Goal: Information Seeking & Learning: Learn about a topic

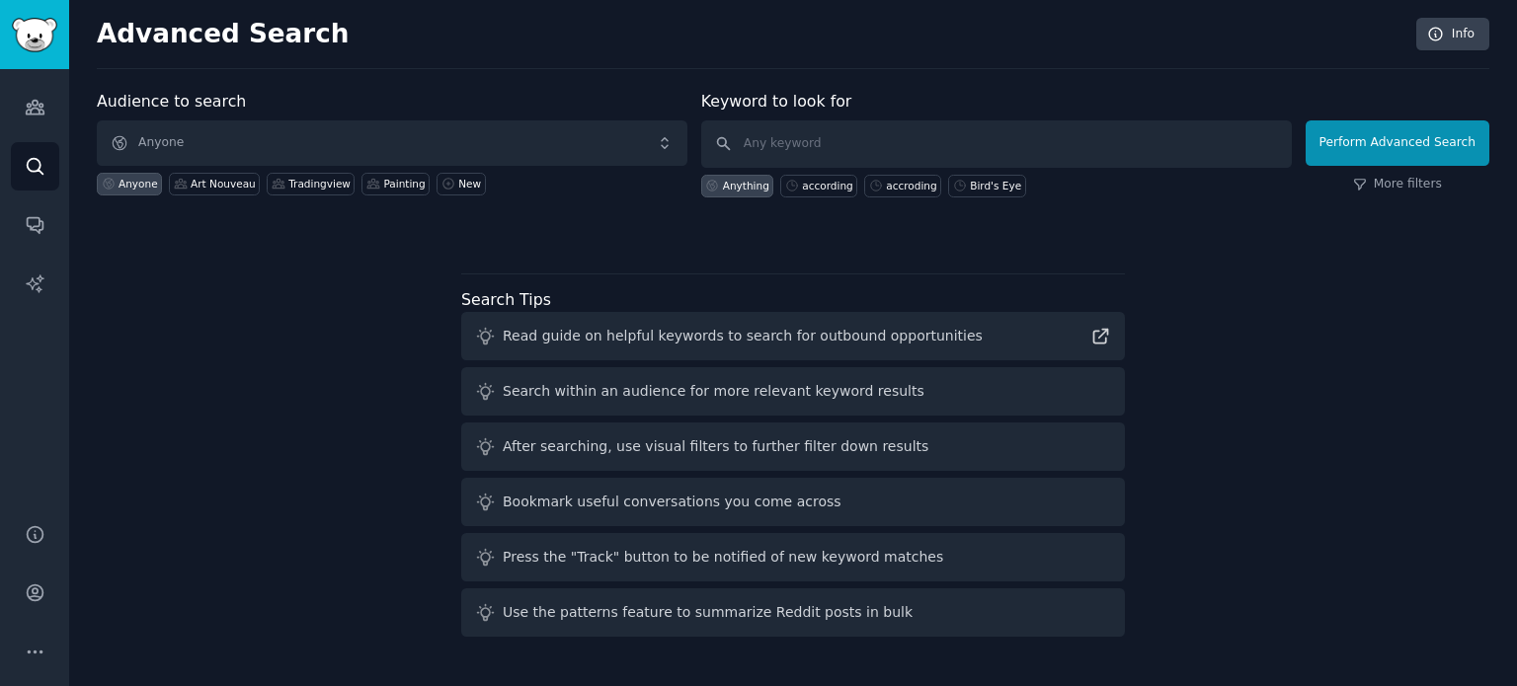
click at [253, 166] on div "Anyone Art Nouveau Tradingview Painting New" at bounding box center [392, 181] width 591 height 30
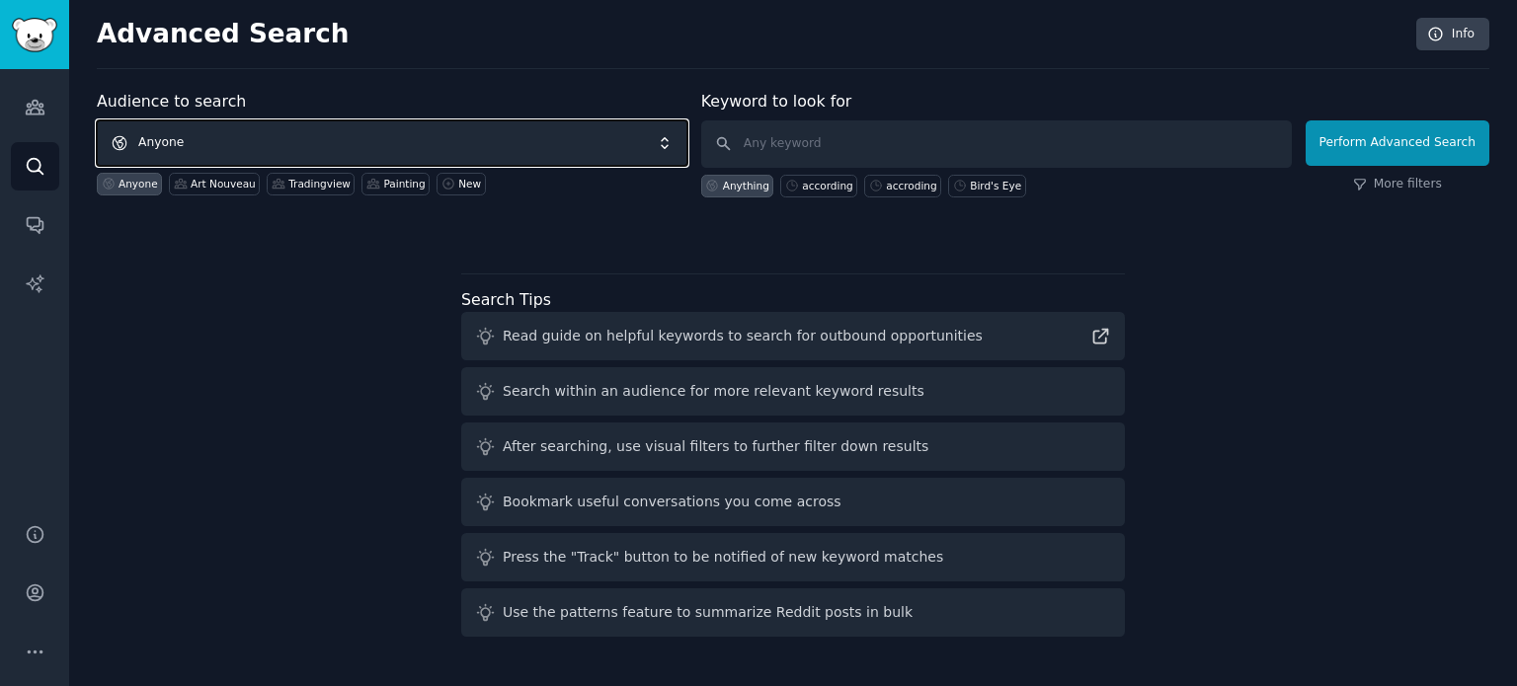
click at [248, 150] on span "Anyone" at bounding box center [392, 142] width 591 height 45
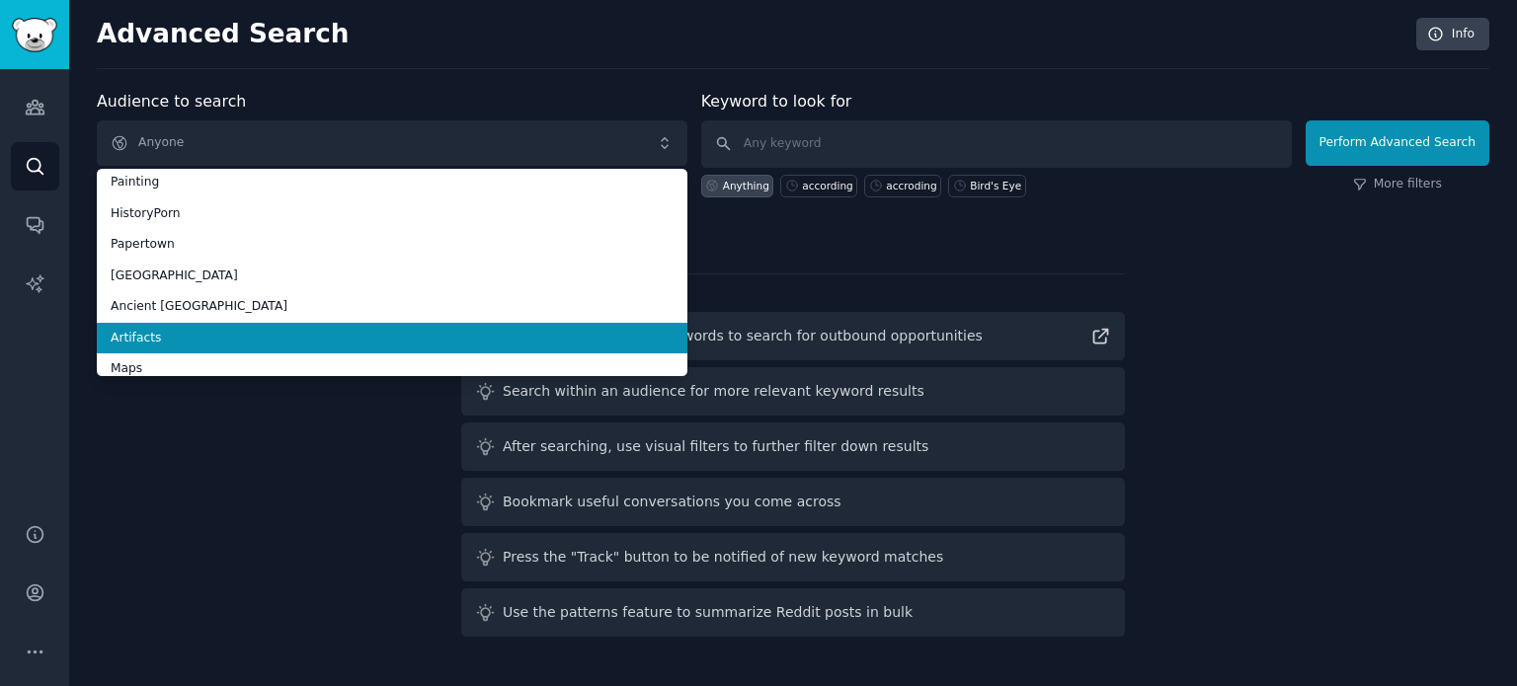
scroll to position [111, 0]
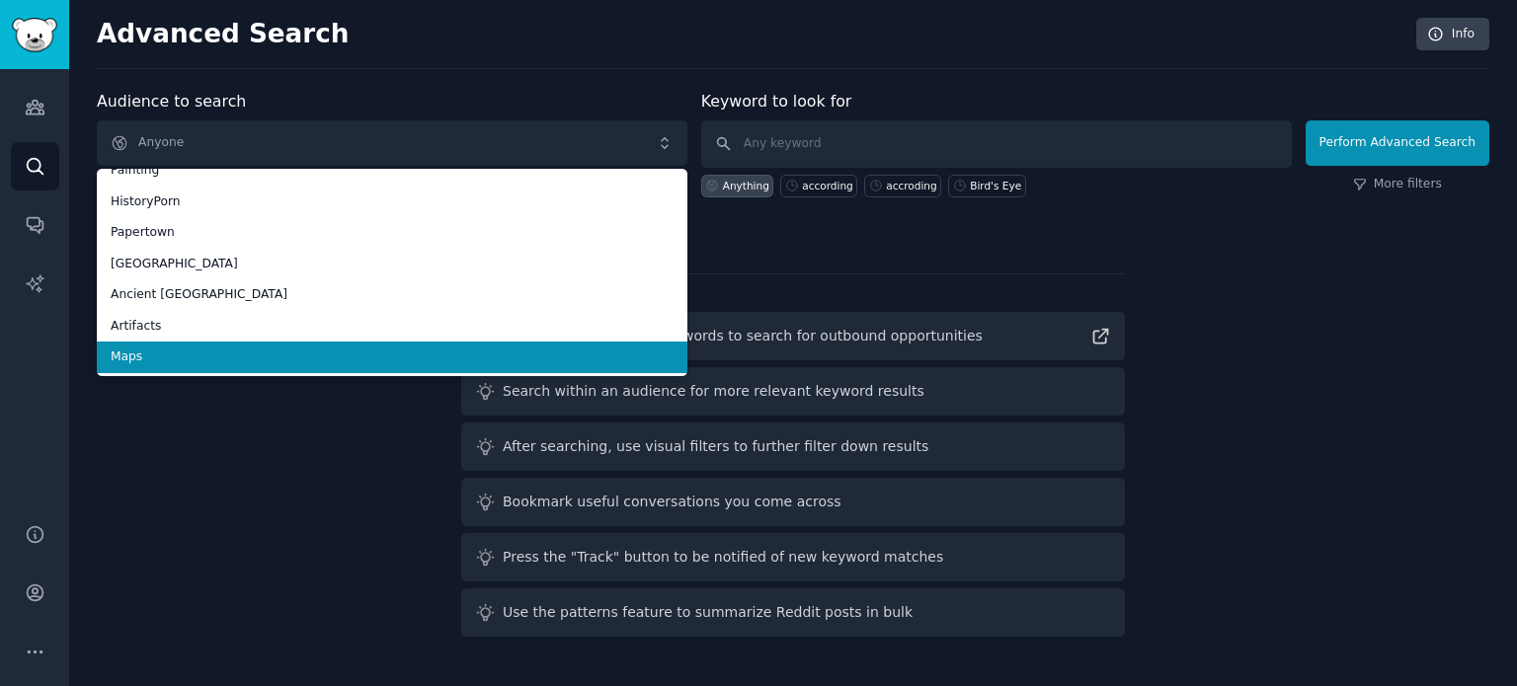
drag, startPoint x: 204, startPoint y: 353, endPoint x: 284, endPoint y: 334, distance: 82.2
click at [204, 354] on span "Maps" at bounding box center [392, 358] width 563 height 18
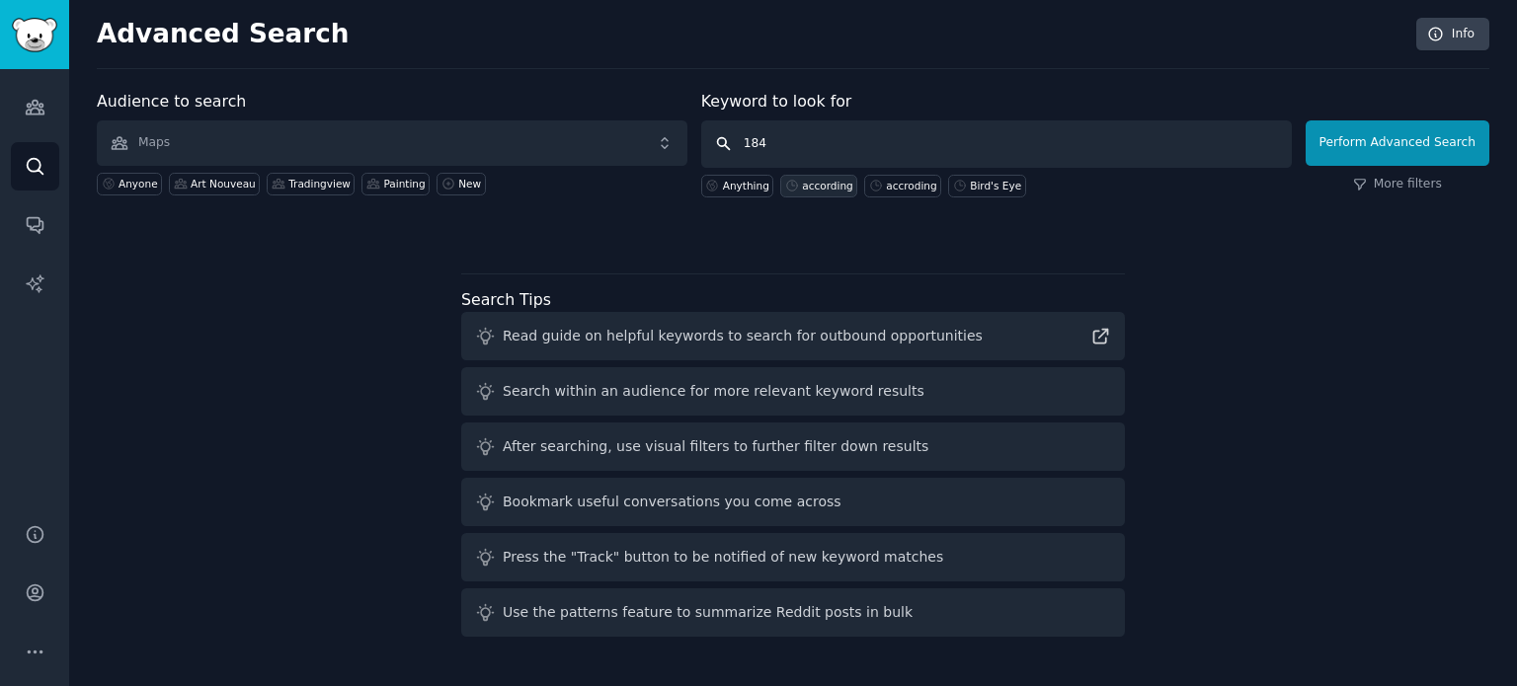
type input "1840"
click button "Perform Advanced Search" at bounding box center [1398, 142] width 184 height 45
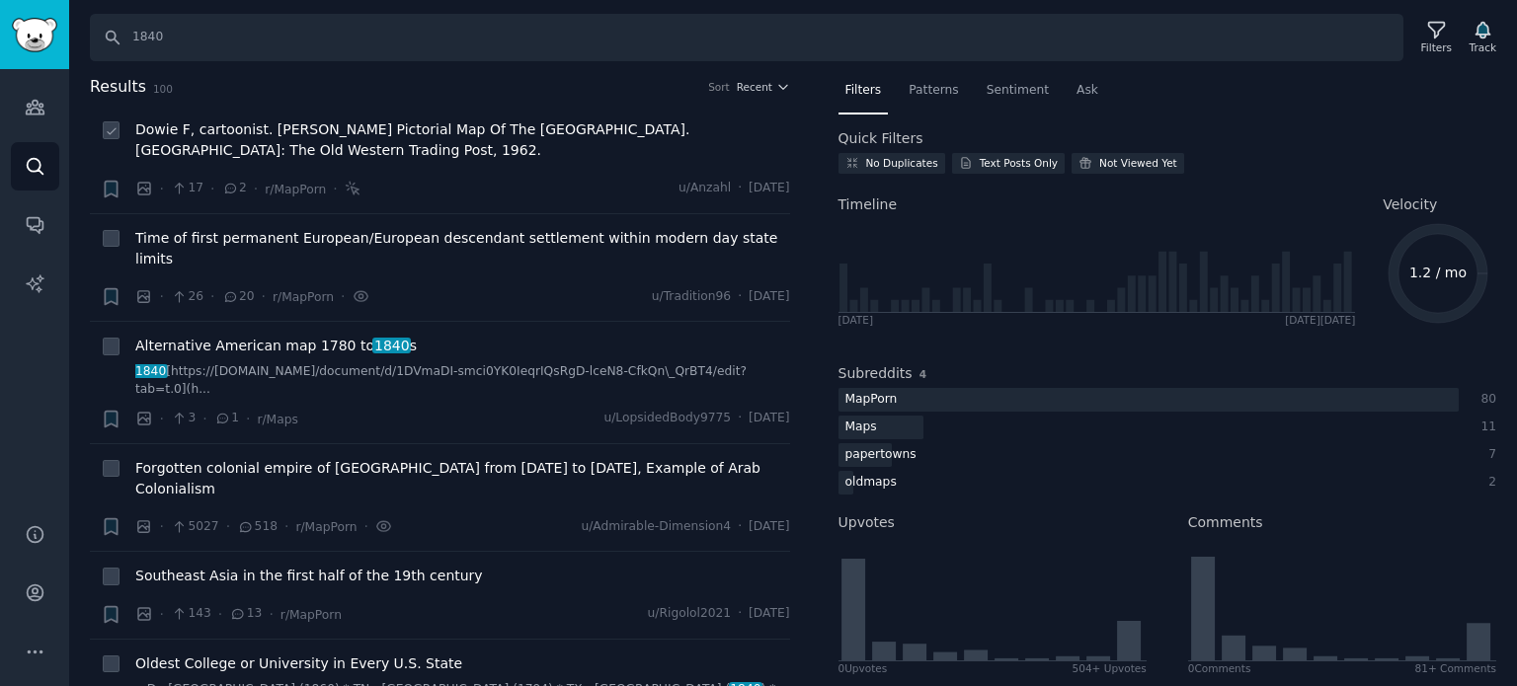
click at [345, 128] on span "Dowie F, cartoonist. [PERSON_NAME] Pictorial Map Of The [GEOGRAPHIC_DATA]. [GEO…" at bounding box center [462, 140] width 655 height 41
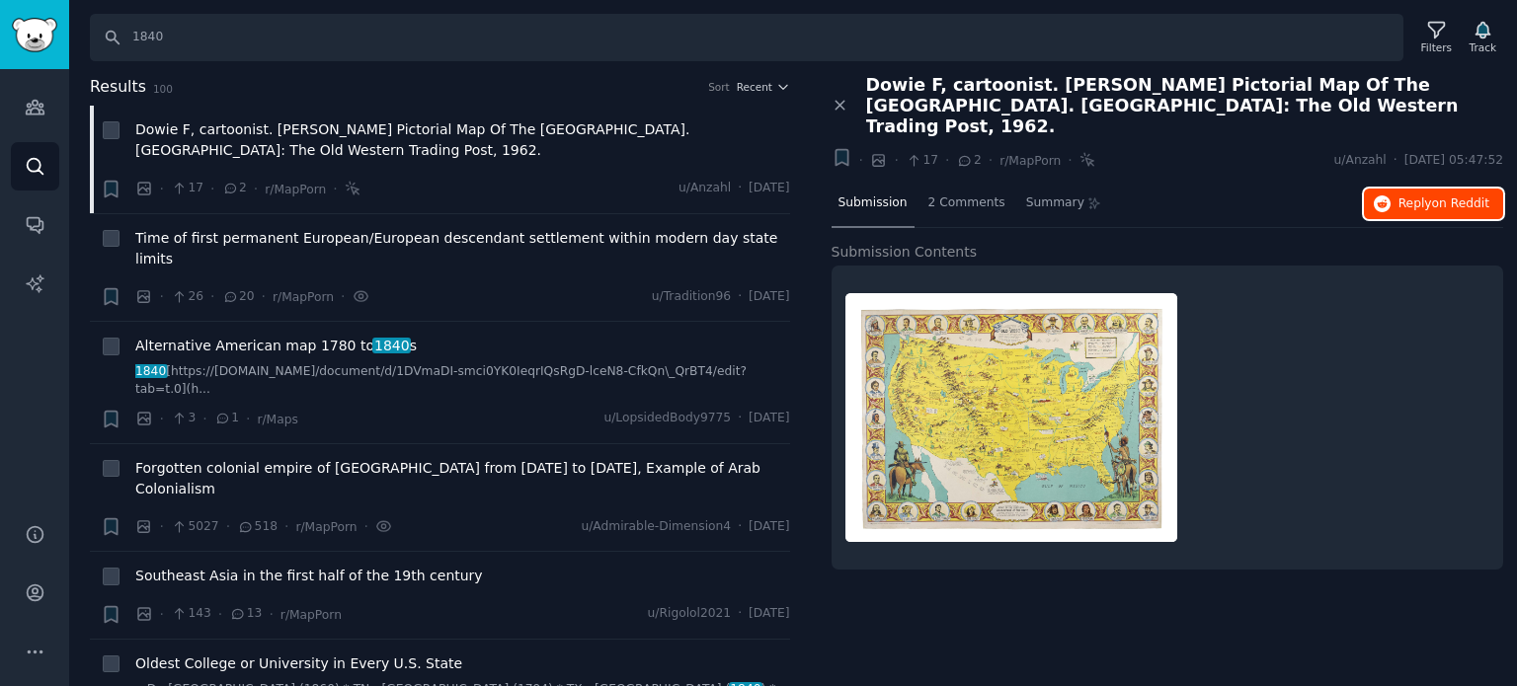
click at [1402, 197] on button "Reply on Reddit" at bounding box center [1433, 205] width 139 height 32
click at [1450, 45] on div "Filters" at bounding box center [1436, 47] width 31 height 14
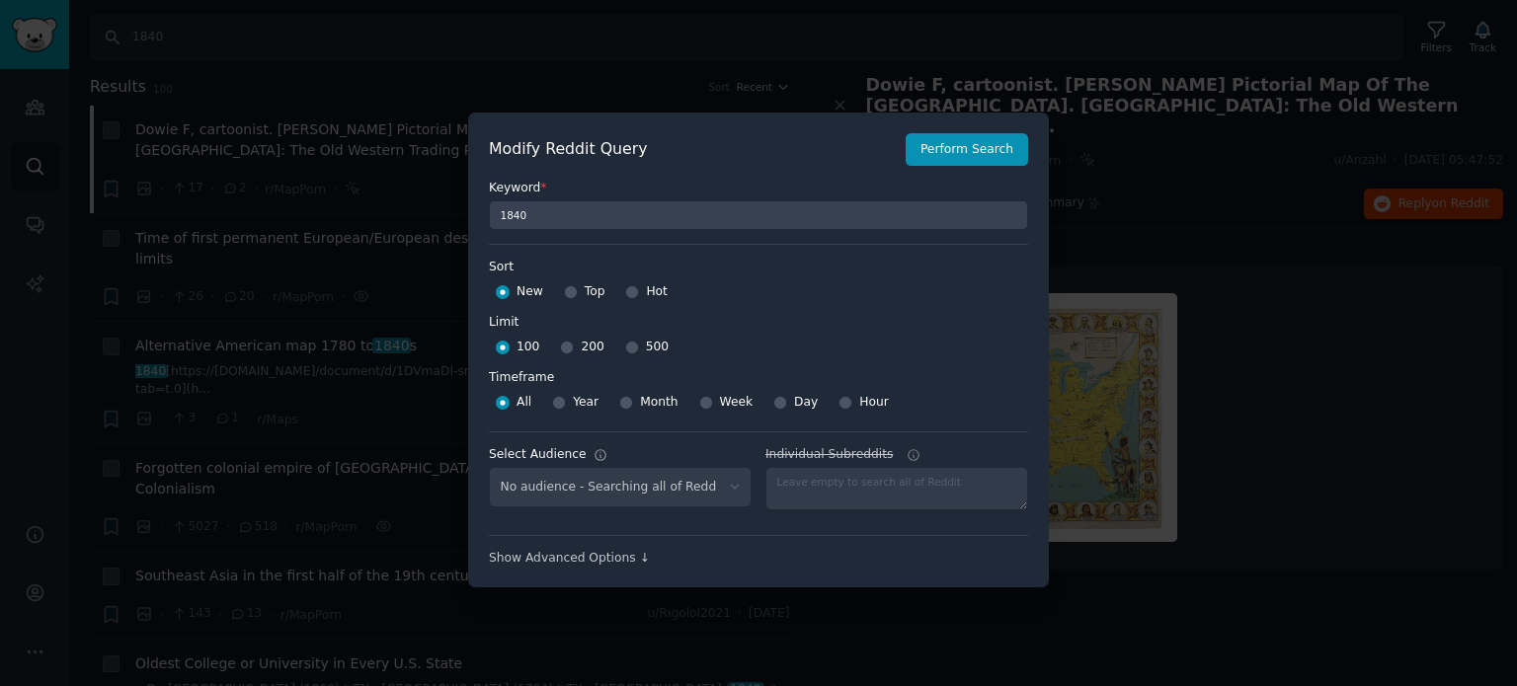
select select "f33d550f09"
click at [557, 293] on div "New Top Hot" at bounding box center [758, 293] width 539 height 32
click at [564, 292] on input "Top" at bounding box center [571, 292] width 14 height 14
radio input "true"
click at [625, 357] on div "500" at bounding box center [646, 348] width 43 height 32
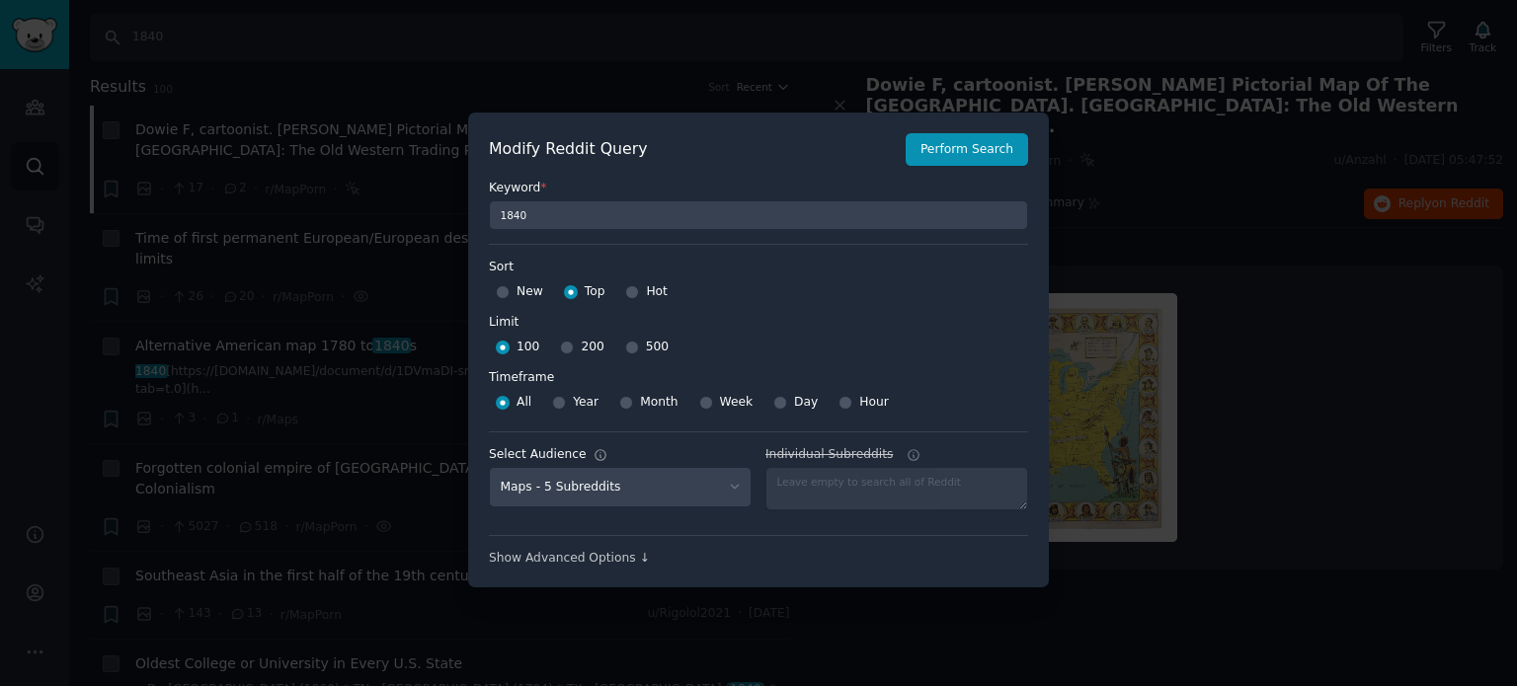
click at [633, 348] on div "500" at bounding box center [646, 348] width 43 height 32
click at [613, 343] on div "100 200 500" at bounding box center [758, 348] width 539 height 32
click at [625, 345] on input "500" at bounding box center [632, 348] width 14 height 14
radio input "true"
click at [980, 145] on button "Perform Search" at bounding box center [967, 150] width 122 height 34
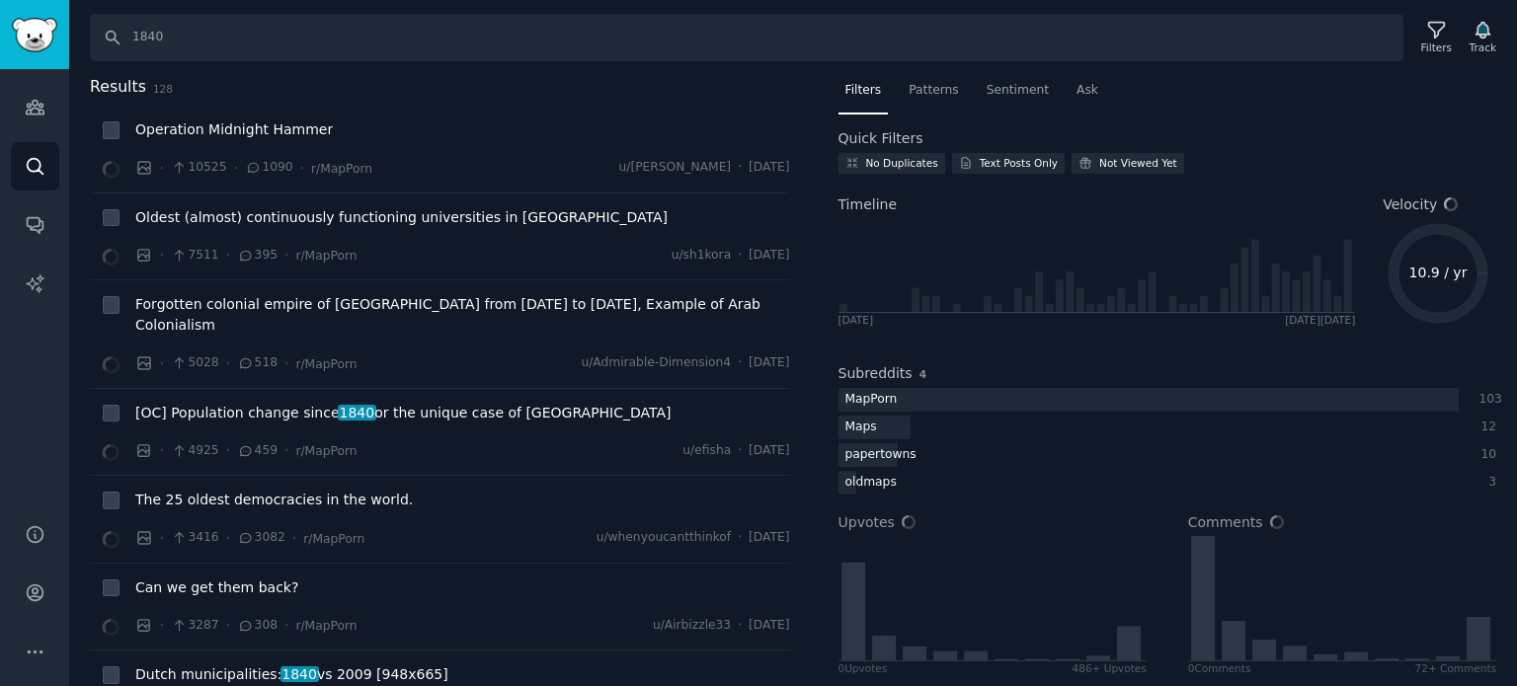
click at [282, 224] on span "Oldest (almost) continuously functioning universities in [GEOGRAPHIC_DATA]" at bounding box center [401, 217] width 532 height 21
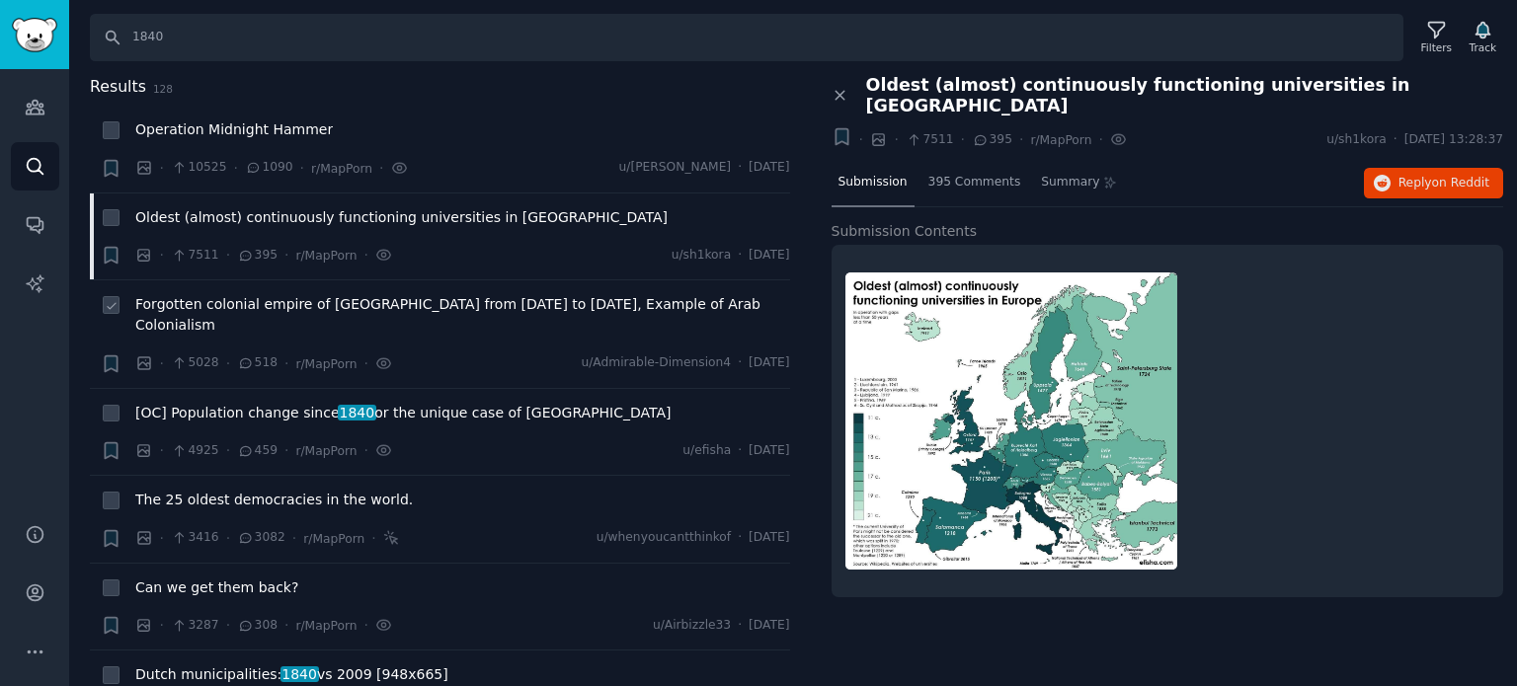
click at [403, 298] on span "Forgotten colonial empire of [GEOGRAPHIC_DATA] from [DATE] to [DATE], Example o…" at bounding box center [462, 314] width 655 height 41
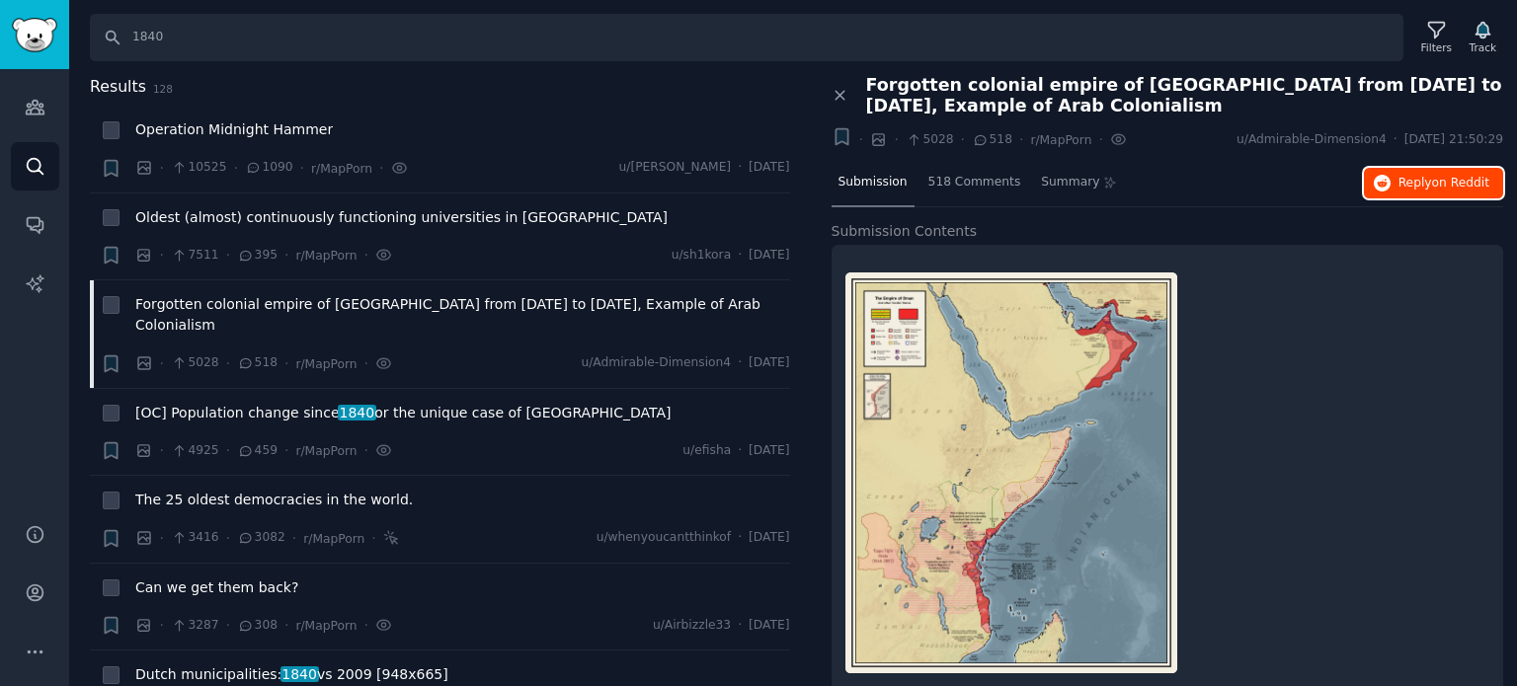
click at [1412, 170] on button "Reply on Reddit" at bounding box center [1433, 184] width 139 height 32
click at [286, 490] on span "The 25 oldest democracies in the world." at bounding box center [274, 500] width 278 height 21
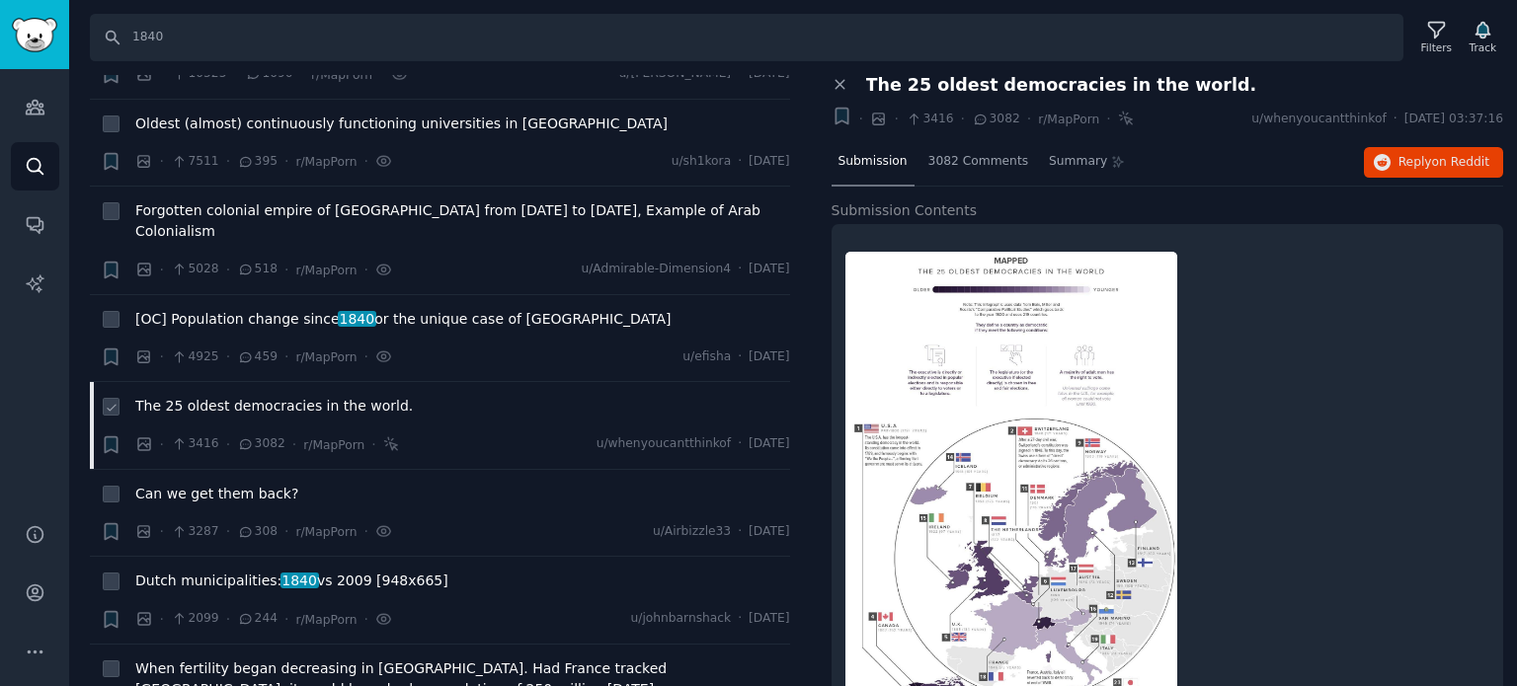
scroll to position [198, 0]
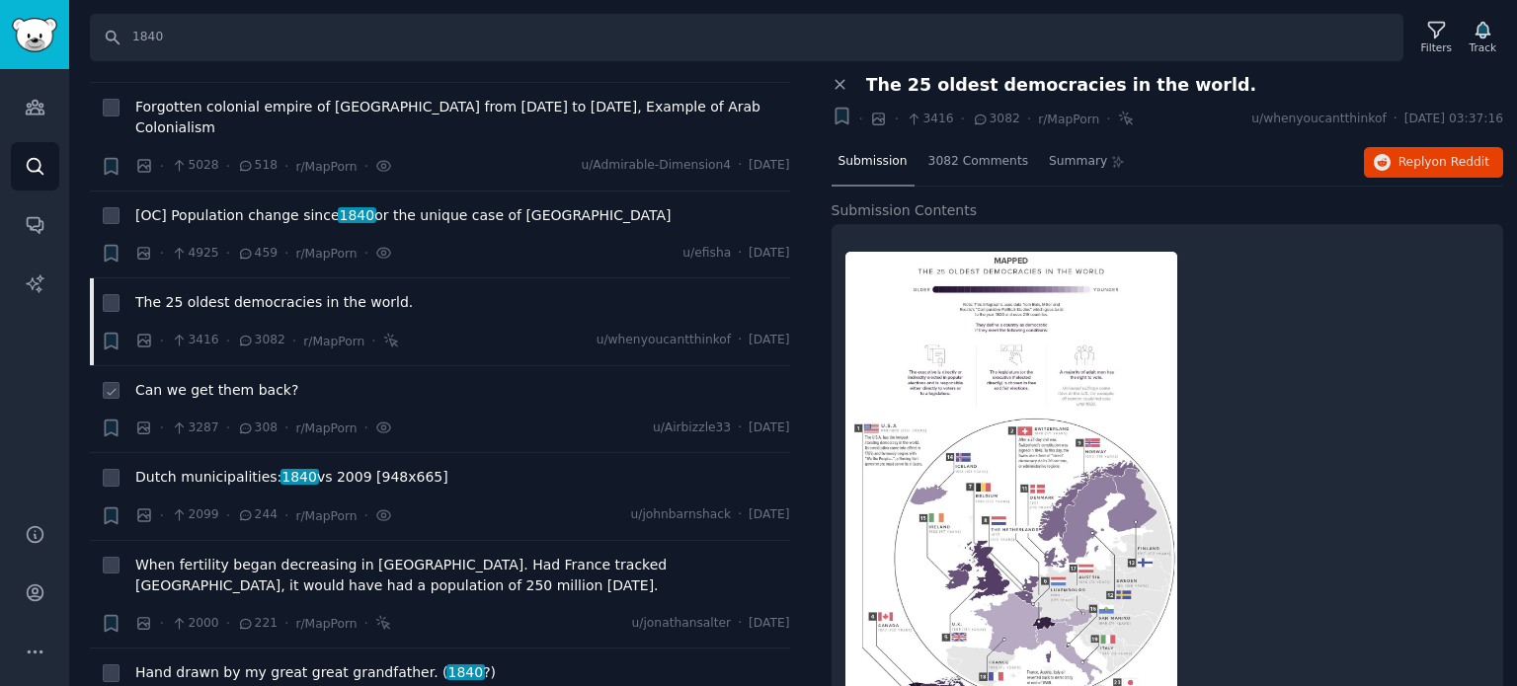
click at [223, 380] on span "Can we get them back?" at bounding box center [216, 390] width 163 height 21
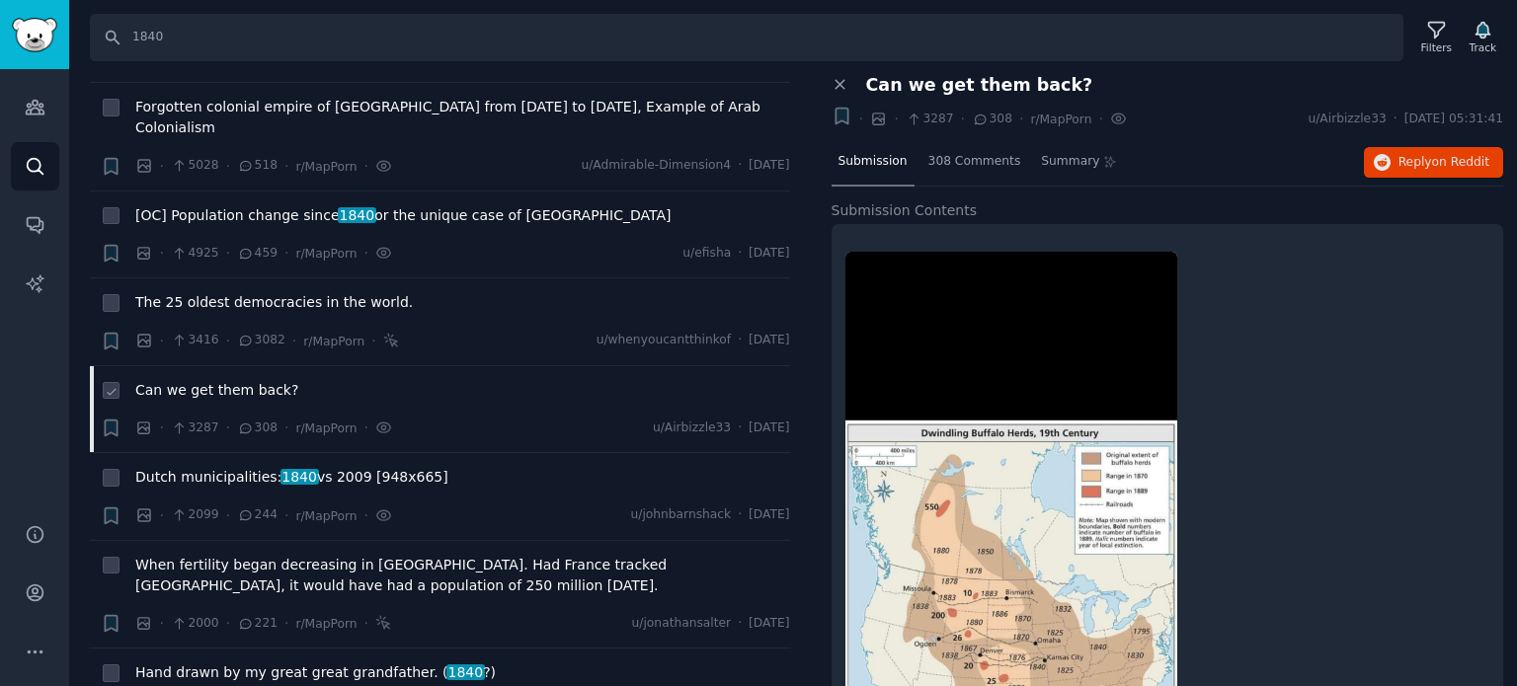
scroll to position [395, 0]
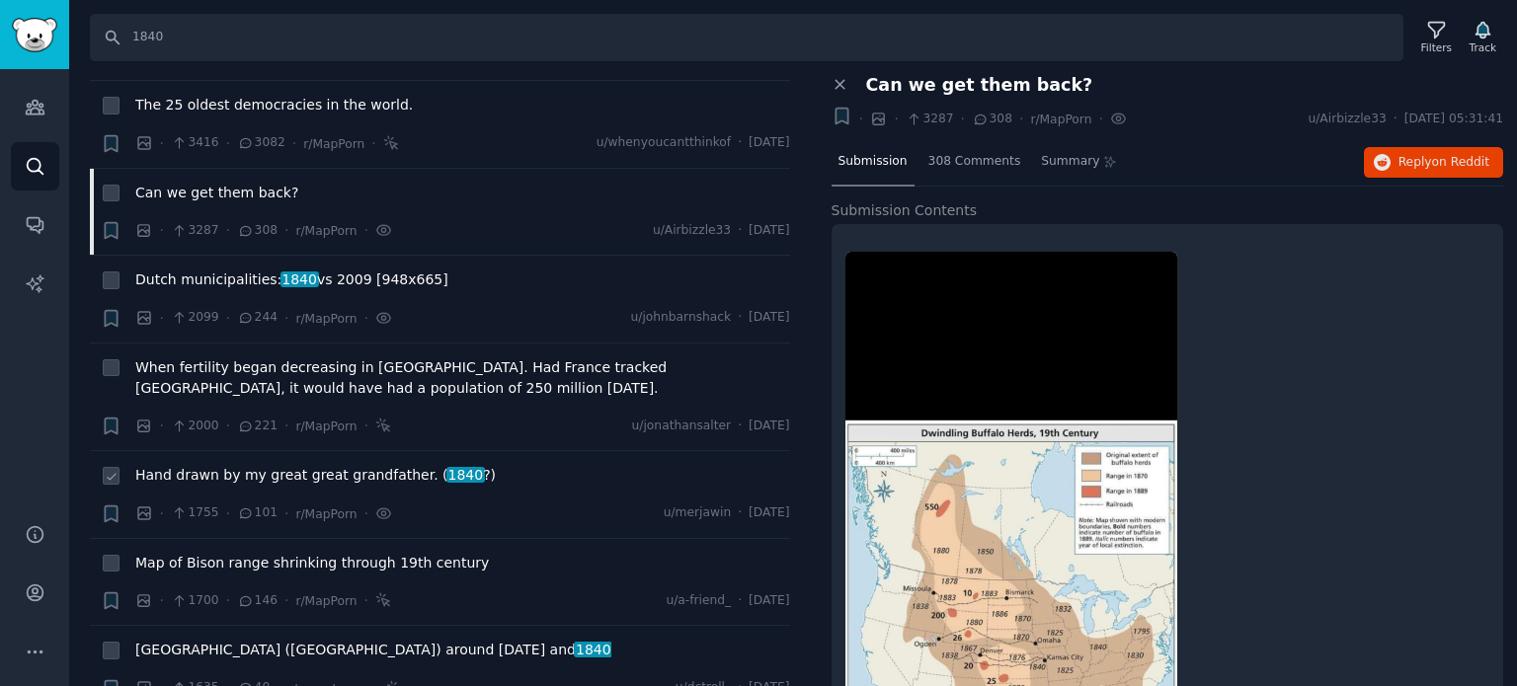
click at [269, 465] on span "Hand drawn by my great great grandfather. ( 1840 ?)" at bounding box center [315, 475] width 360 height 21
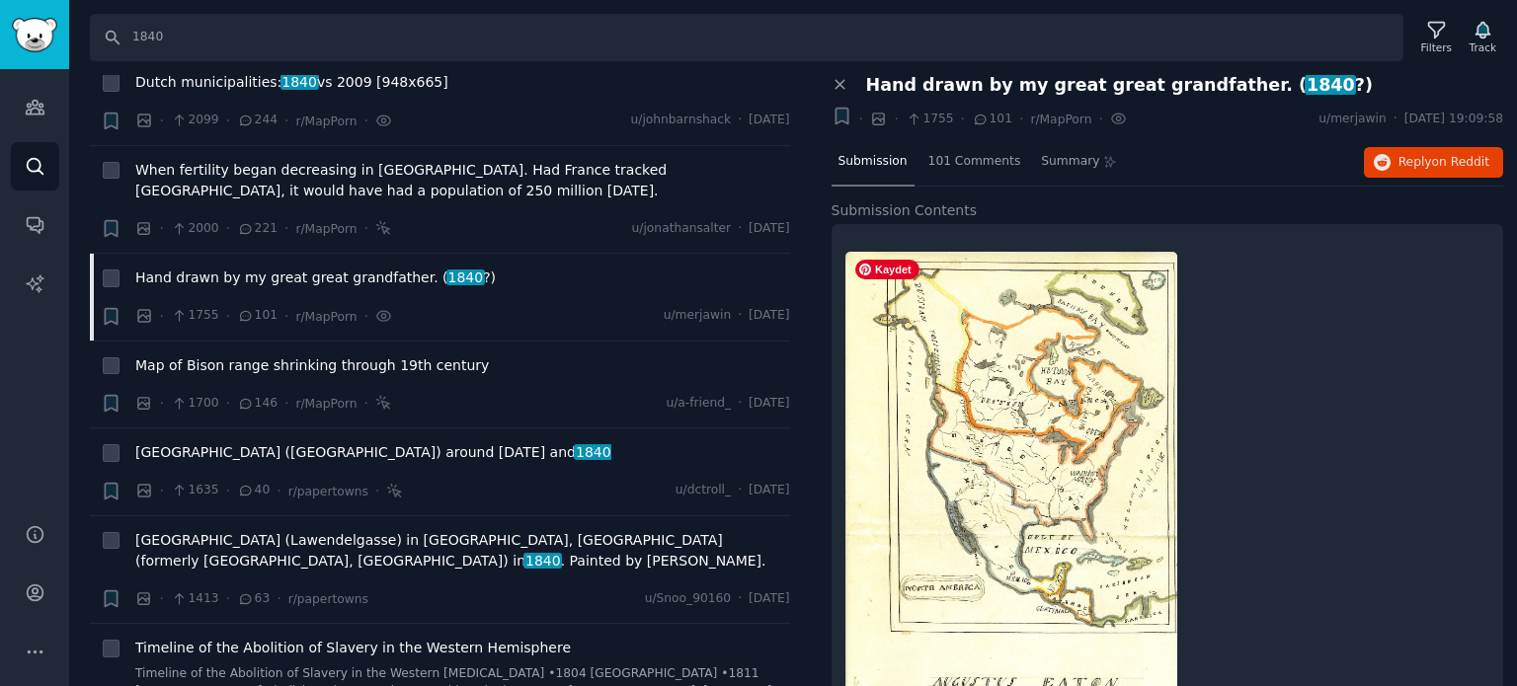
scroll to position [63, 0]
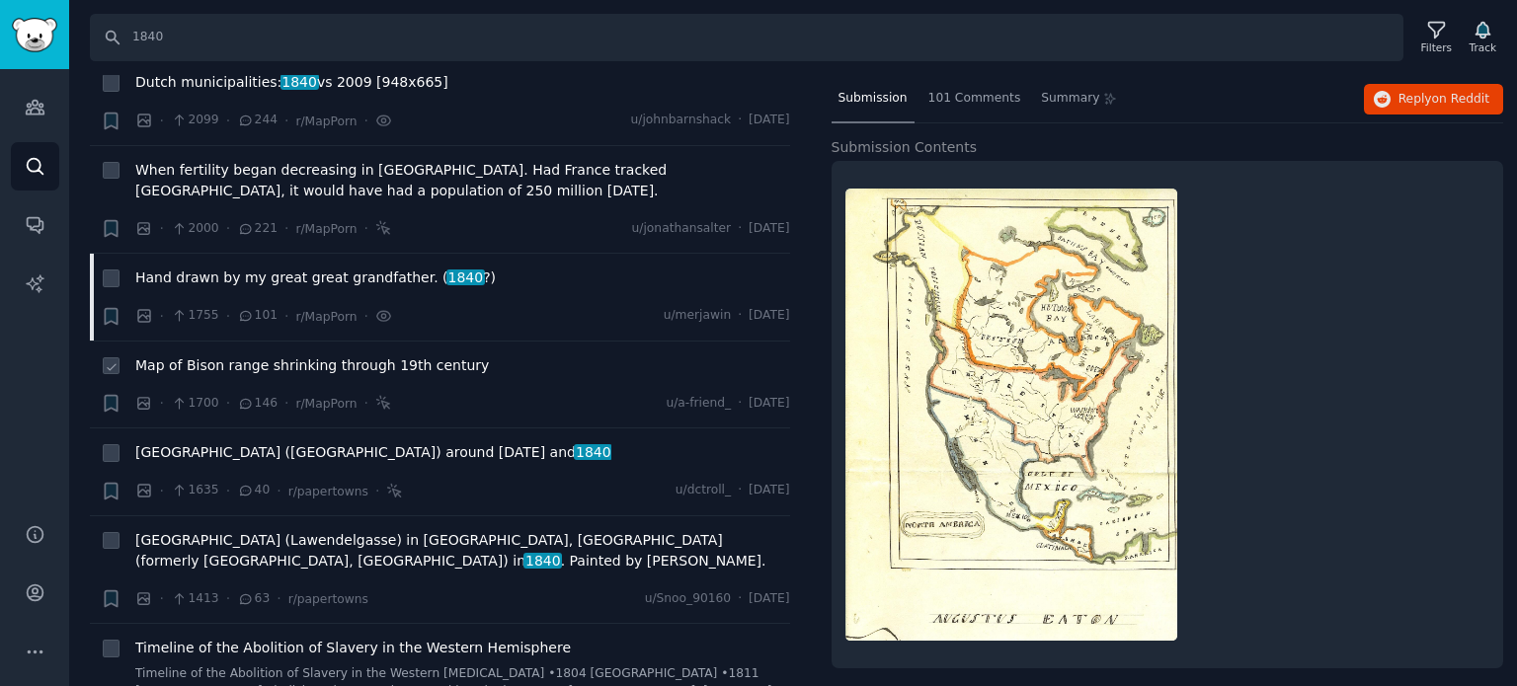
click at [229, 356] on span "Map of Bison range shrinking through 19th century" at bounding box center [312, 366] width 354 height 21
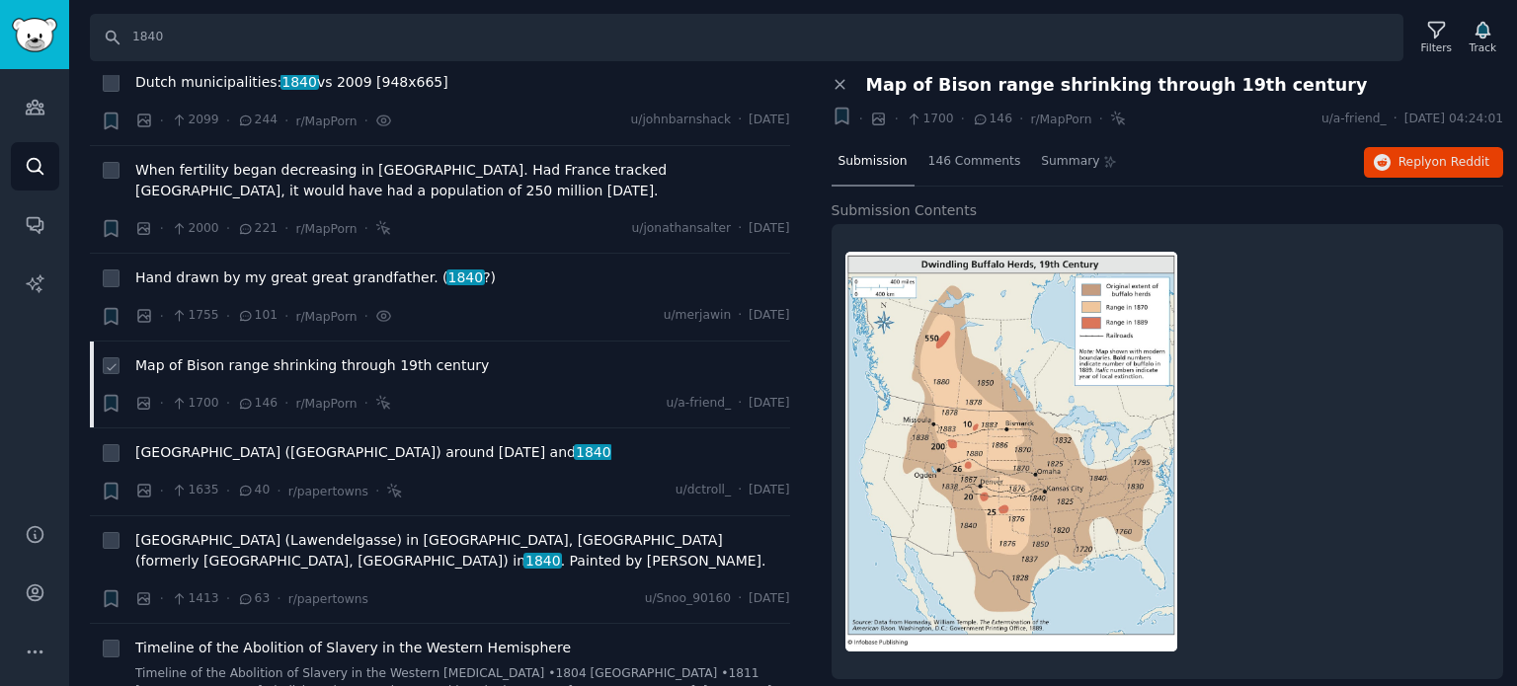
scroll to position [691, 0]
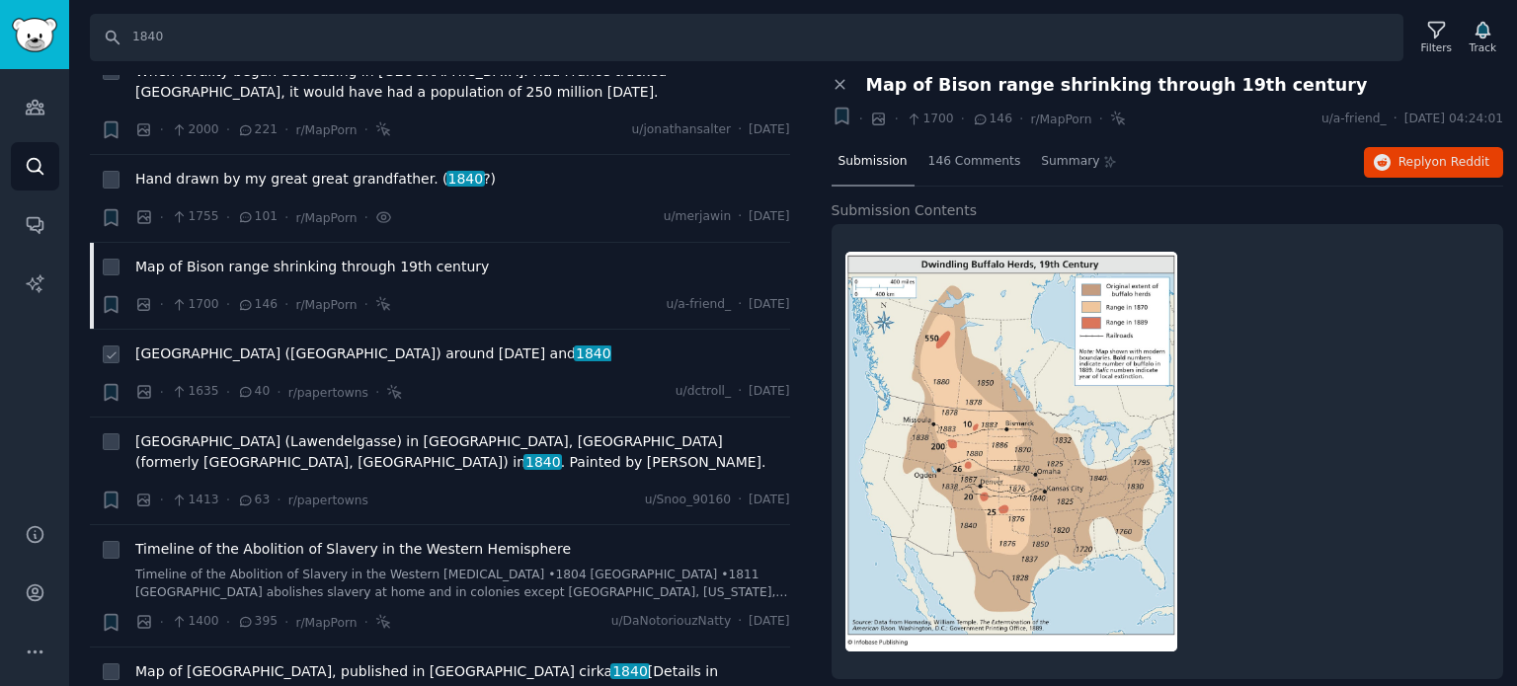
click at [229, 344] on span "[GEOGRAPHIC_DATA] ([GEOGRAPHIC_DATA]) around [DATE] and 1840" at bounding box center [373, 354] width 476 height 21
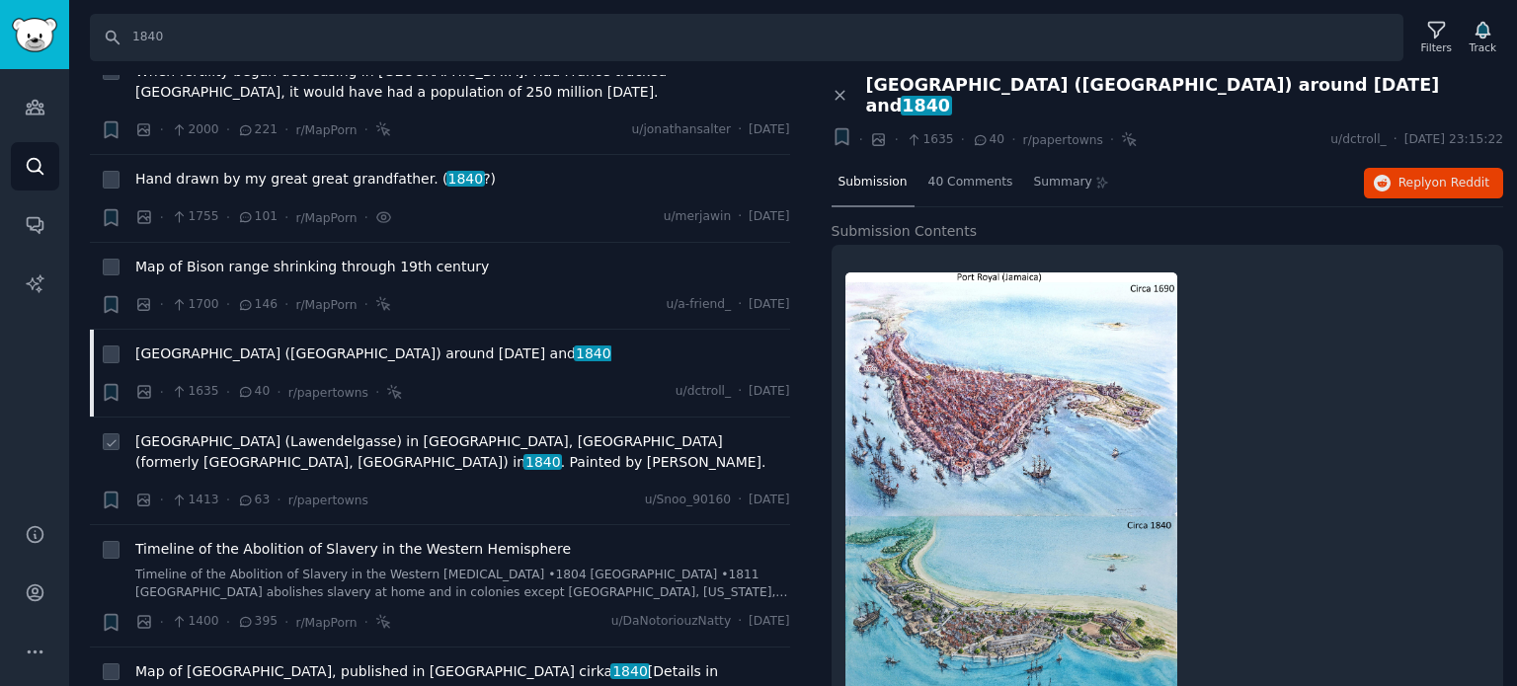
click at [383, 432] on span "[GEOGRAPHIC_DATA] (Lawendelgasse) in [GEOGRAPHIC_DATA], [GEOGRAPHIC_DATA] (form…" at bounding box center [462, 452] width 655 height 41
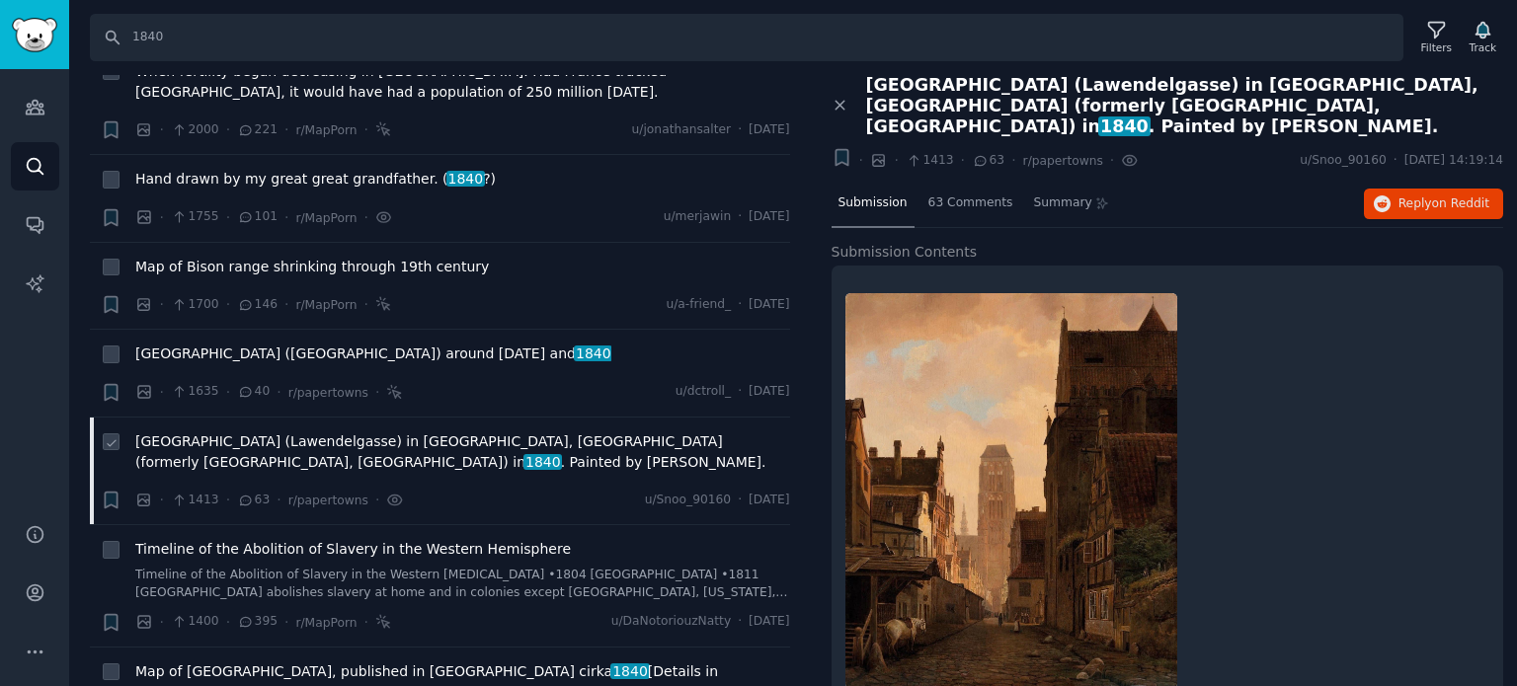
click at [280, 432] on span "[GEOGRAPHIC_DATA] (Lawendelgasse) in [GEOGRAPHIC_DATA], [GEOGRAPHIC_DATA] (form…" at bounding box center [462, 452] width 655 height 41
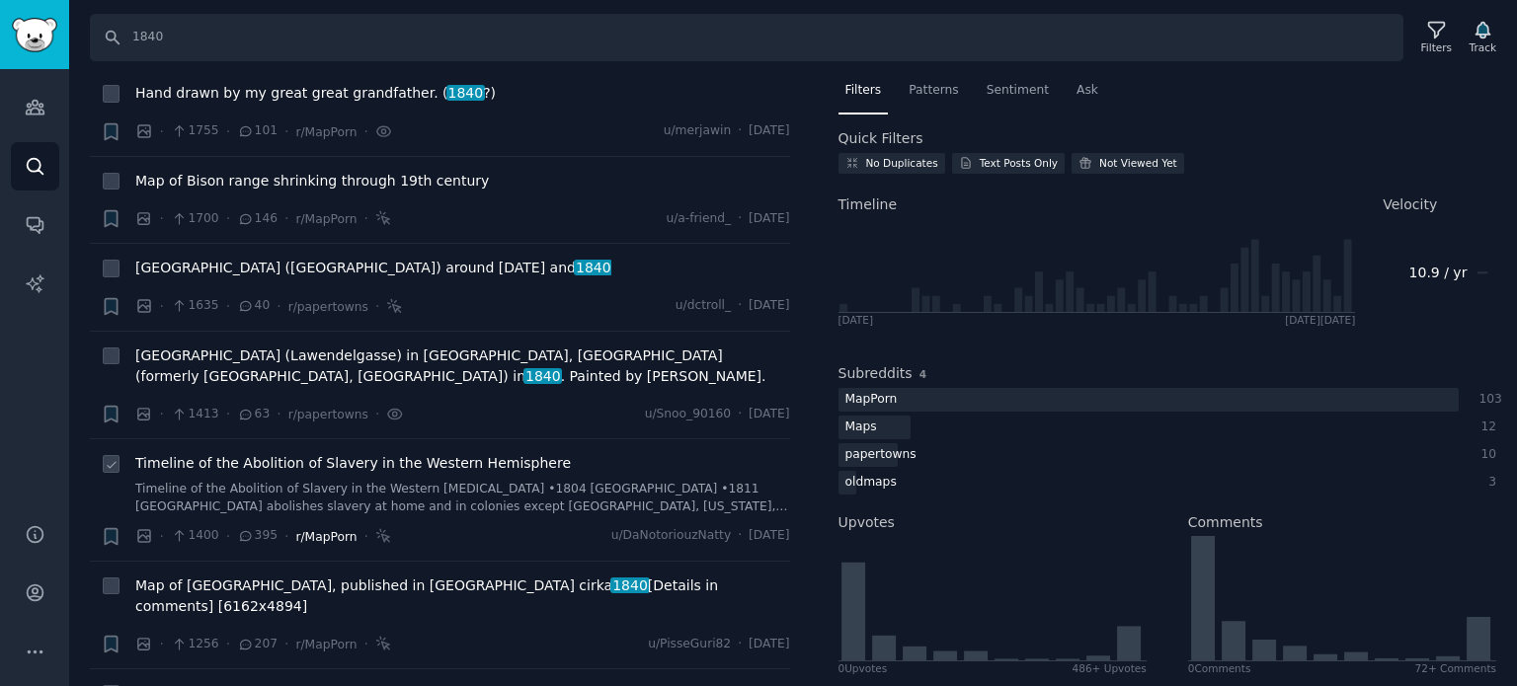
scroll to position [889, 0]
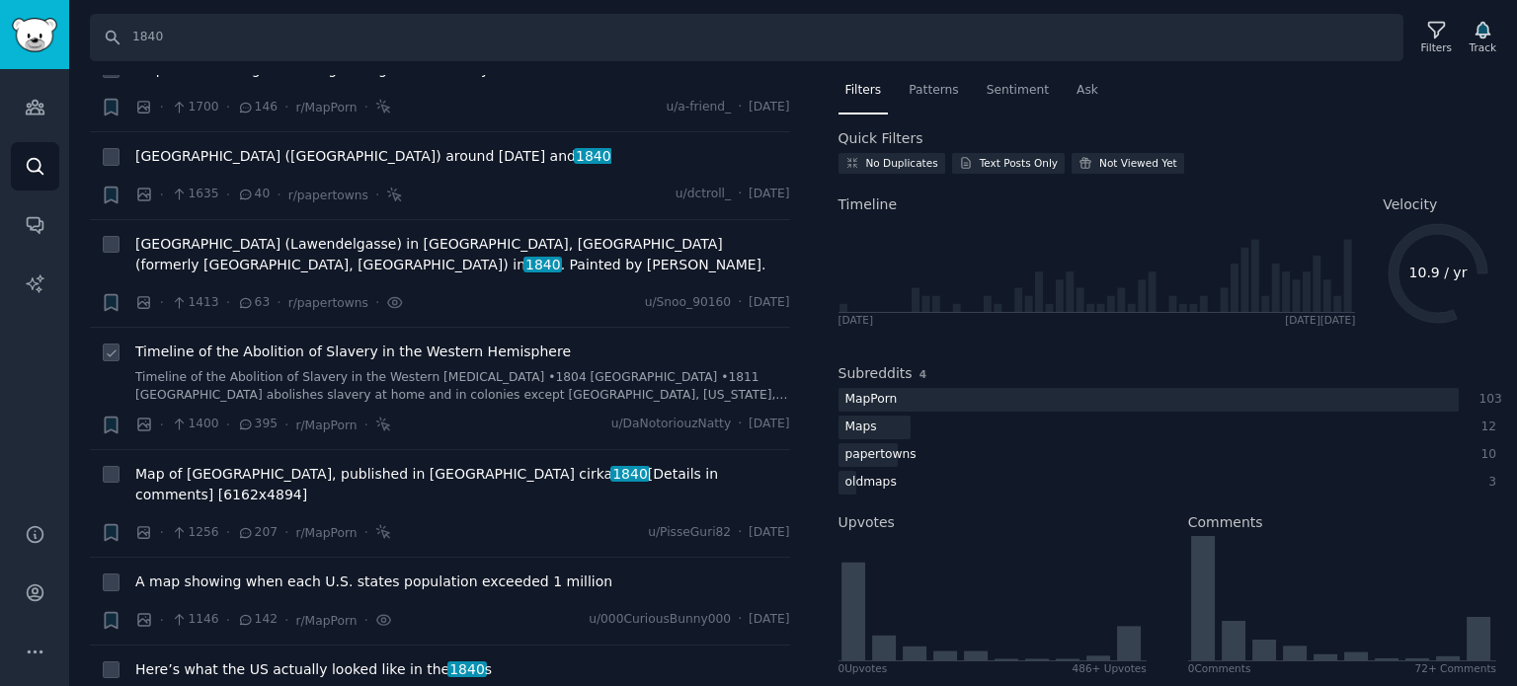
click at [277, 342] on span "Timeline of the Abolition of Slavery in the Western Hemisphere" at bounding box center [353, 352] width 436 height 21
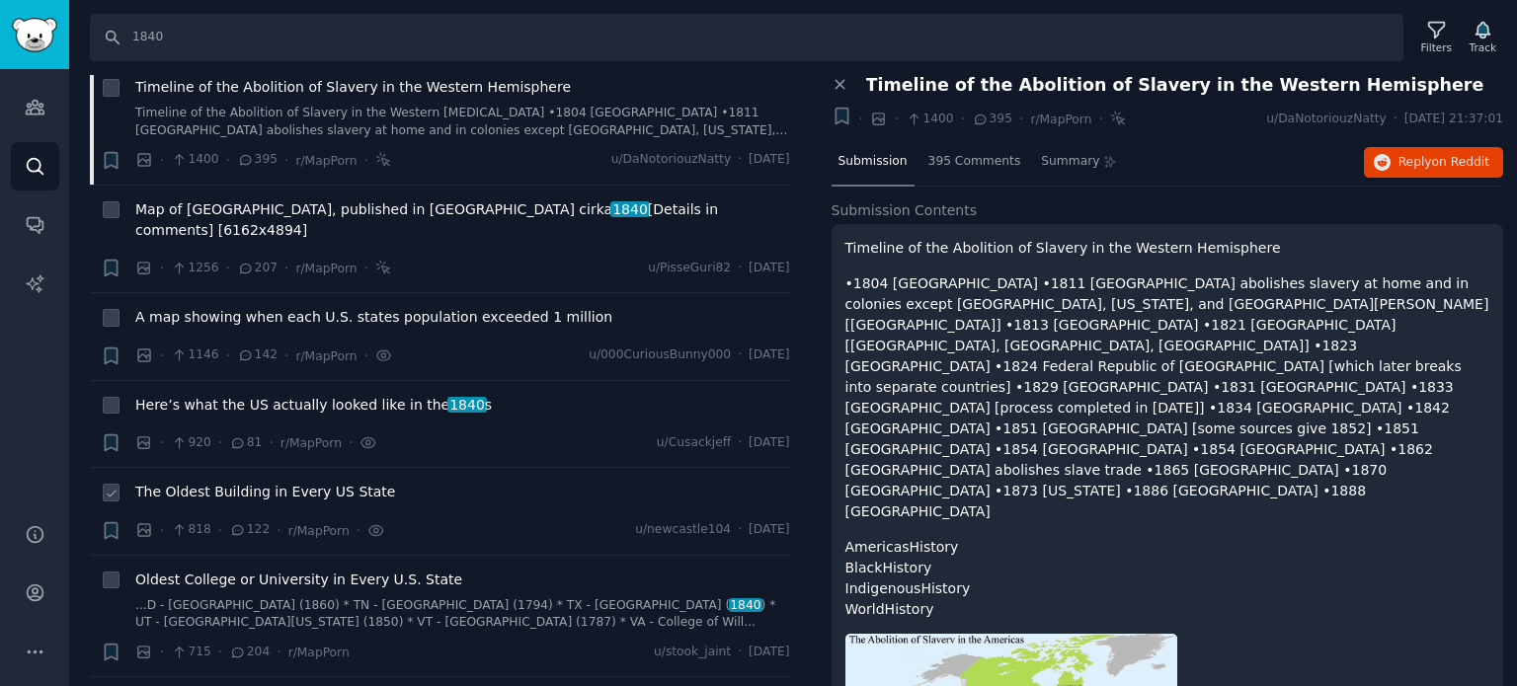
scroll to position [1185, 0]
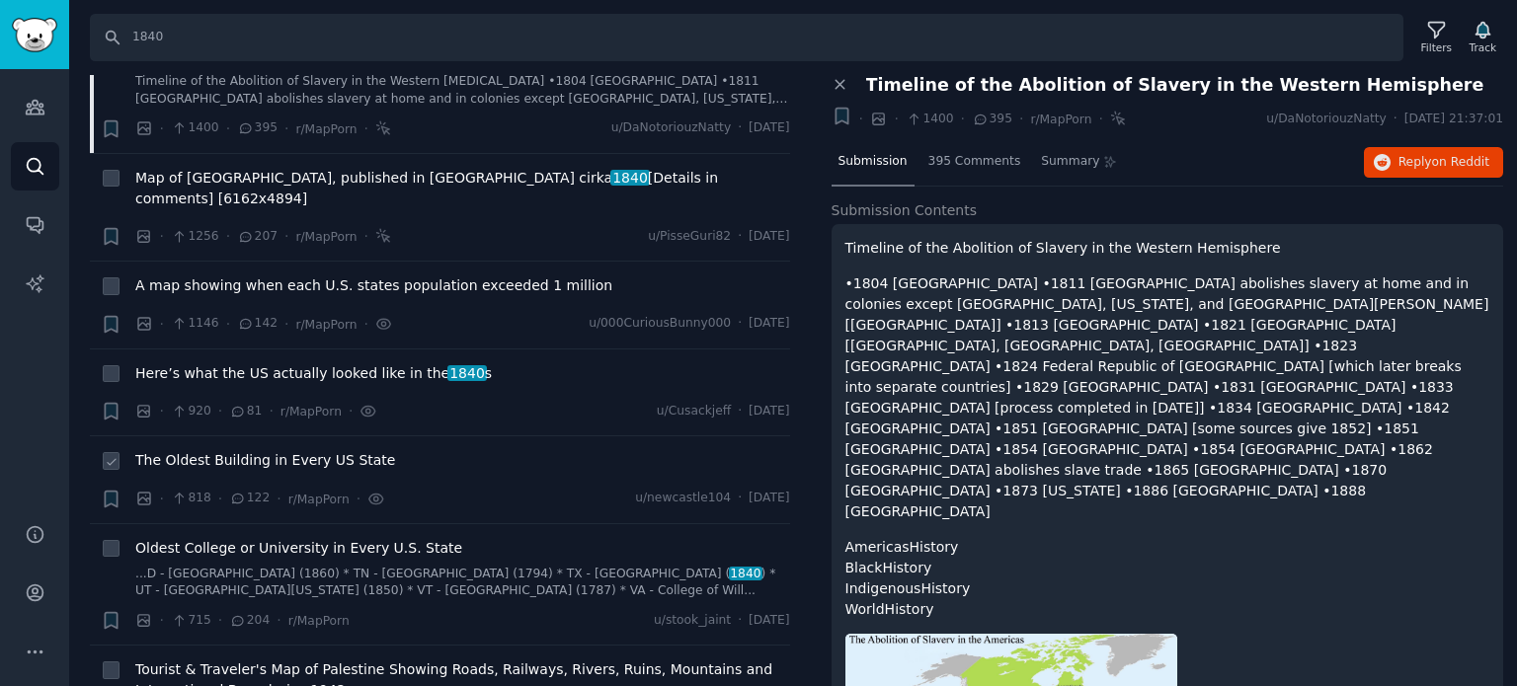
click at [257, 450] on span "The Oldest Building in Every US State" at bounding box center [265, 460] width 260 height 21
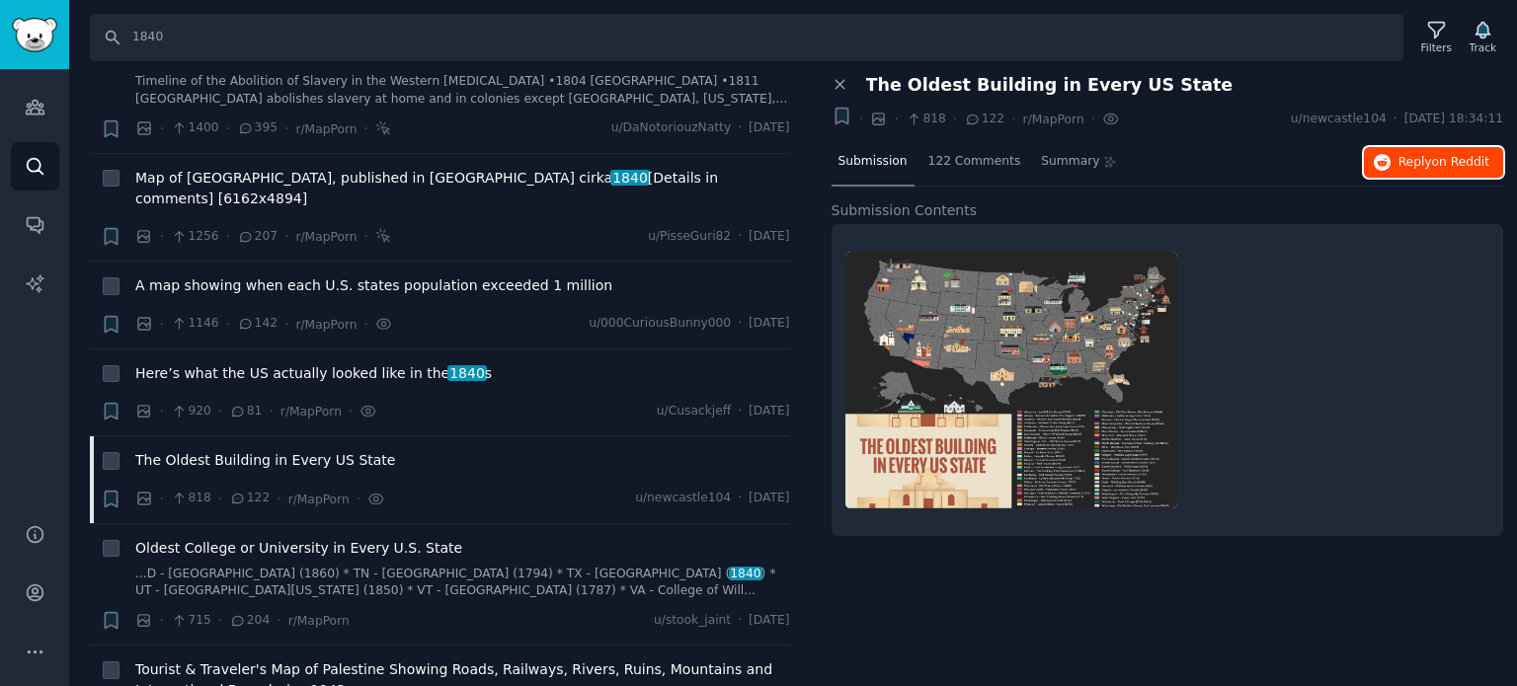
click at [1418, 150] on button "Reply on Reddit" at bounding box center [1433, 163] width 139 height 32
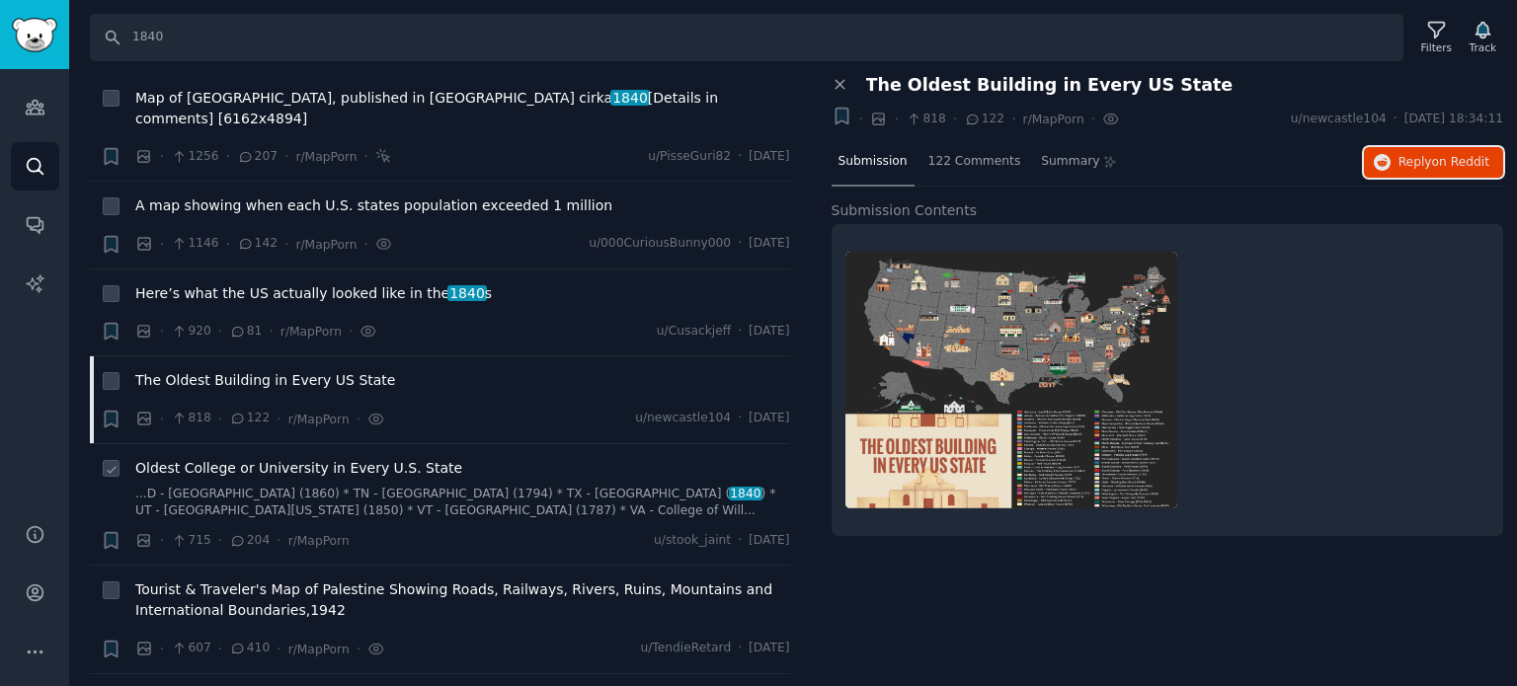
scroll to position [1383, 0]
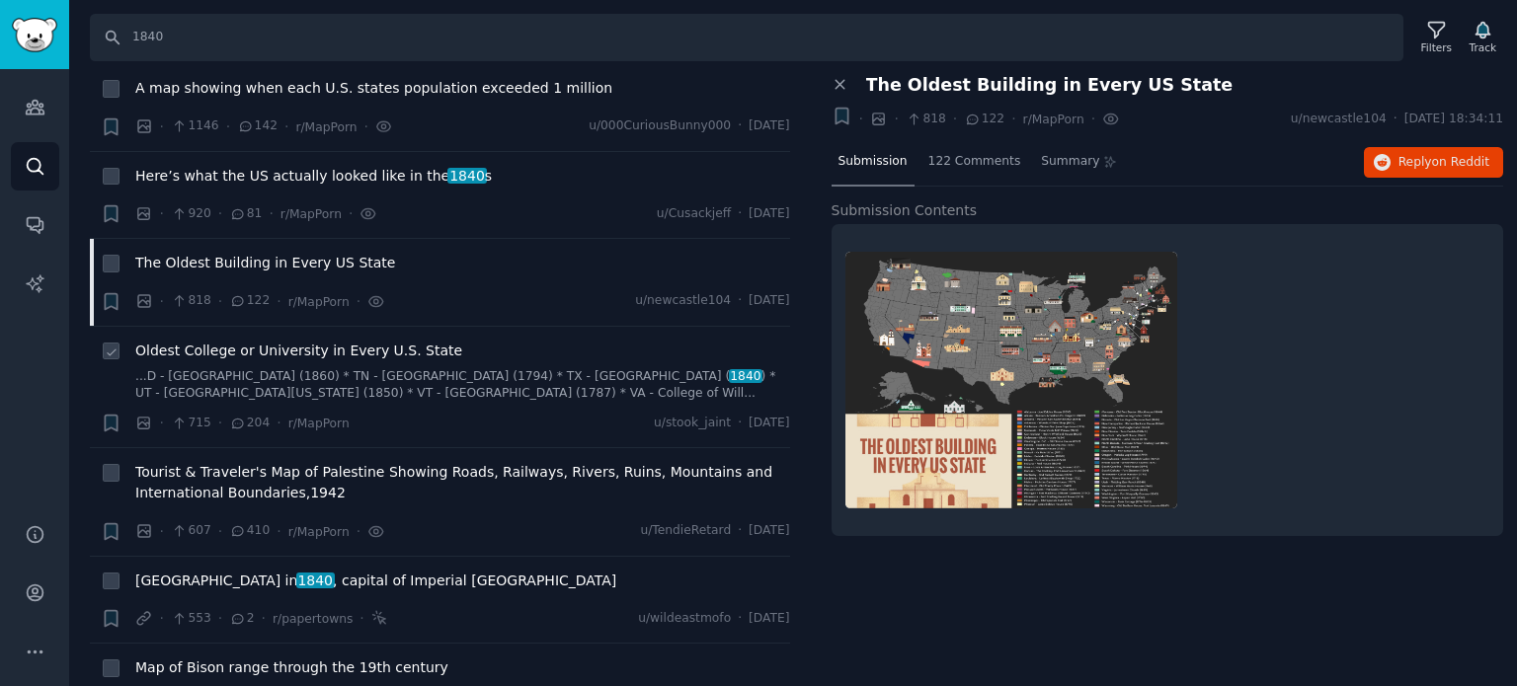
click at [328, 341] on span "Oldest College or University in Every U.S. State" at bounding box center [298, 351] width 327 height 21
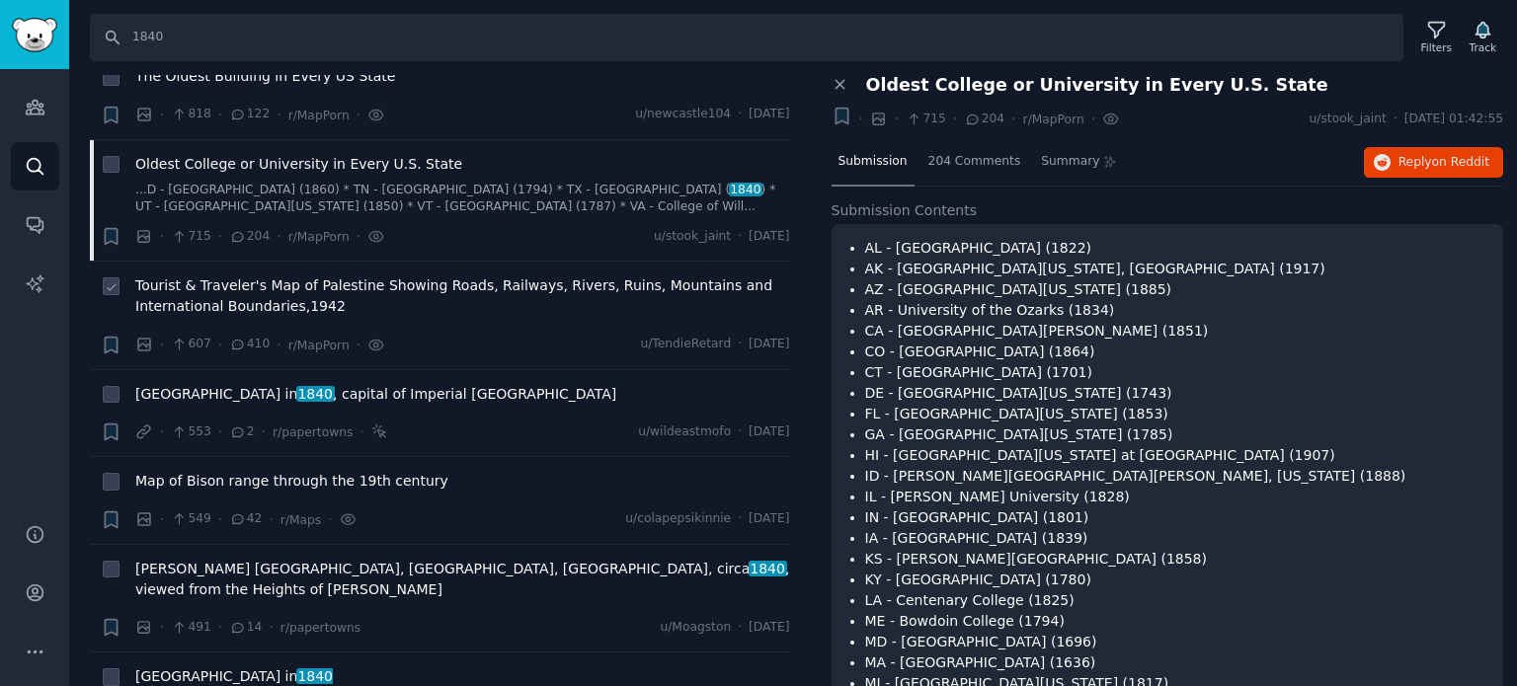
scroll to position [1580, 0]
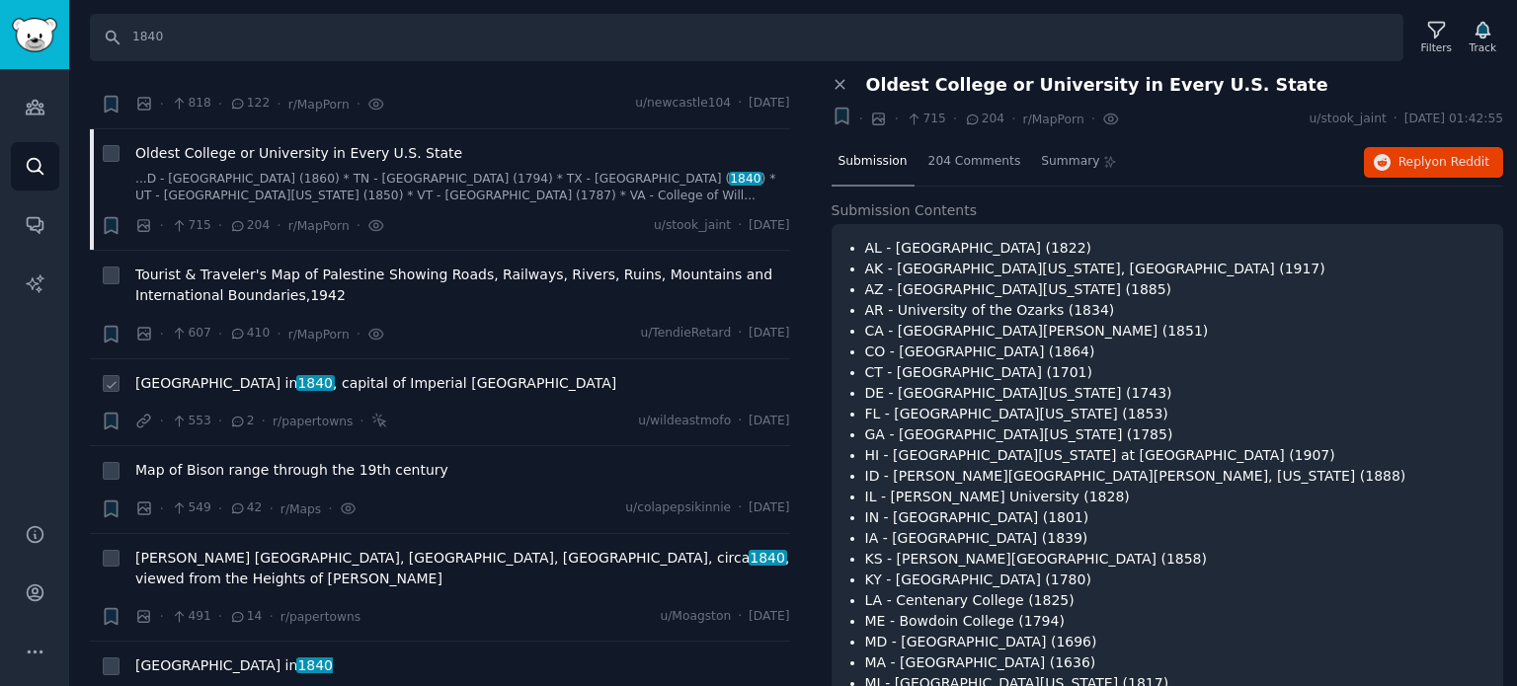
click at [337, 373] on span "[GEOGRAPHIC_DATA] in [DATE] , capital of Imperial [GEOGRAPHIC_DATA]" at bounding box center [375, 383] width 481 height 21
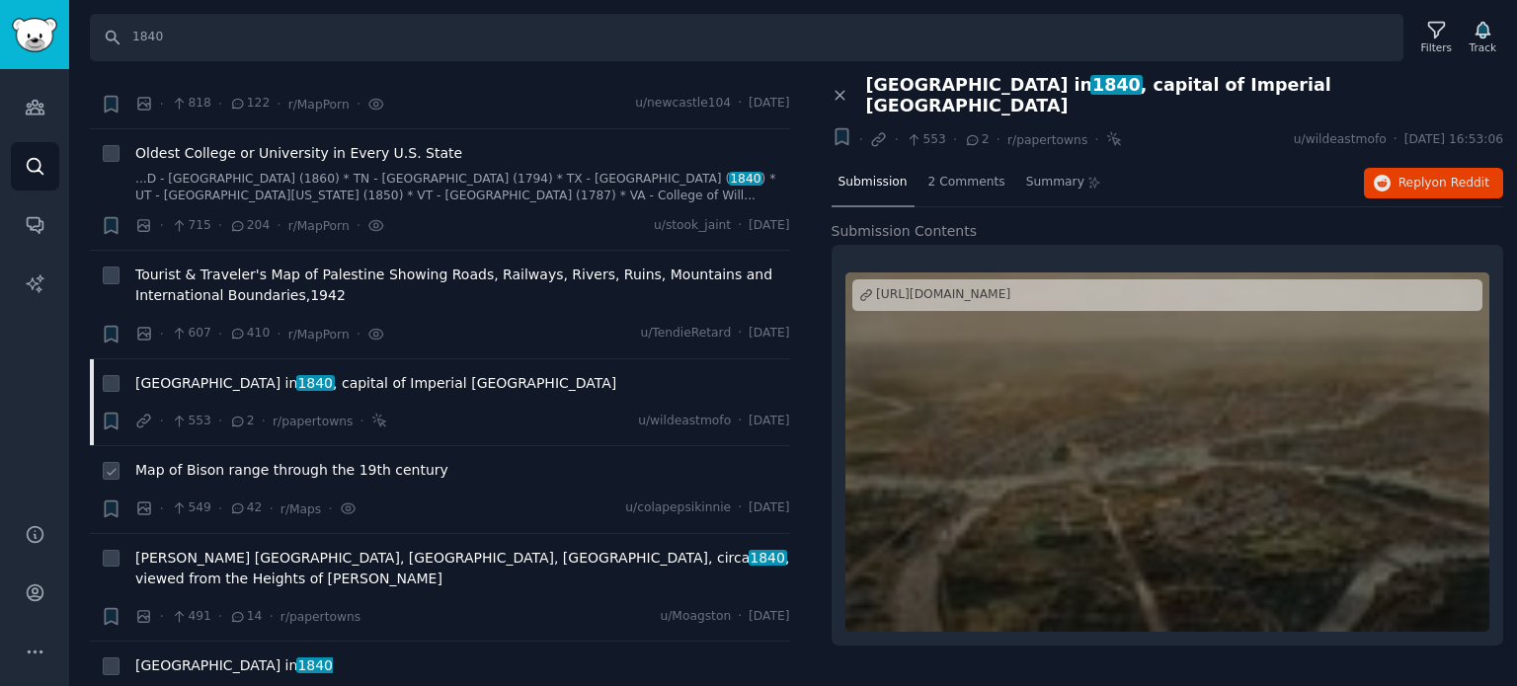
scroll to position [1679, 0]
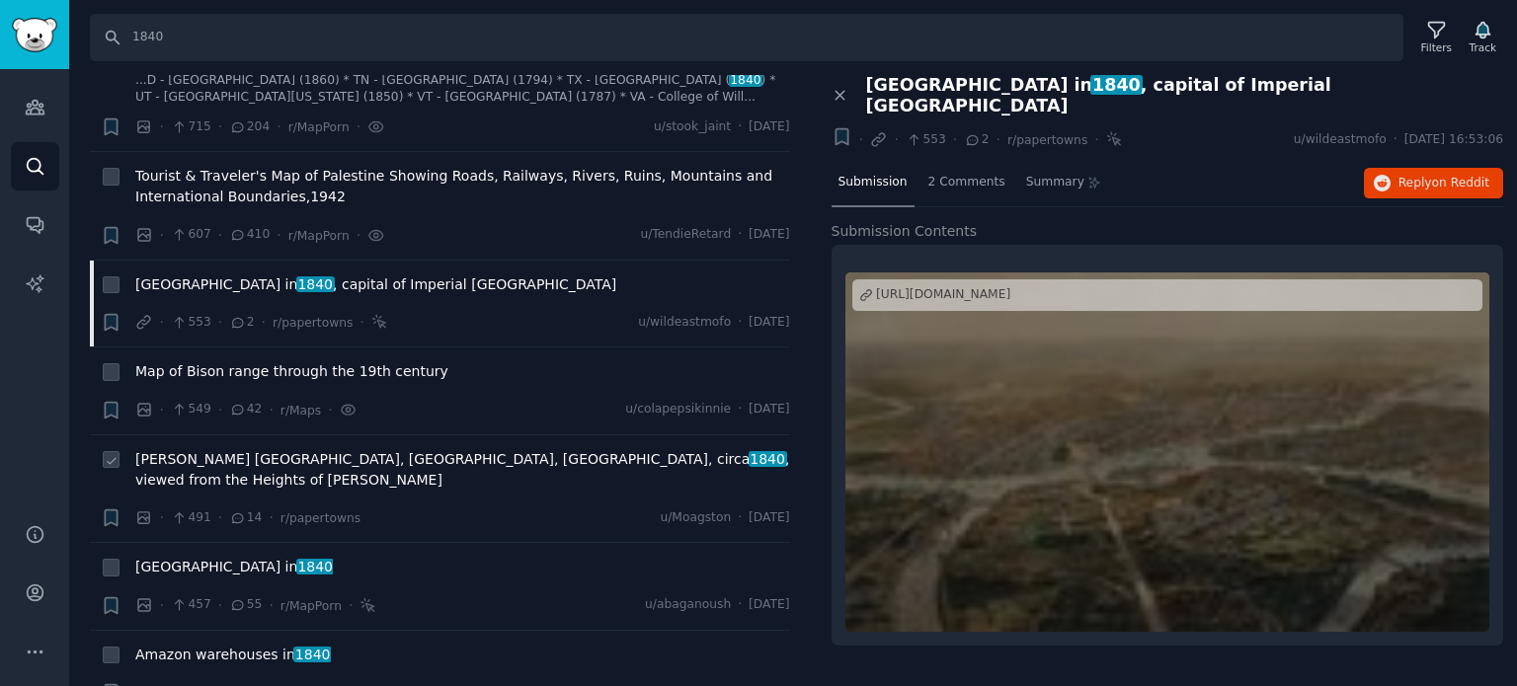
click at [425, 449] on span "[PERSON_NAME] [GEOGRAPHIC_DATA], [GEOGRAPHIC_DATA], [GEOGRAPHIC_DATA], circa [D…" at bounding box center [462, 469] width 655 height 41
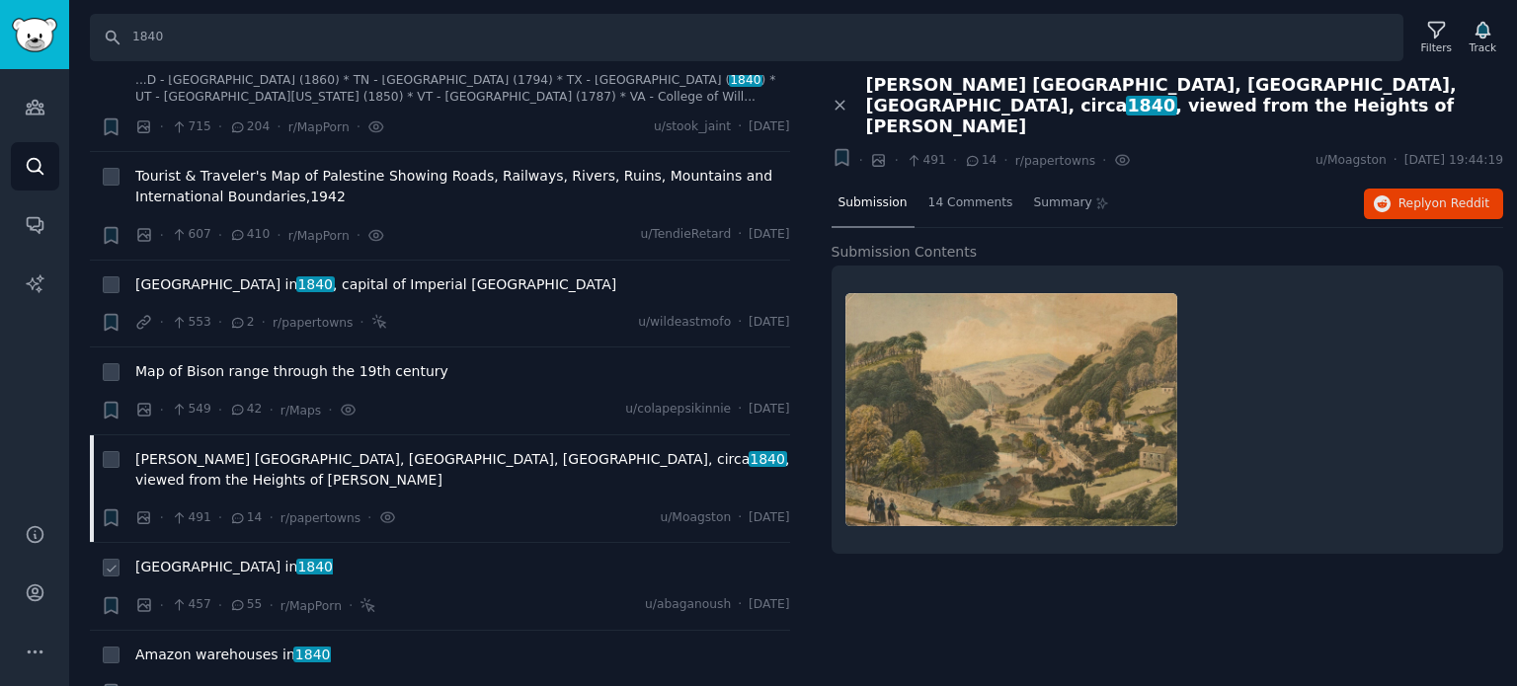
click at [156, 557] on span "[GEOGRAPHIC_DATA] in [DATE]" at bounding box center [234, 567] width 198 height 21
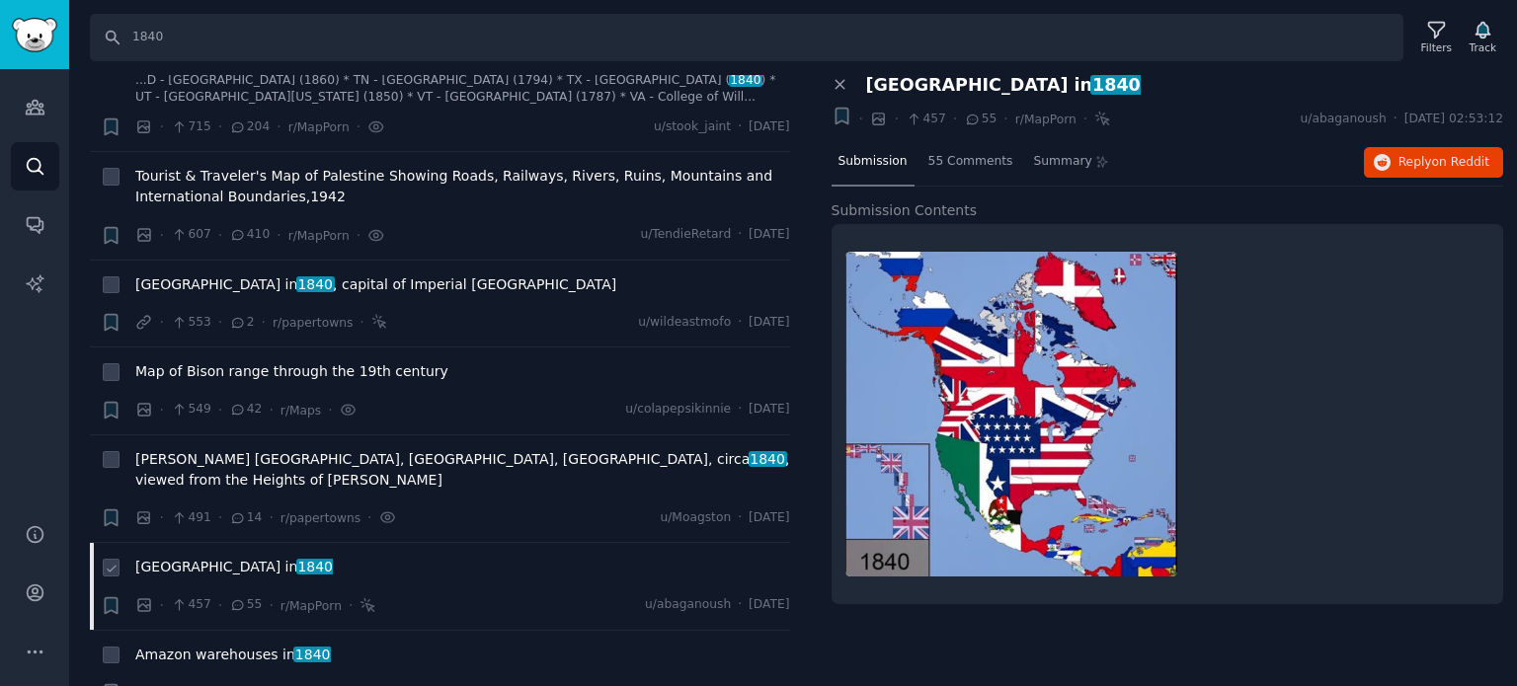
scroll to position [1876, 0]
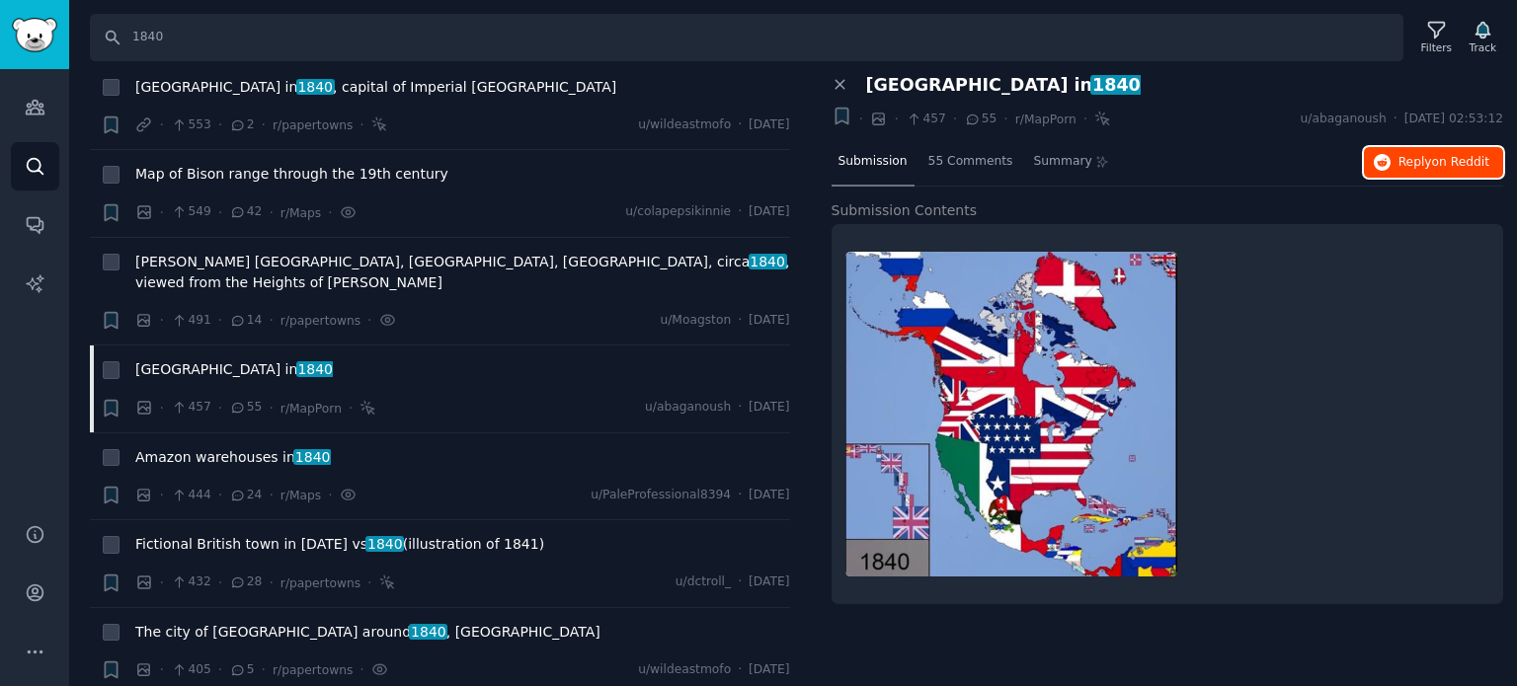
click at [1427, 165] on span "Reply on Reddit" at bounding box center [1443, 163] width 91 height 18
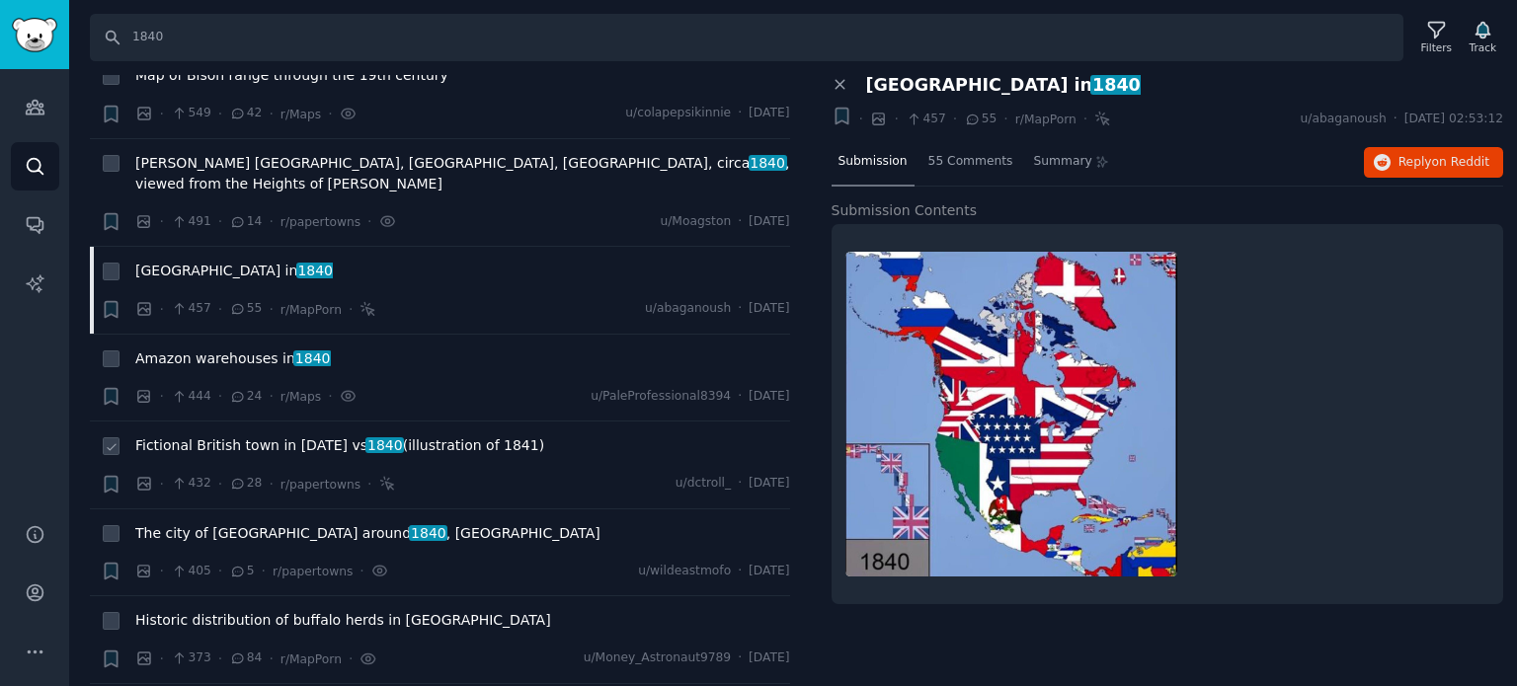
click at [260, 436] on span "Fictional British town in [DATE] vs 1840 (illustration of 1841)" at bounding box center [339, 446] width 409 height 21
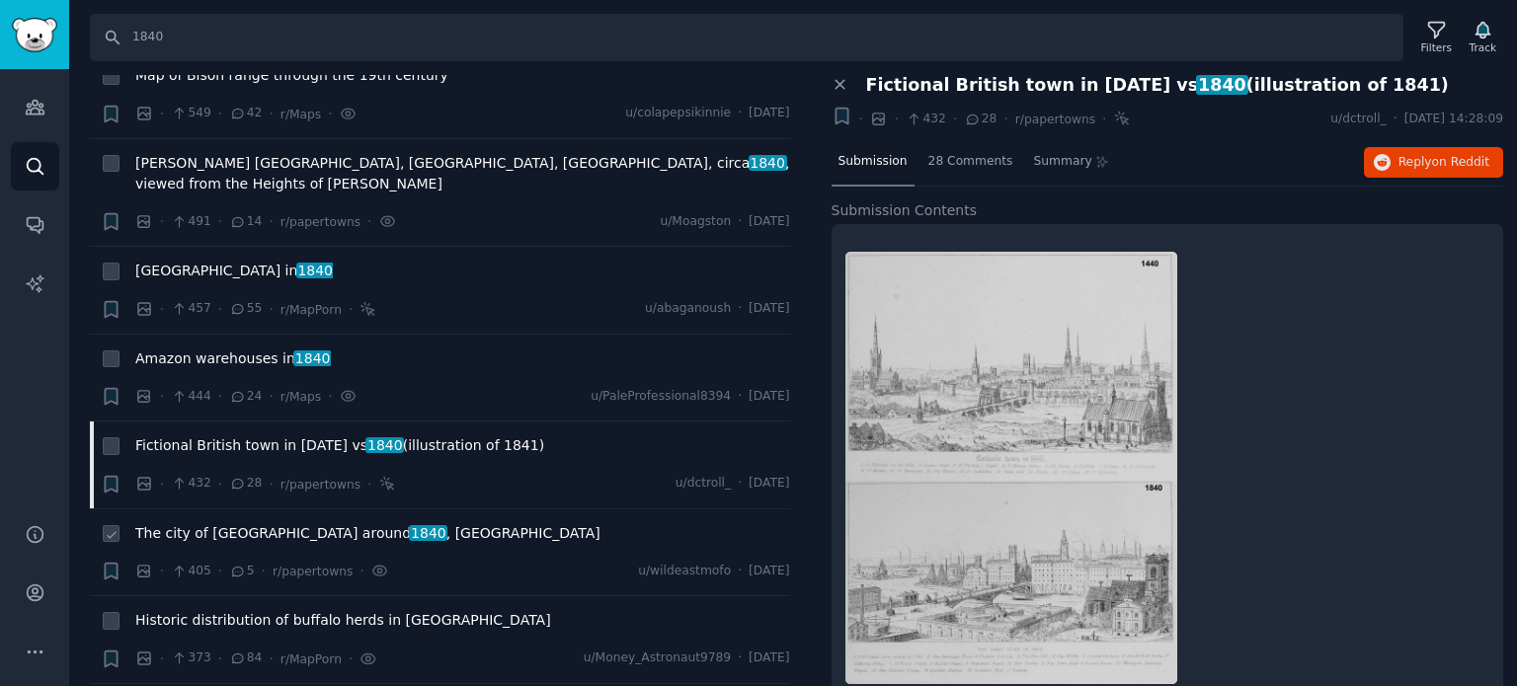
click at [269, 523] on span "The city of [GEOGRAPHIC_DATA] around [DATE] , [GEOGRAPHIC_DATA]" at bounding box center [367, 533] width 465 height 21
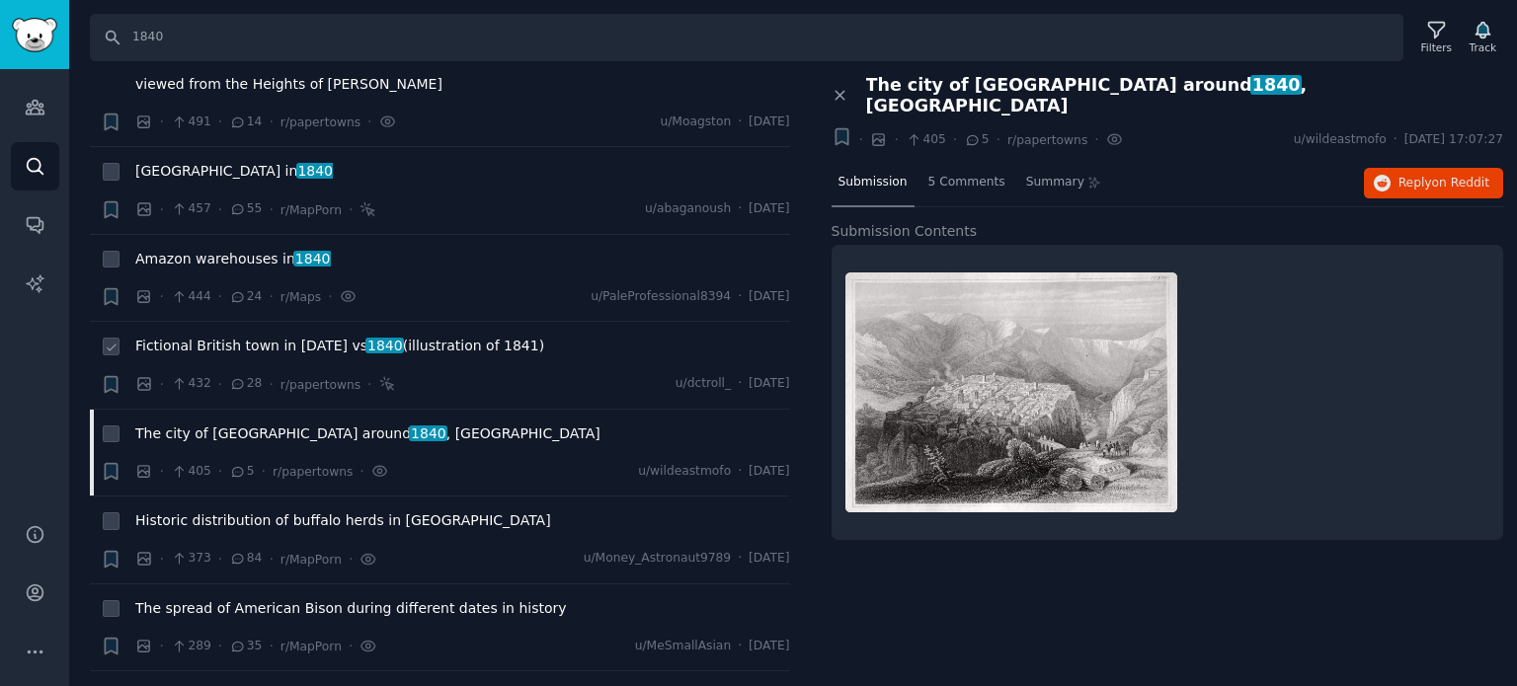
scroll to position [2173, 0]
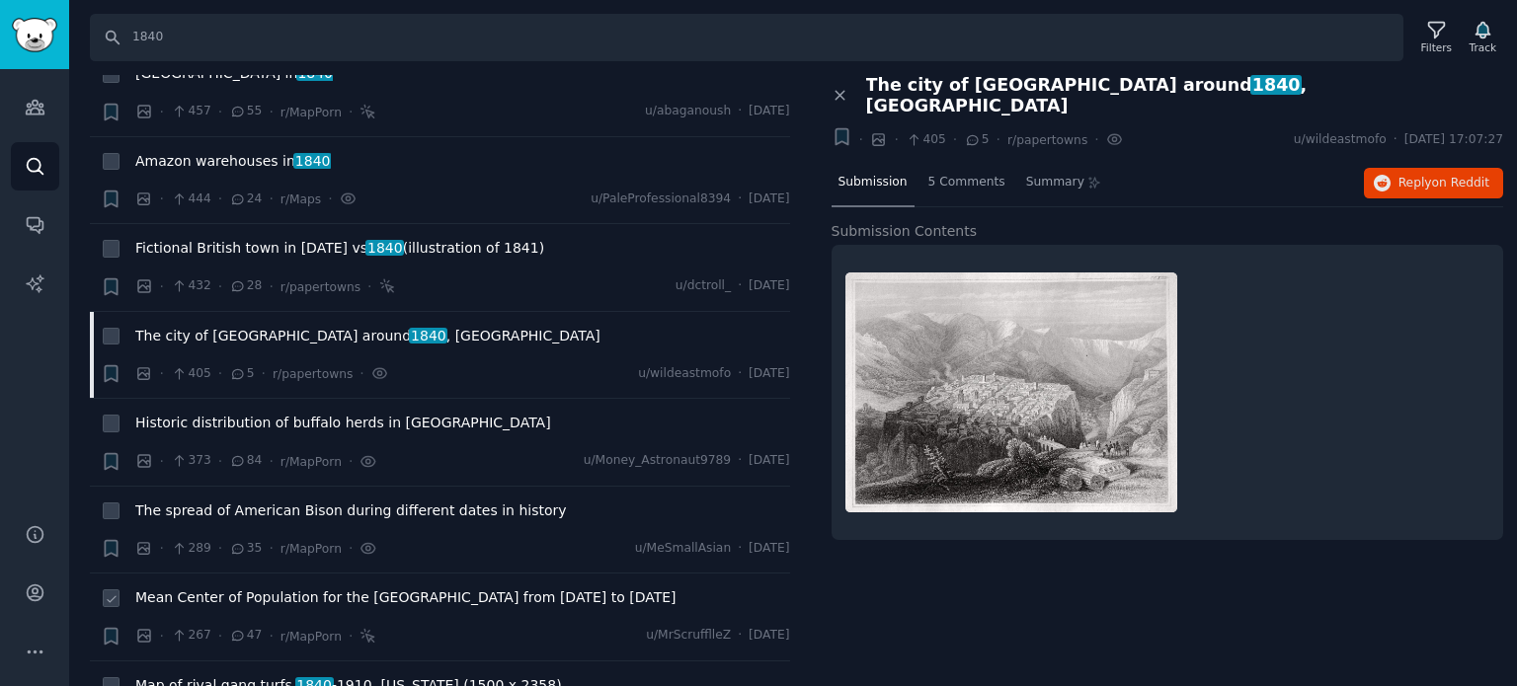
click at [225, 588] on span "Mean Center of Population for the [GEOGRAPHIC_DATA] from [DATE] to [DATE]" at bounding box center [405, 598] width 541 height 21
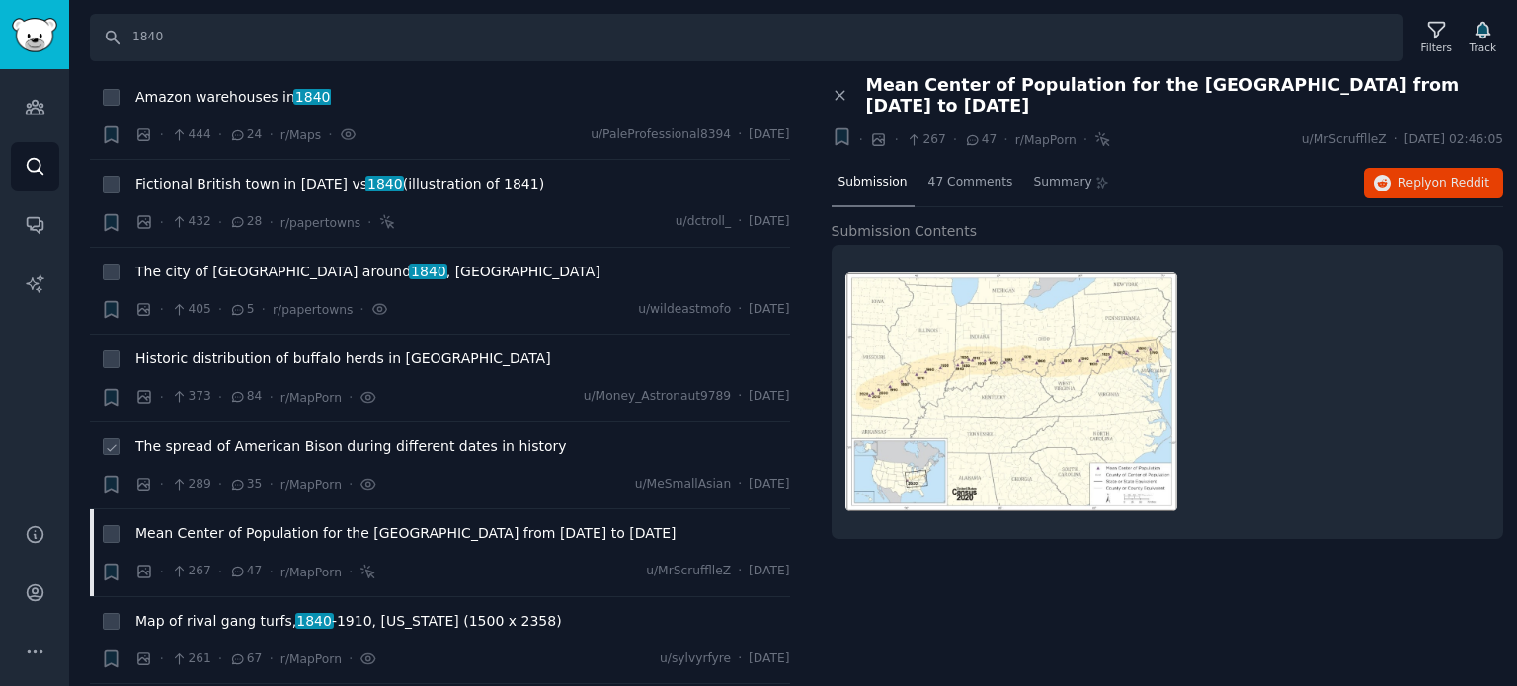
scroll to position [2370, 0]
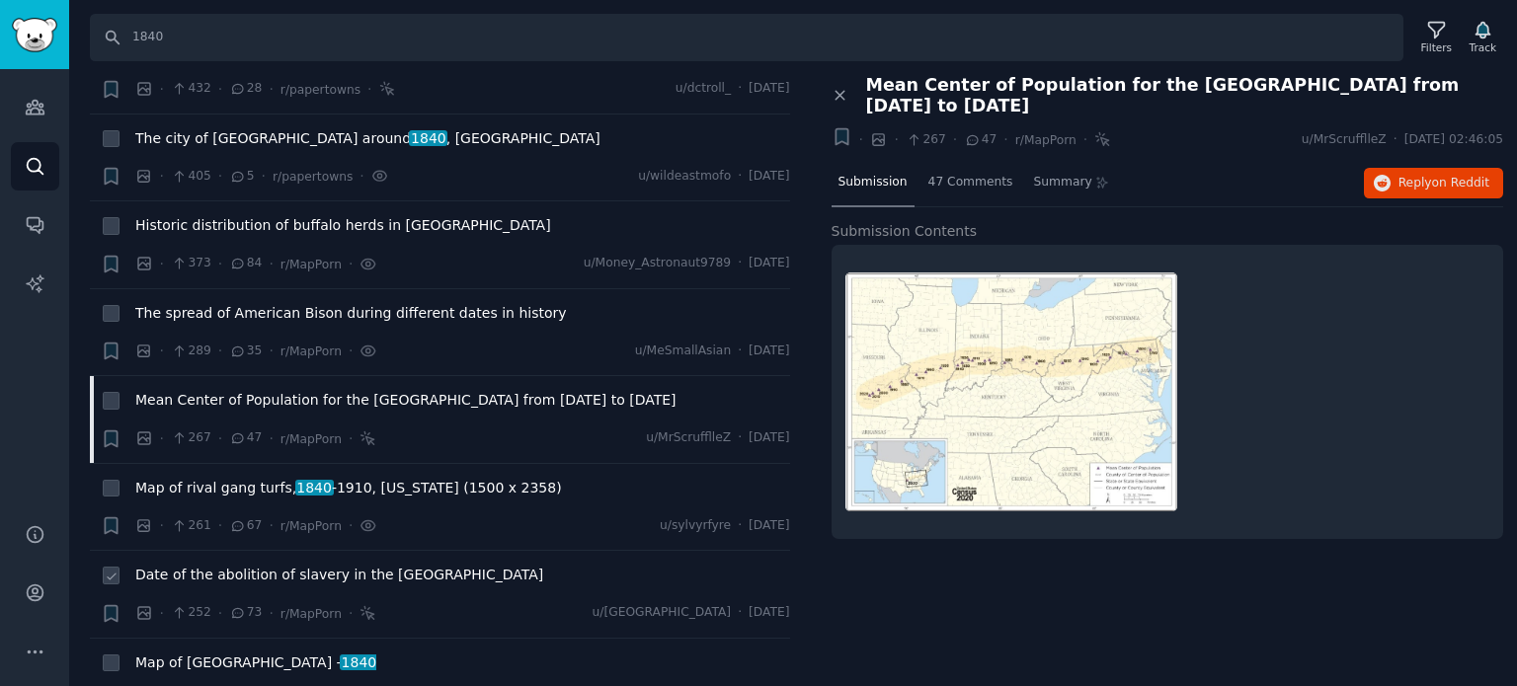
click at [315, 565] on span "Date of the abolition of slavery in the [GEOGRAPHIC_DATA]" at bounding box center [339, 575] width 408 height 21
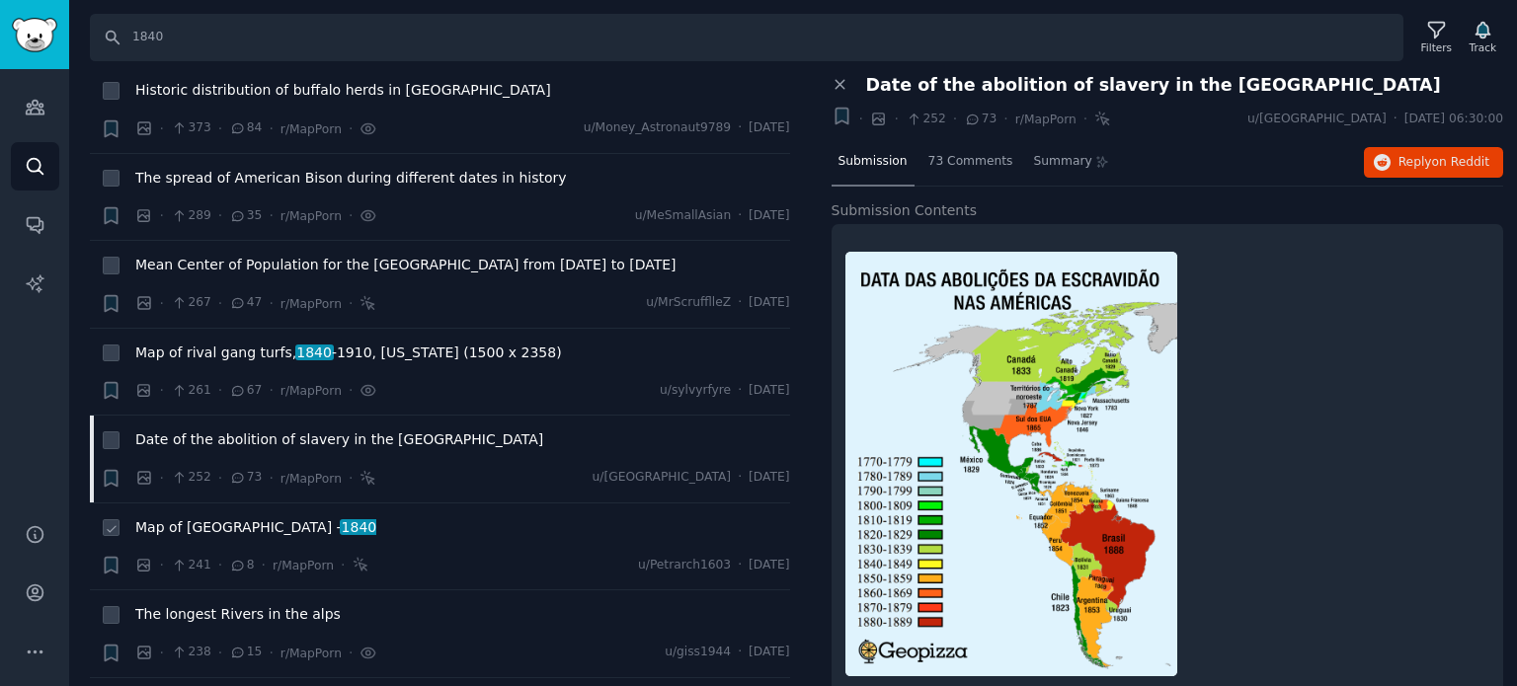
scroll to position [2568, 0]
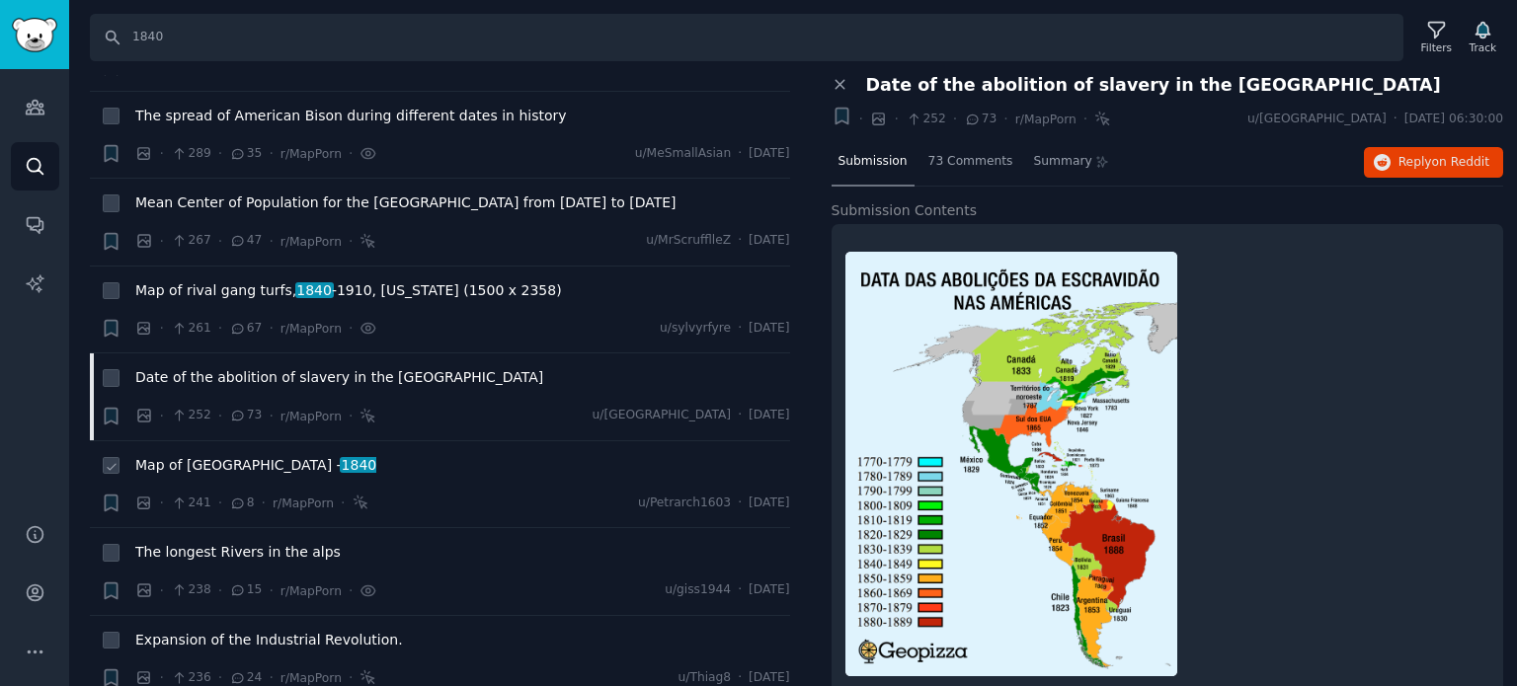
click at [217, 455] on span "Map of [GEOGRAPHIC_DATA] - 1840" at bounding box center [255, 465] width 241 height 21
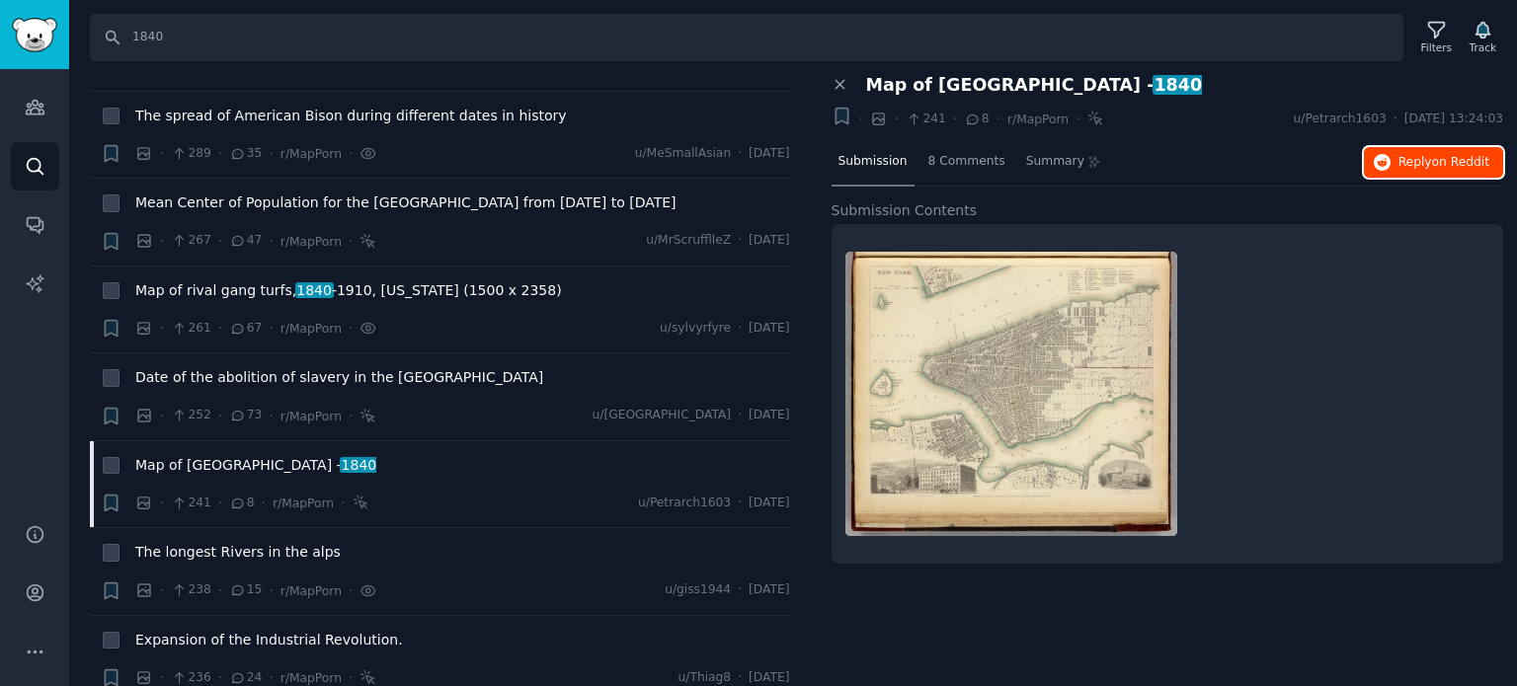
click at [1392, 165] on icon "button" at bounding box center [1383, 163] width 18 height 18
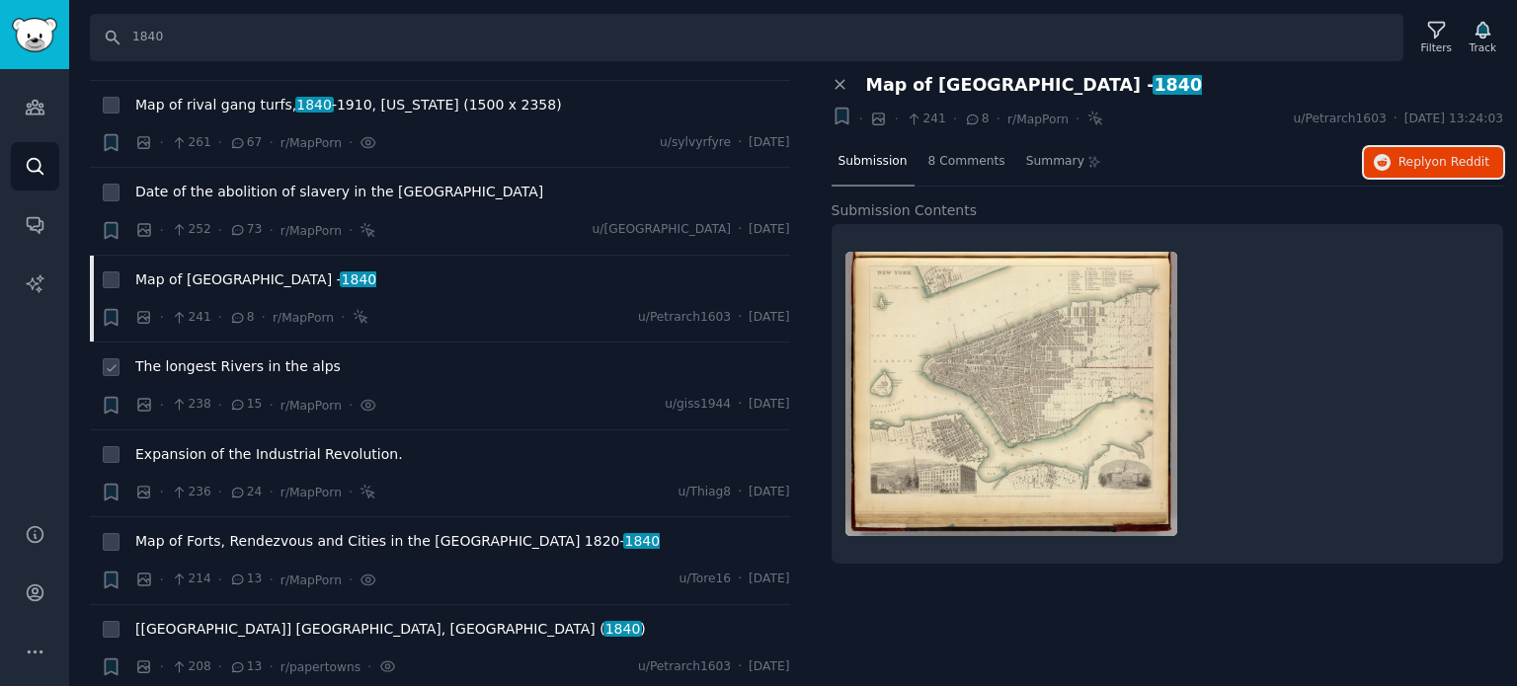
scroll to position [2765, 0]
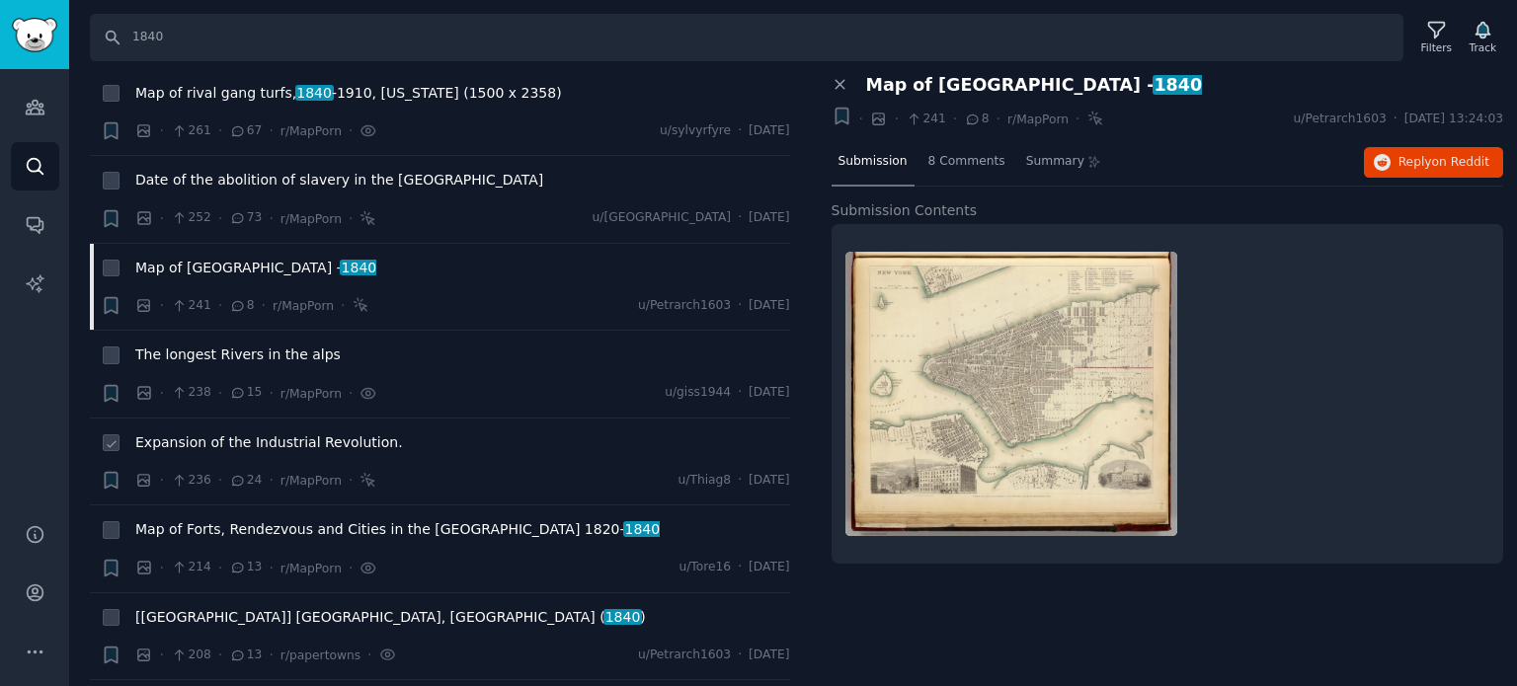
click at [225, 433] on span "Expansion of the Industrial Revolution." at bounding box center [269, 443] width 268 height 21
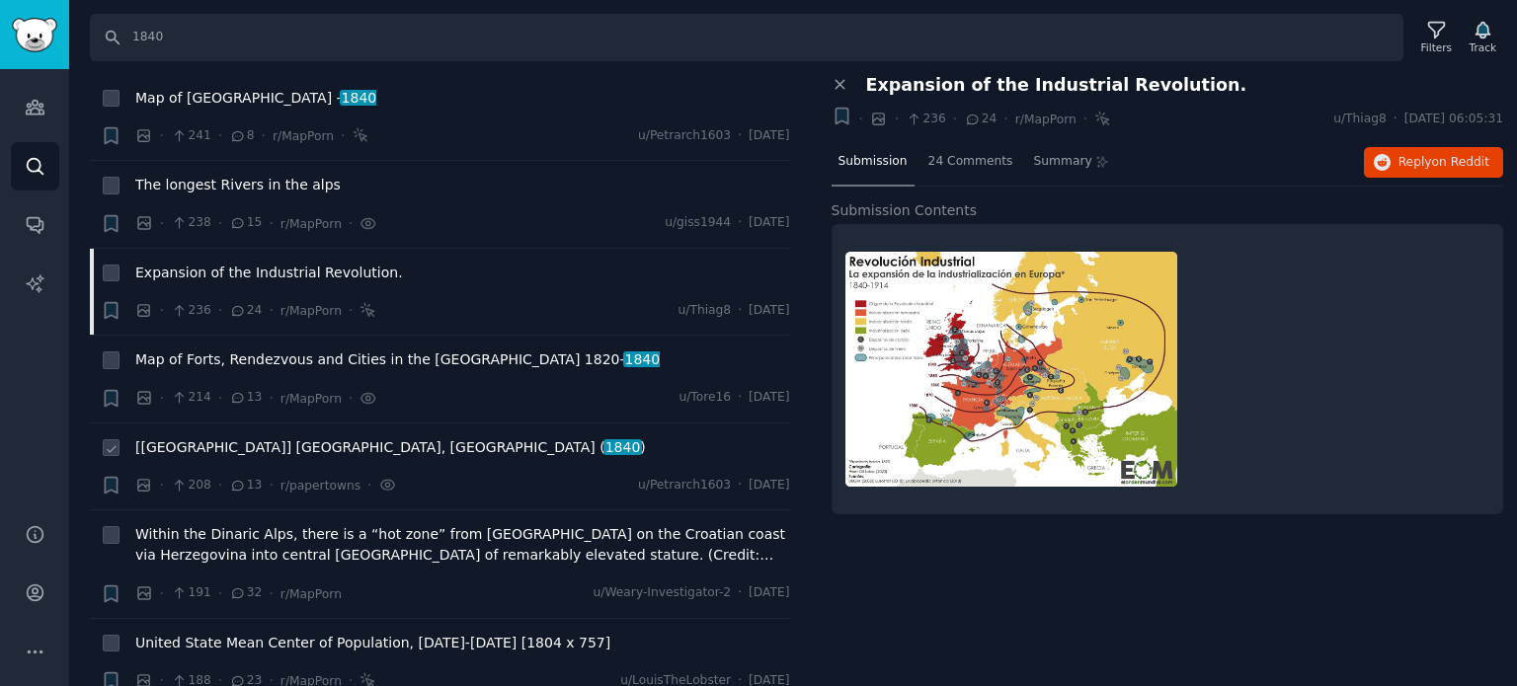
scroll to position [2963, 0]
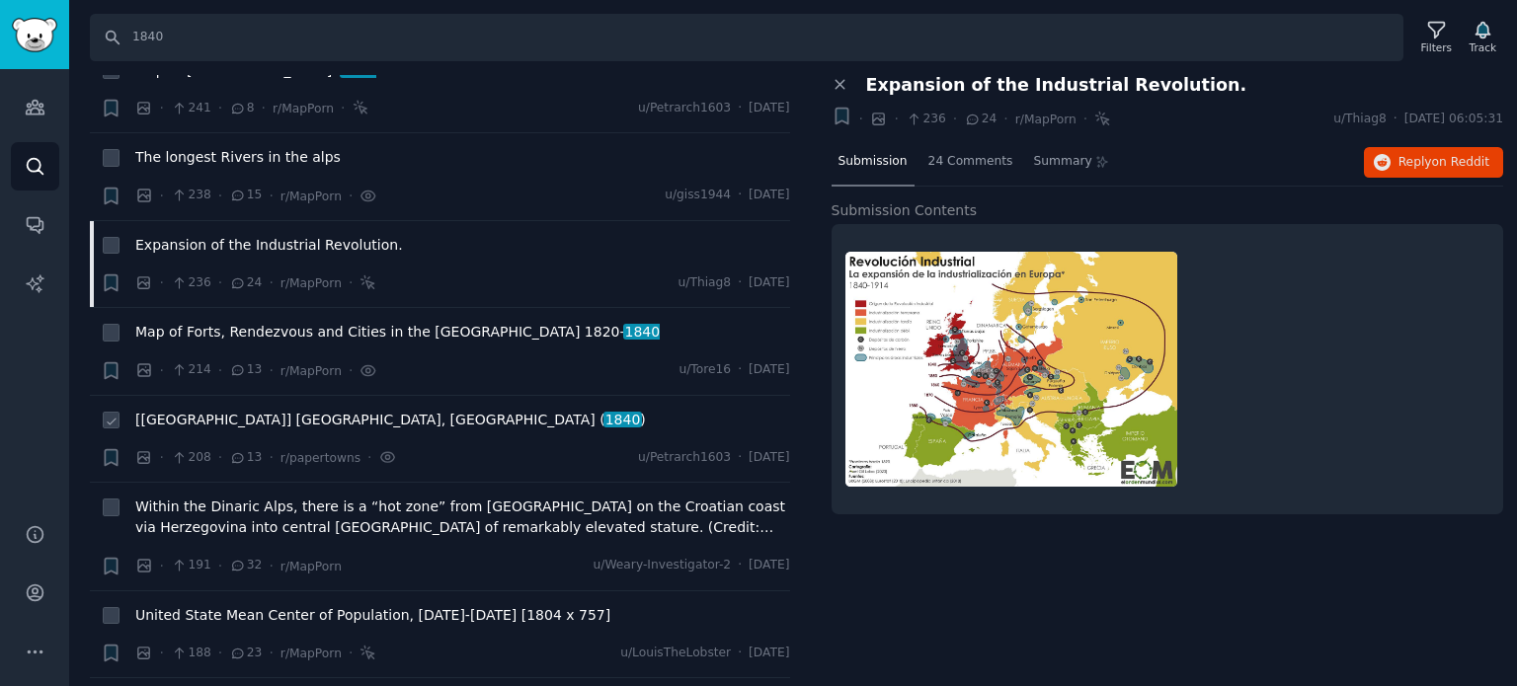
click at [226, 410] on span "[[GEOGRAPHIC_DATA]] [GEOGRAPHIC_DATA], [GEOGRAPHIC_DATA] ( 1840 )" at bounding box center [390, 420] width 511 height 21
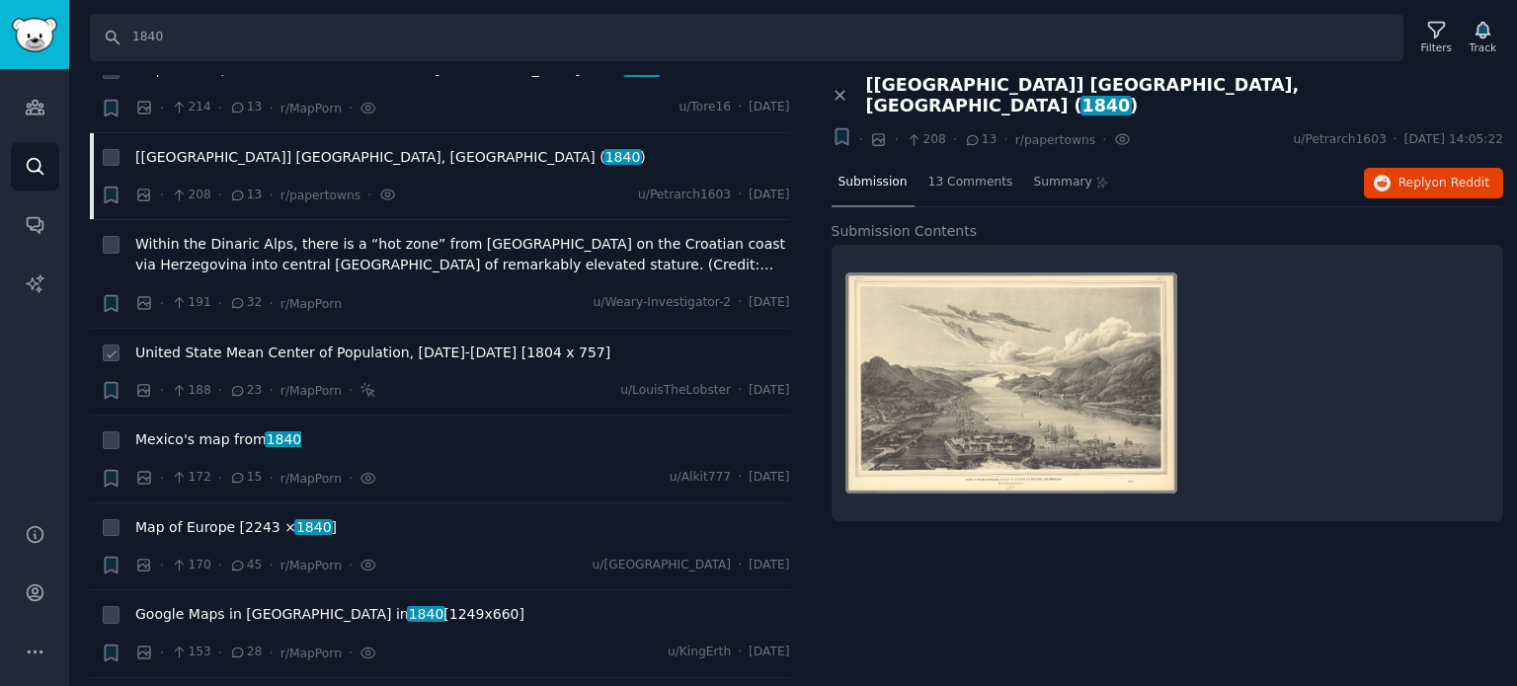
scroll to position [3259, 0]
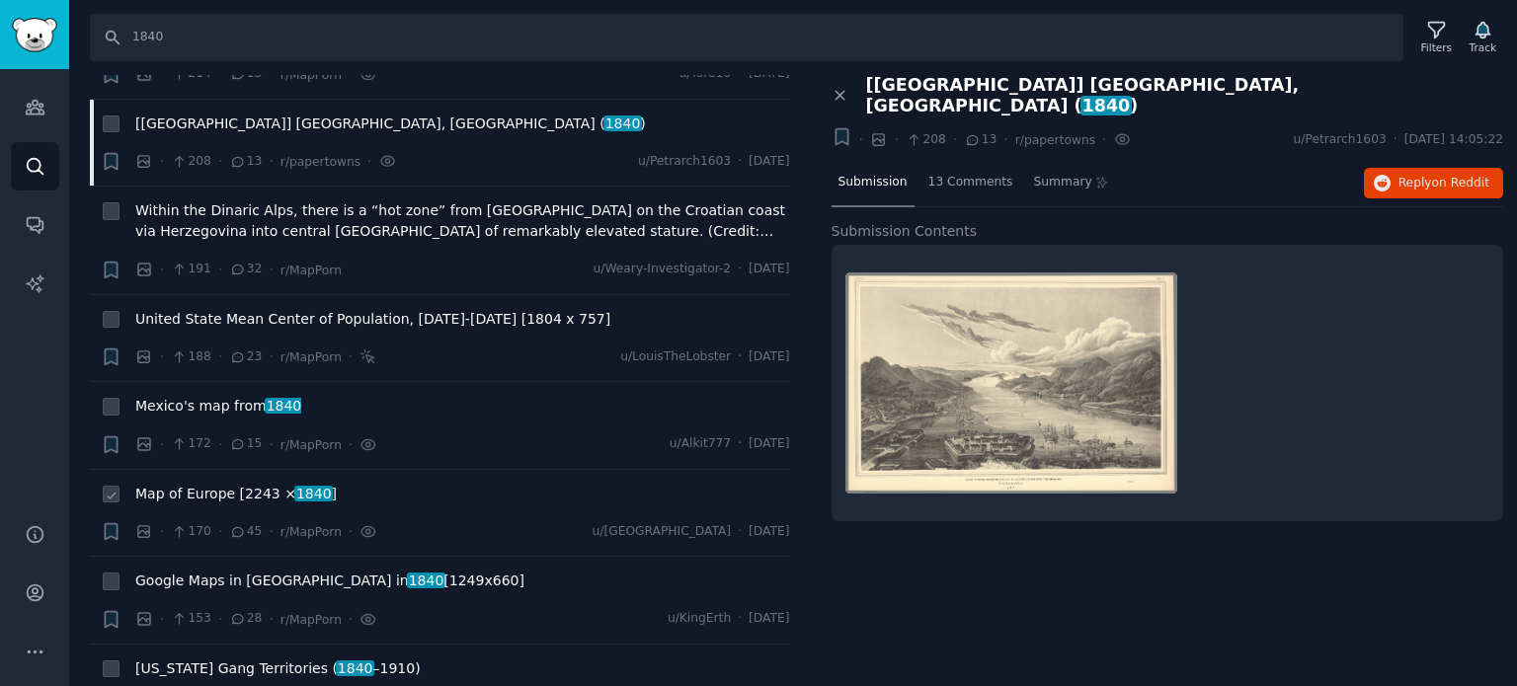
click at [217, 484] on span "Map of Europe [2243 × 1840 ]" at bounding box center [235, 494] width 201 height 21
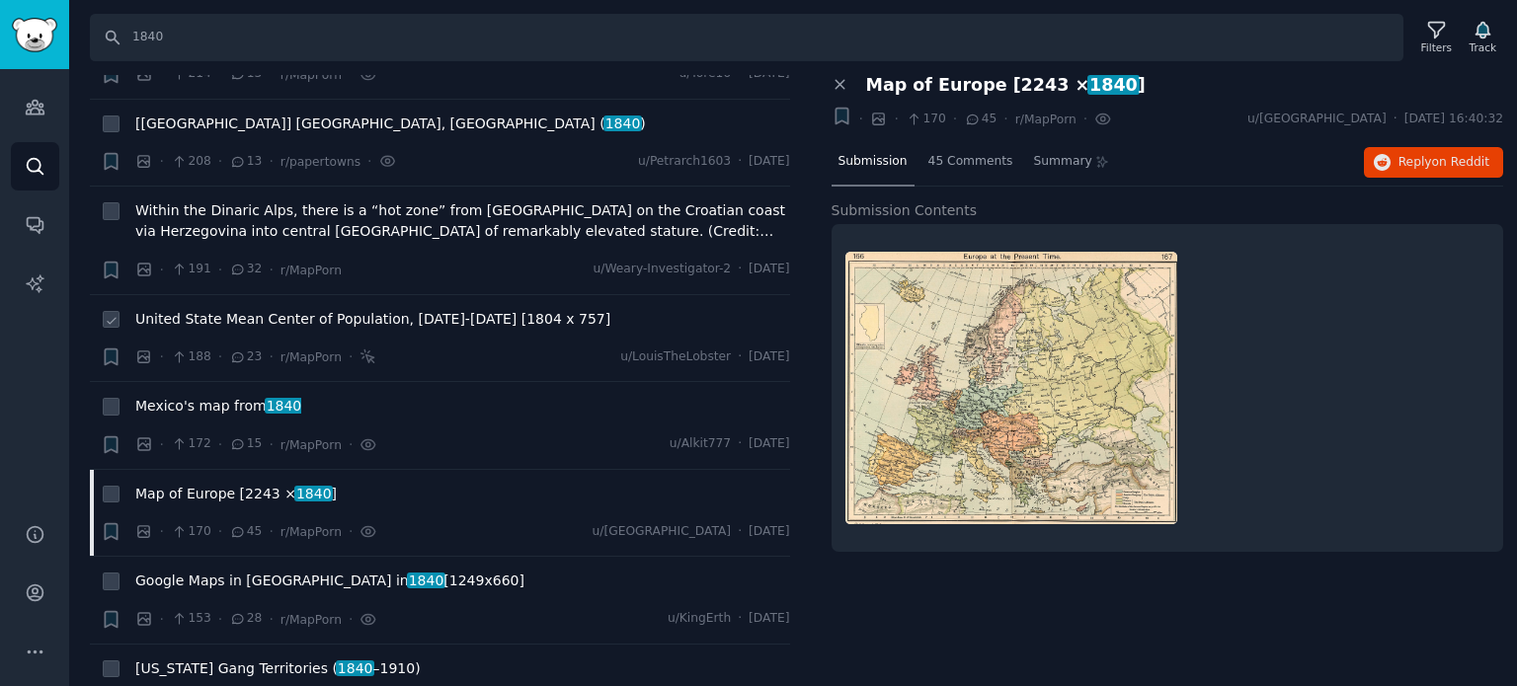
scroll to position [3358, 0]
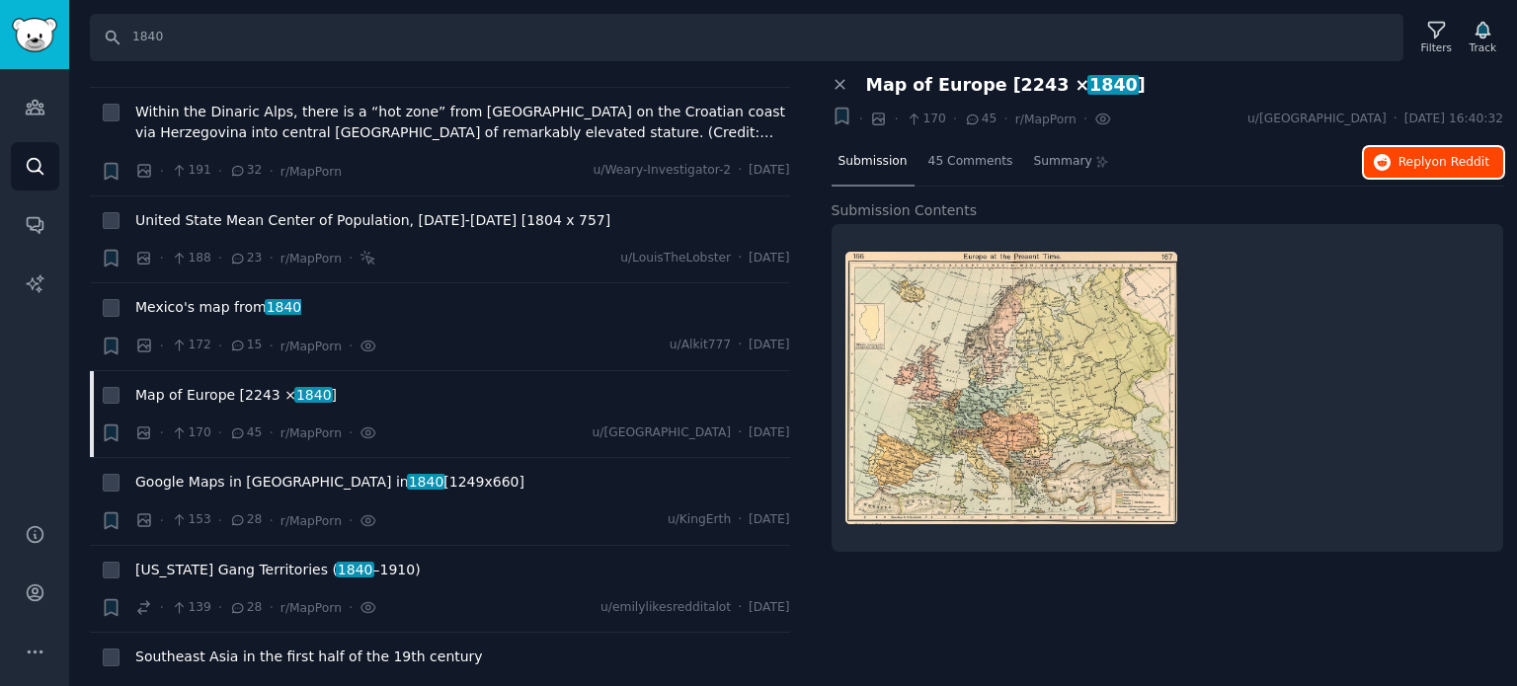
click at [1422, 155] on span "Reply on Reddit" at bounding box center [1443, 163] width 91 height 18
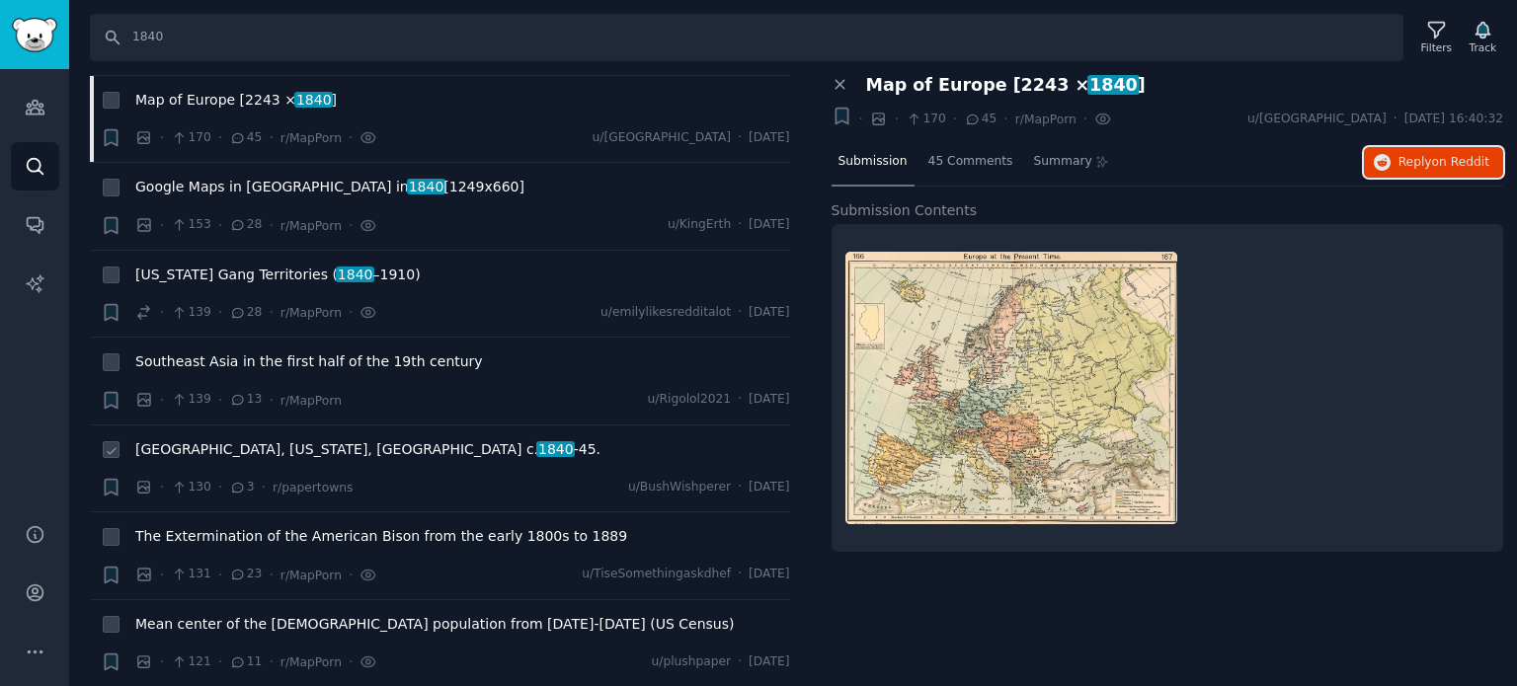
scroll to position [3654, 0]
click at [268, 264] on span "[US_STATE] Gang Territories ( [DATE] –[DATE])" at bounding box center [277, 274] width 285 height 21
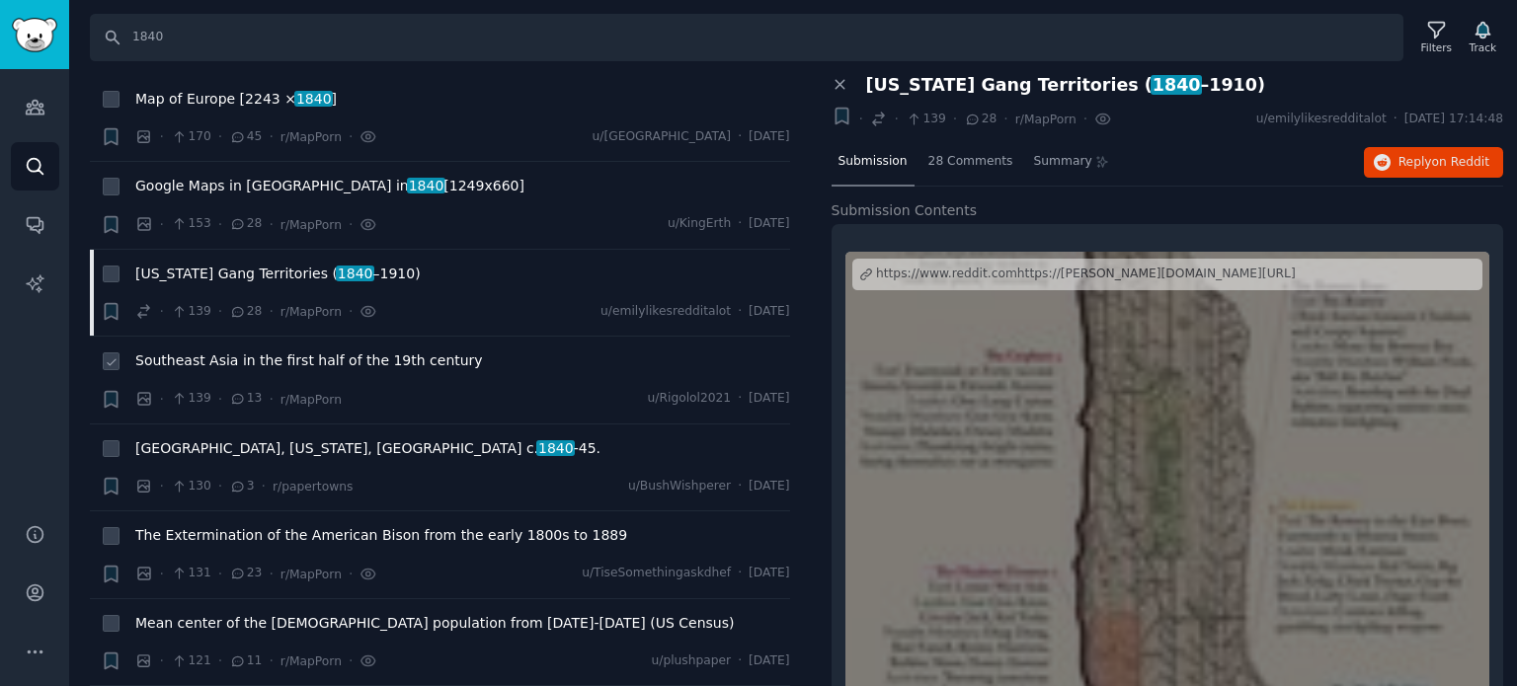
click at [229, 351] on span "Southeast Asia in the first half of the 19th century" at bounding box center [309, 361] width 348 height 21
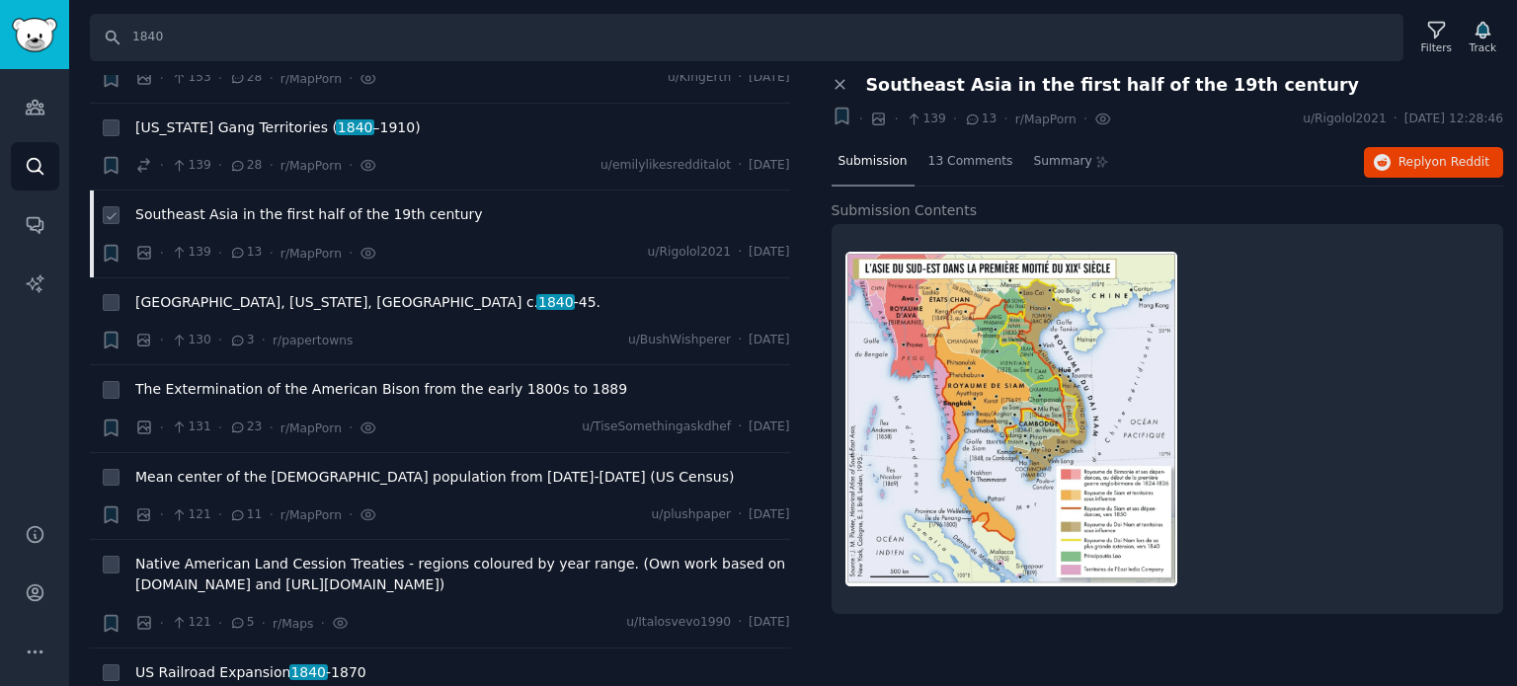
scroll to position [3852, 0]
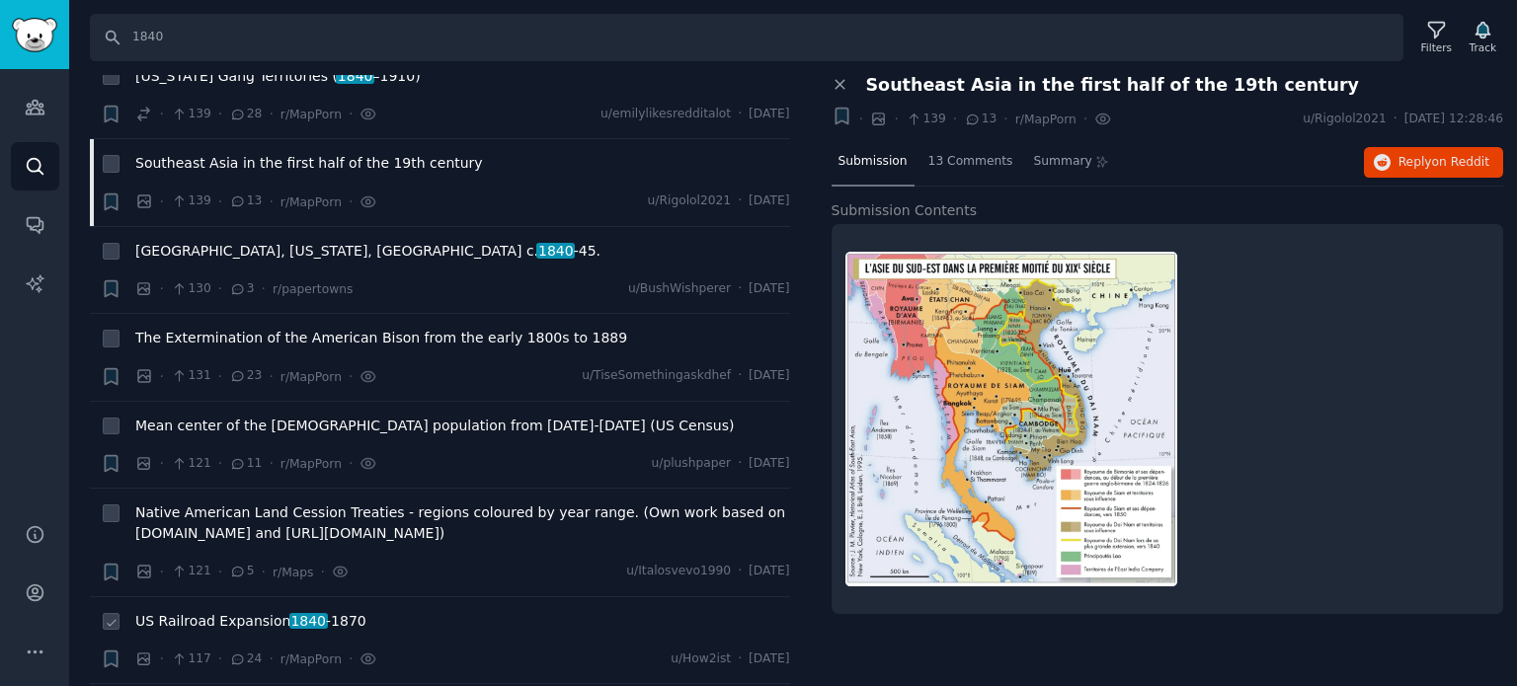
click at [190, 611] on span "US Railroad Expansion [DATE] -[DATE]" at bounding box center [250, 621] width 231 height 21
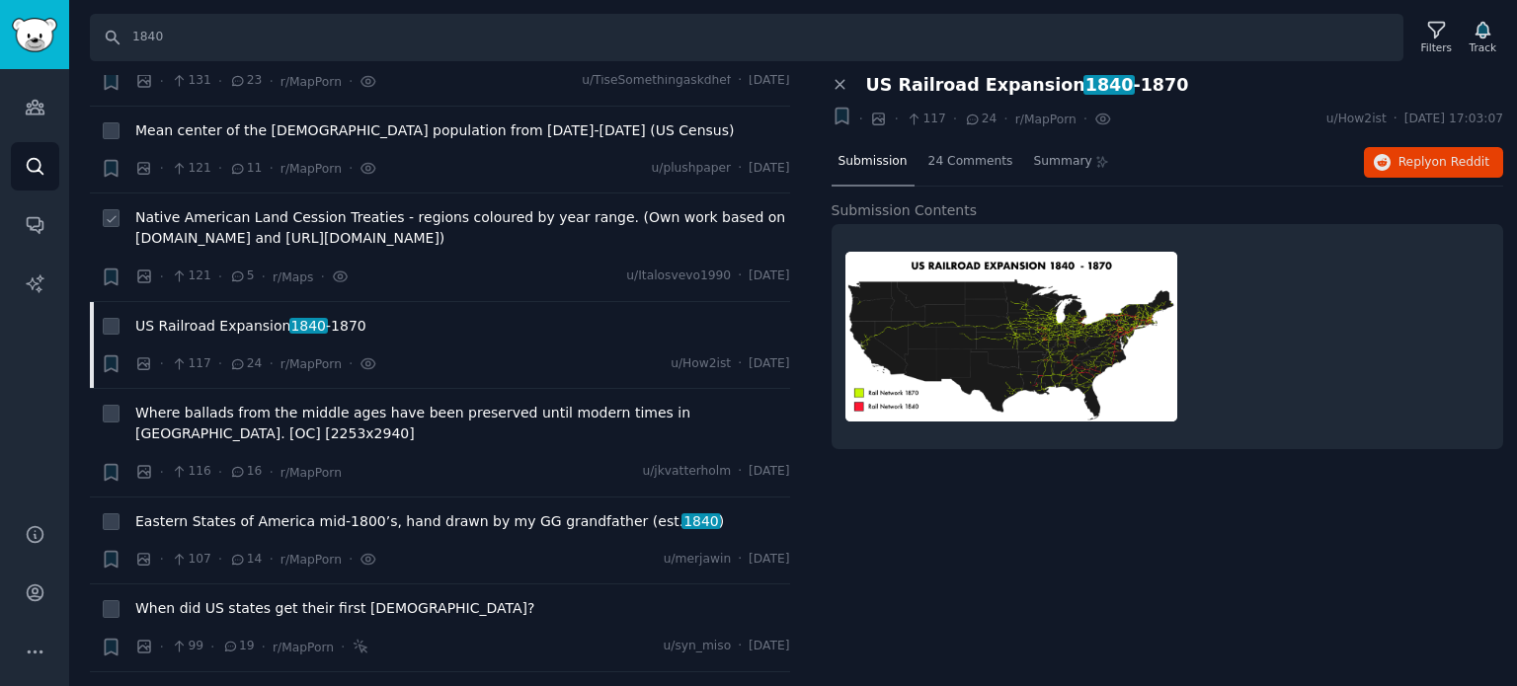
scroll to position [4148, 0]
click at [1397, 153] on button "Reply on Reddit" at bounding box center [1433, 163] width 139 height 32
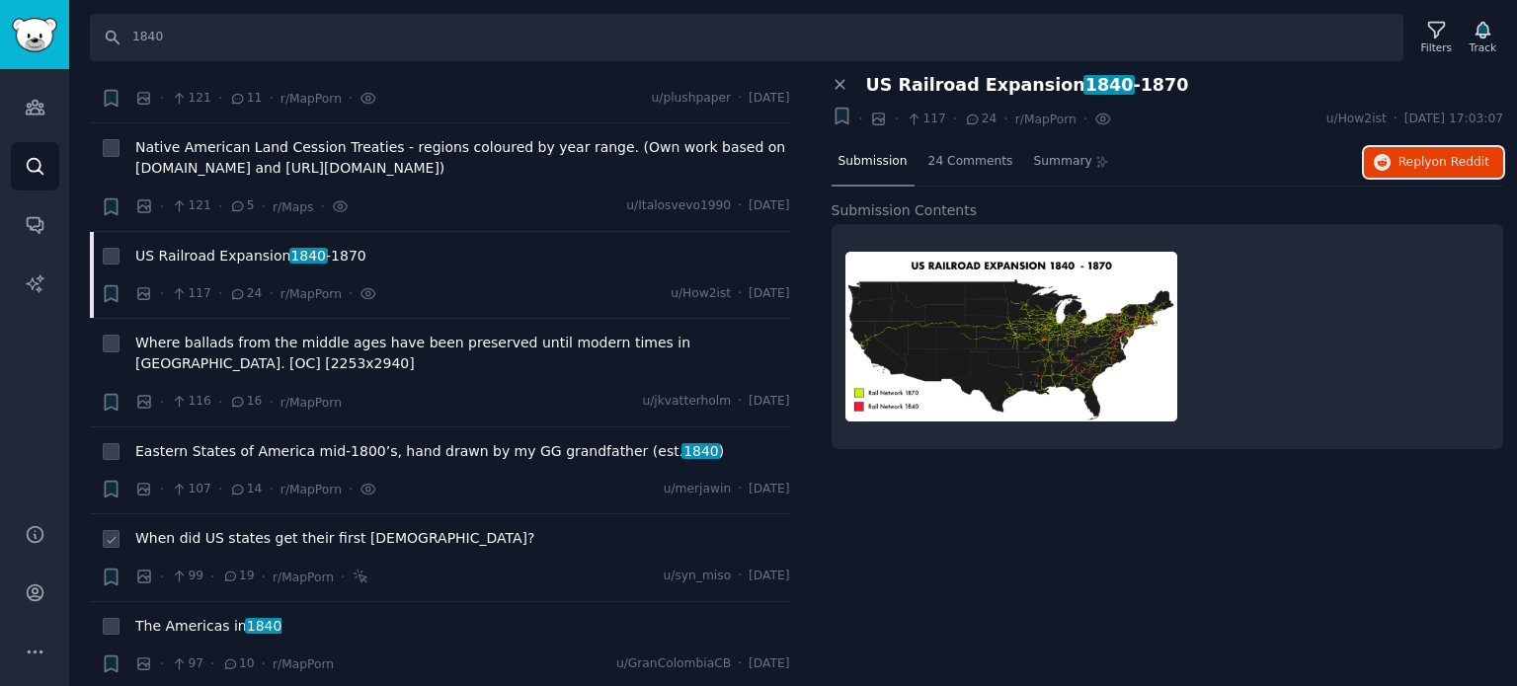
scroll to position [4247, 0]
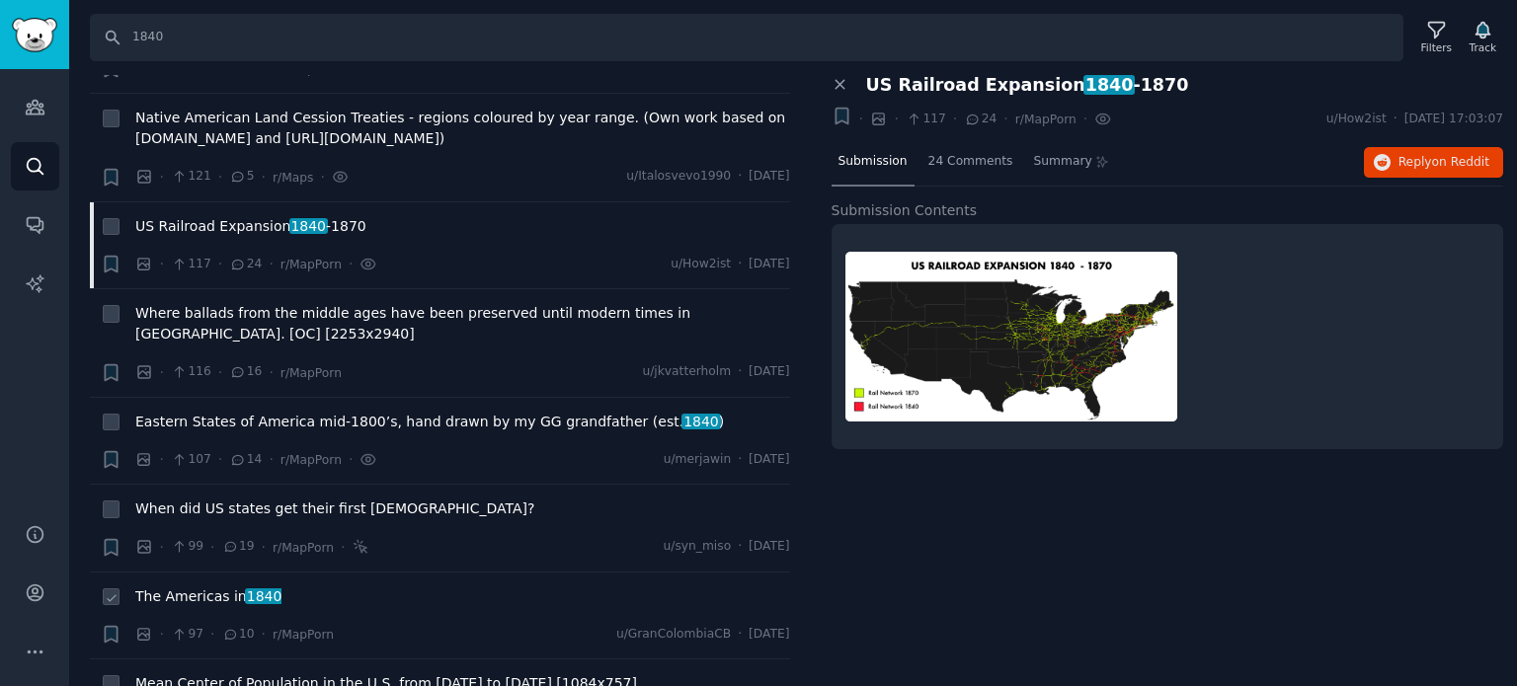
click at [197, 587] on span "The Americas in [DATE]" at bounding box center [208, 597] width 146 height 21
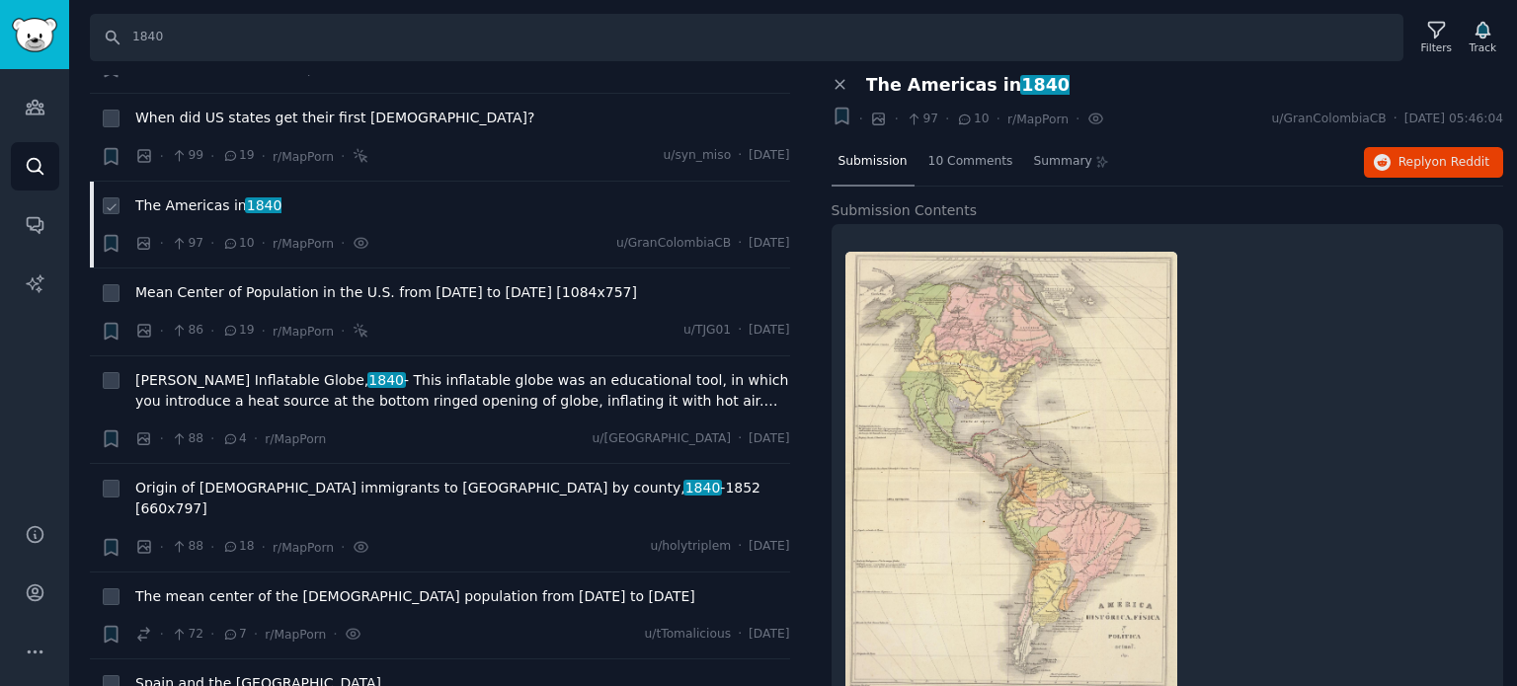
scroll to position [4642, 0]
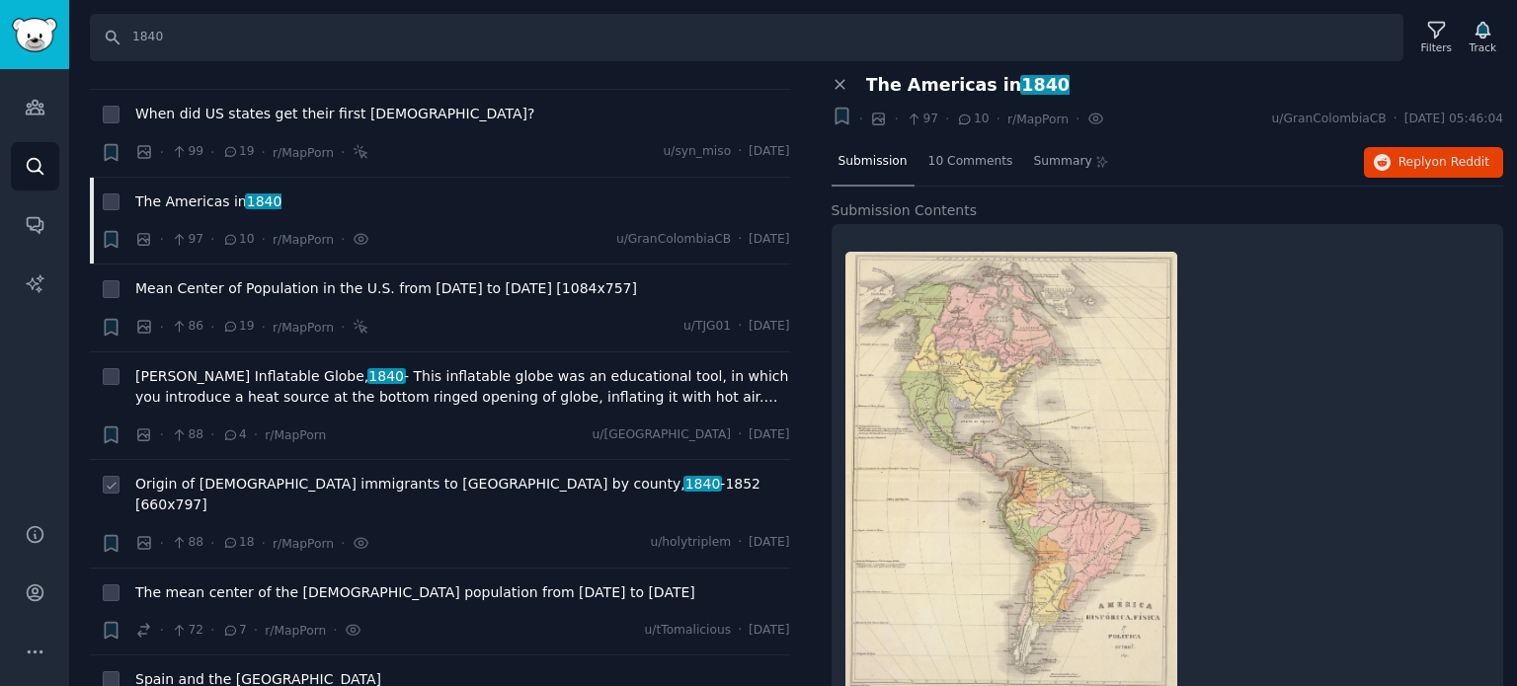
click at [208, 474] on span "Origin of [DEMOGRAPHIC_DATA] immigrants to [GEOGRAPHIC_DATA] by county, [DATE] …" at bounding box center [462, 494] width 655 height 41
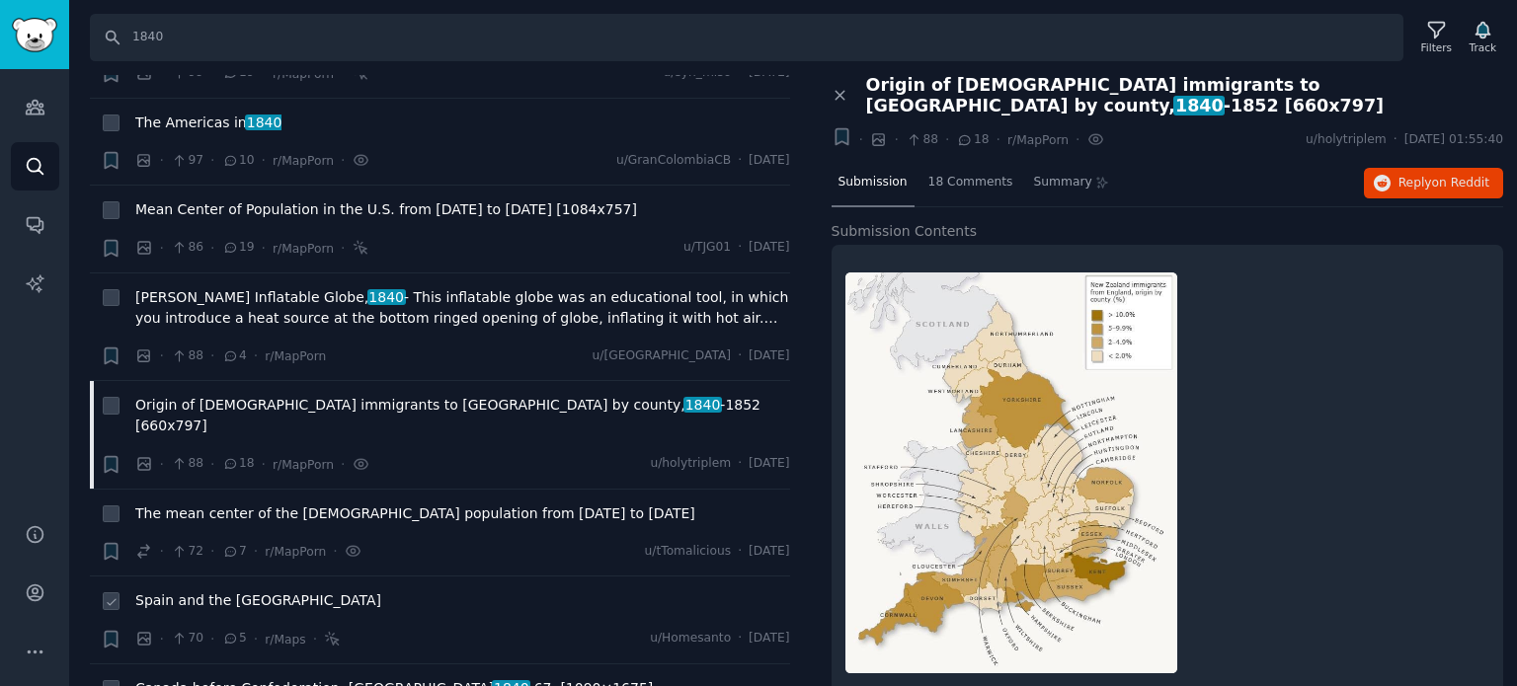
scroll to position [4839, 0]
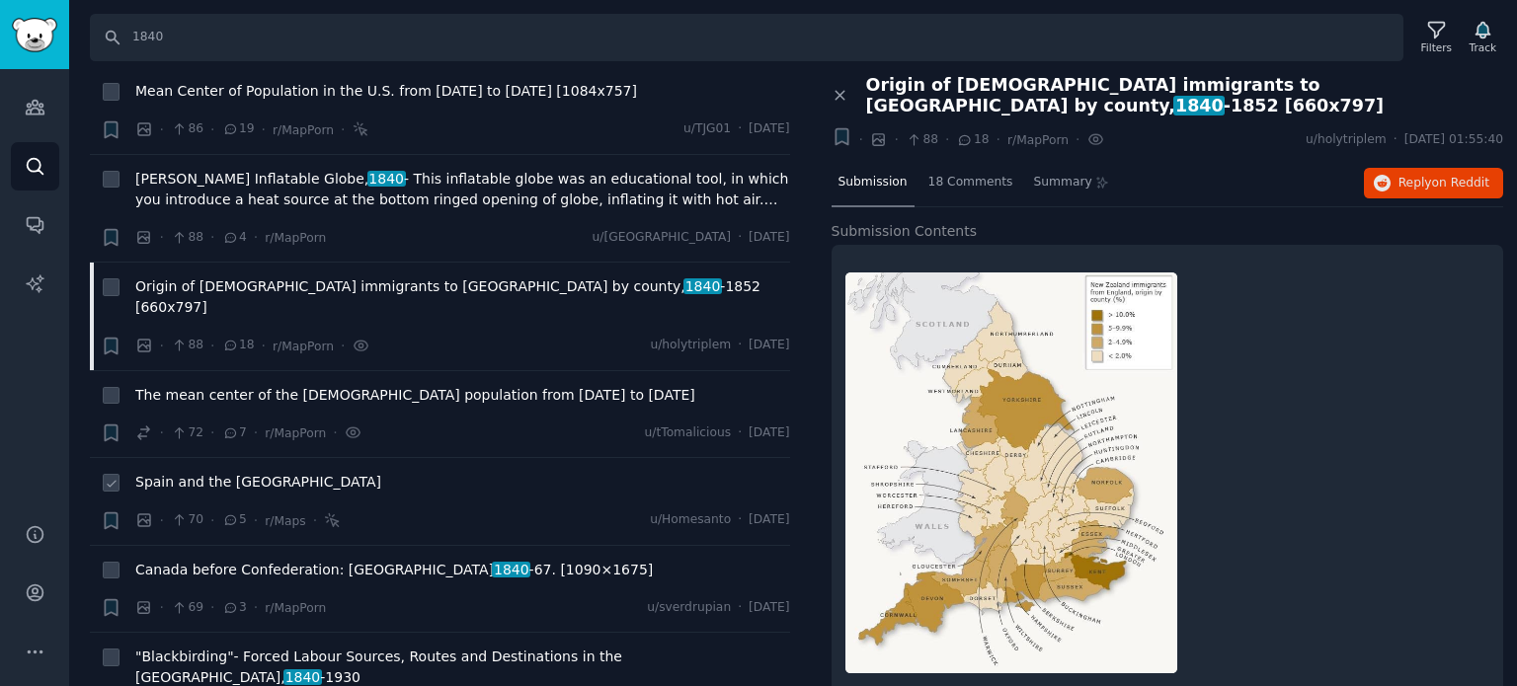
click at [212, 472] on span "Spain and the [GEOGRAPHIC_DATA]" at bounding box center [258, 482] width 246 height 21
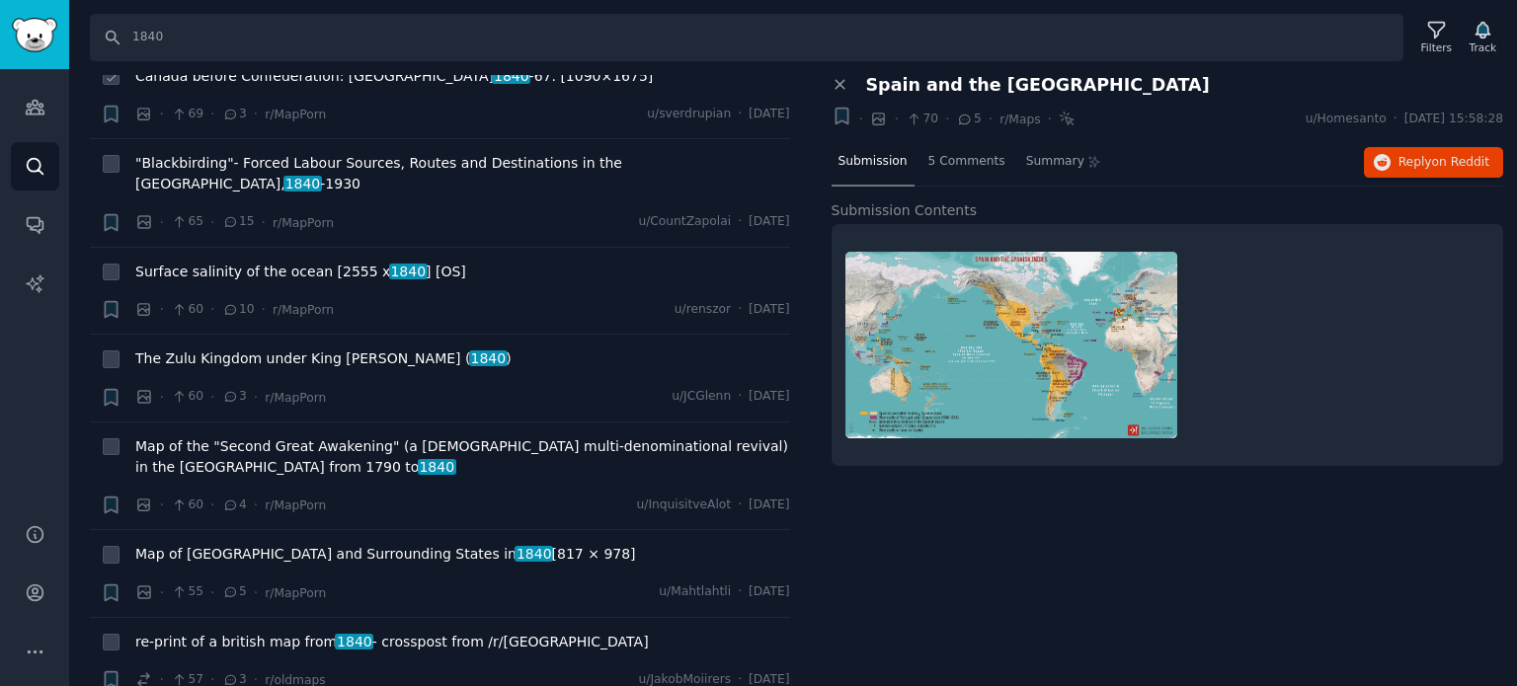
scroll to position [5432, 0]
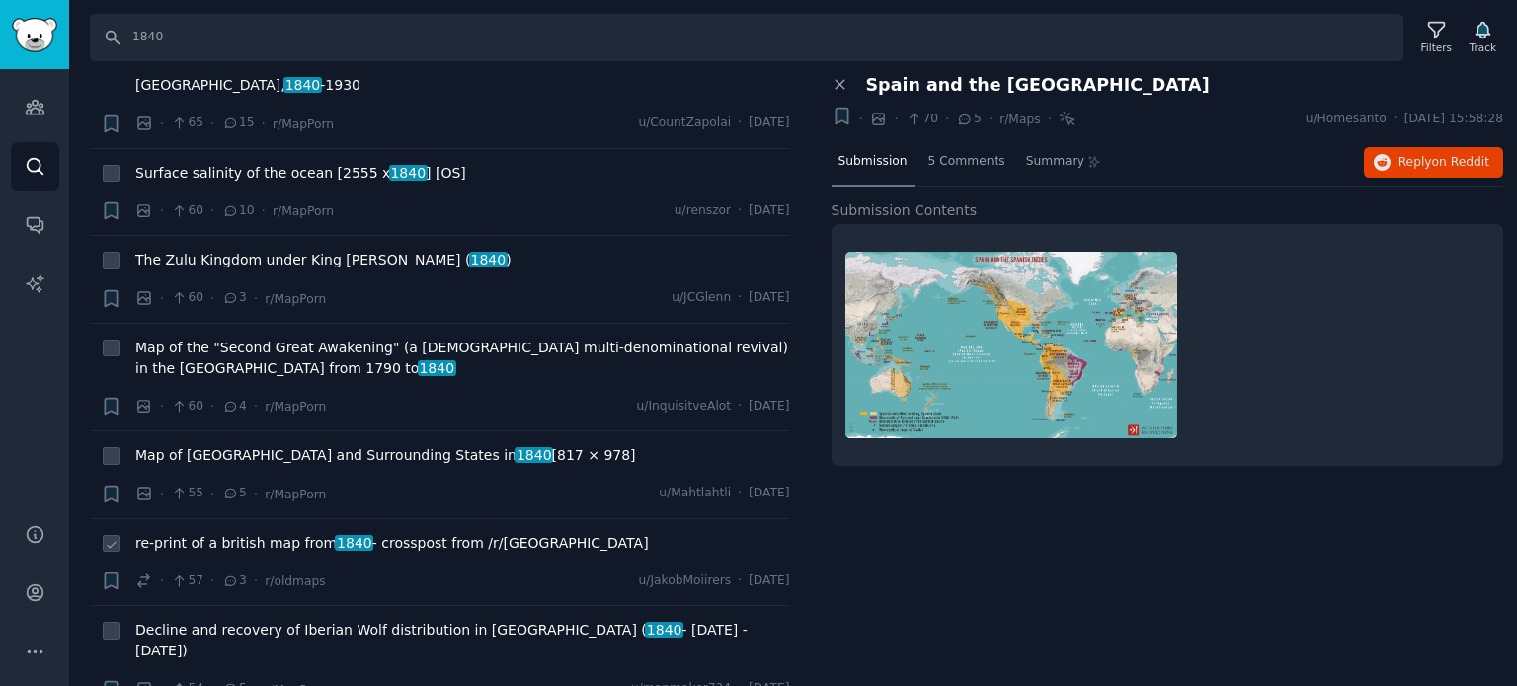
click at [233, 533] on span "re-print of a british map from 1840 - crosspost from /r/[GEOGRAPHIC_DATA]" at bounding box center [392, 543] width 514 height 21
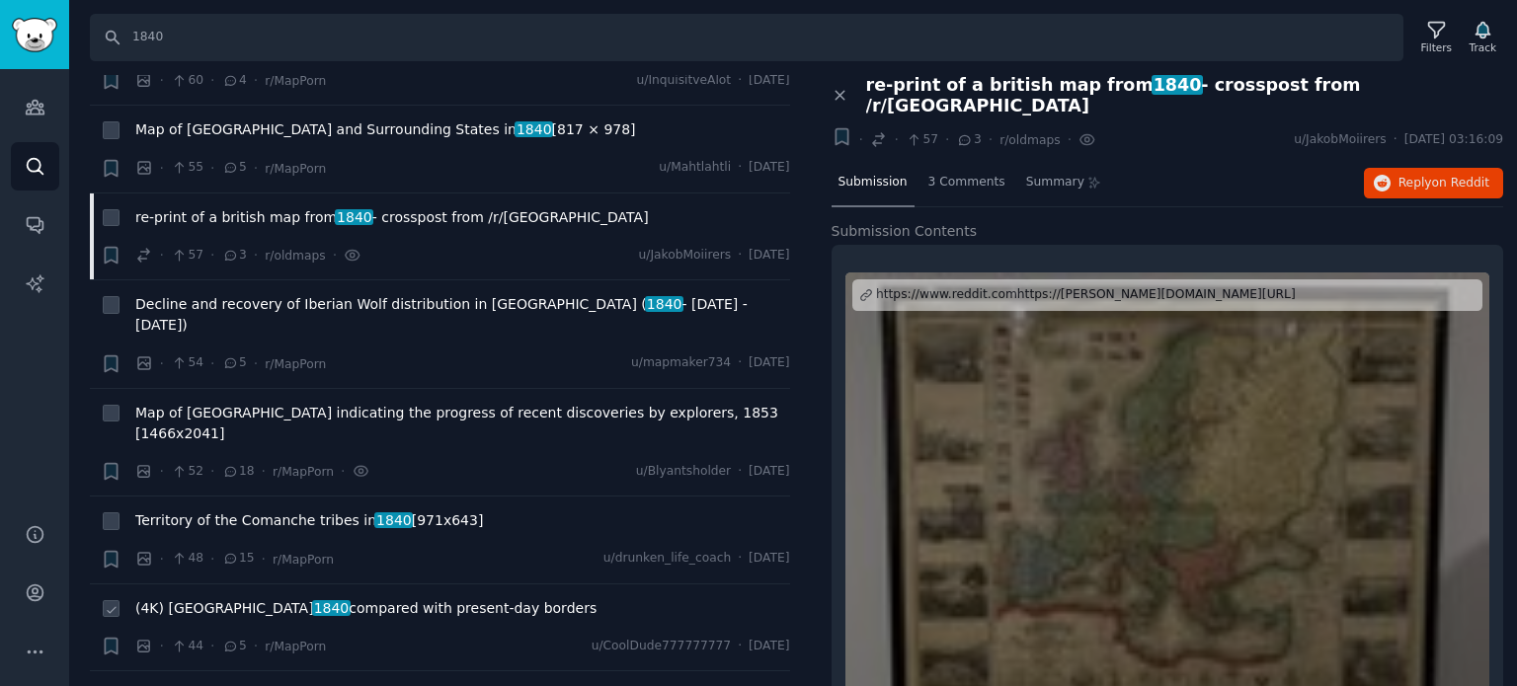
scroll to position [5827, 0]
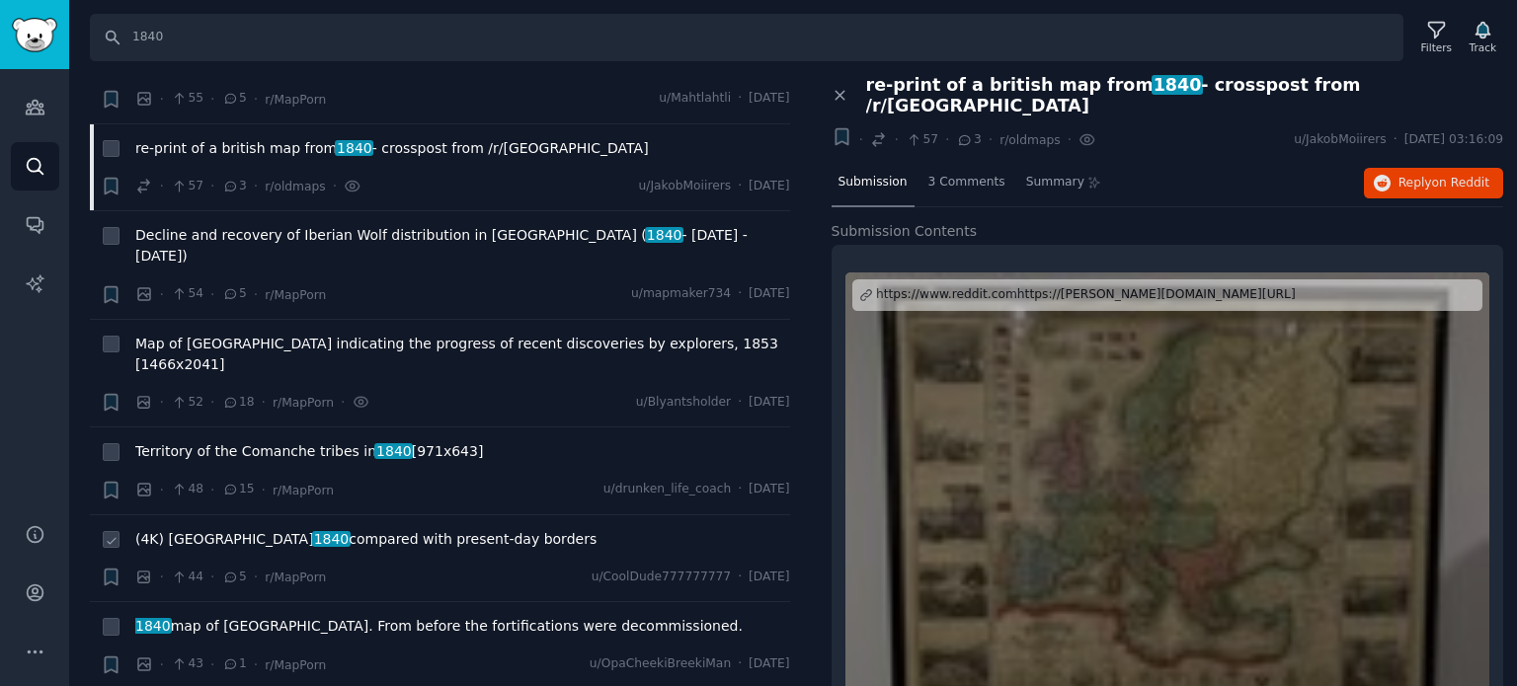
click at [242, 529] on span "(4K) Gran [GEOGRAPHIC_DATA] 1840 compared with present-day borders" at bounding box center [365, 539] width 461 height 21
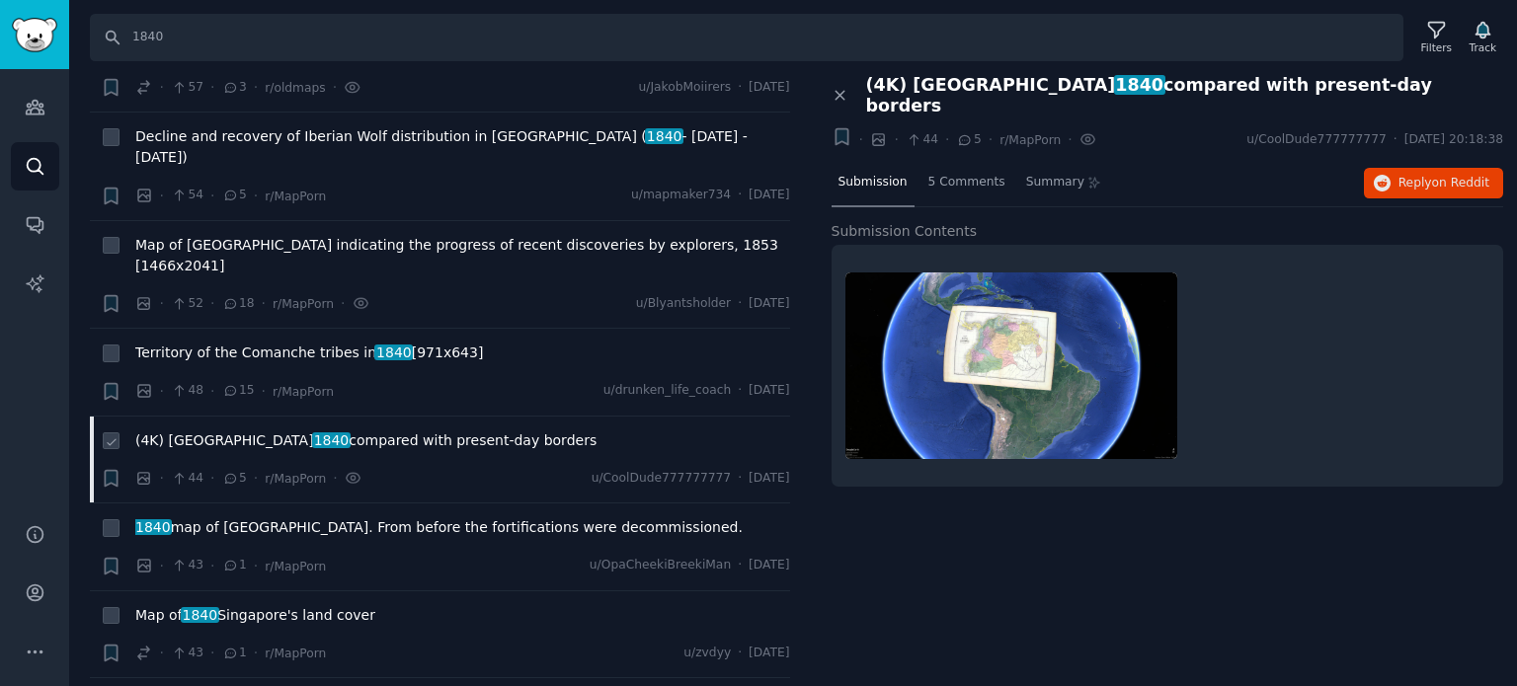
scroll to position [6024, 0]
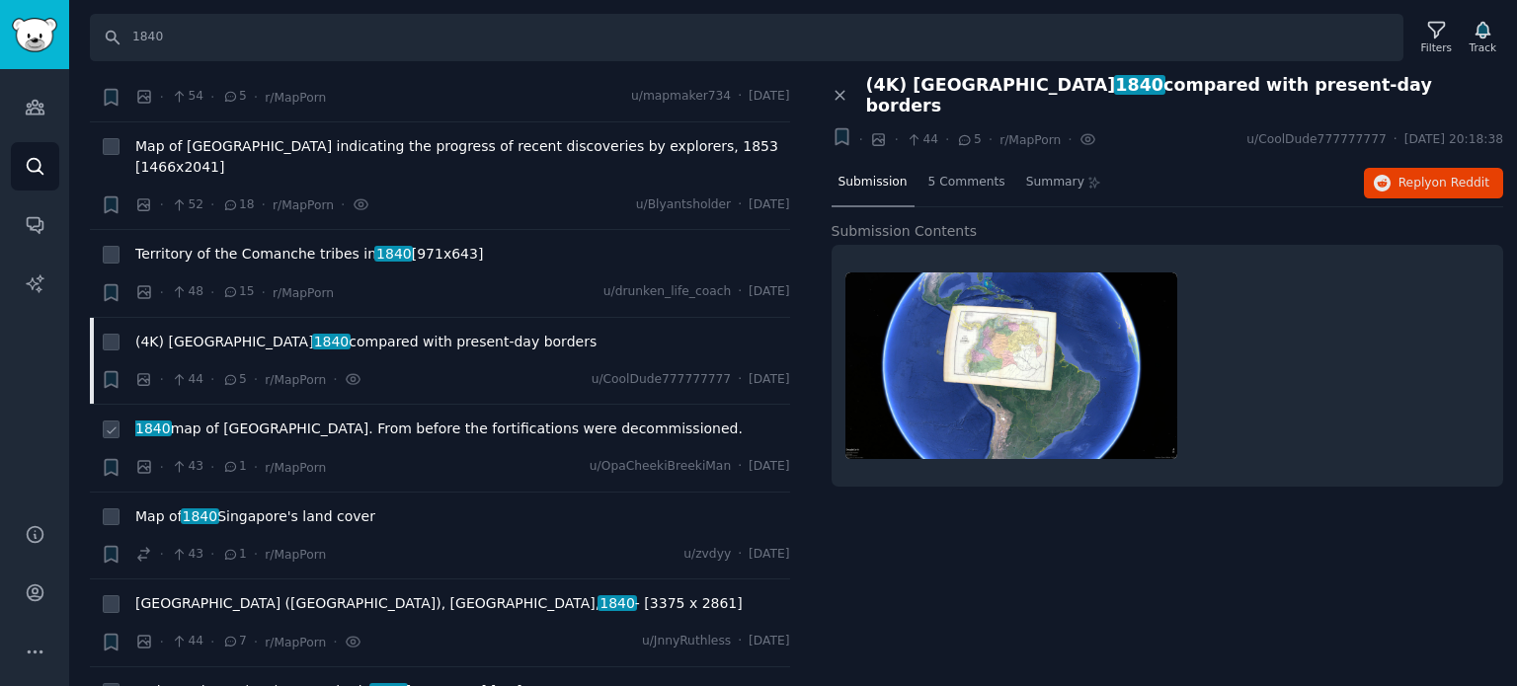
click at [299, 419] on span "1840 map of [GEOGRAPHIC_DATA]. From before the fortifications were decommission…" at bounding box center [438, 429] width 607 height 21
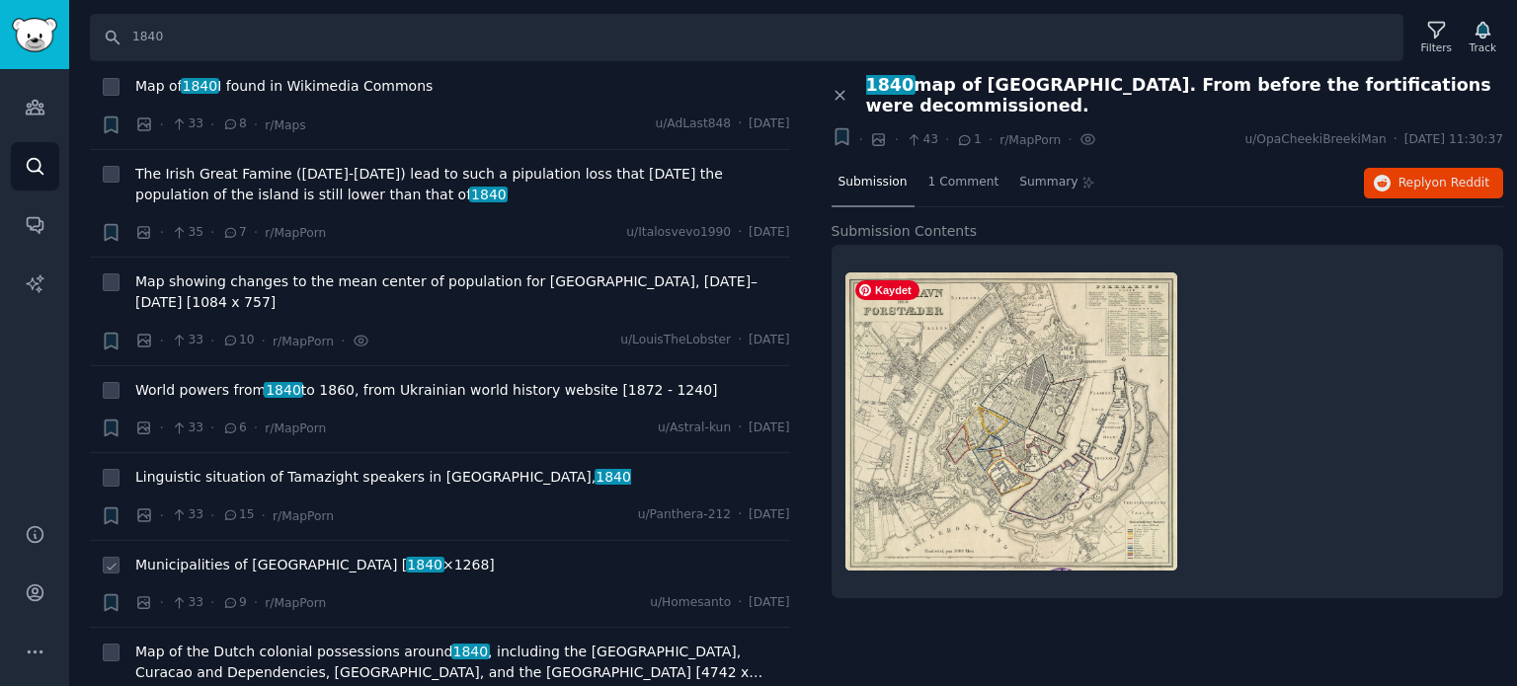
scroll to position [7111, 0]
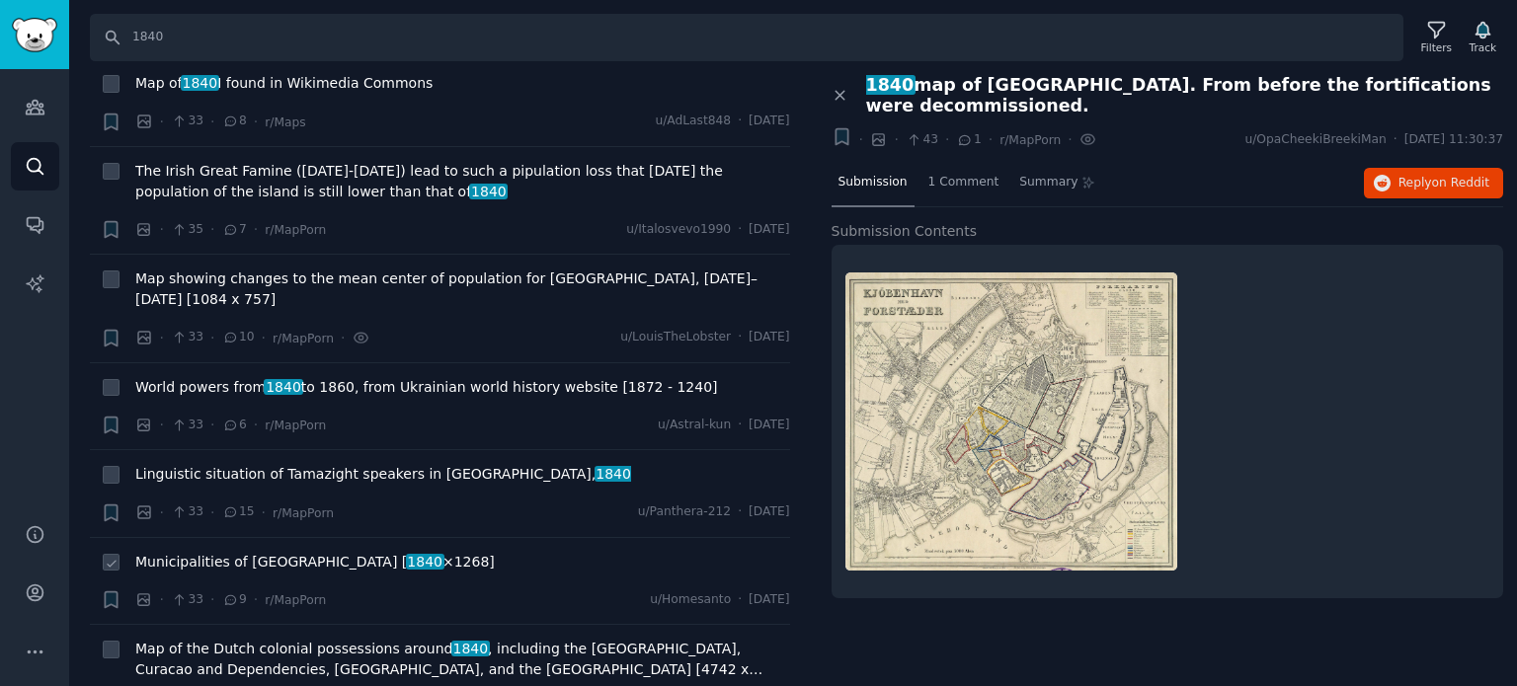
click at [194, 552] on span "Municipalities of [GEOGRAPHIC_DATA] [ 1840 ×1268]" at bounding box center [314, 562] width 359 height 21
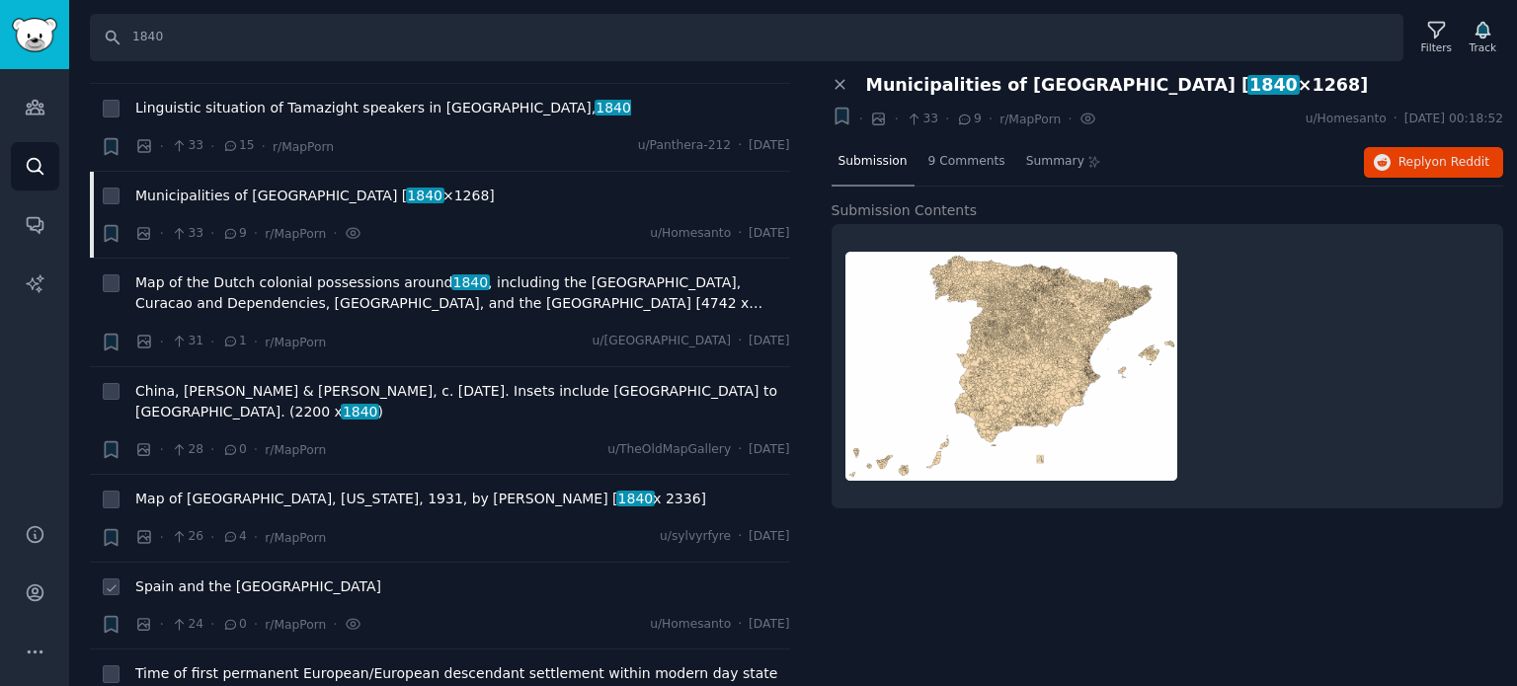
scroll to position [7506, 0]
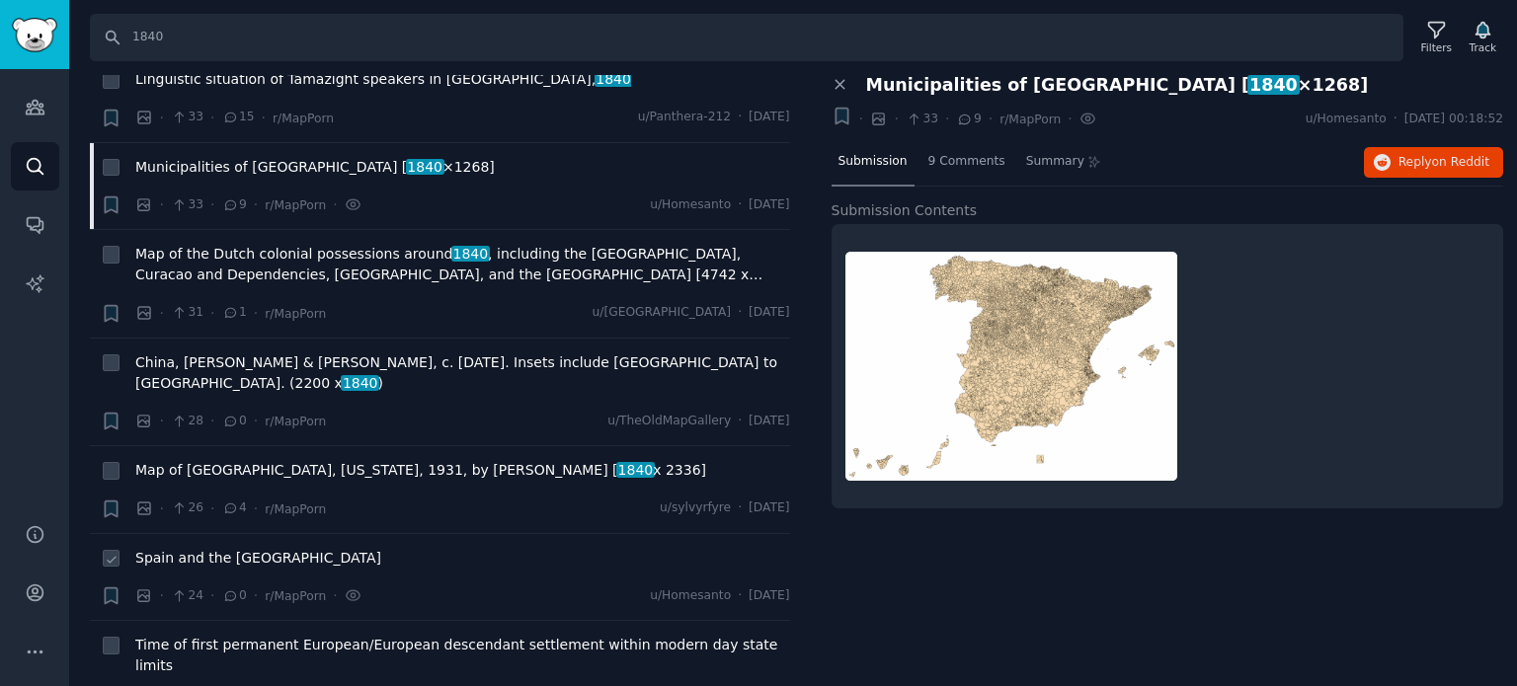
click at [203, 548] on span "Spain and the [GEOGRAPHIC_DATA]" at bounding box center [258, 558] width 246 height 21
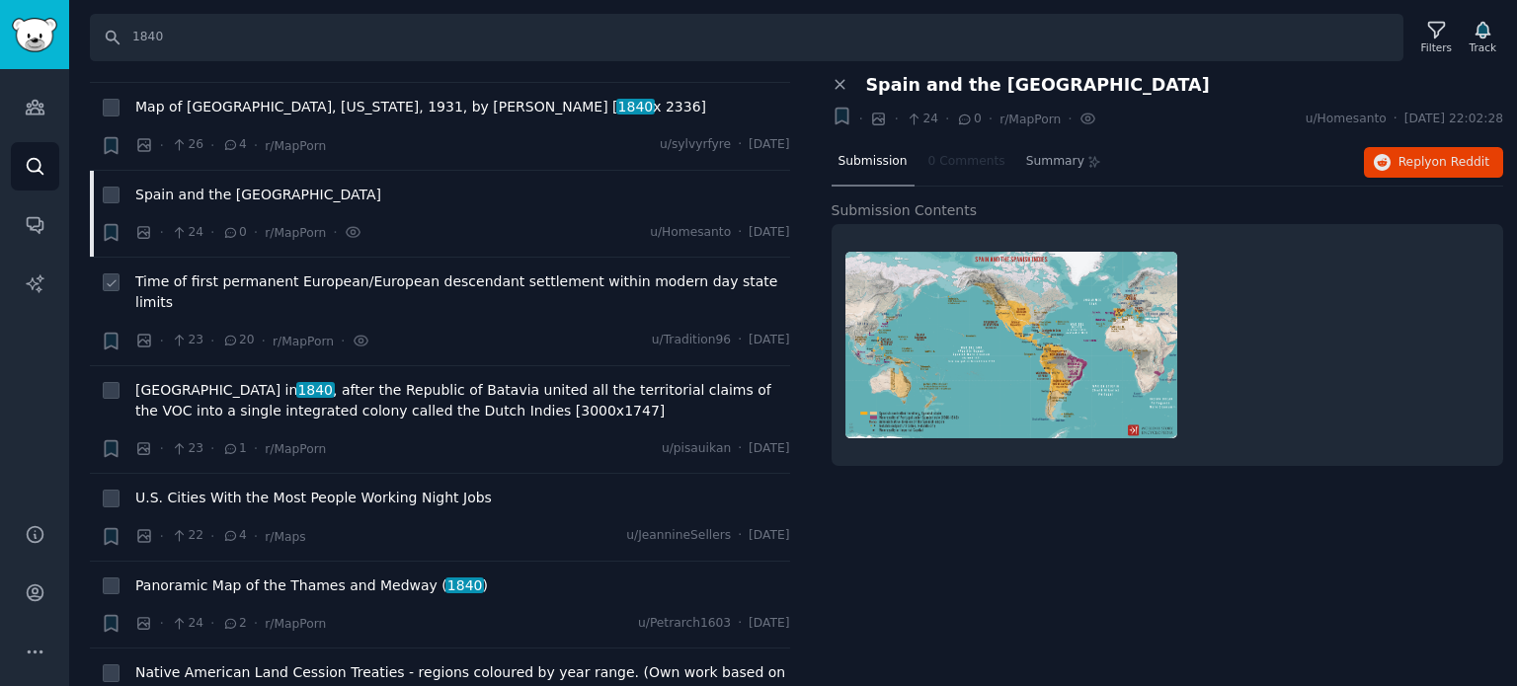
scroll to position [7901, 0]
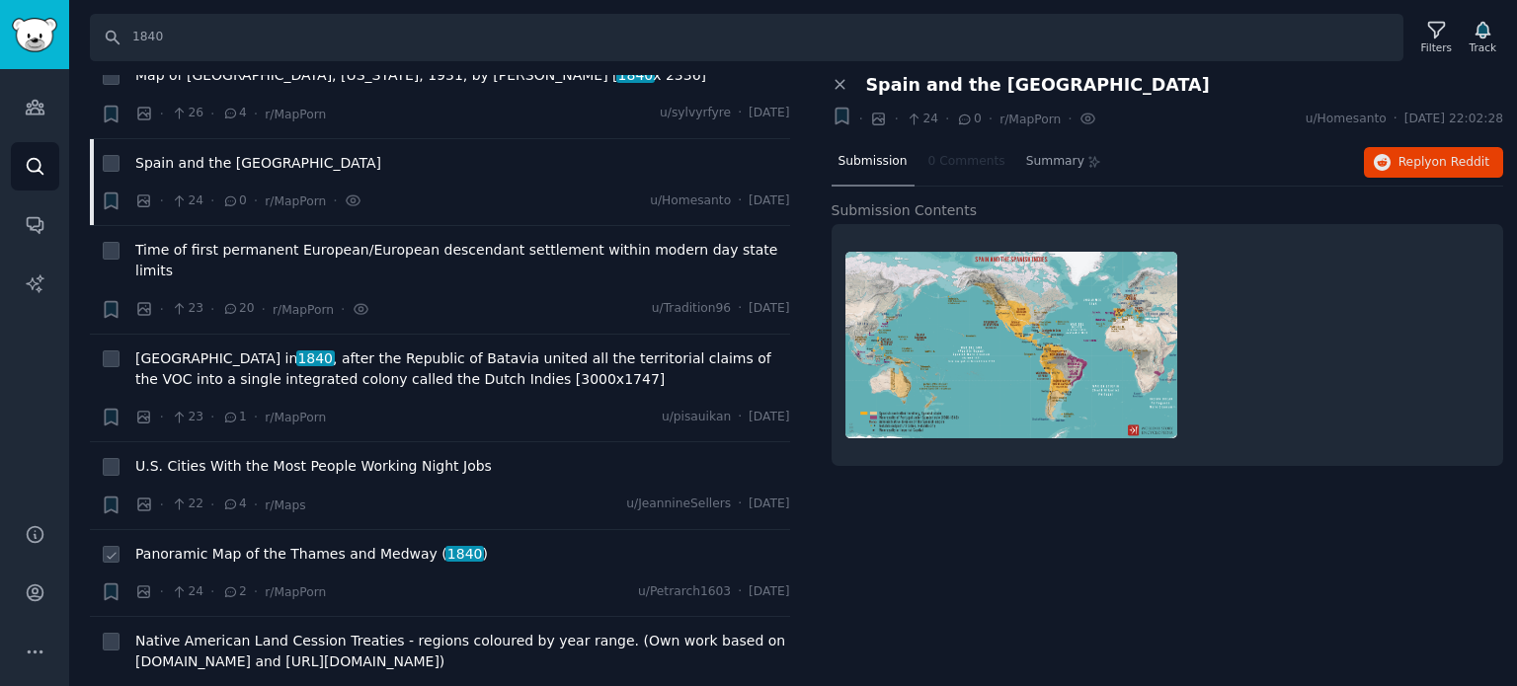
click at [225, 544] on span "Panoramic Map of the Thames and Medway ( 1840 )" at bounding box center [311, 554] width 353 height 21
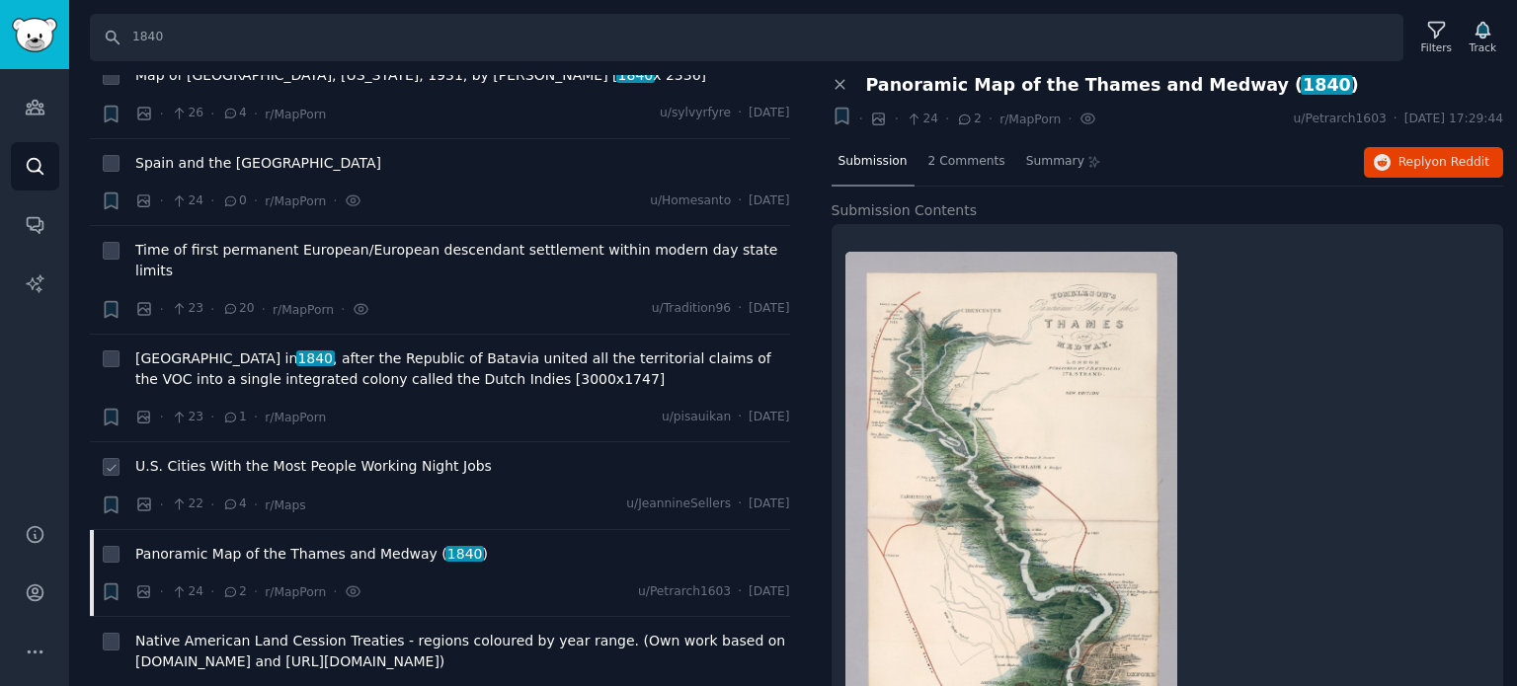
click at [389, 456] on span "U.S. Cities With the Most People Working Night Jobs" at bounding box center [313, 466] width 357 height 21
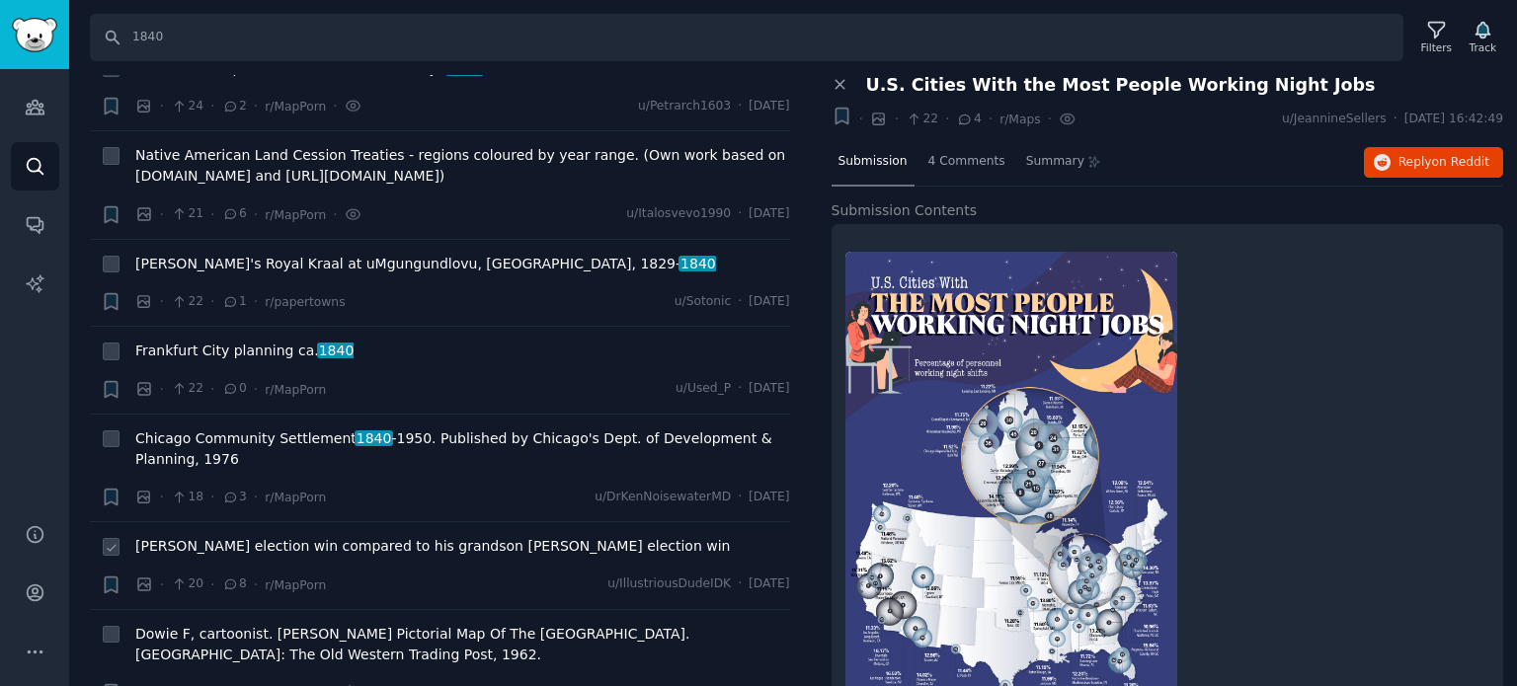
scroll to position [8395, 0]
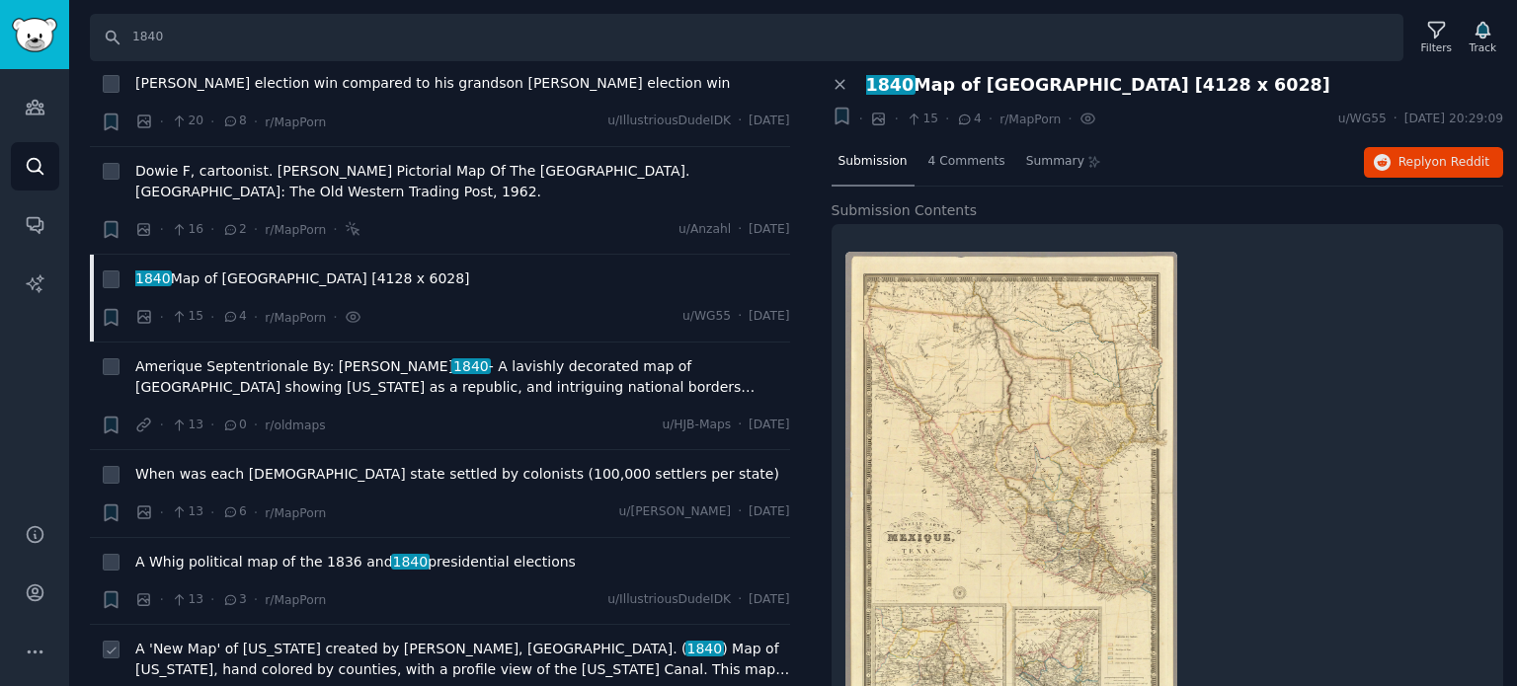
scroll to position [8987, 0]
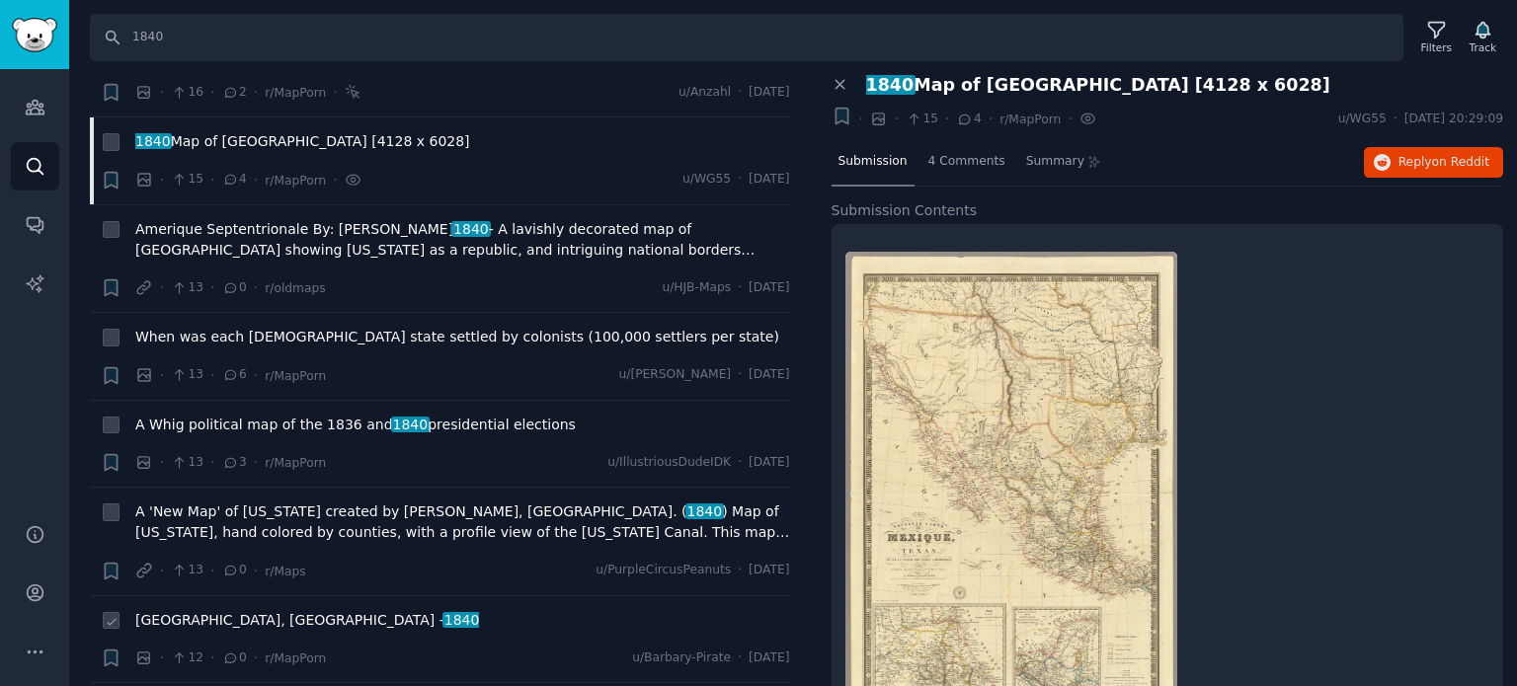
click at [225, 610] on span "[GEOGRAPHIC_DATA], [GEOGRAPHIC_DATA] - 1840" at bounding box center [307, 620] width 344 height 21
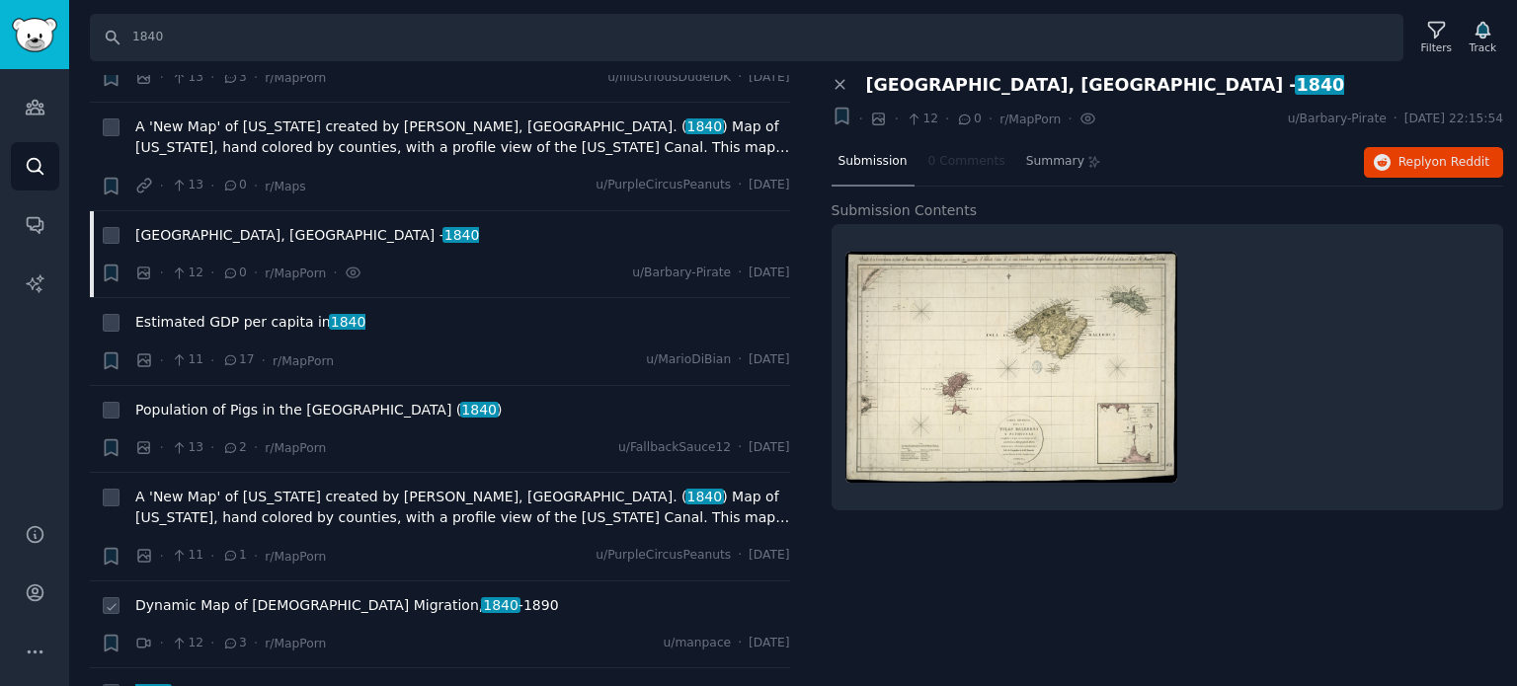
scroll to position [9382, 0]
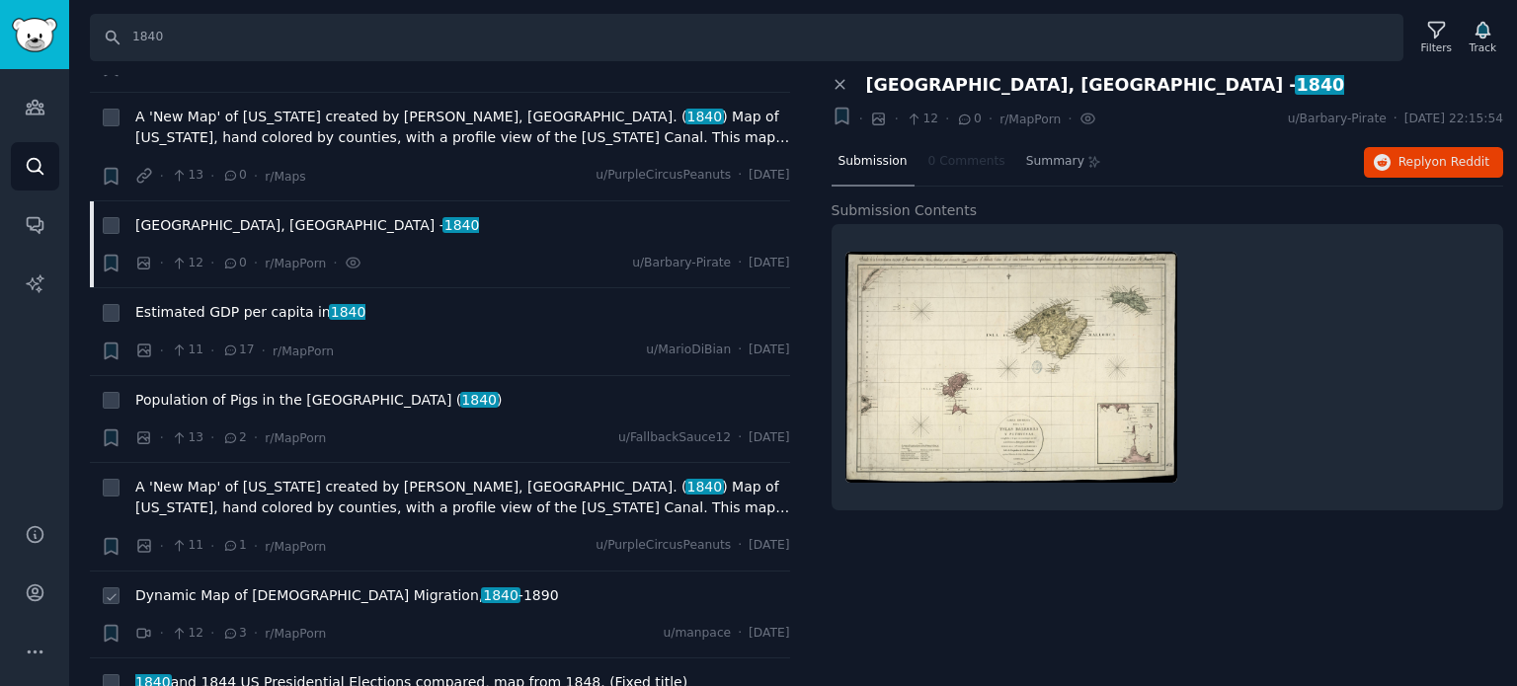
click at [277, 586] on span "Dynamic Map of [DEMOGRAPHIC_DATA] Migration, [DATE] -[DATE]" at bounding box center [347, 596] width 424 height 21
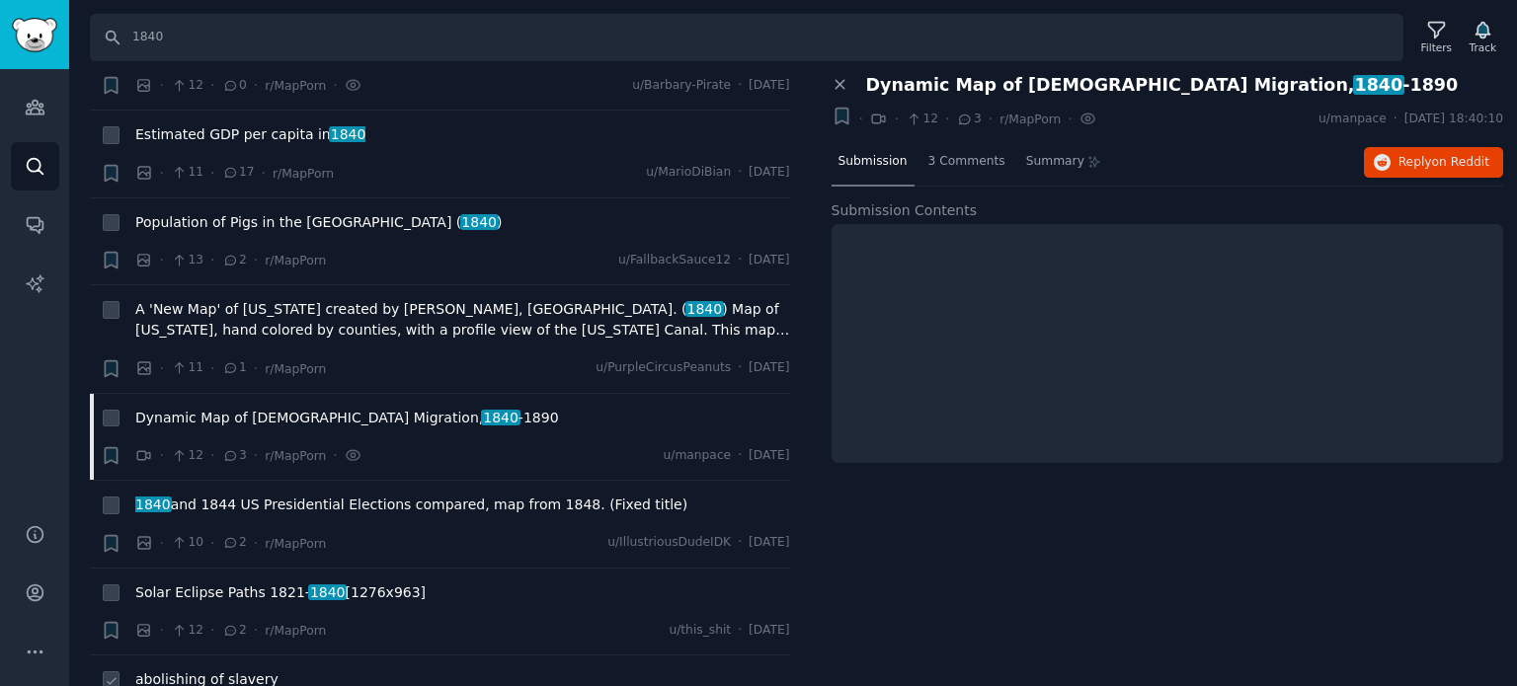
scroll to position [9679, 0]
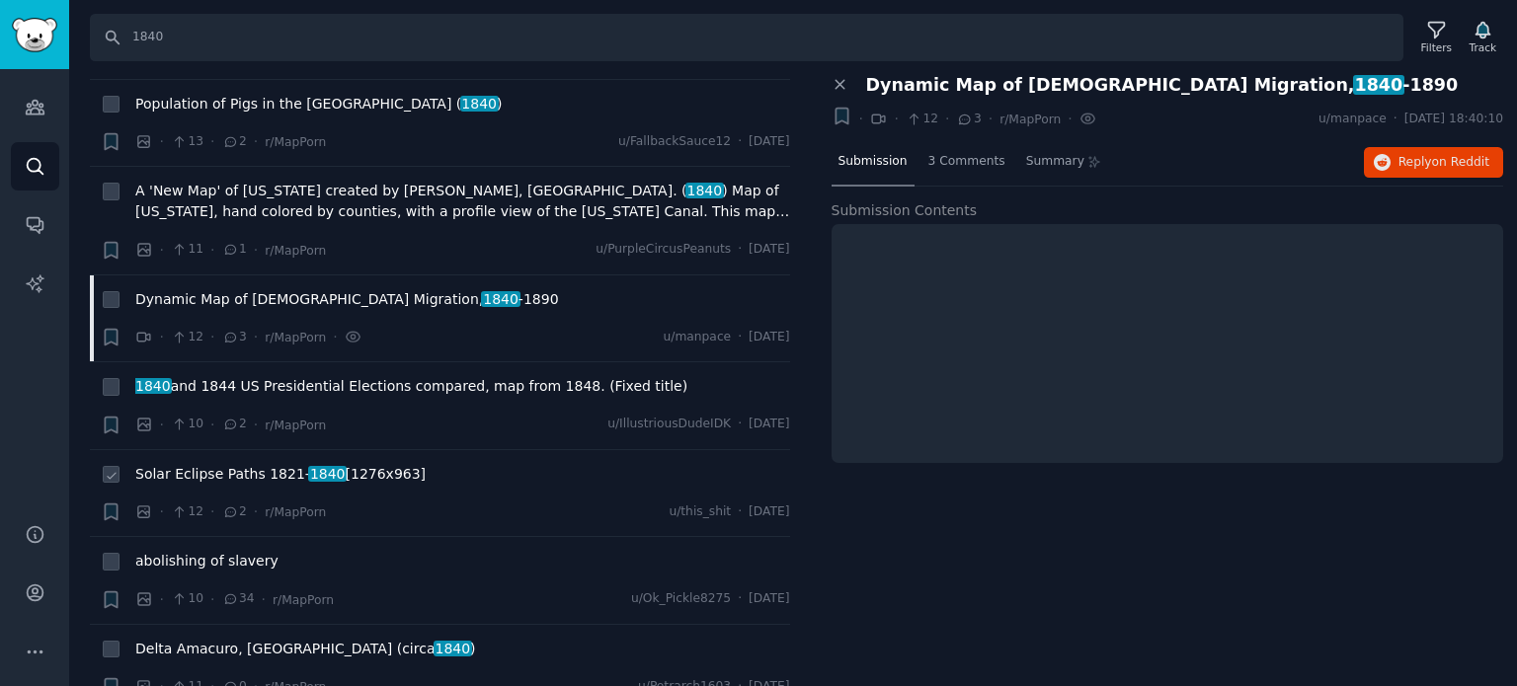
click at [252, 464] on span "Solar Eclipse Paths [DATE]- [DATE] [1276x963]" at bounding box center [280, 474] width 290 height 21
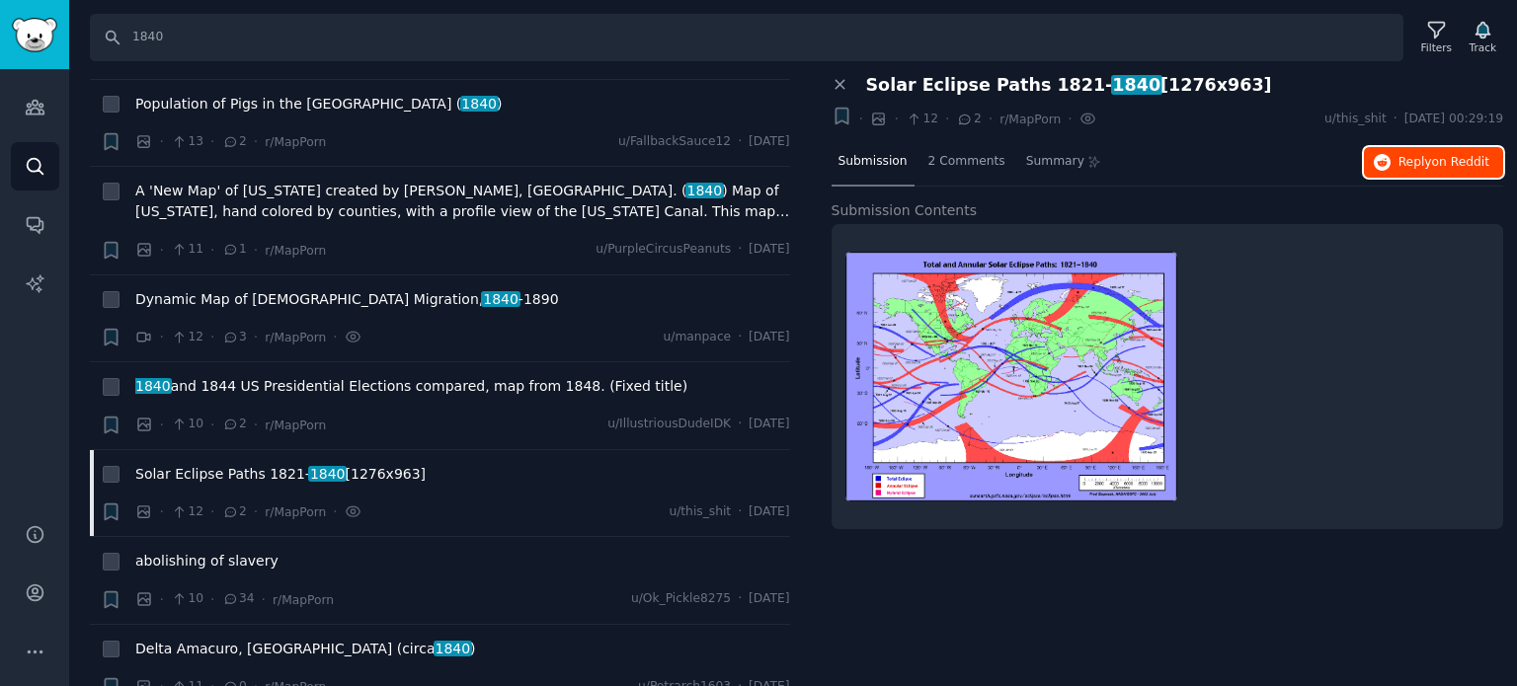
click at [1415, 156] on span "Reply on Reddit" at bounding box center [1443, 163] width 91 height 18
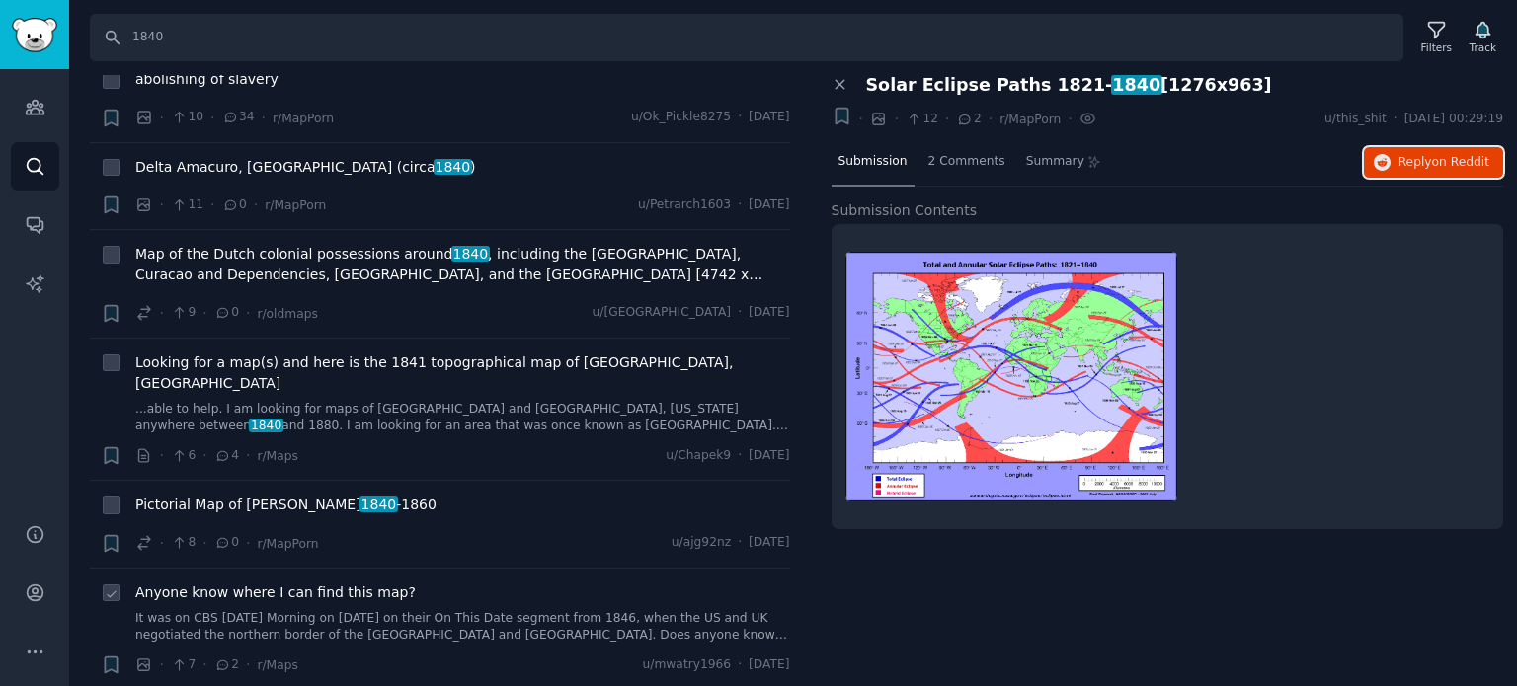
scroll to position [10172, 0]
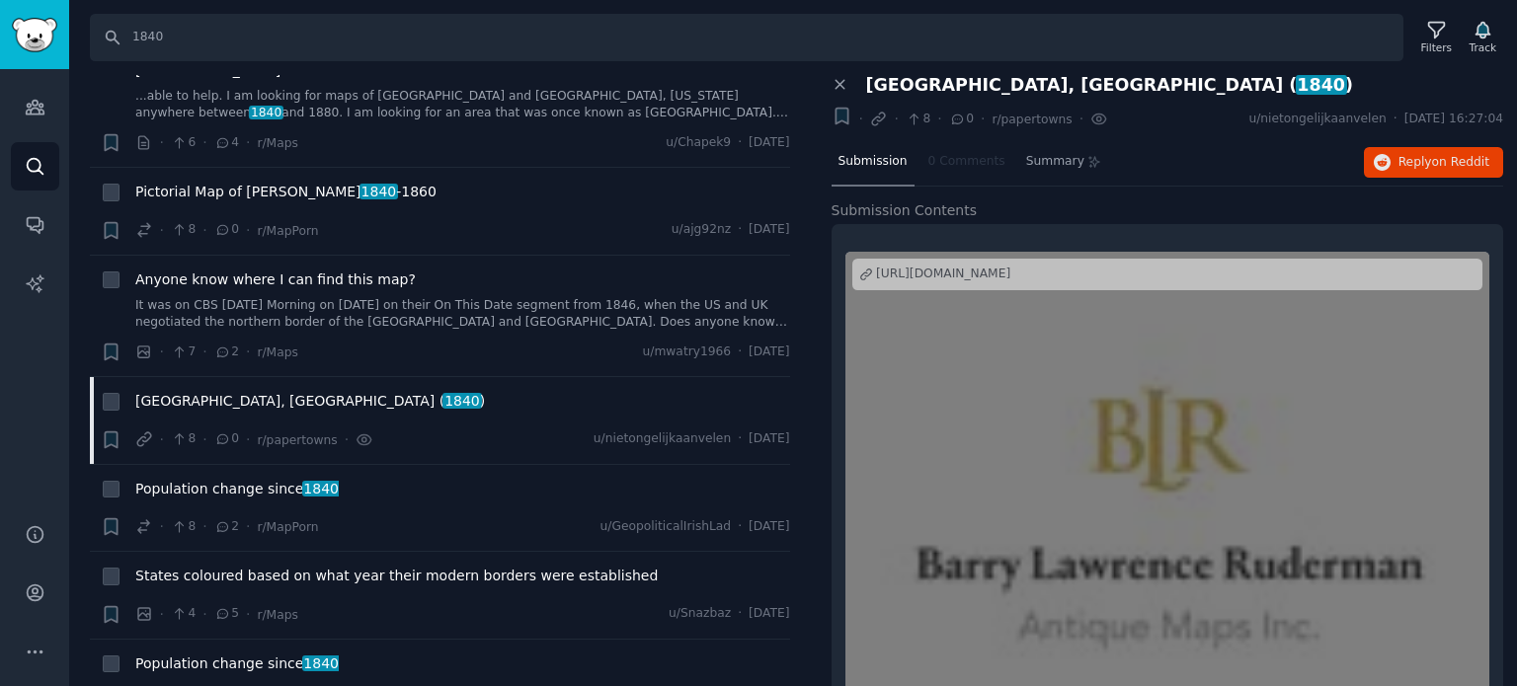
scroll to position [10568, 0]
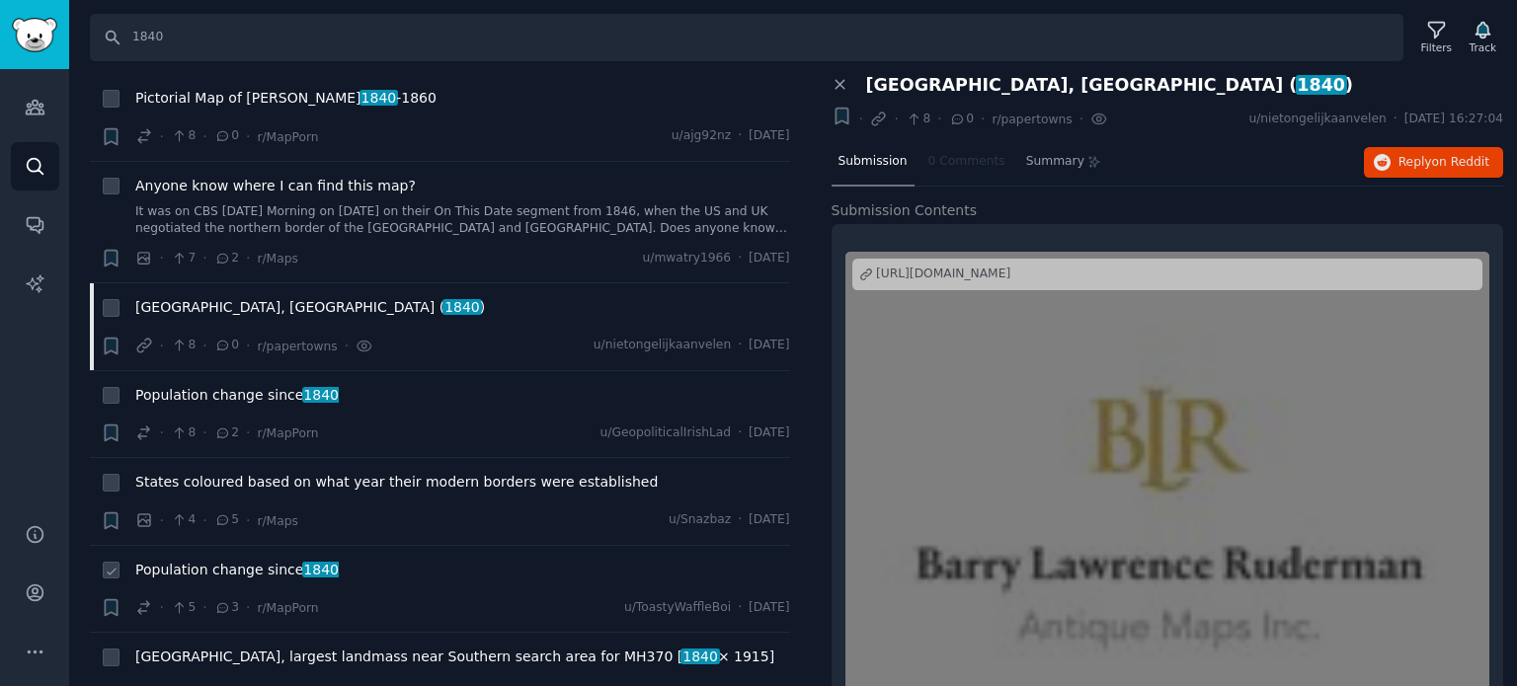
click at [198, 560] on span "Population change since [DATE]" at bounding box center [236, 570] width 203 height 21
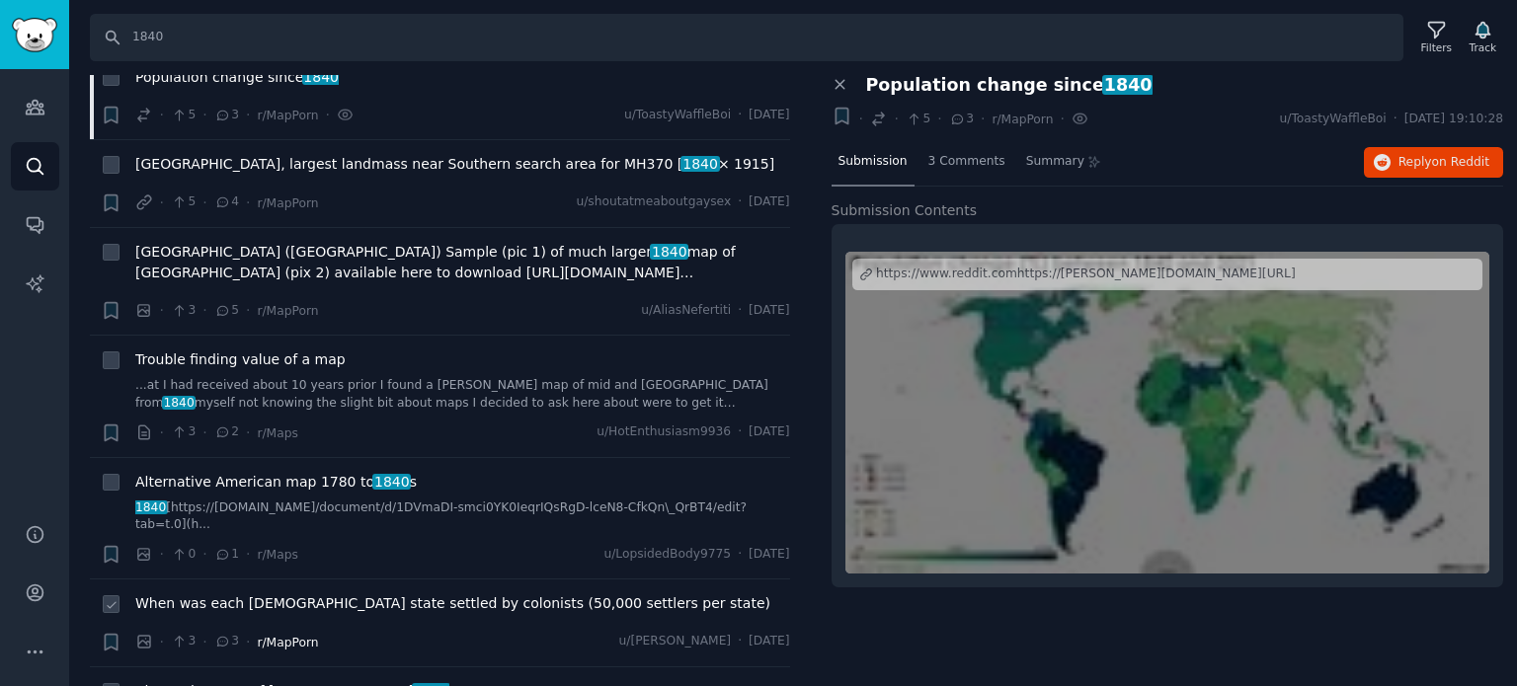
scroll to position [11061, 0]
click at [186, 680] on span "Alternative map of [GEOGRAPHIC_DATA] 1840" at bounding box center [292, 690] width 314 height 21
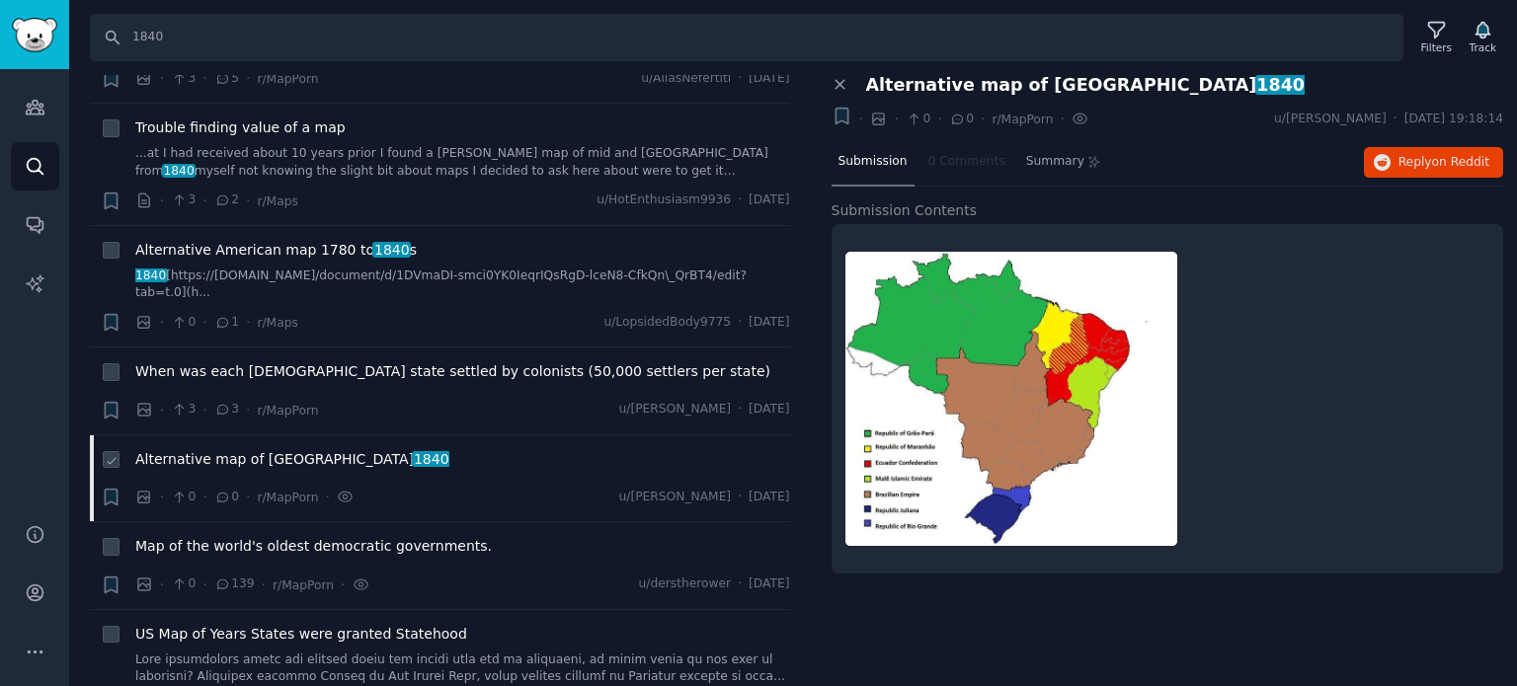
scroll to position [11310, 0]
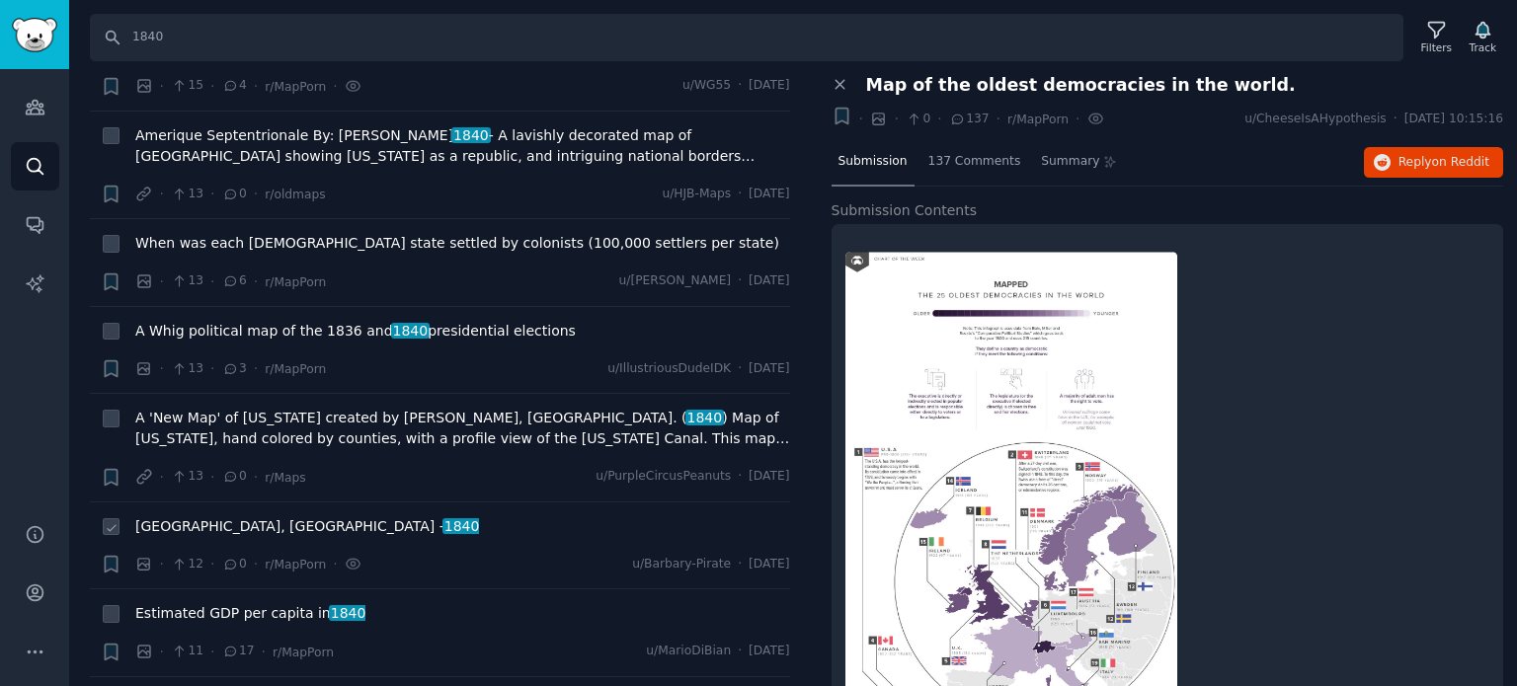
scroll to position [8742, 0]
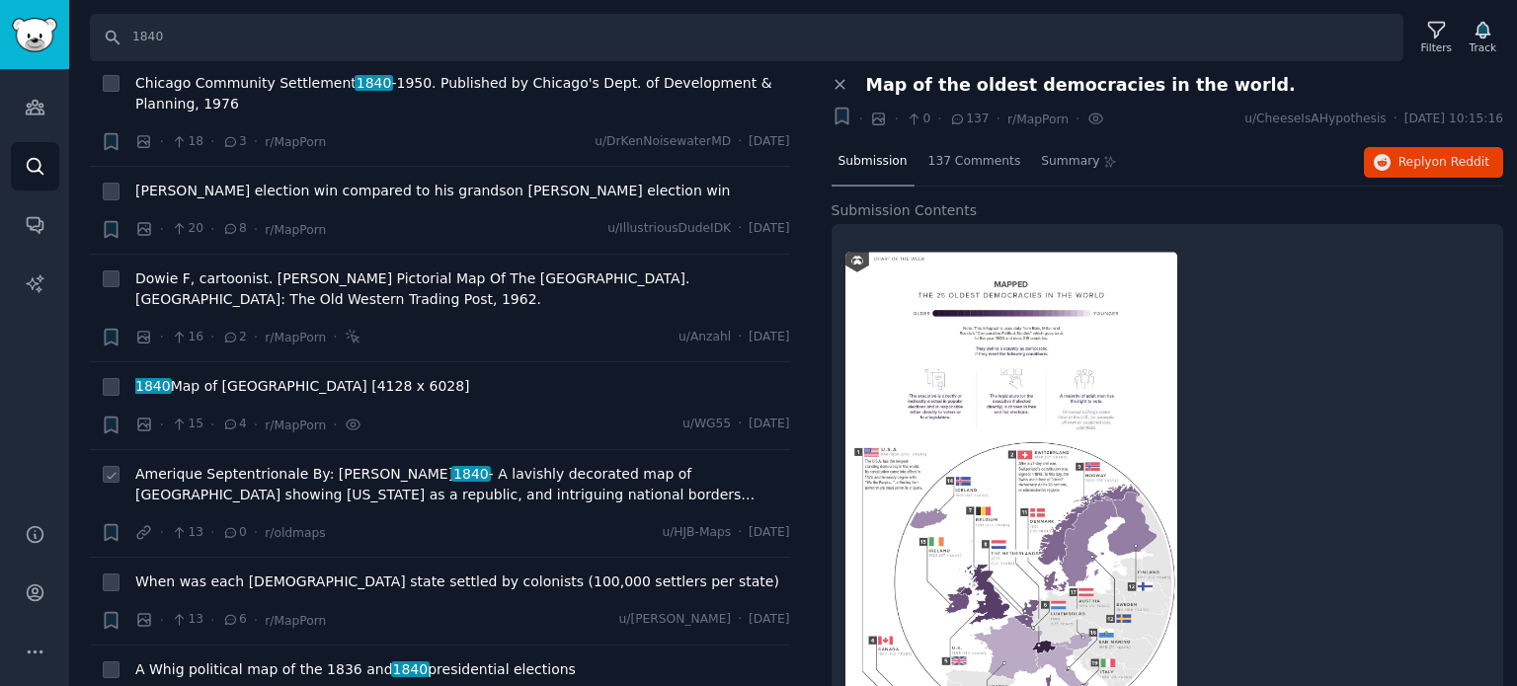
click at [324, 464] on span "Amerique Septentrionale By: [PERSON_NAME] 1840 - A lavishly decorated map of [G…" at bounding box center [462, 484] width 655 height 41
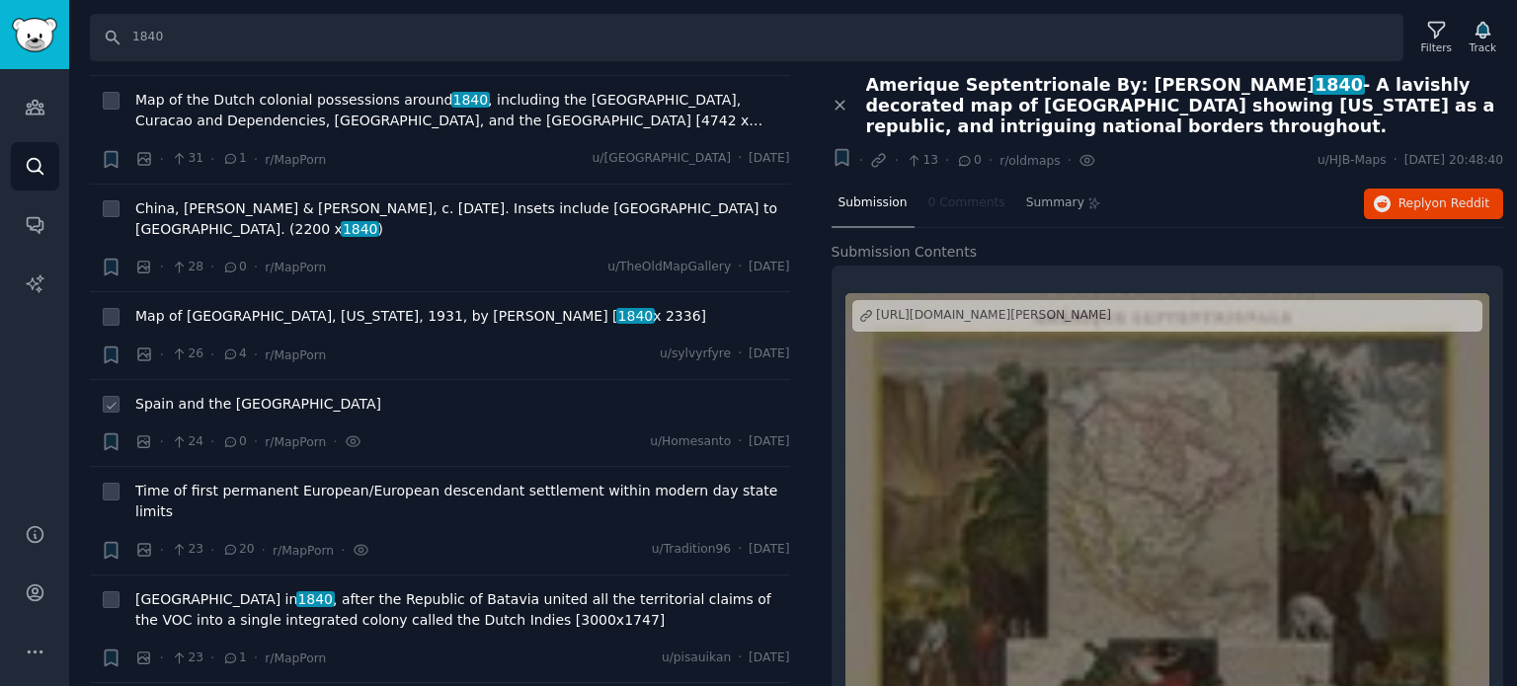
scroll to position [7557, 0]
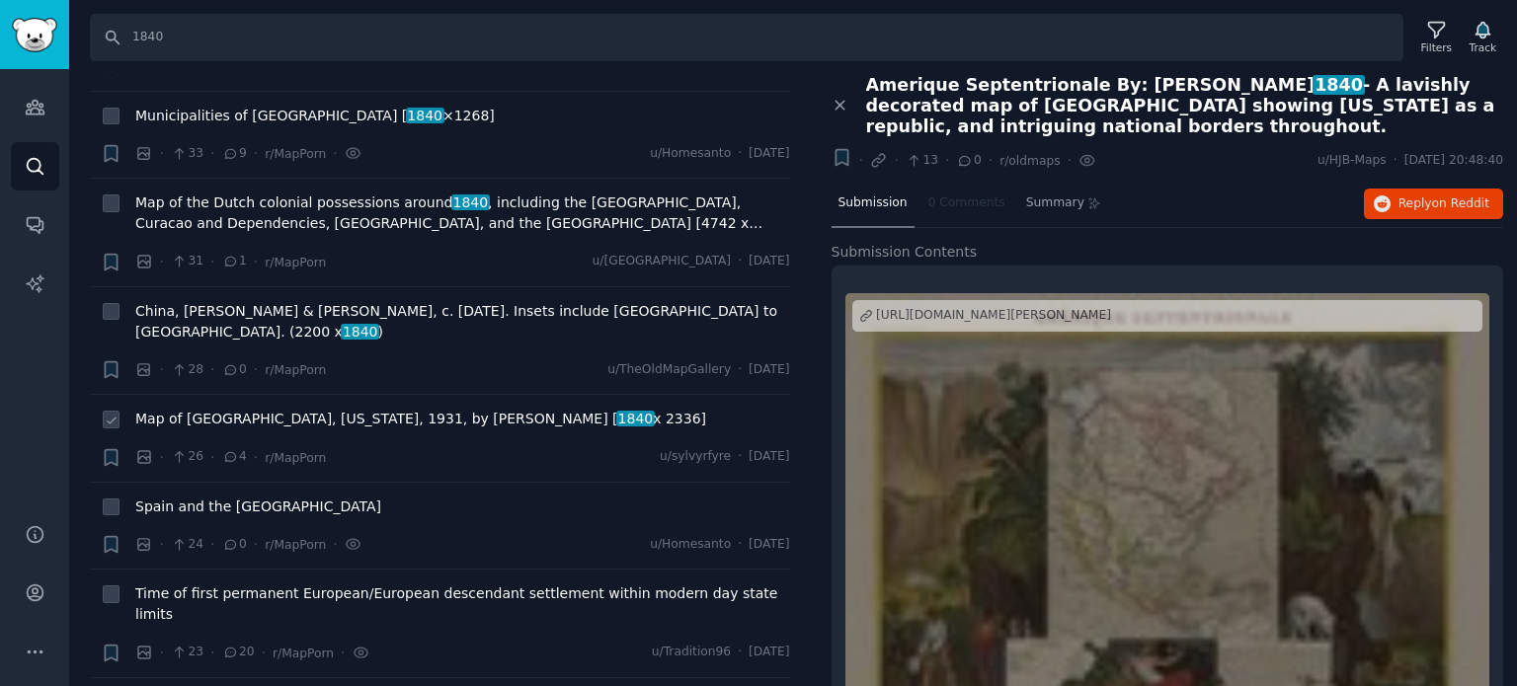
click at [284, 409] on span "Map of [GEOGRAPHIC_DATA], [US_STATE], 1931, by [PERSON_NAME] [ 1840 x 2336]" at bounding box center [420, 419] width 571 height 21
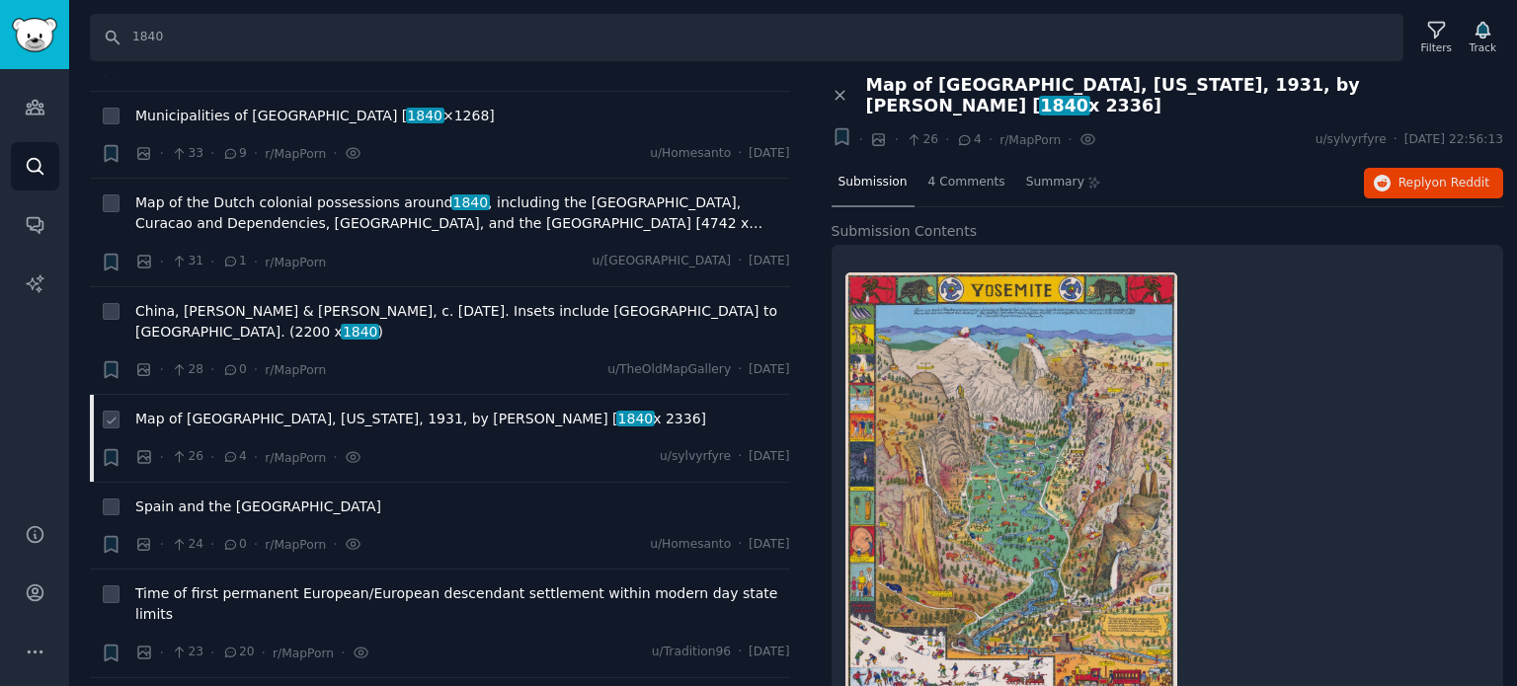
scroll to position [7261, 0]
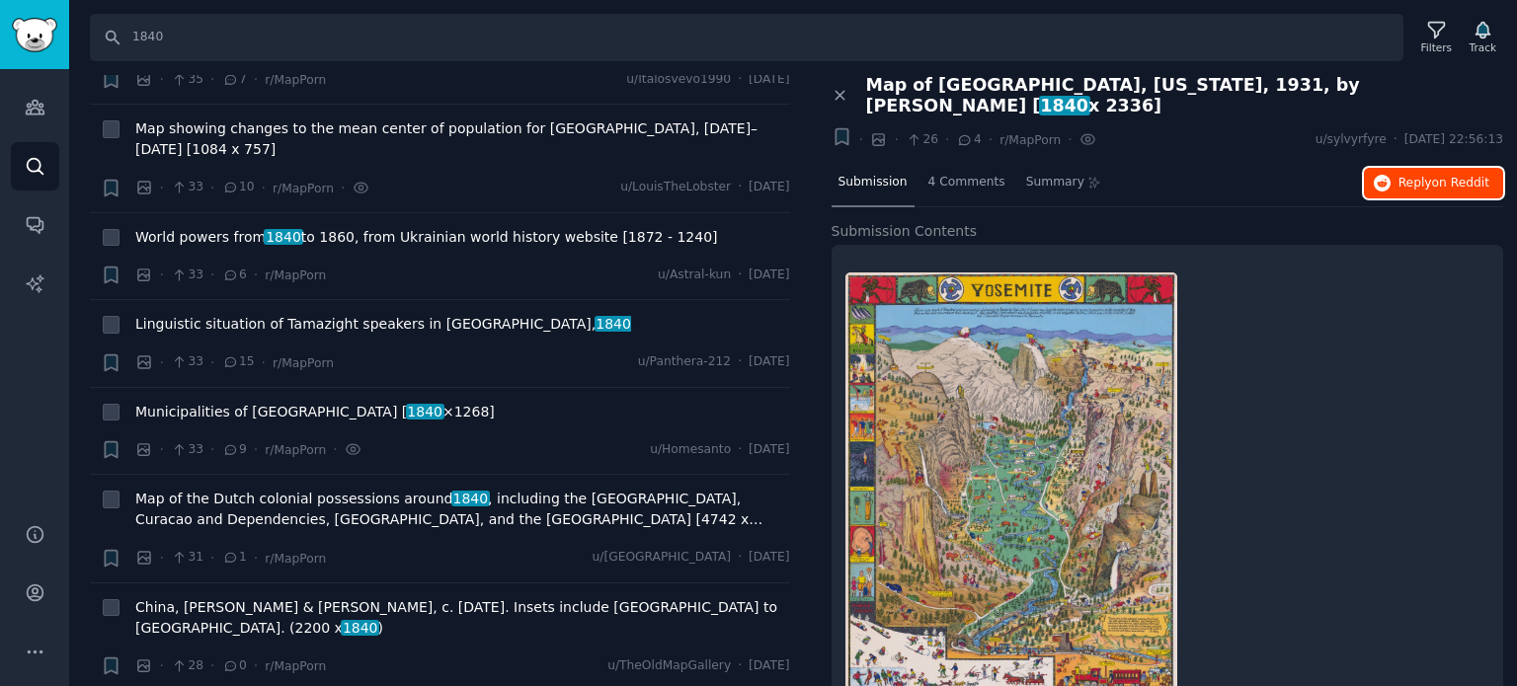
click at [1387, 175] on icon "button" at bounding box center [1383, 184] width 18 height 18
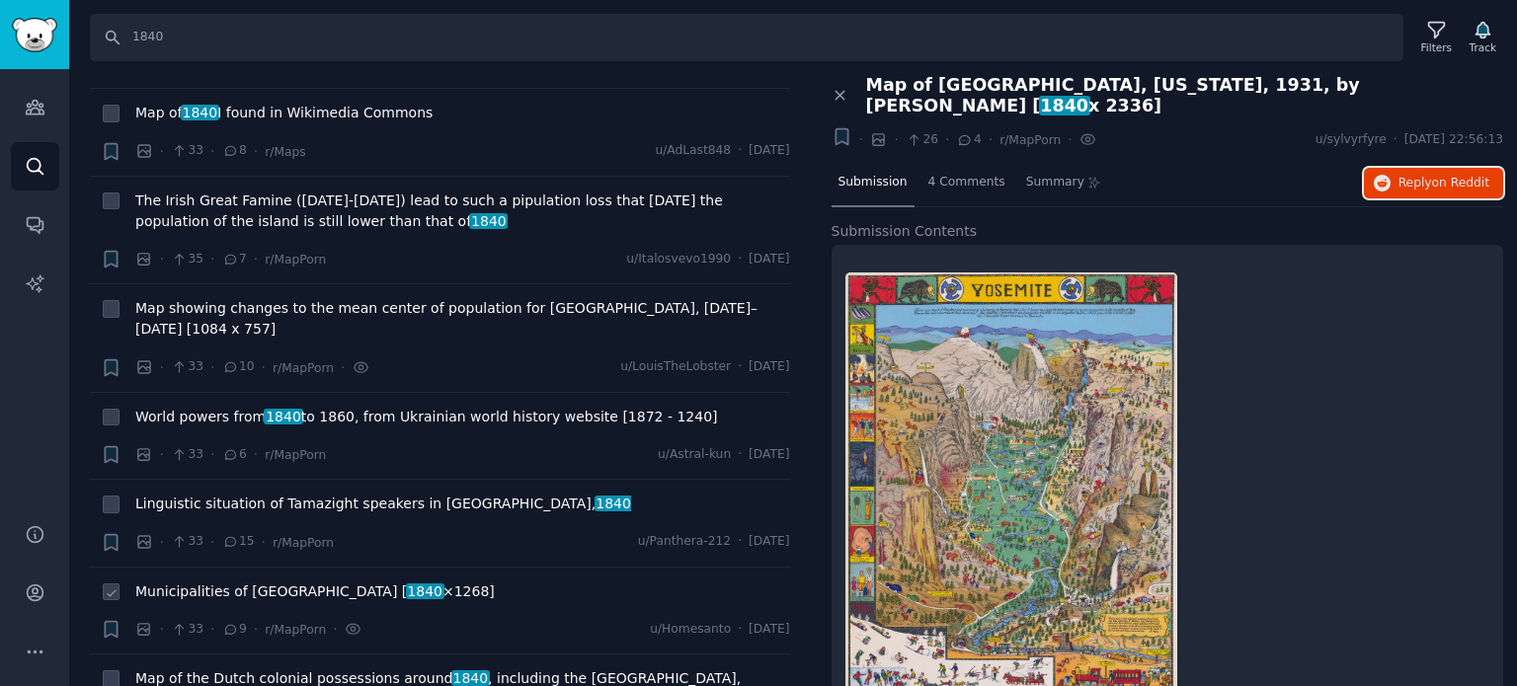
scroll to position [7063, 0]
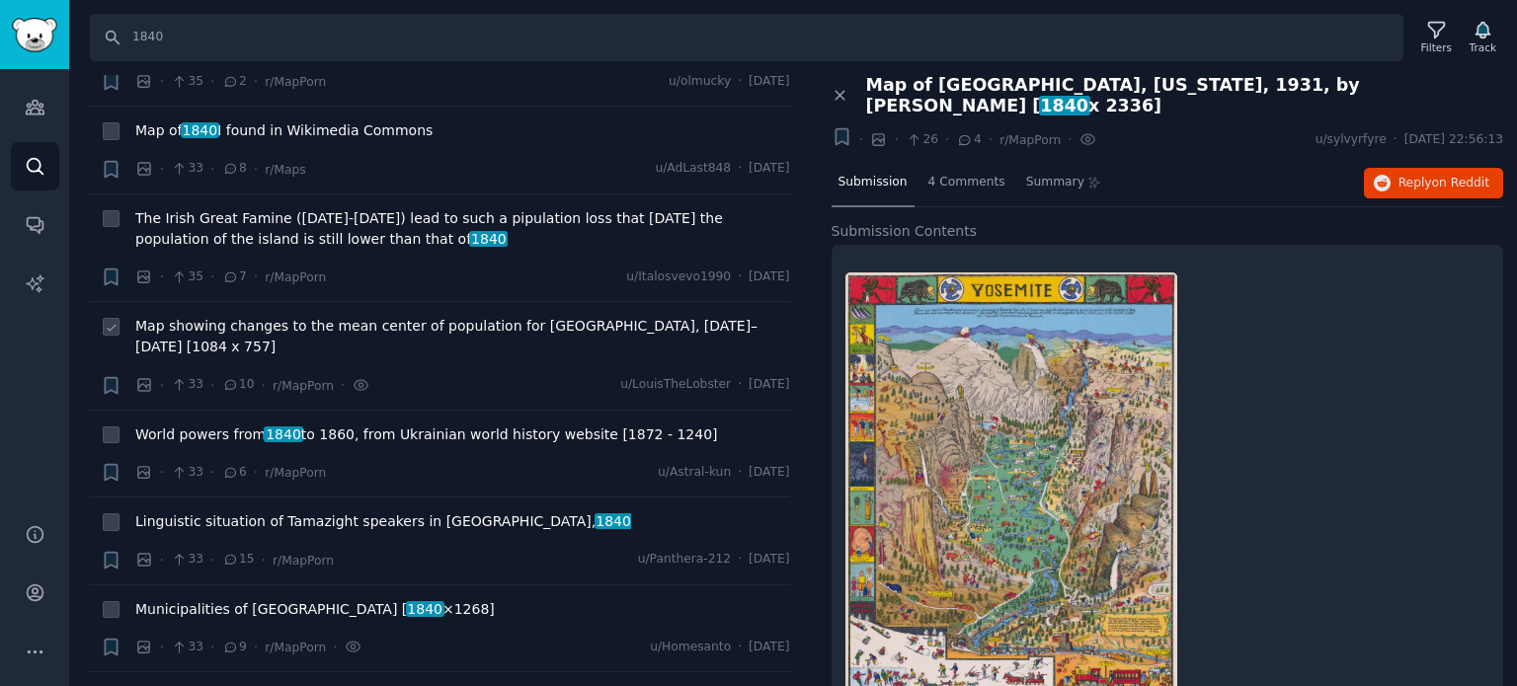
click at [307, 316] on span "Map showing changes to the mean center of population for [GEOGRAPHIC_DATA], [DA…" at bounding box center [462, 336] width 655 height 41
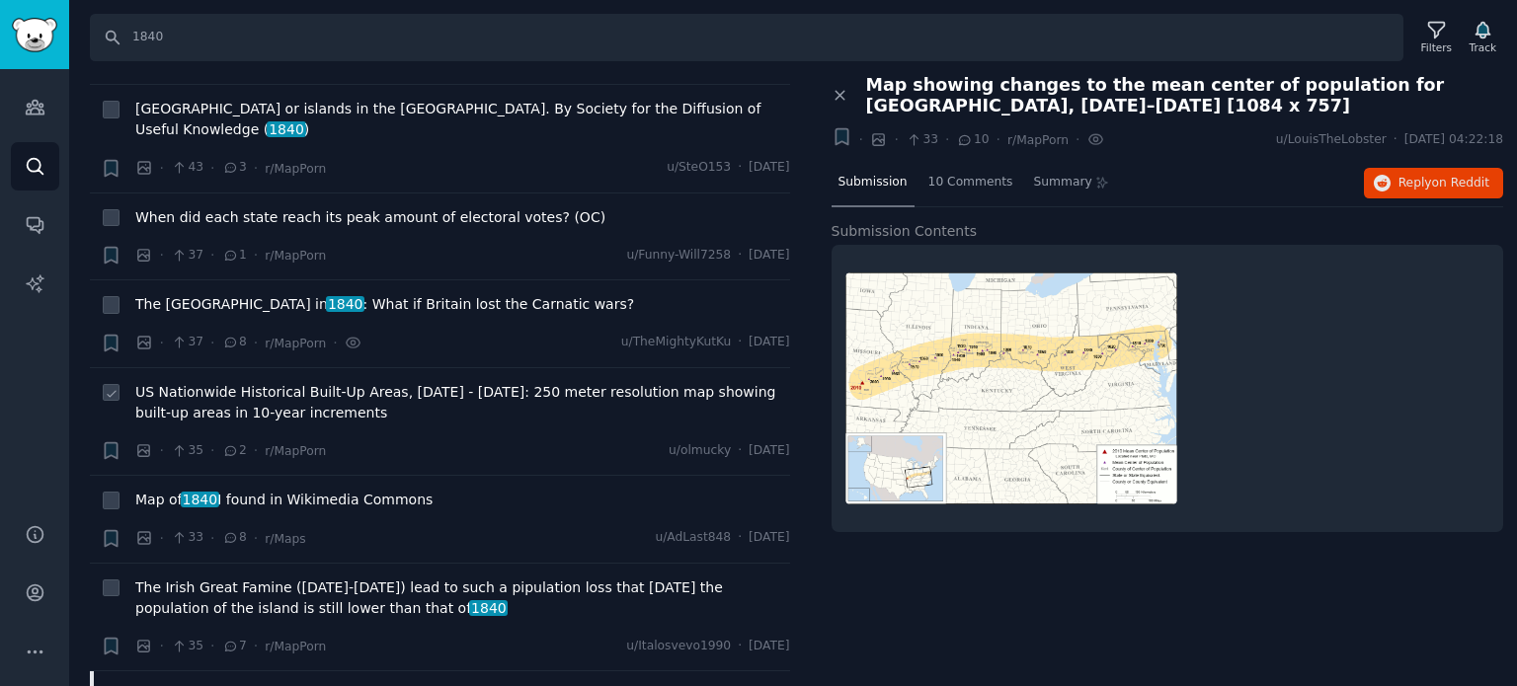
scroll to position [6668, 0]
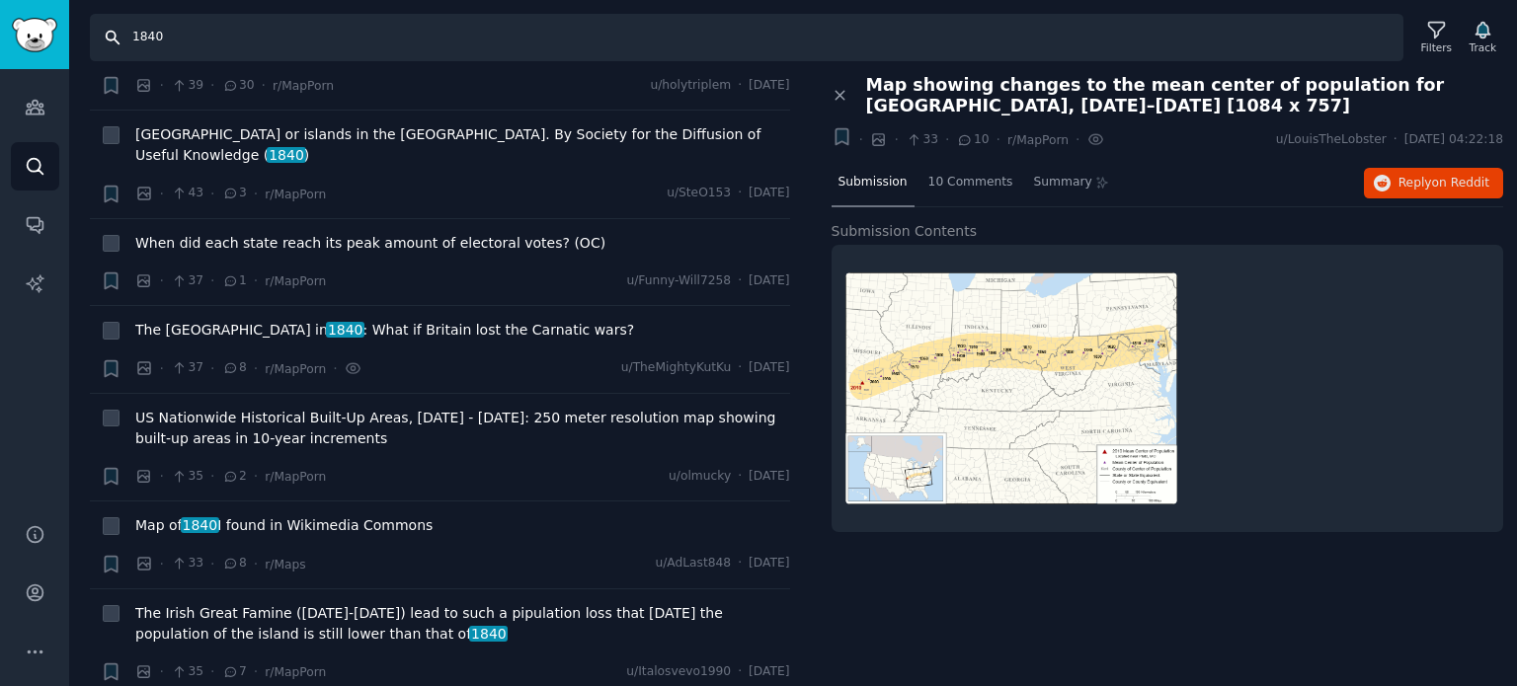
drag, startPoint x: 203, startPoint y: 41, endPoint x: 86, endPoint y: 33, distance: 117.9
click at [86, 33] on div "Search 1840 Filters Track" at bounding box center [793, 30] width 1448 height 61
type input "greek"
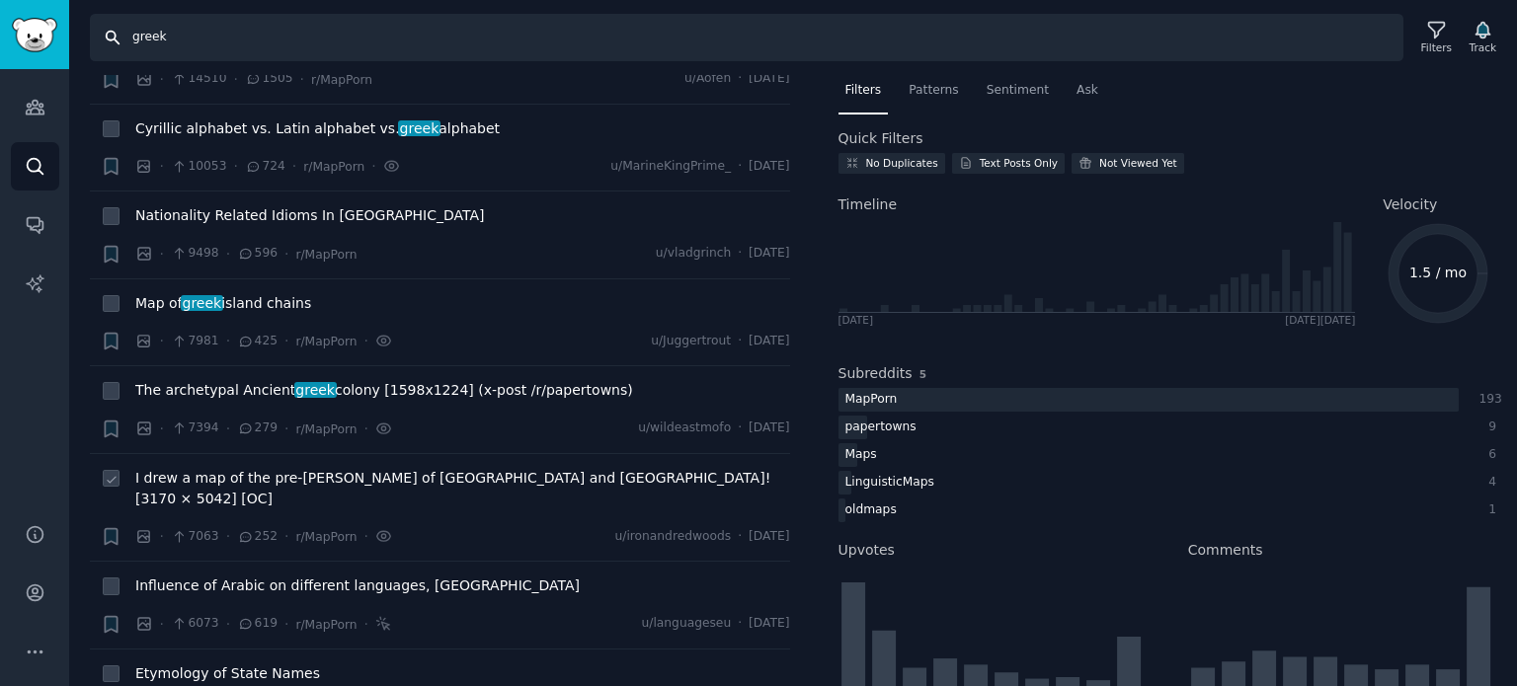
scroll to position [198, 0]
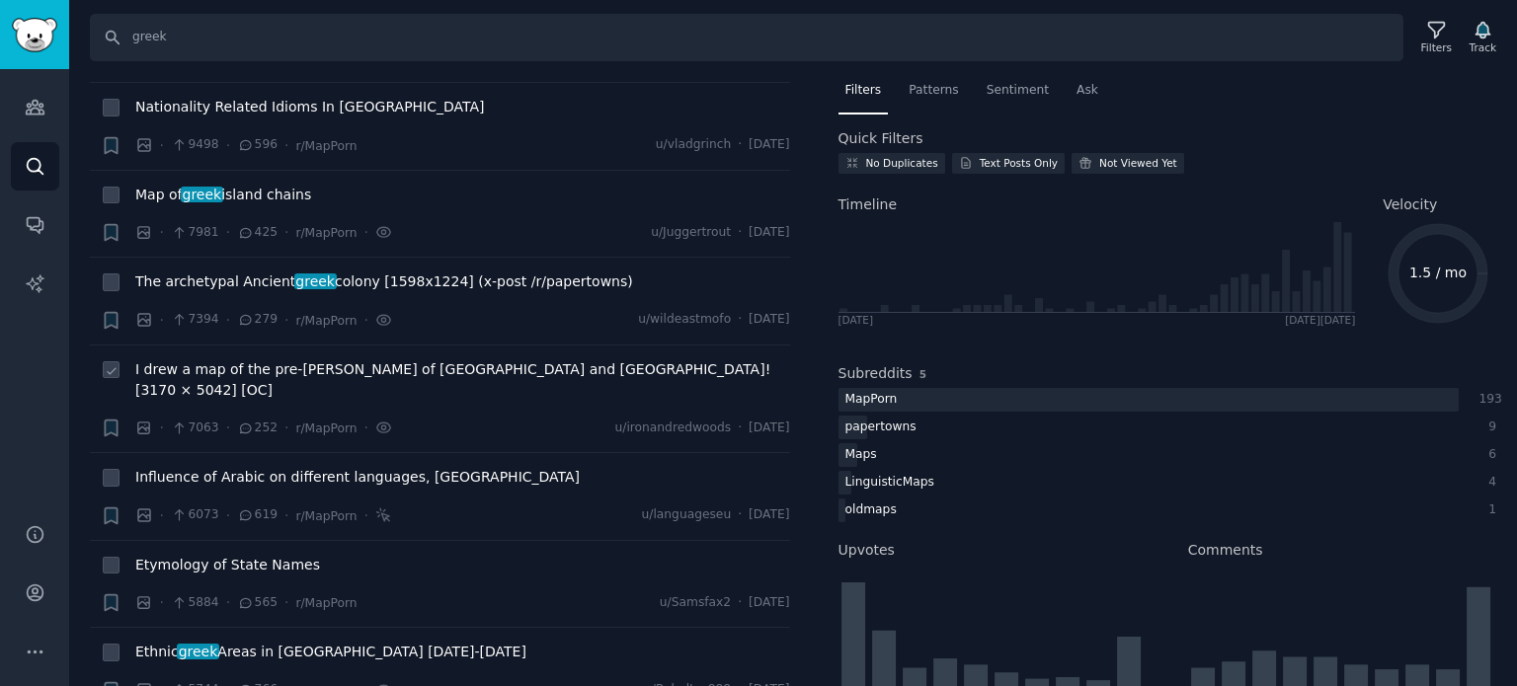
click at [233, 366] on span "I drew a map of the pre-[PERSON_NAME] of [GEOGRAPHIC_DATA] and [GEOGRAPHIC_DATA…" at bounding box center [462, 379] width 655 height 41
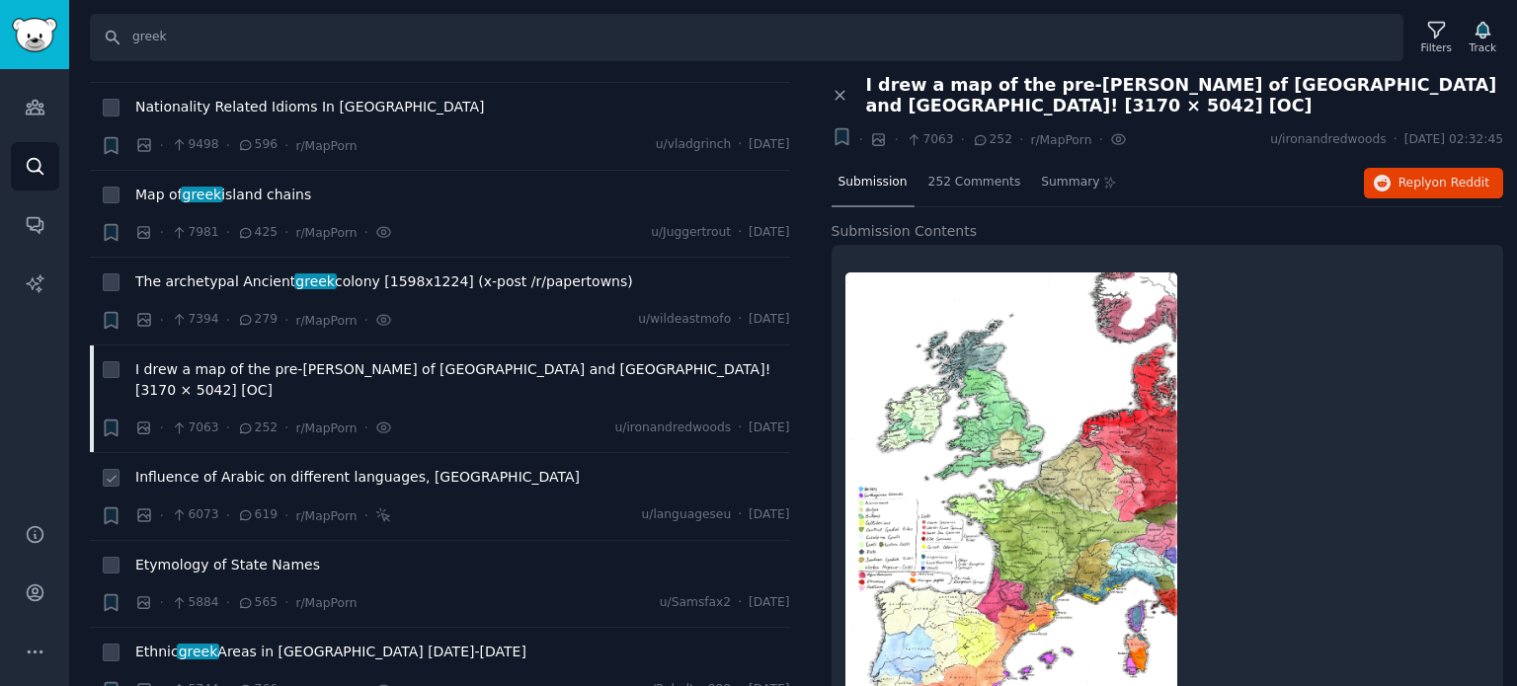
click at [251, 467] on span "Influence of Arabic on different languages, [GEOGRAPHIC_DATA]" at bounding box center [357, 477] width 444 height 21
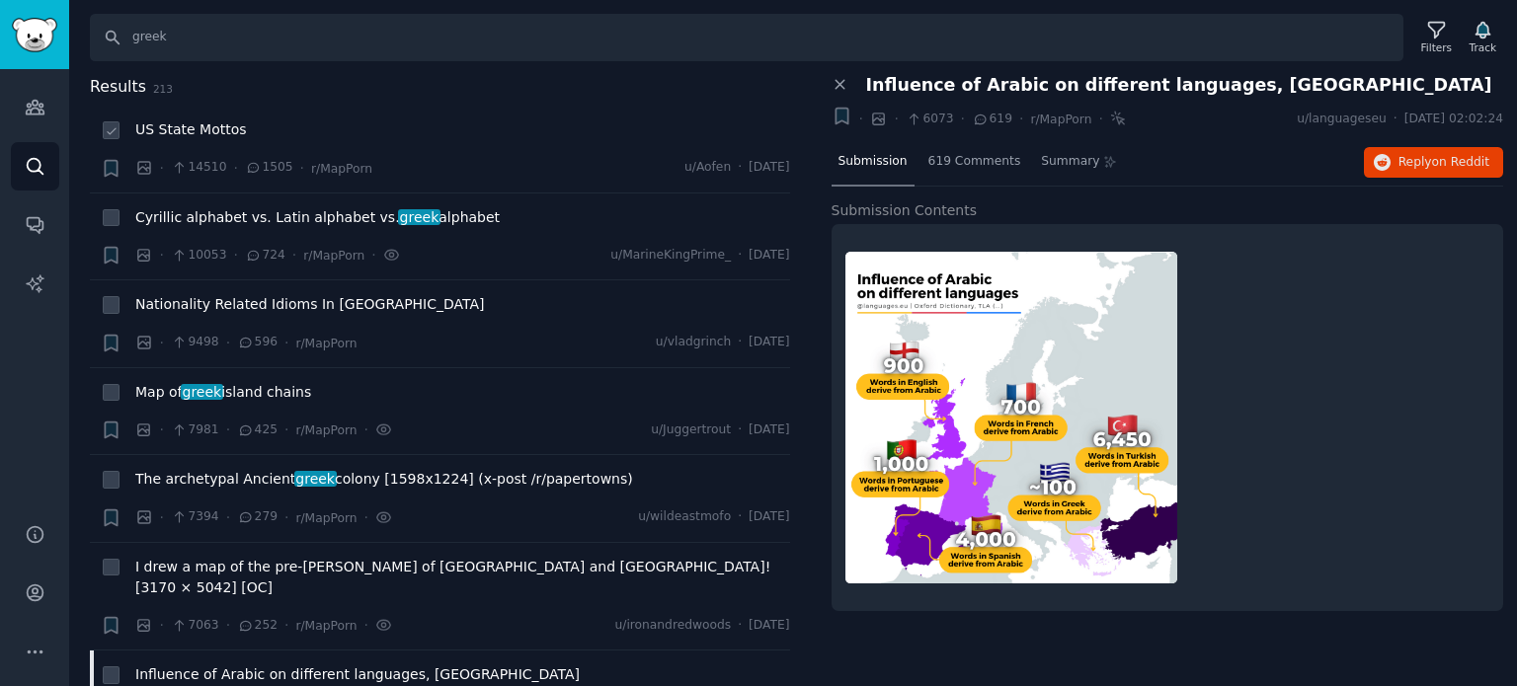
click at [192, 137] on span "US State Mottos" at bounding box center [191, 130] width 112 height 21
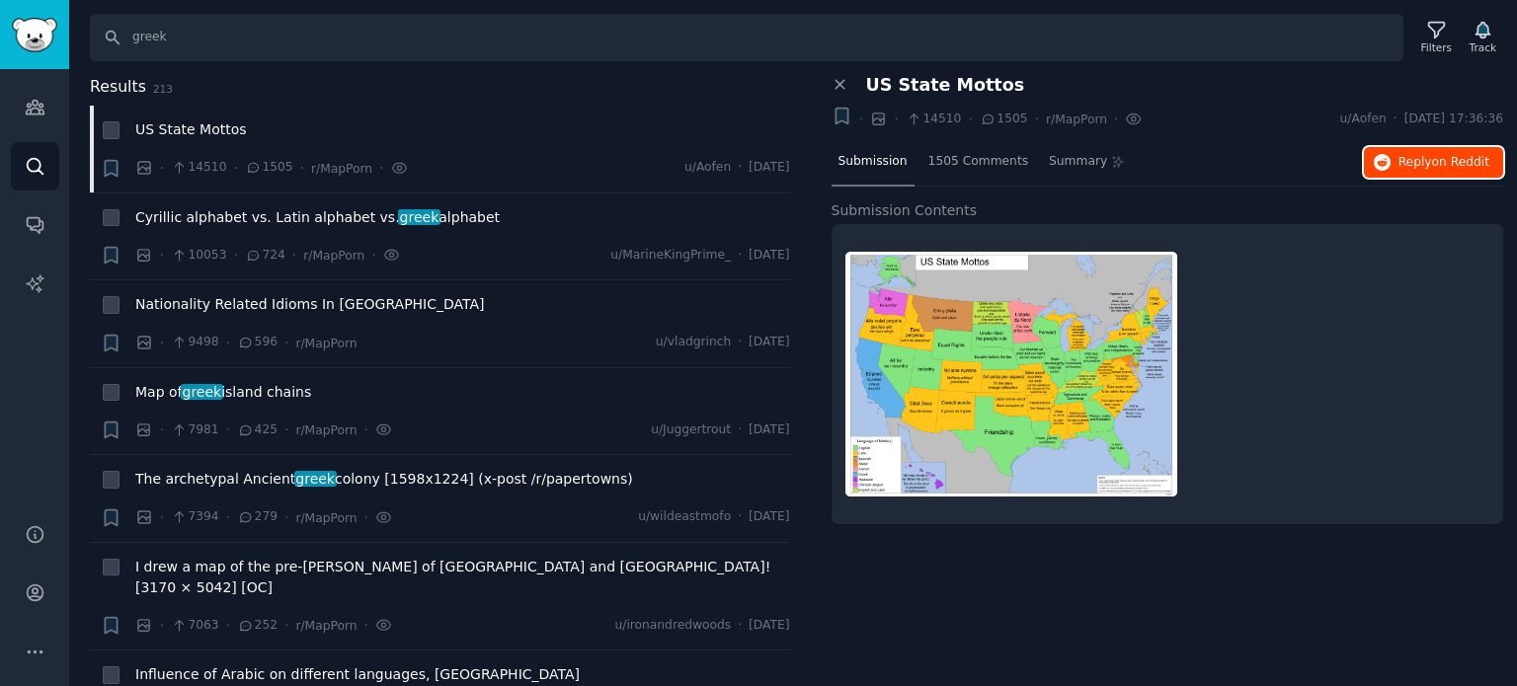
click at [1432, 149] on button "Reply on Reddit" at bounding box center [1433, 163] width 139 height 32
click at [194, 313] on span "Nationality Related Idioms In [GEOGRAPHIC_DATA]" at bounding box center [310, 304] width 350 height 21
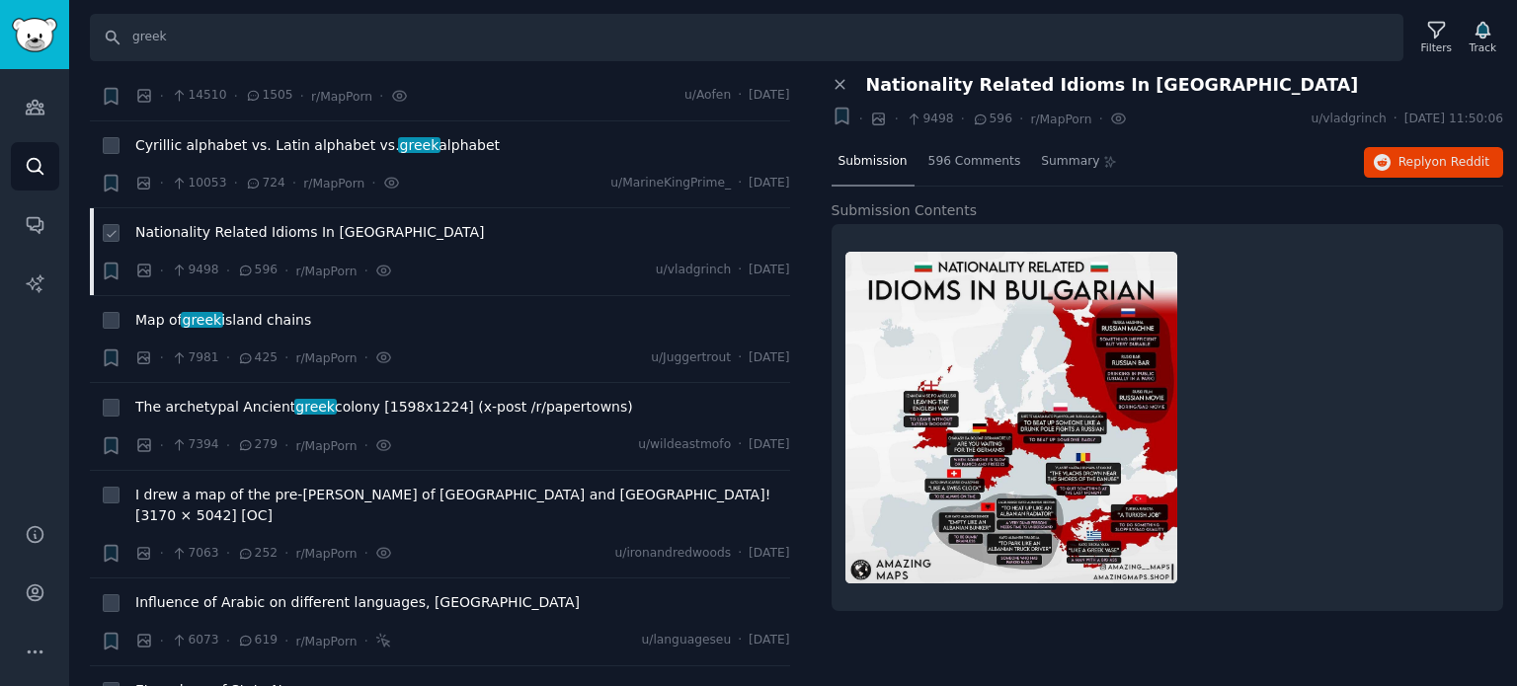
scroll to position [99, 0]
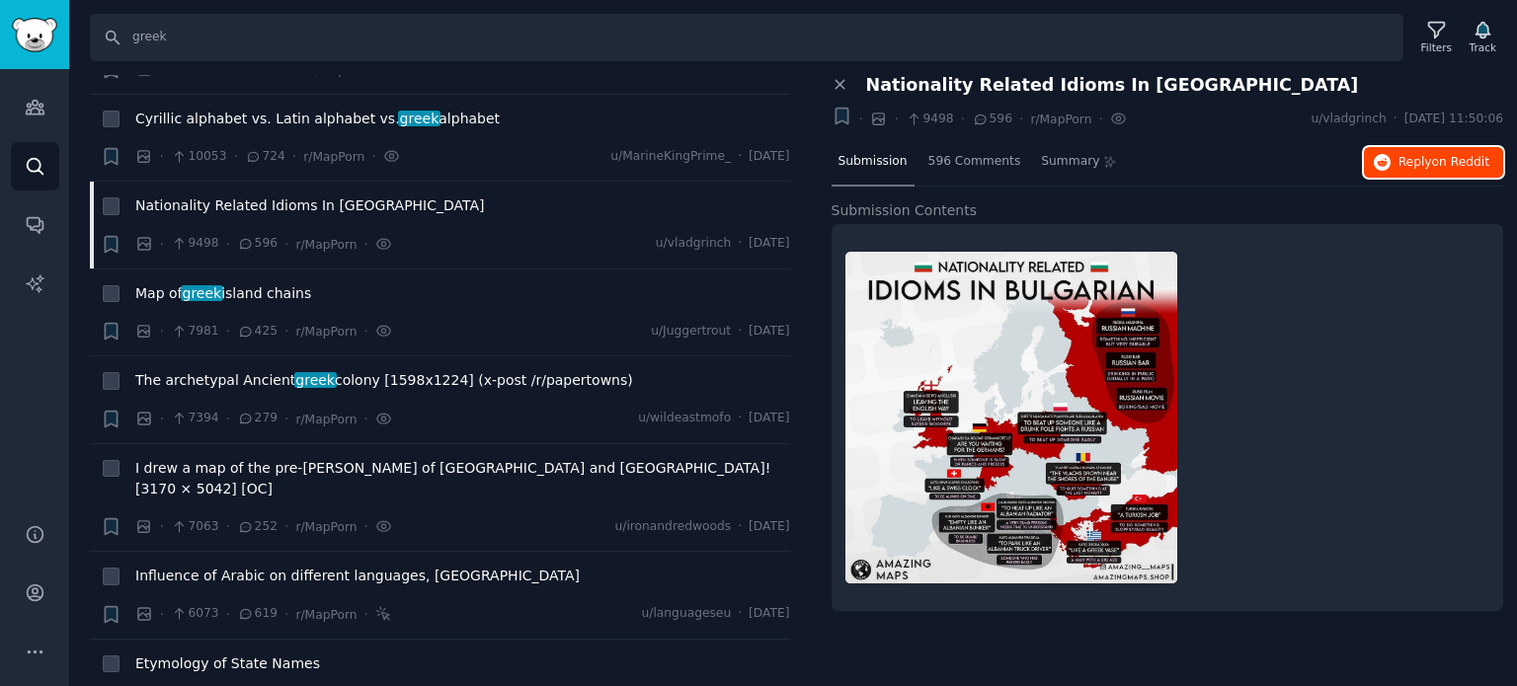
click at [1430, 158] on span "Reply on Reddit" at bounding box center [1443, 163] width 91 height 18
click at [221, 382] on span "The archetypal Ancient greek colony [1598x1224] (x-post /r/papertowns)" at bounding box center [384, 380] width 498 height 21
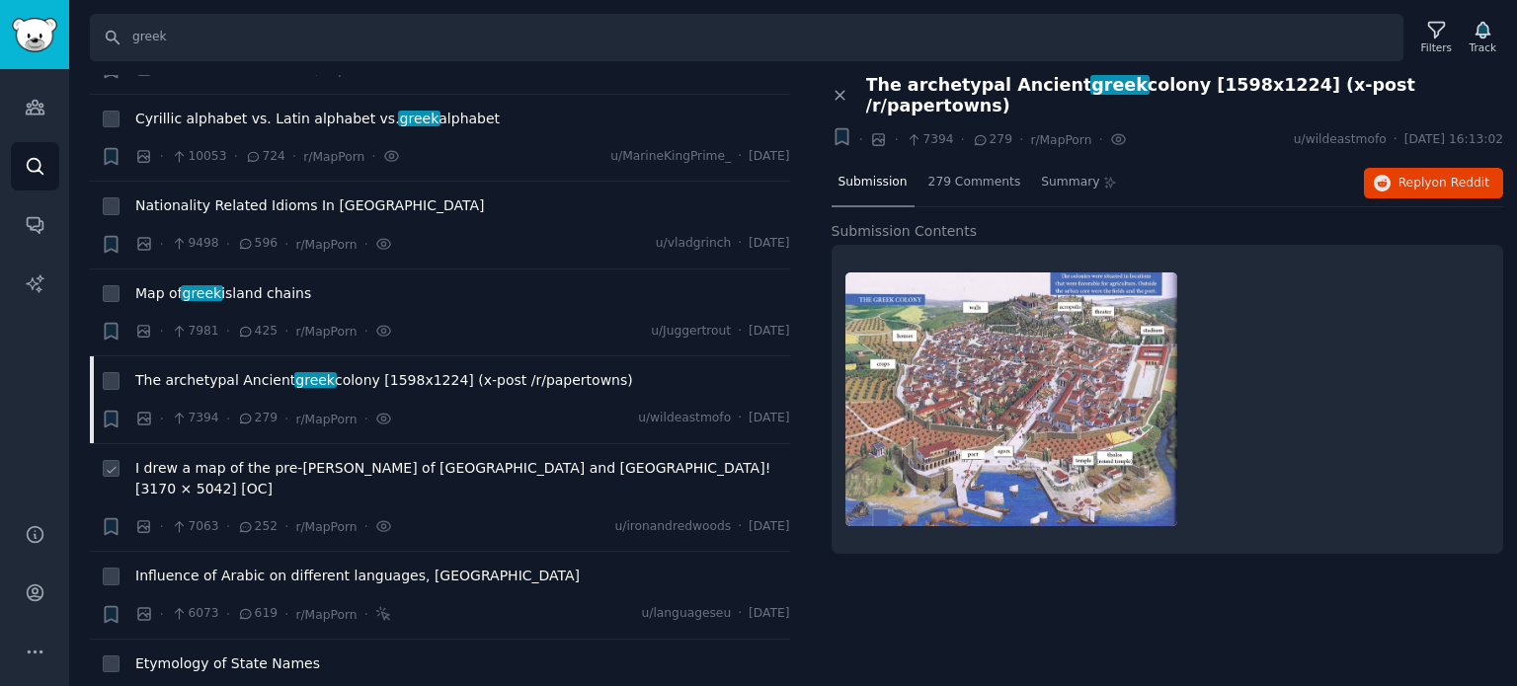
click at [212, 473] on span "I drew a map of the pre-[PERSON_NAME] of [GEOGRAPHIC_DATA] and [GEOGRAPHIC_DATA…" at bounding box center [462, 478] width 655 height 41
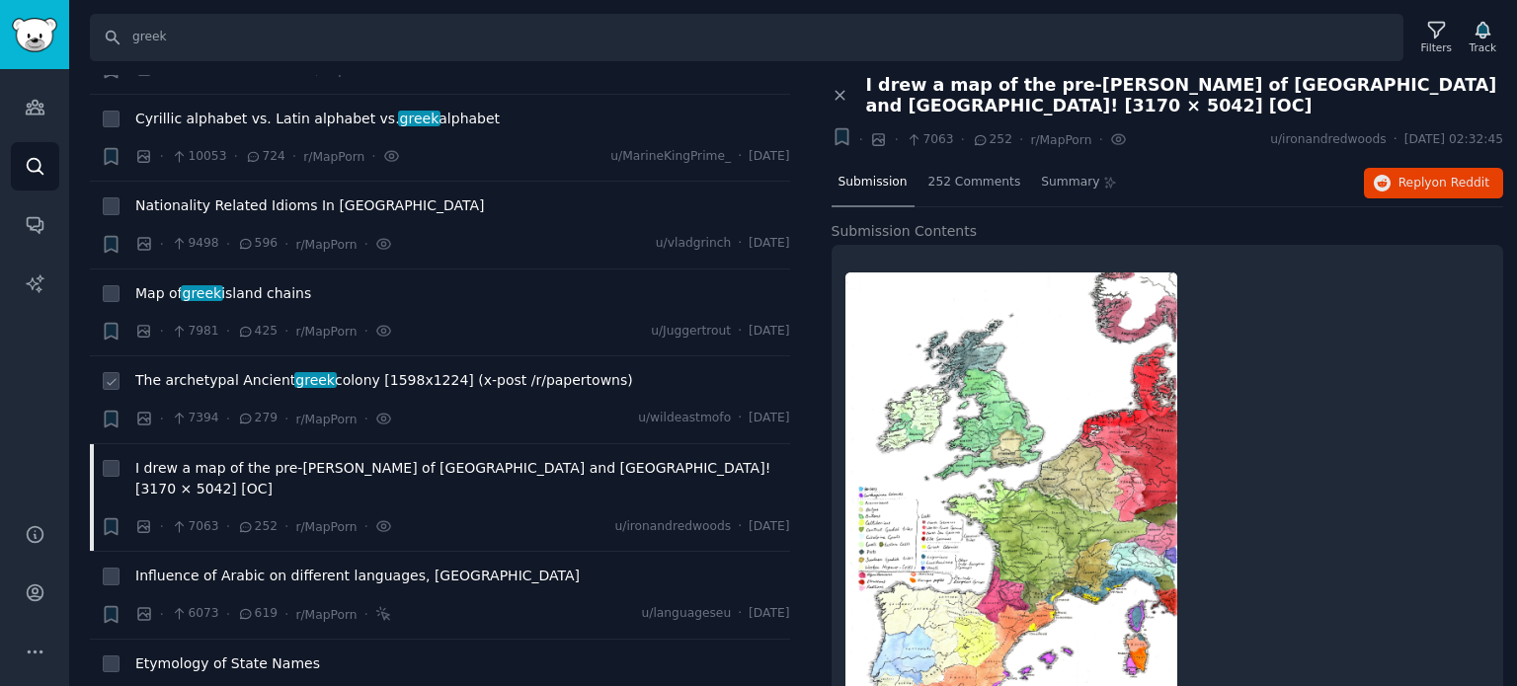
scroll to position [198, 0]
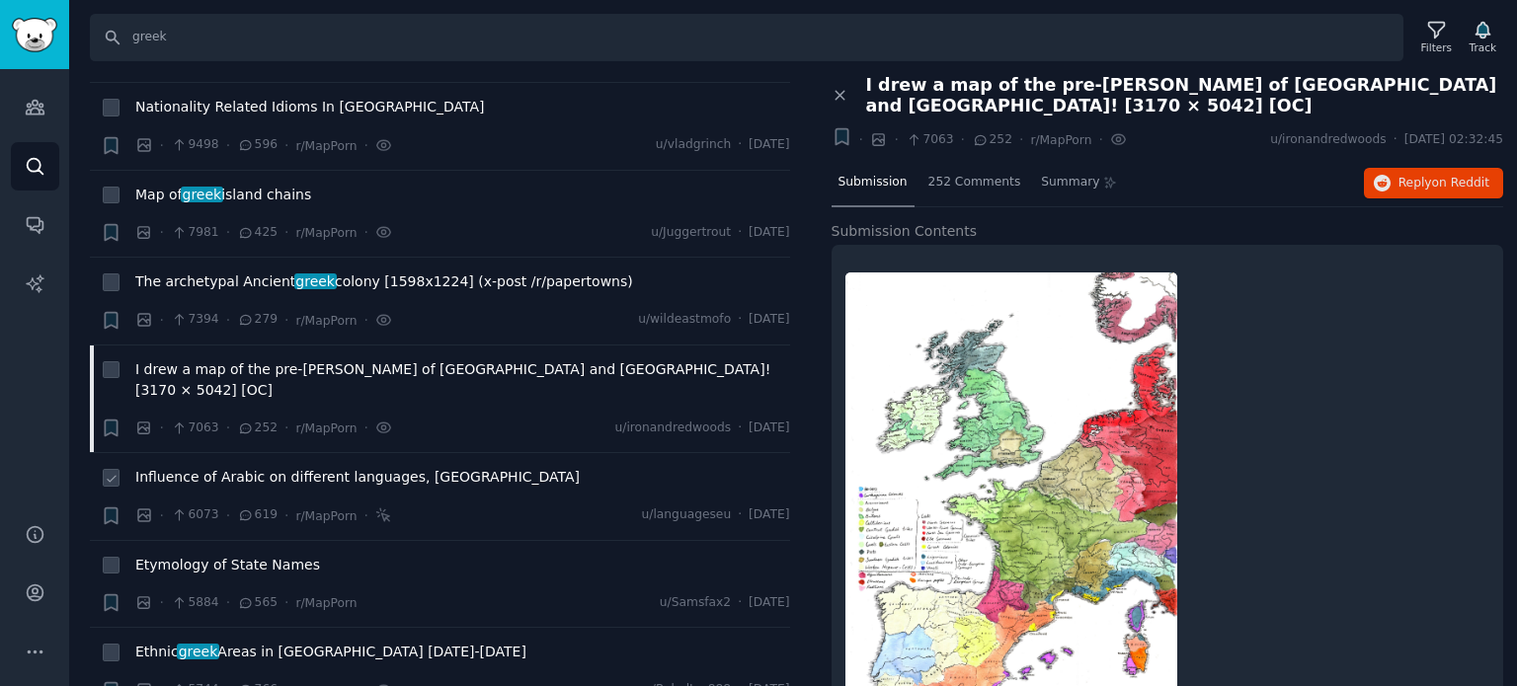
click at [213, 467] on span "Influence of Arabic on different languages, [GEOGRAPHIC_DATA]" at bounding box center [357, 477] width 444 height 21
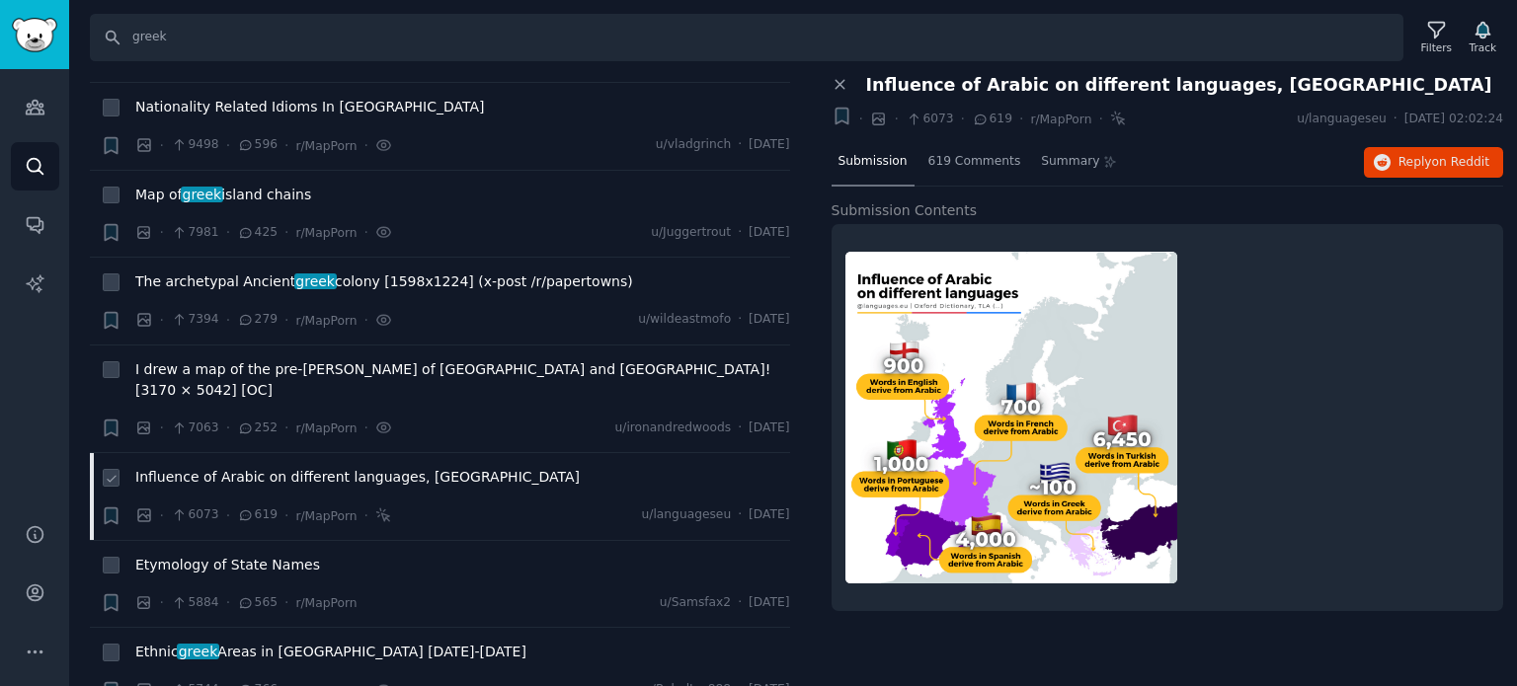
scroll to position [296, 0]
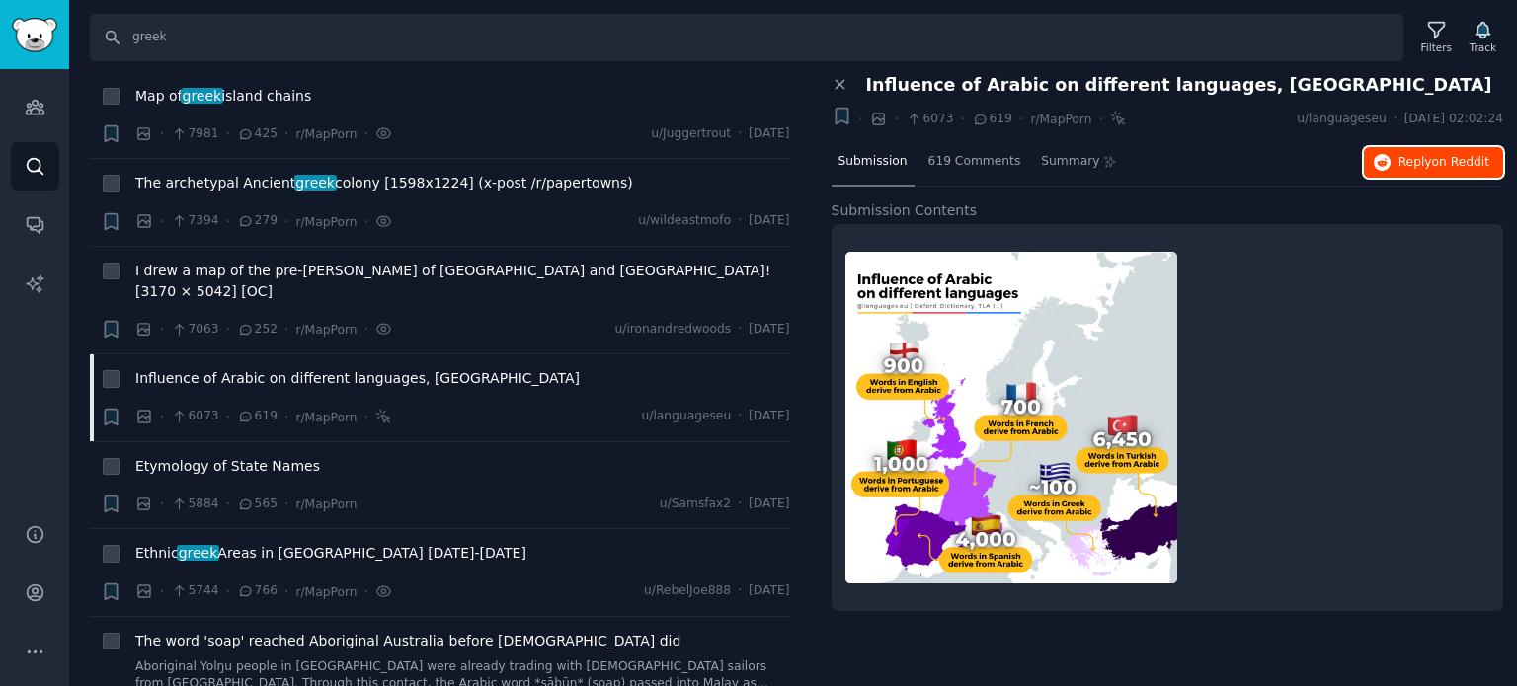
click at [1401, 172] on button "Reply on Reddit" at bounding box center [1433, 163] width 139 height 32
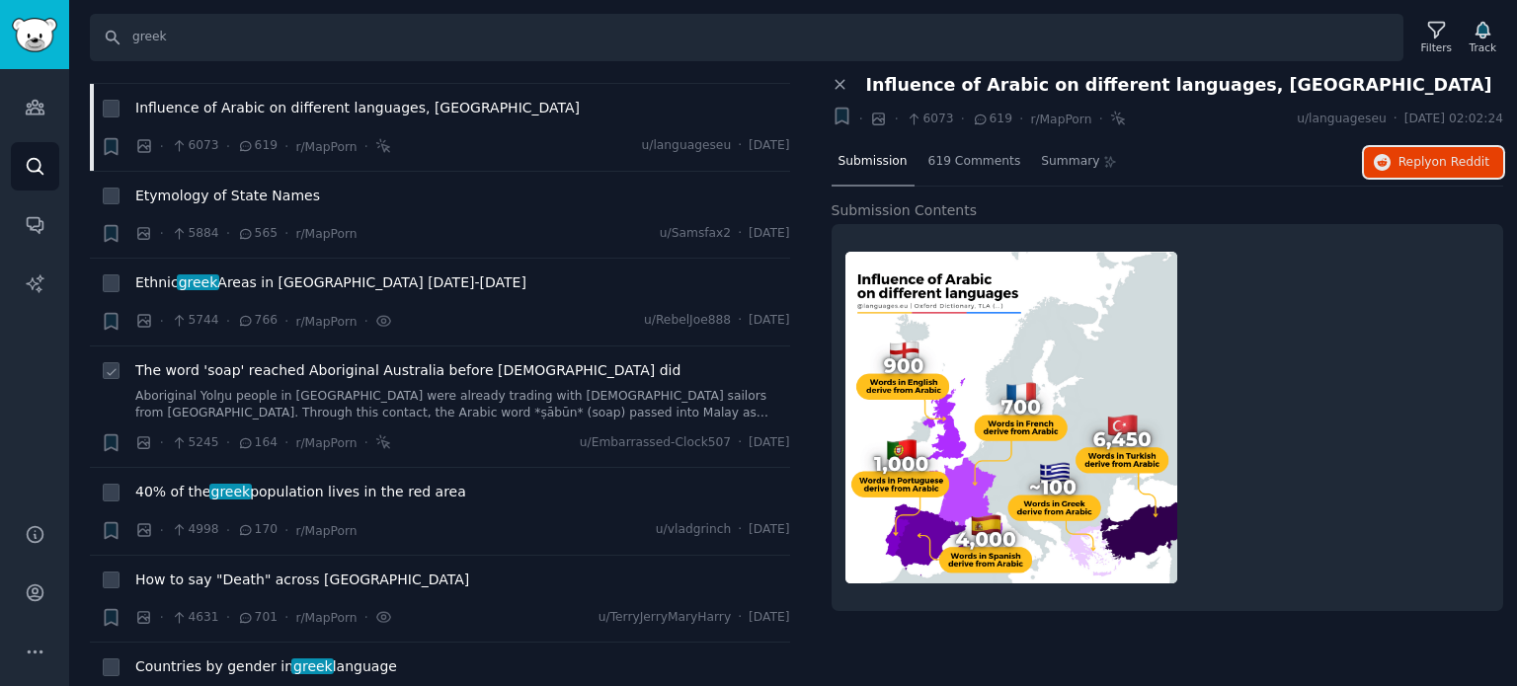
scroll to position [593, 0]
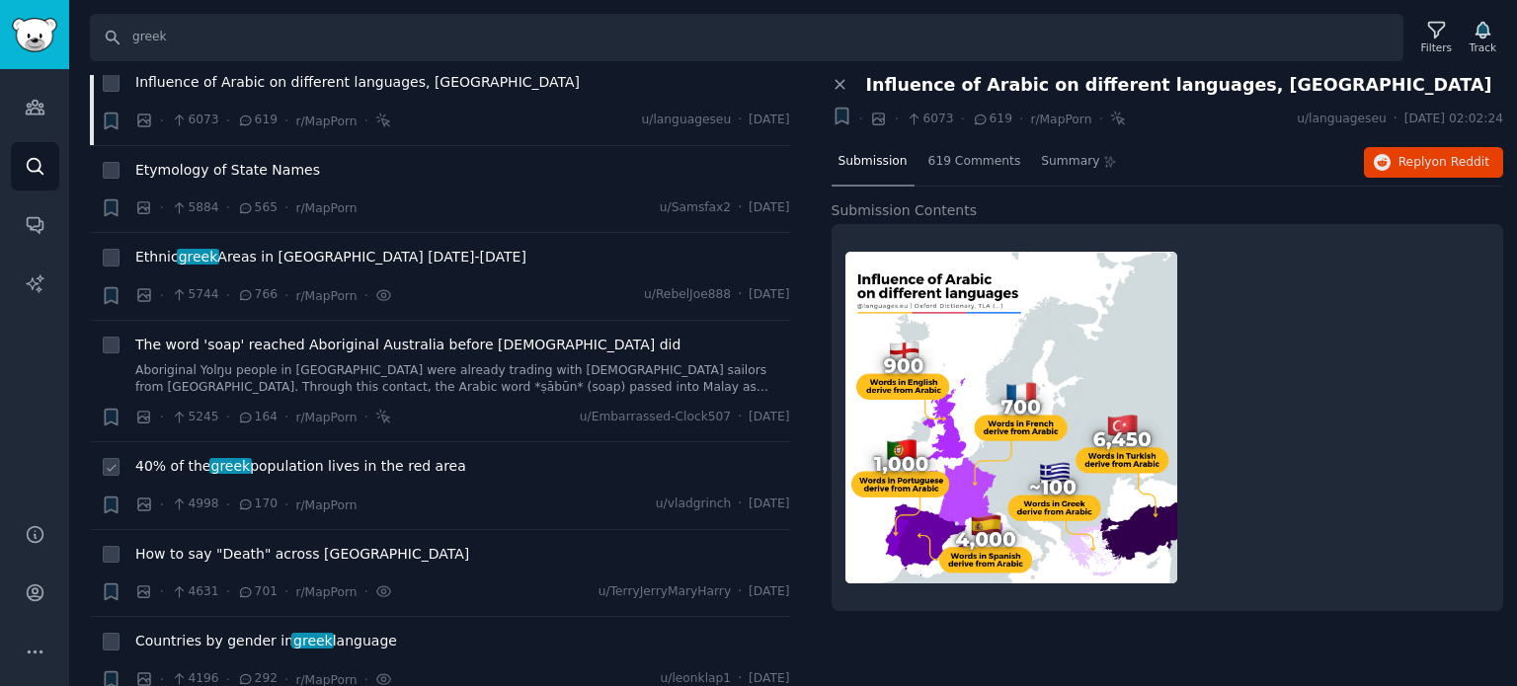
click at [209, 458] on span "greek" at bounding box center [230, 466] width 42 height 16
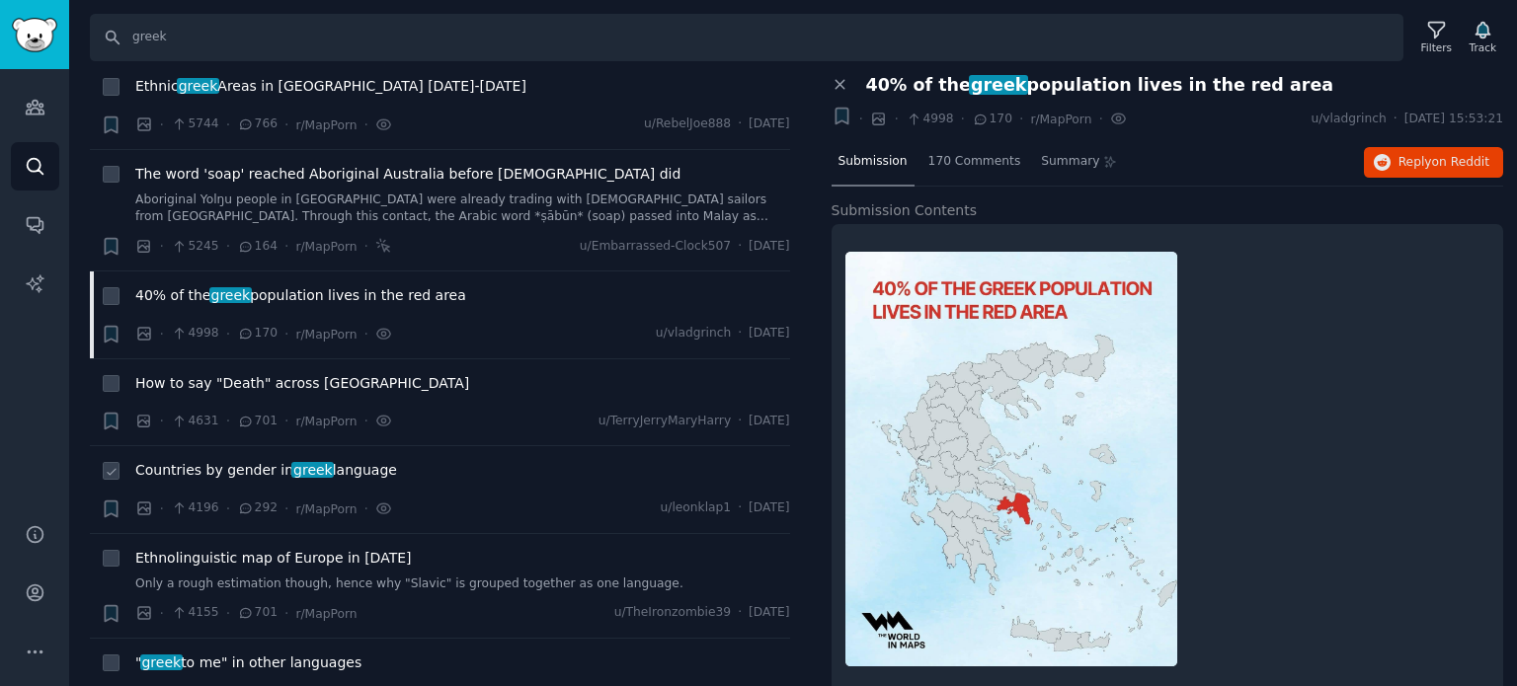
scroll to position [790, 0]
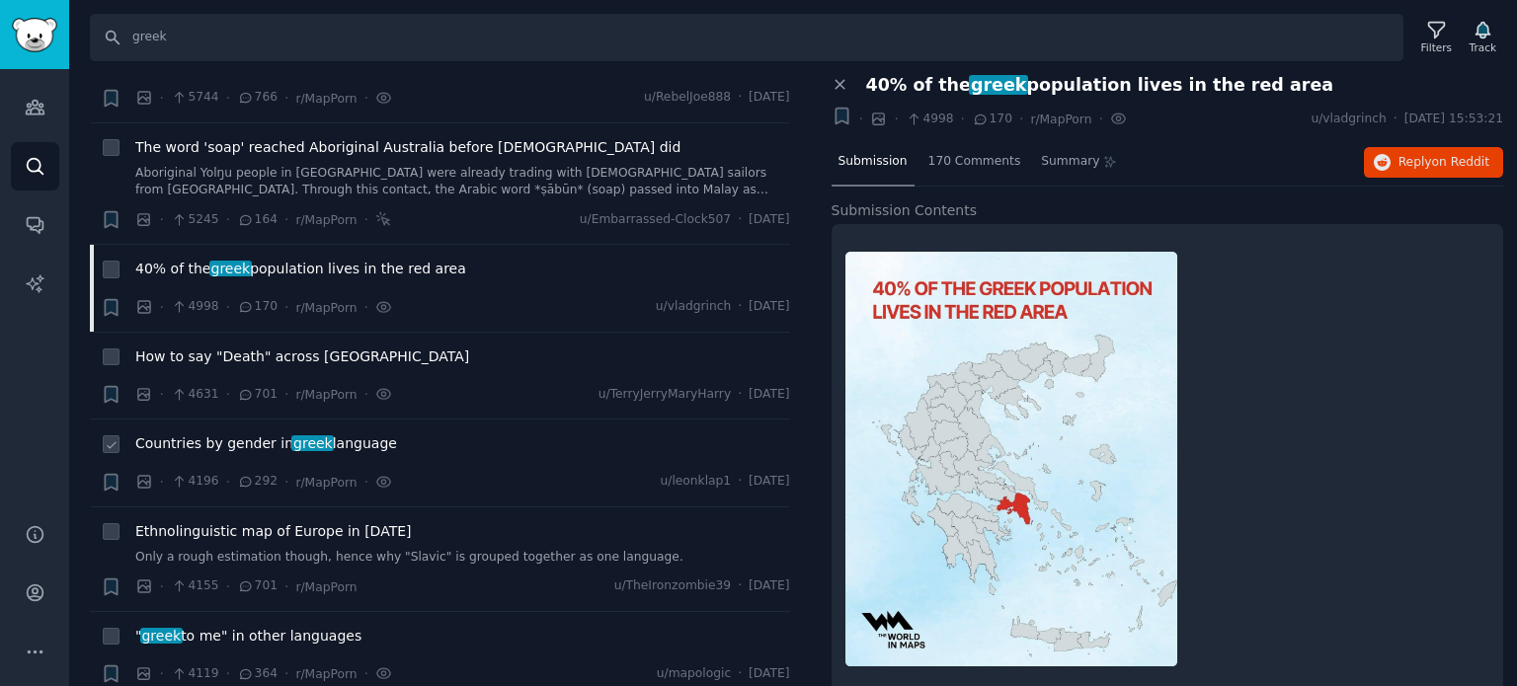
click at [258, 434] on span "Countries by gender in greek language" at bounding box center [266, 444] width 262 height 21
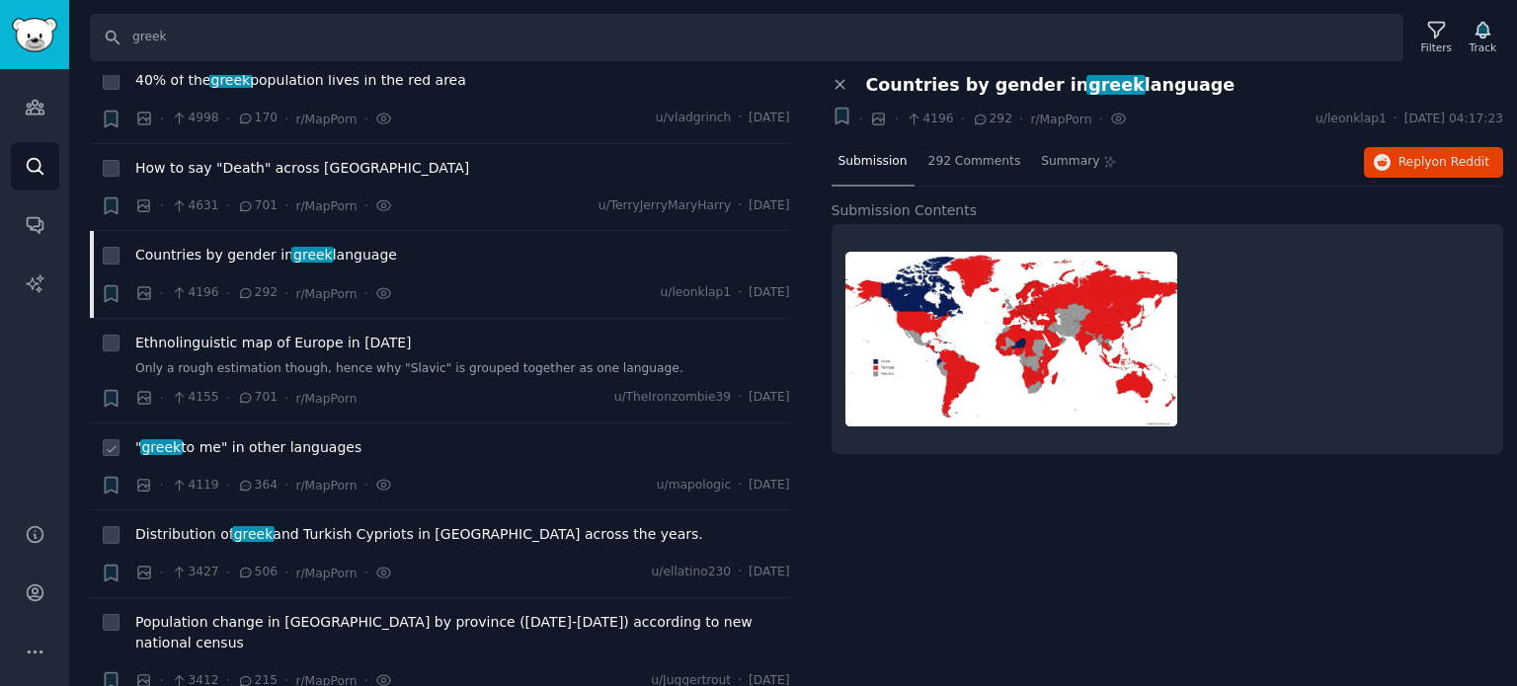
scroll to position [988, 0]
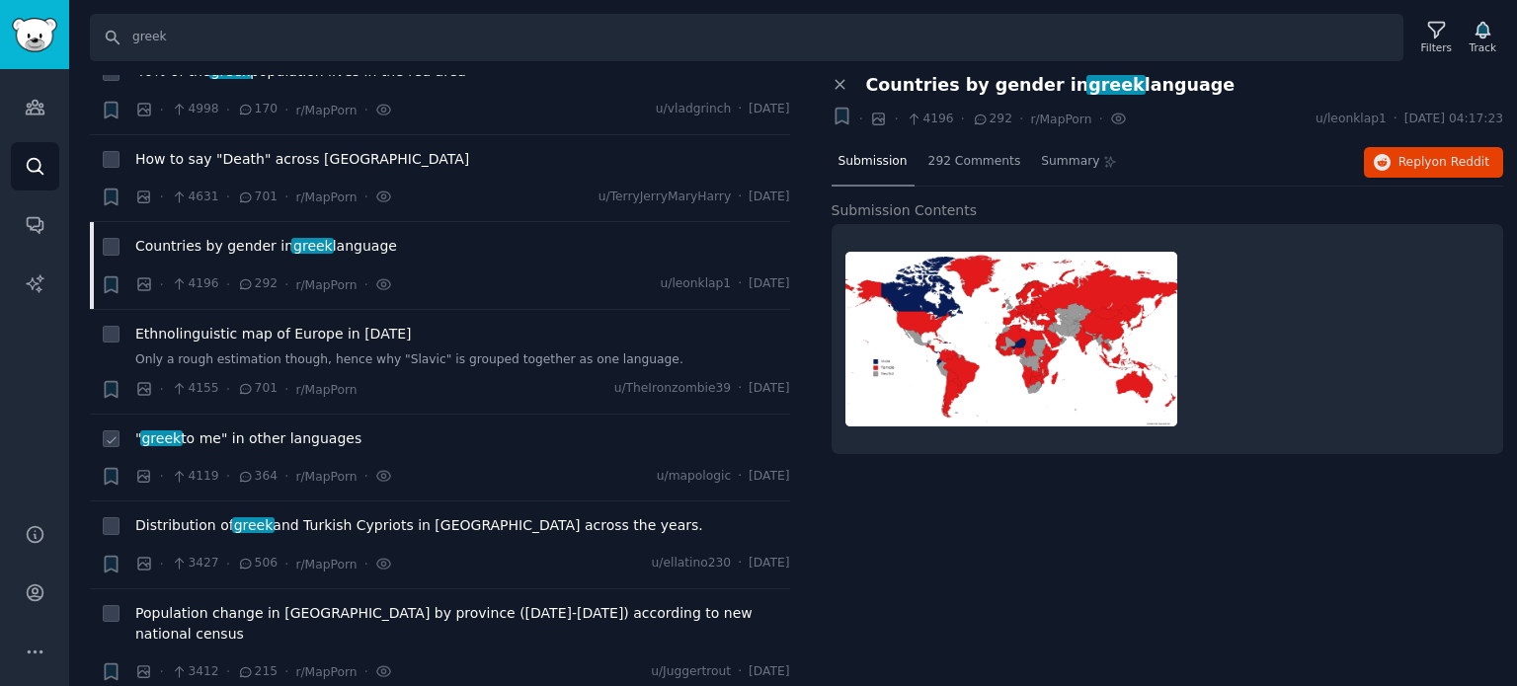
click at [242, 429] on span "" greek to me" in other languages" at bounding box center [248, 439] width 226 height 21
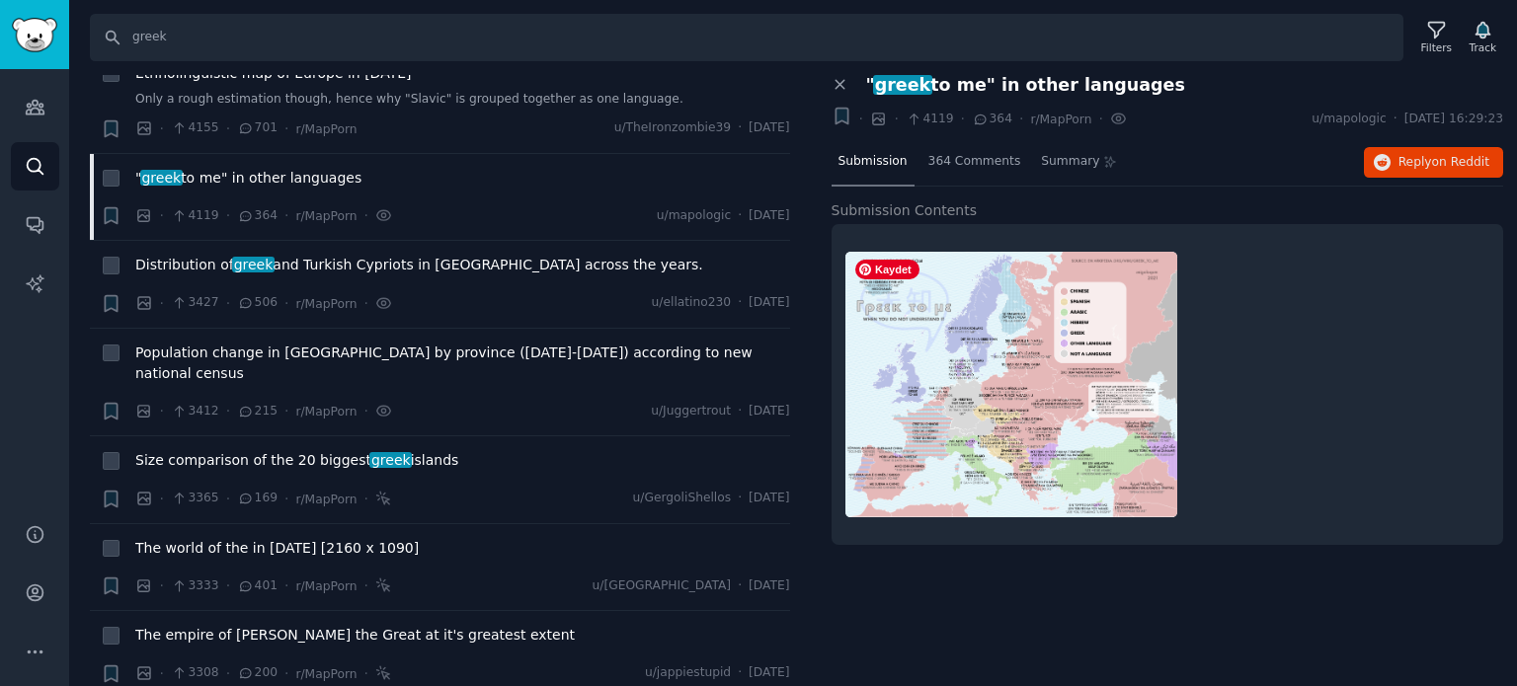
scroll to position [1284, 0]
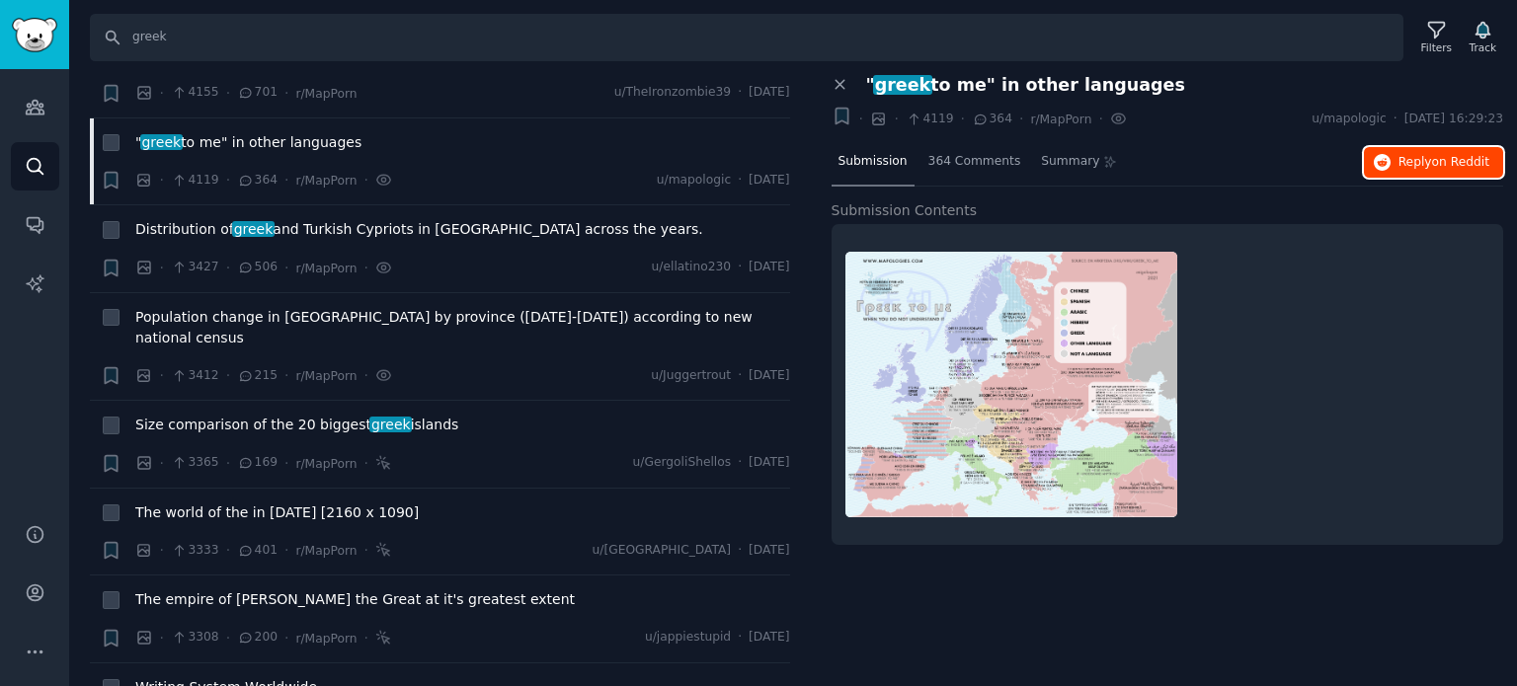
click at [1433, 163] on span "Reply on Reddit" at bounding box center [1443, 163] width 91 height 18
click at [197, 503] on span "The world of the in [DATE] [2160 x 1090]" at bounding box center [276, 513] width 283 height 21
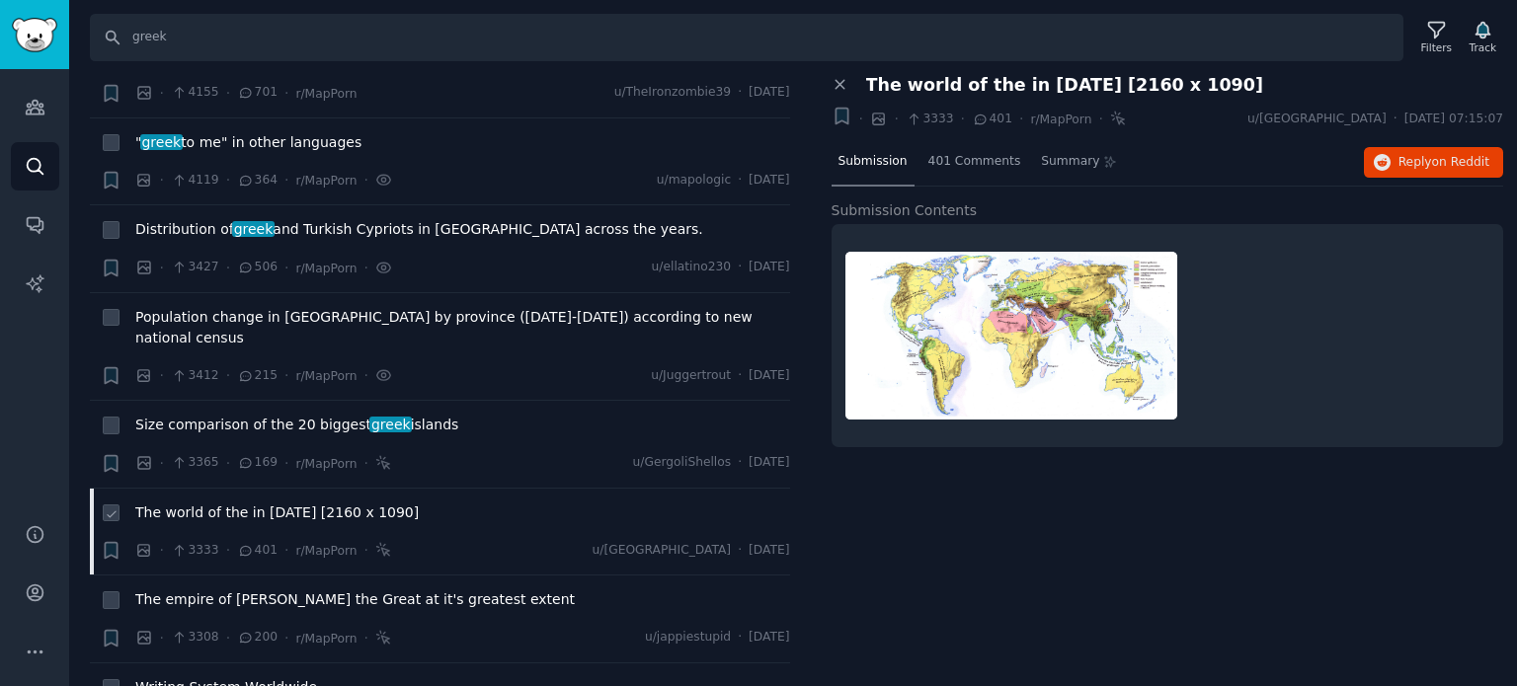
scroll to position [1383, 0]
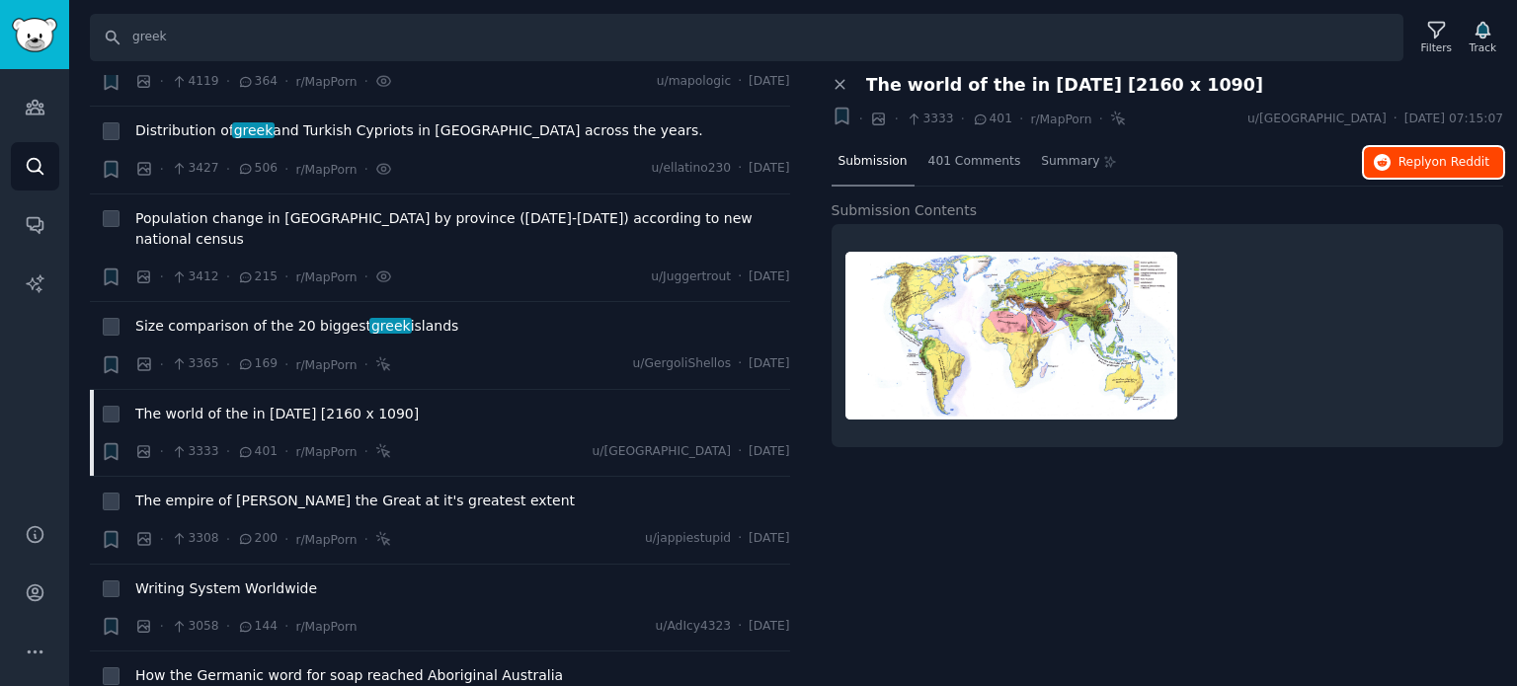
click at [1402, 158] on span "Reply on Reddit" at bounding box center [1443, 163] width 91 height 18
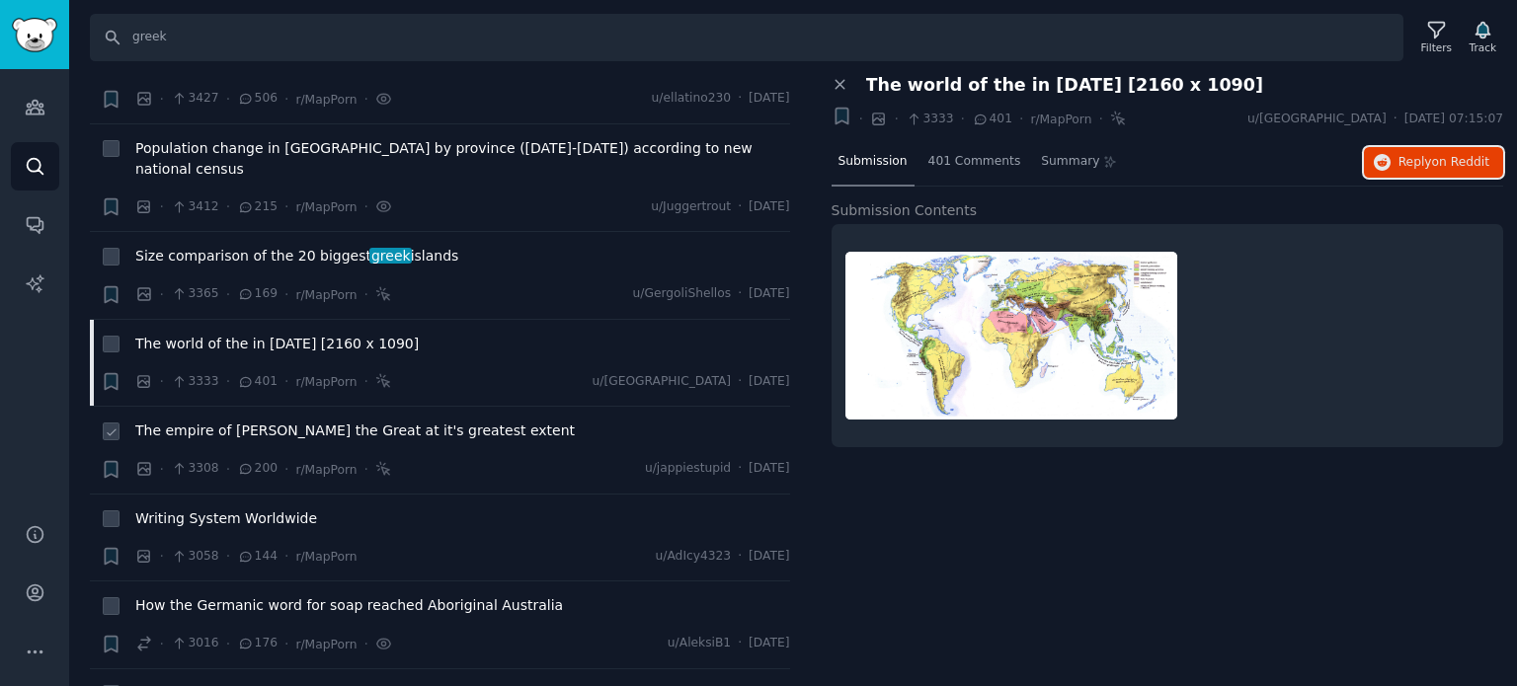
scroll to position [1481, 0]
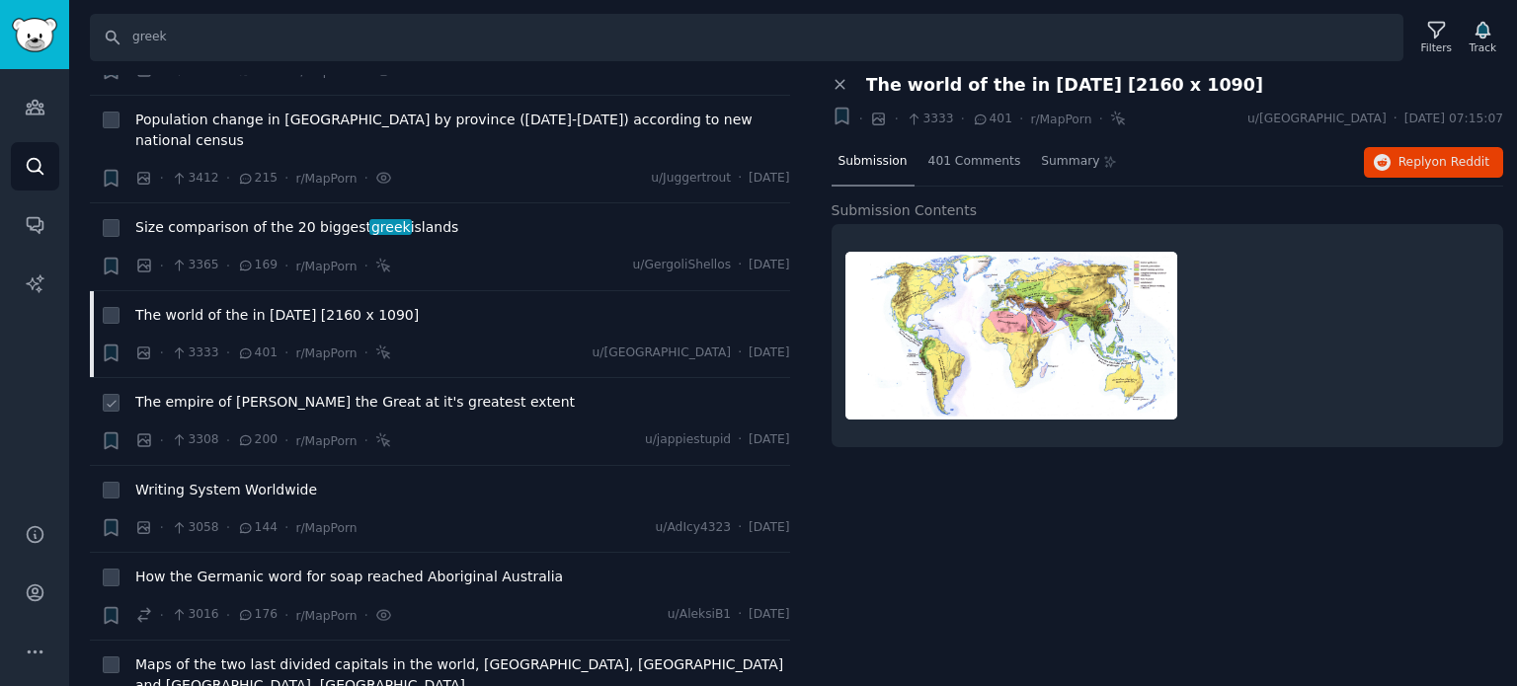
click at [222, 392] on span "The empire of [PERSON_NAME] the Great at it's greatest extent" at bounding box center [354, 402] width 439 height 21
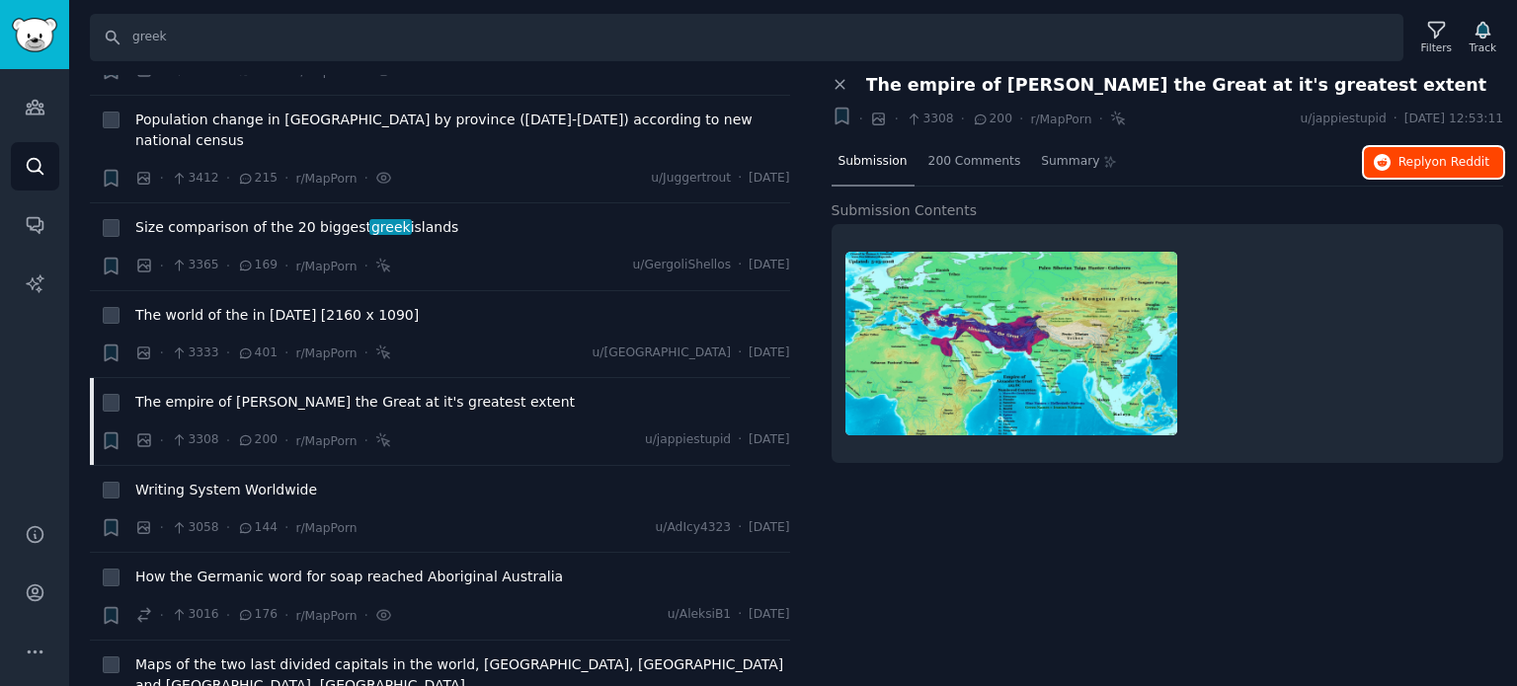
click at [1383, 167] on icon "button" at bounding box center [1383, 163] width 18 height 18
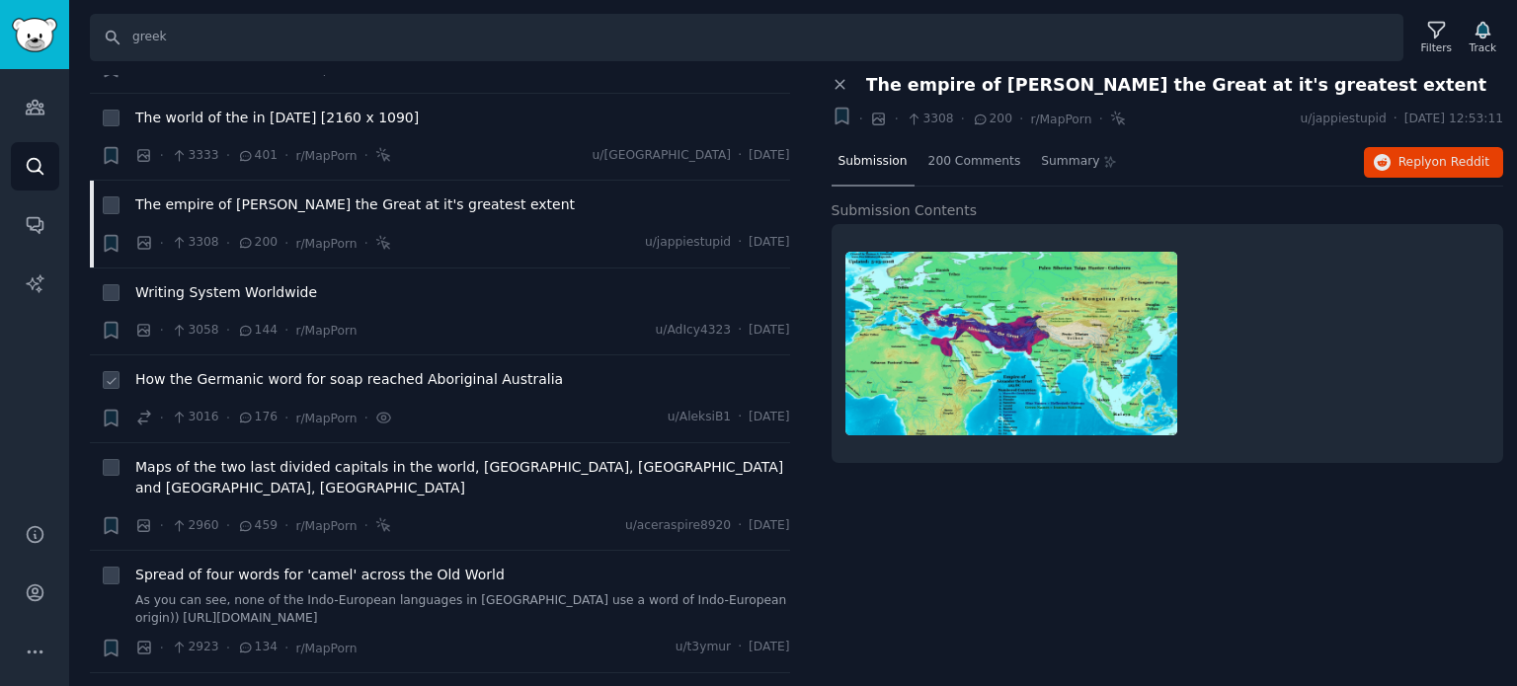
click at [232, 369] on span "How the Germanic word for soap reached Aboriginal Australia" at bounding box center [349, 379] width 428 height 21
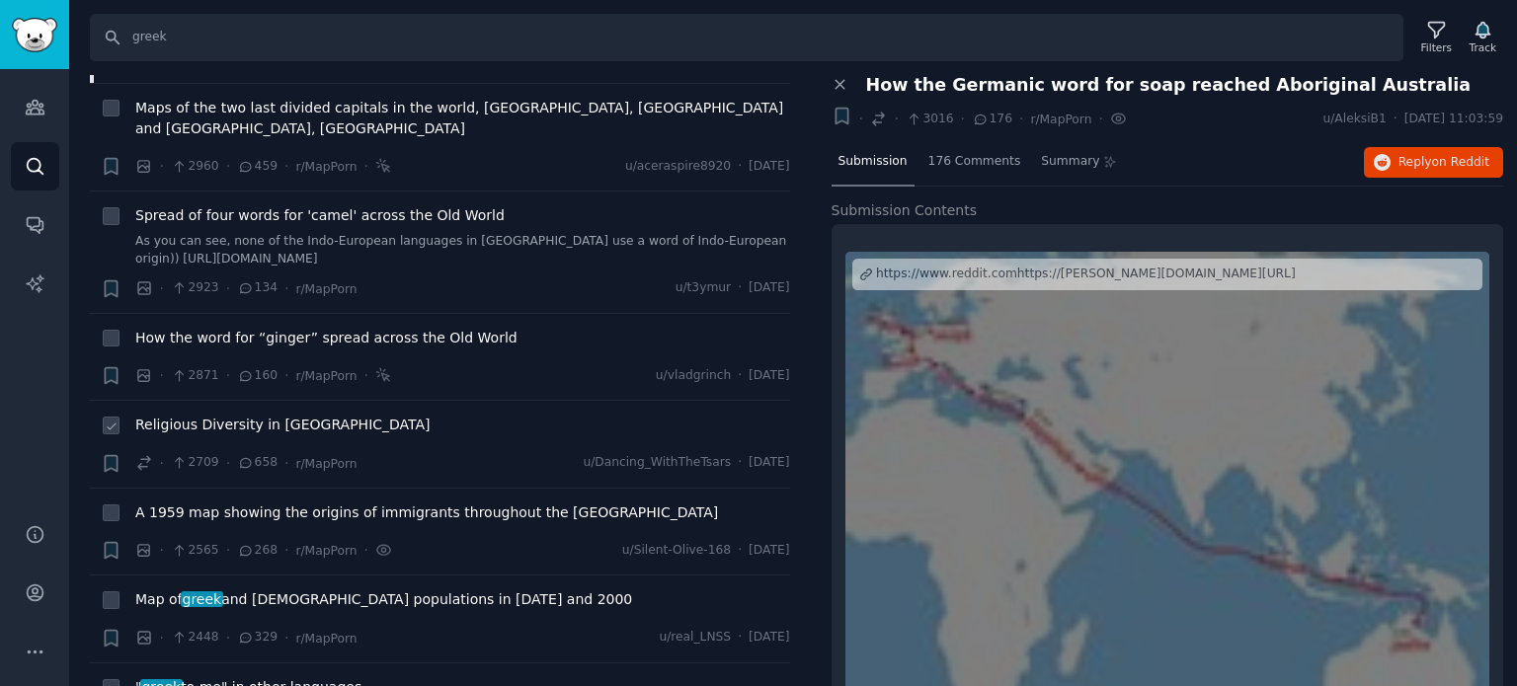
scroll to position [2074, 0]
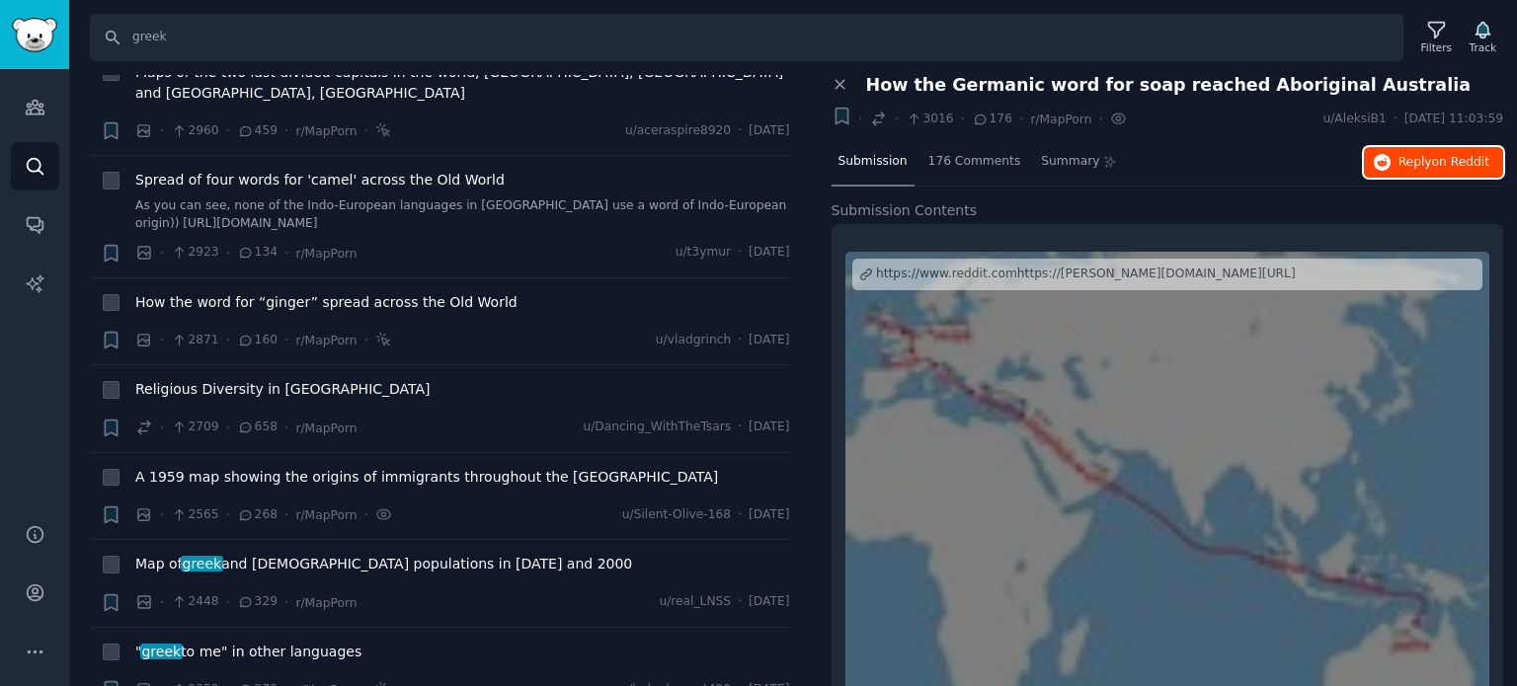
click at [1411, 157] on span "Reply on Reddit" at bounding box center [1443, 163] width 91 height 18
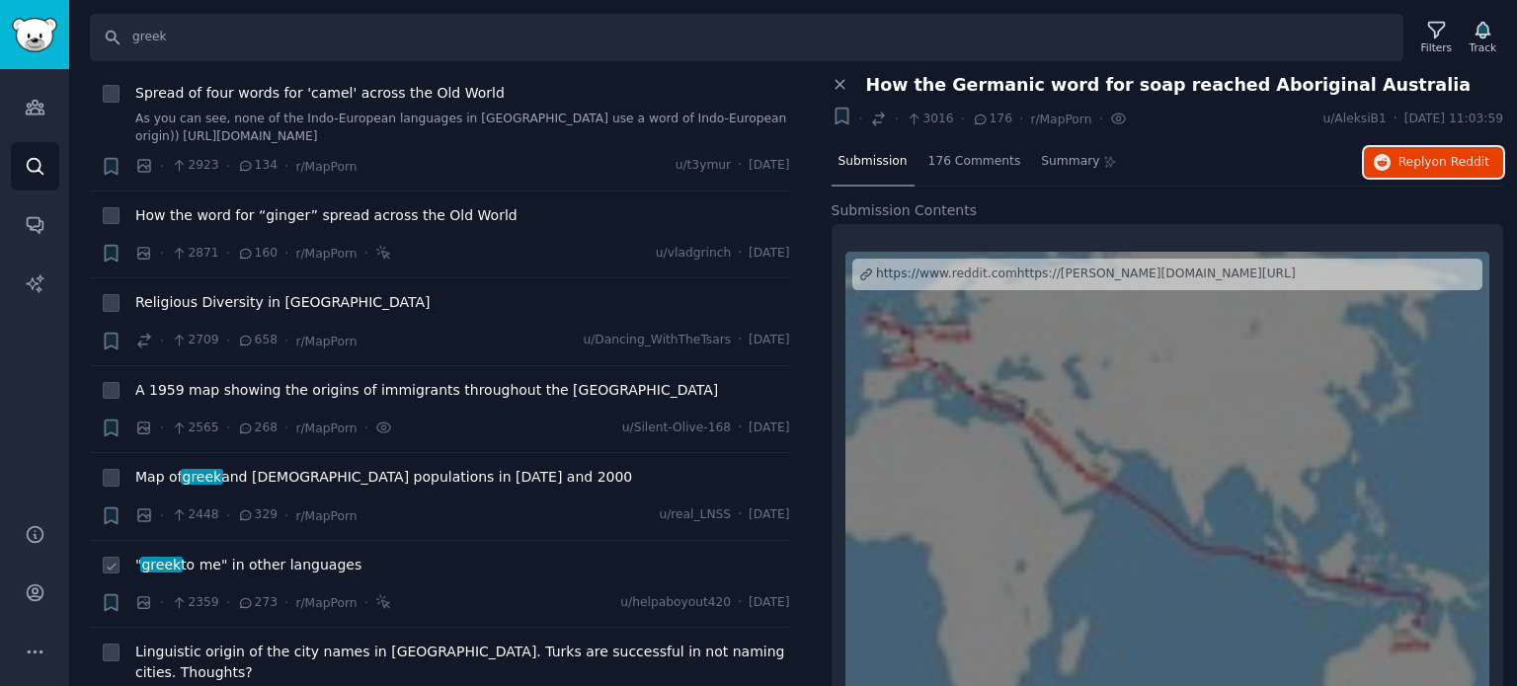
scroll to position [2272, 0]
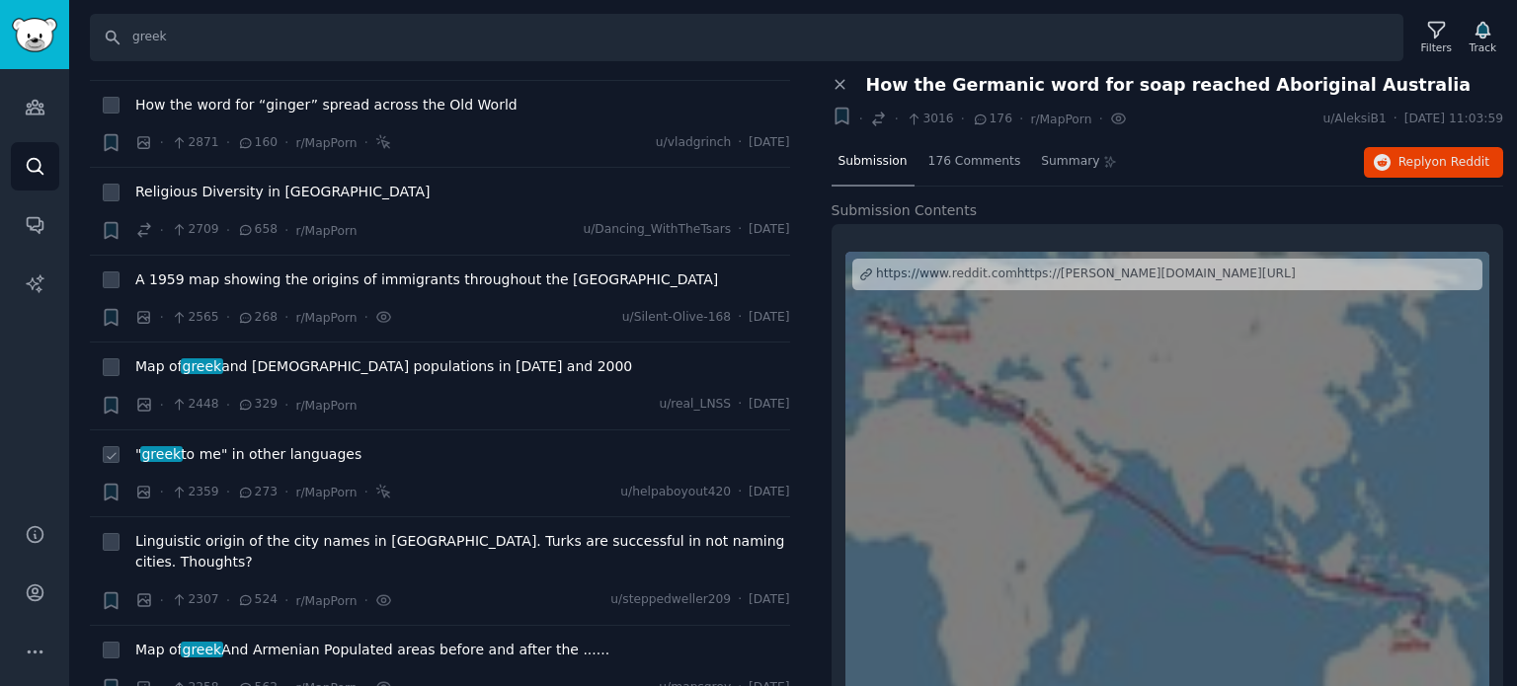
click at [234, 444] on span "" greek to me" in other languages" at bounding box center [248, 454] width 226 height 21
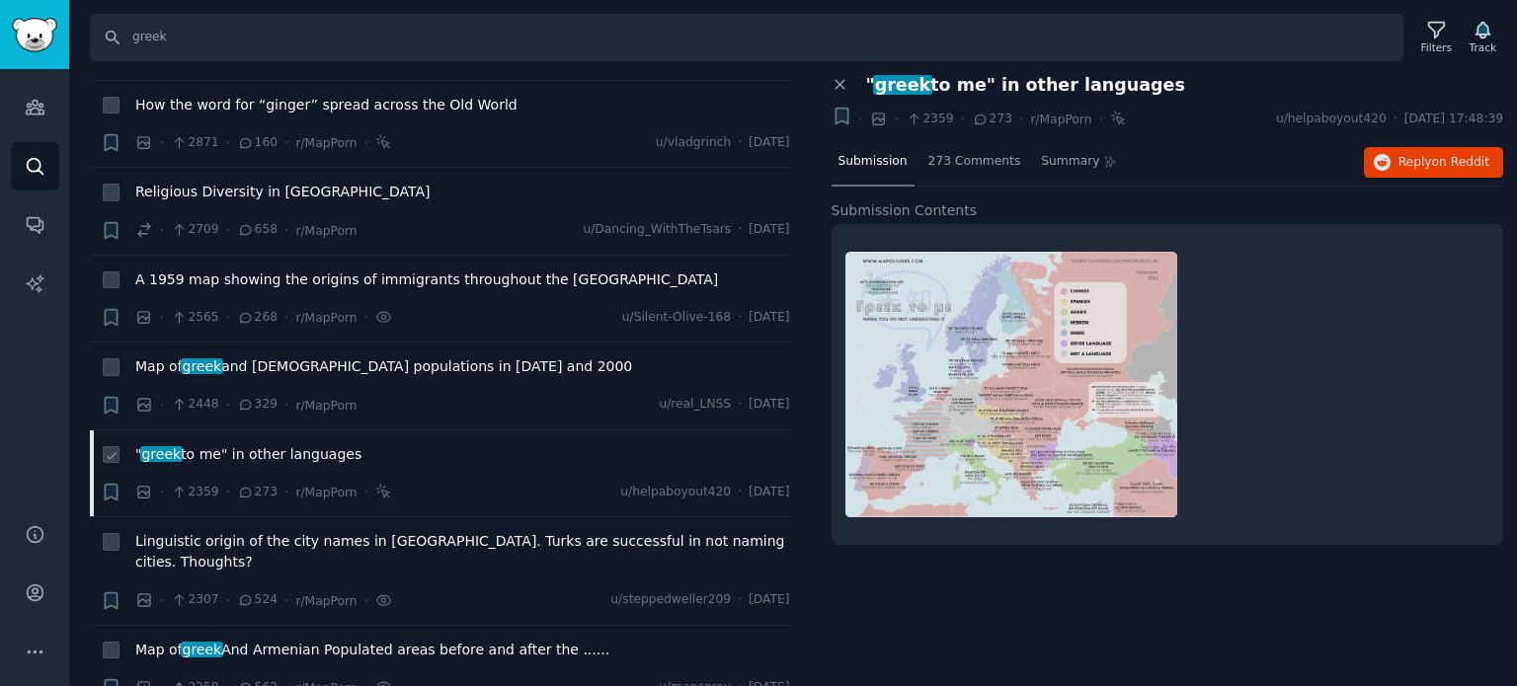
scroll to position [2469, 0]
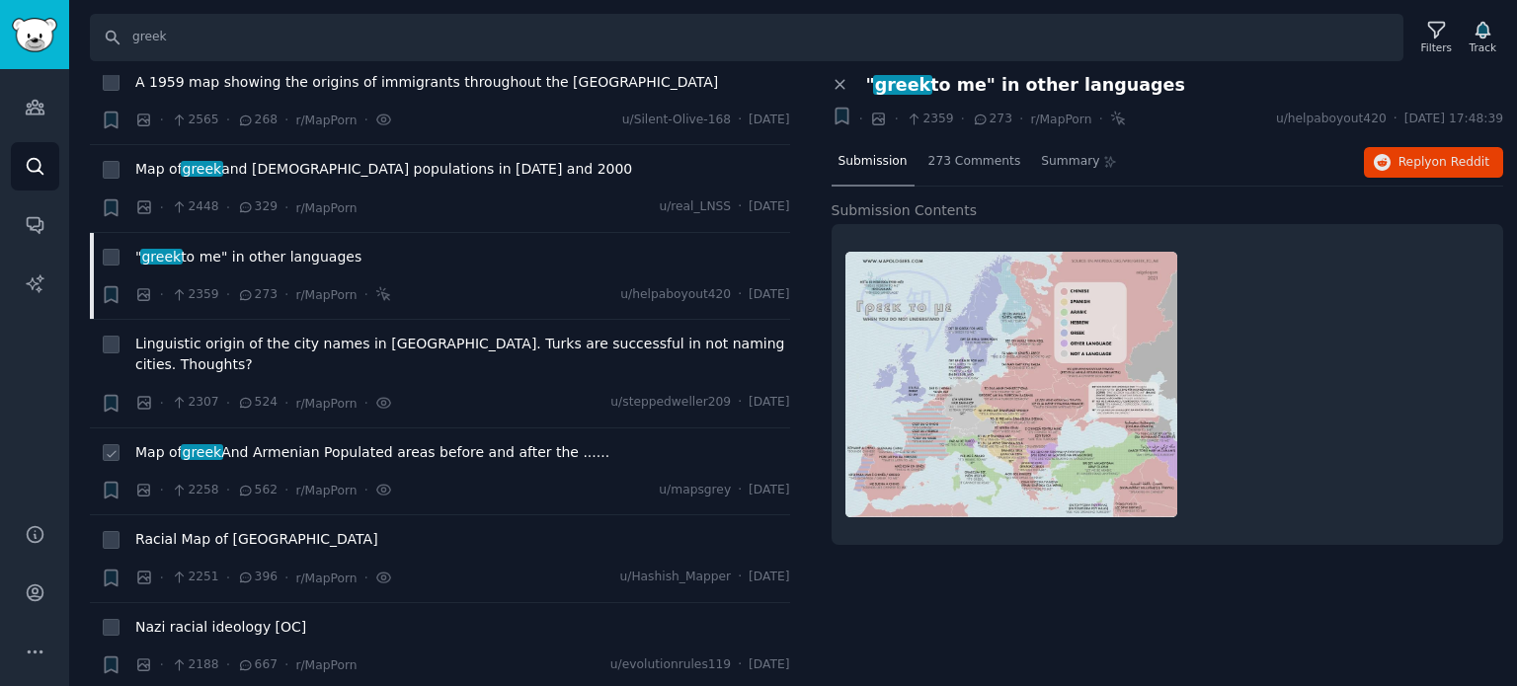
click at [262, 442] on span "Map of greek And Armenian Populated areas before and after the ......" at bounding box center [372, 452] width 474 height 21
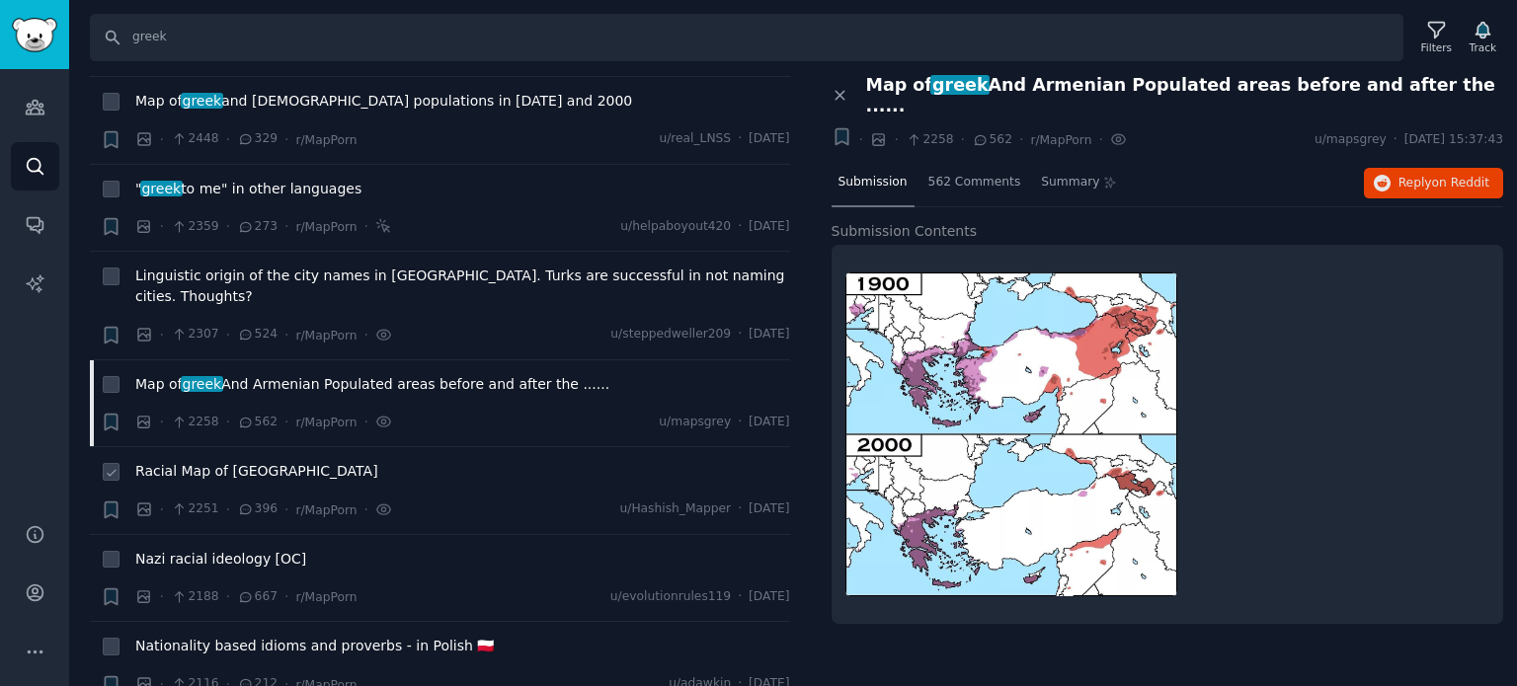
scroll to position [2568, 0]
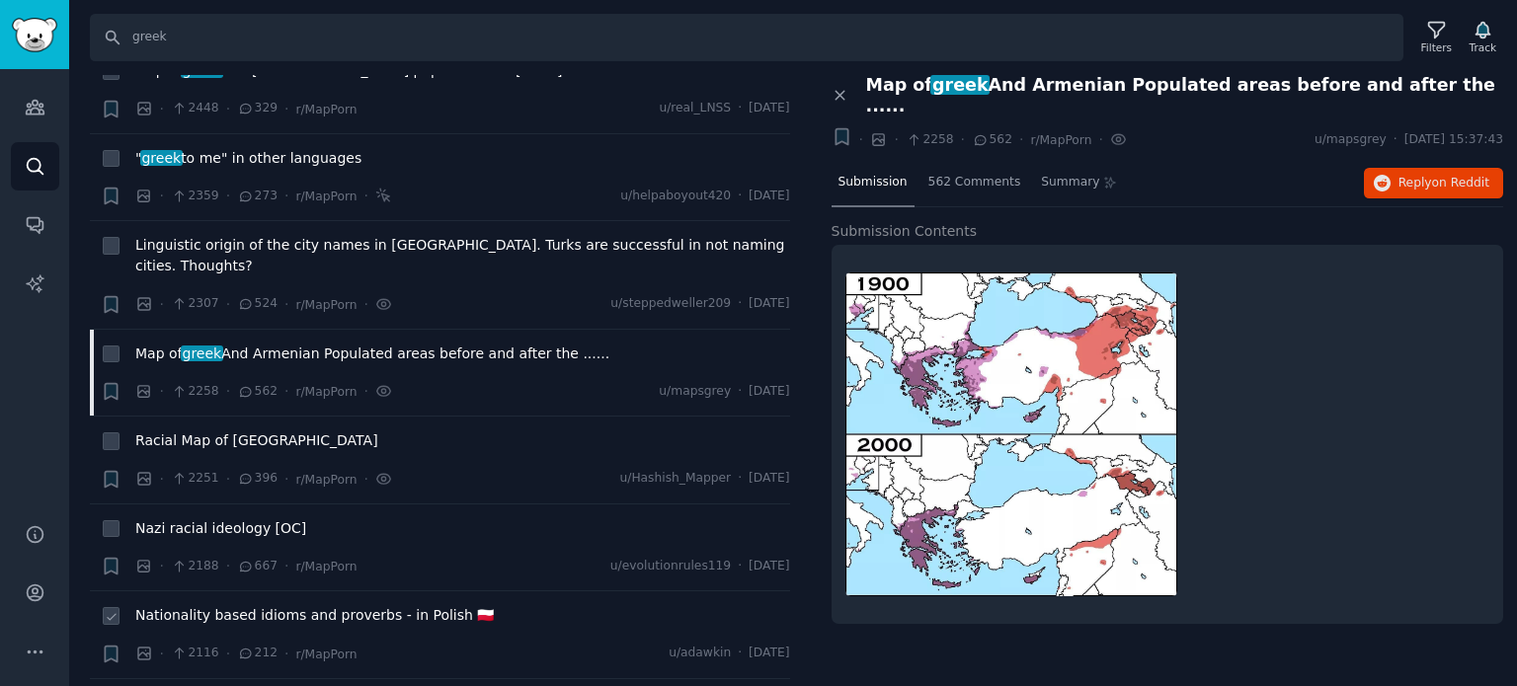
click at [229, 605] on span "Nationality based idioms and proverbs - in Polish 🇵🇱" at bounding box center [314, 615] width 359 height 21
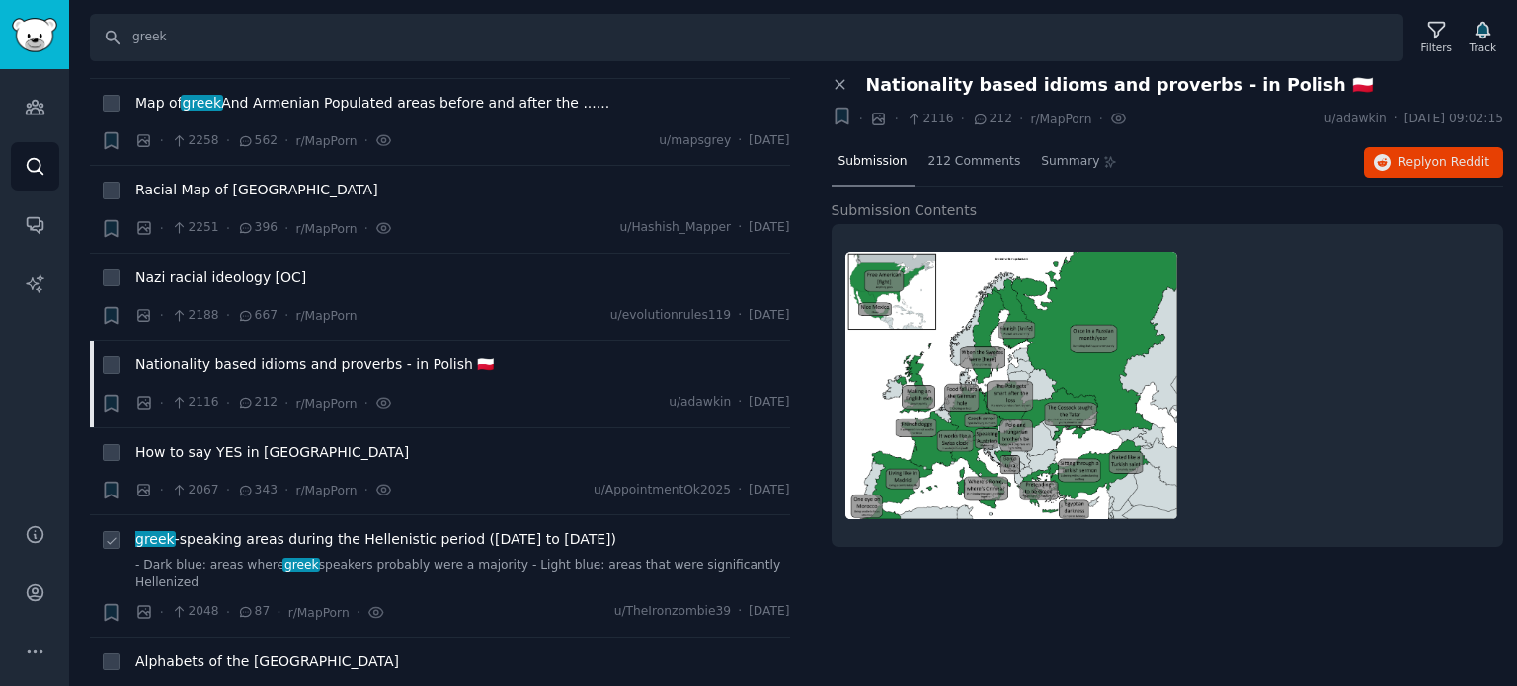
scroll to position [2864, 0]
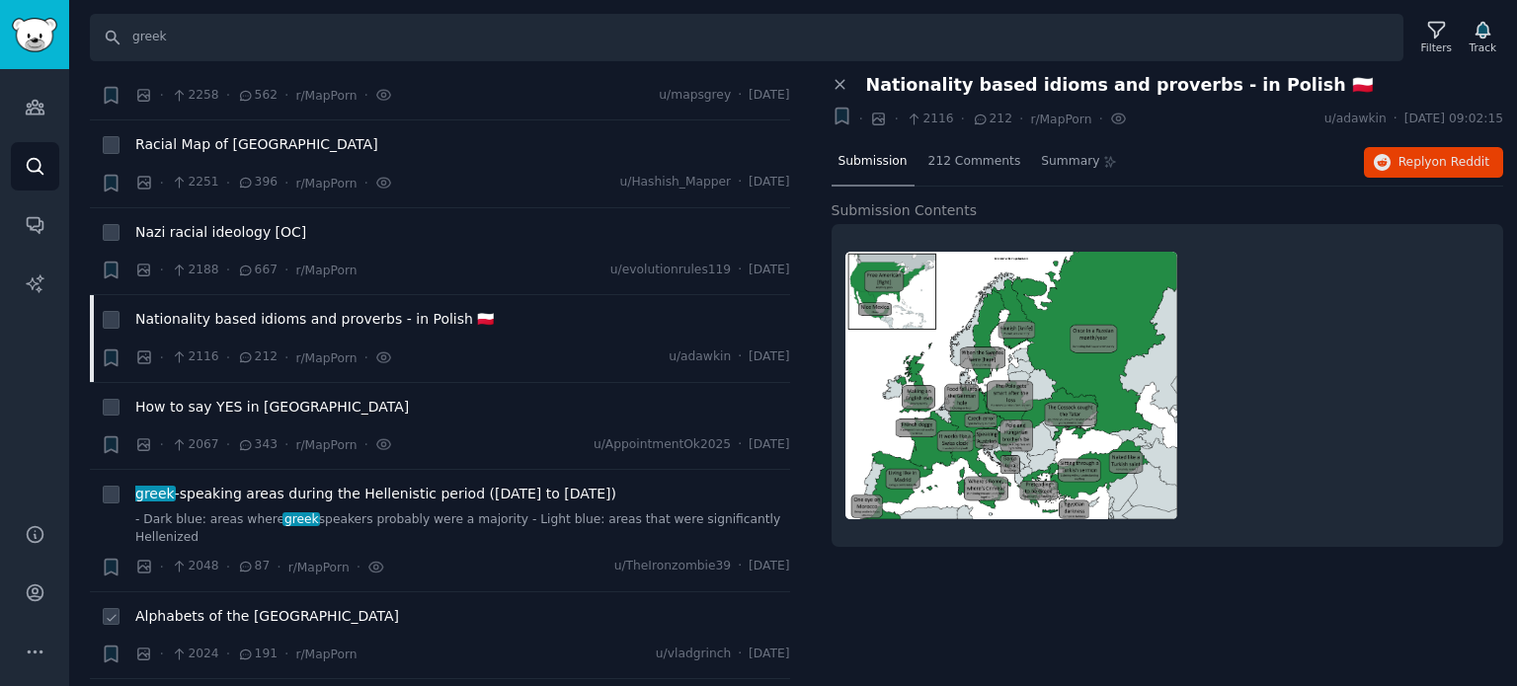
click at [240, 606] on span "Alphabets of the [GEOGRAPHIC_DATA]" at bounding box center [267, 616] width 264 height 21
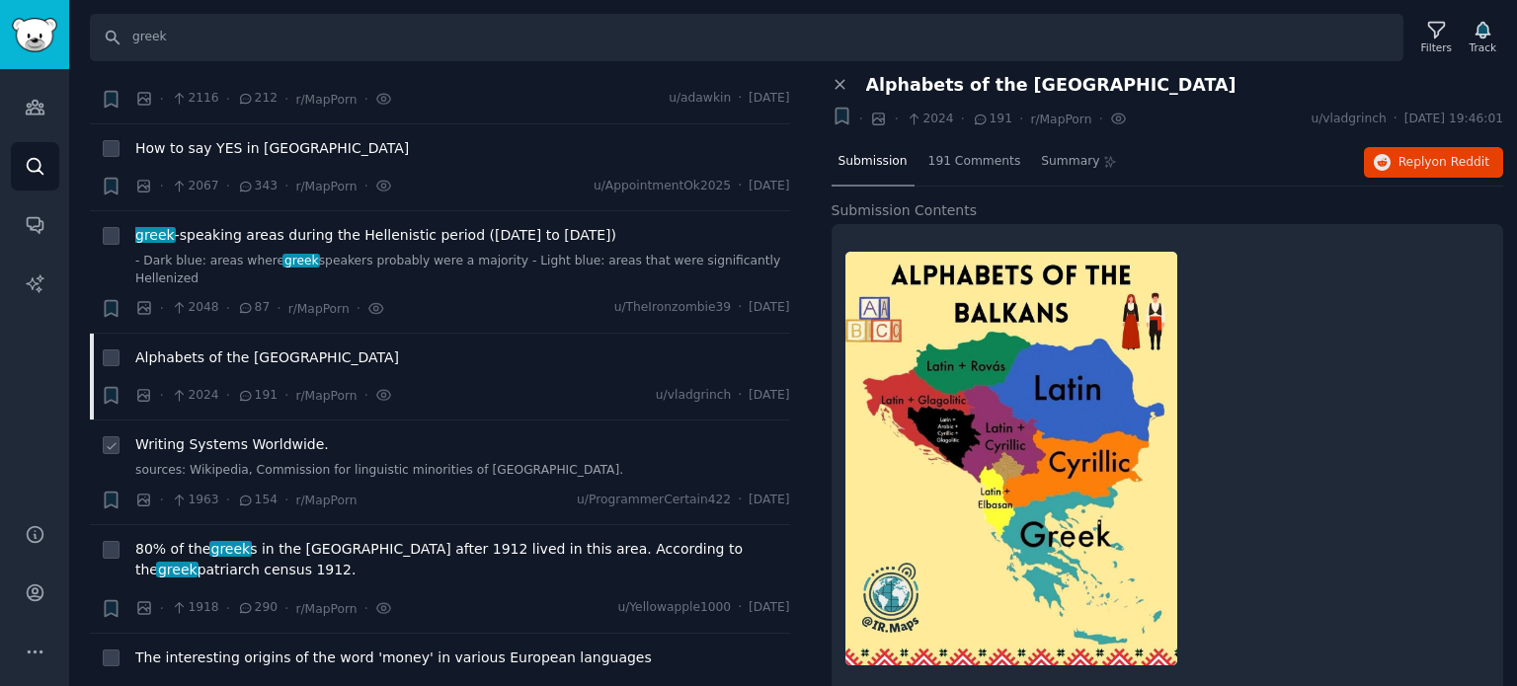
scroll to position [3160, 0]
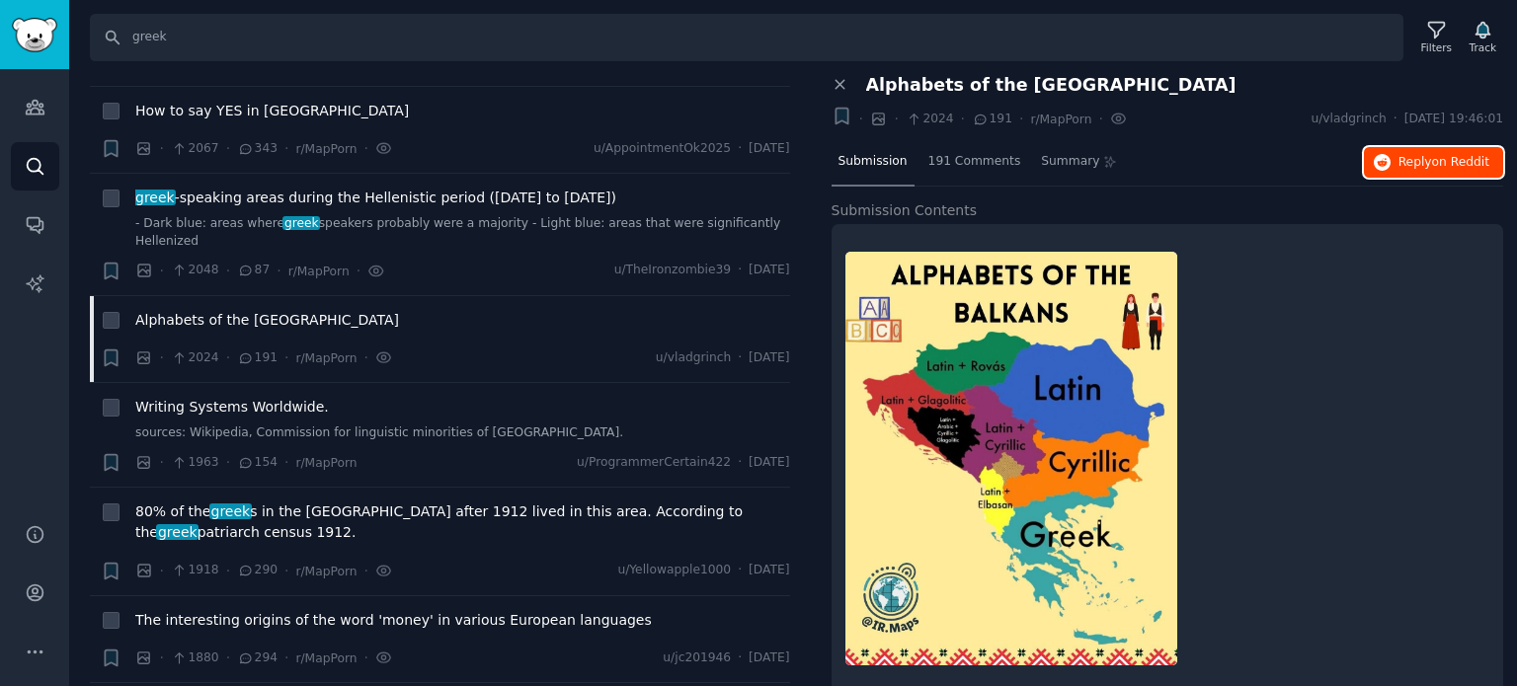
click at [1400, 164] on span "Reply on Reddit" at bounding box center [1443, 163] width 91 height 18
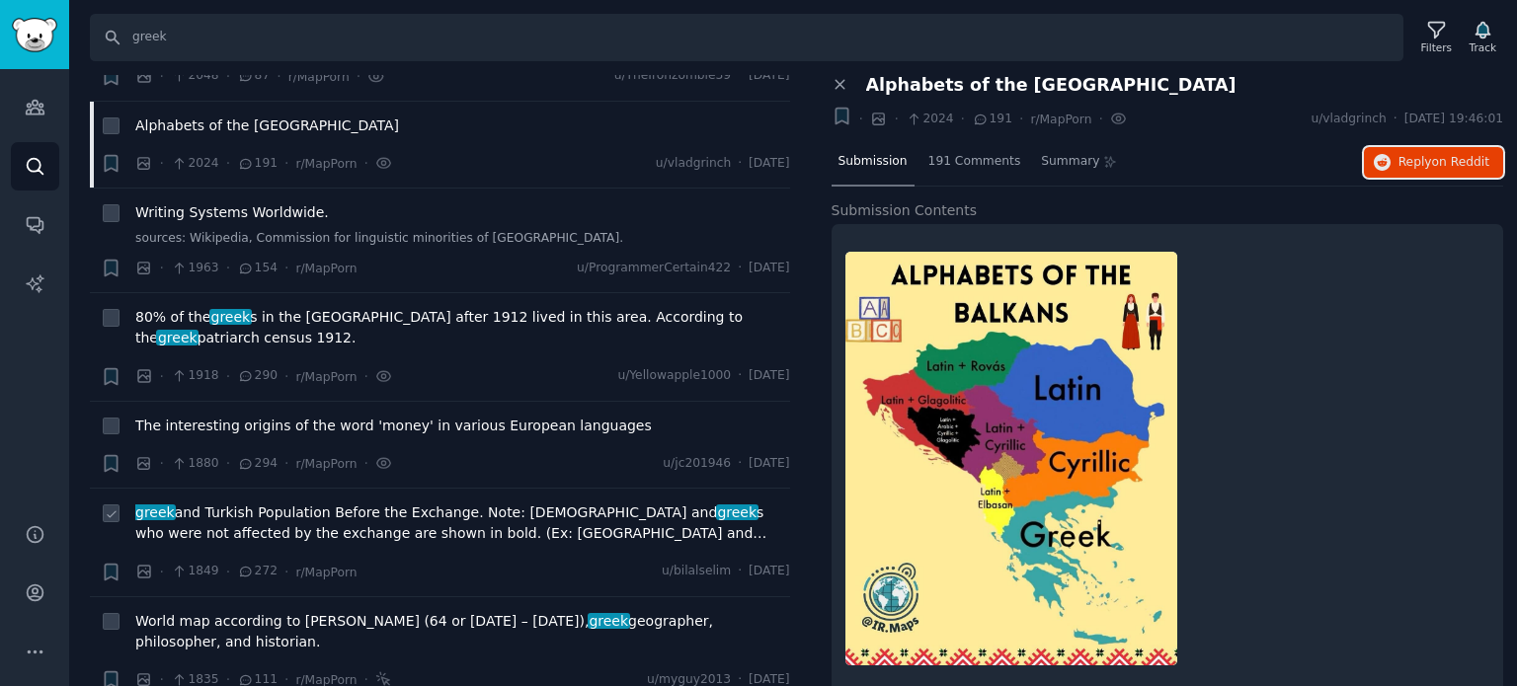
scroll to position [3358, 0]
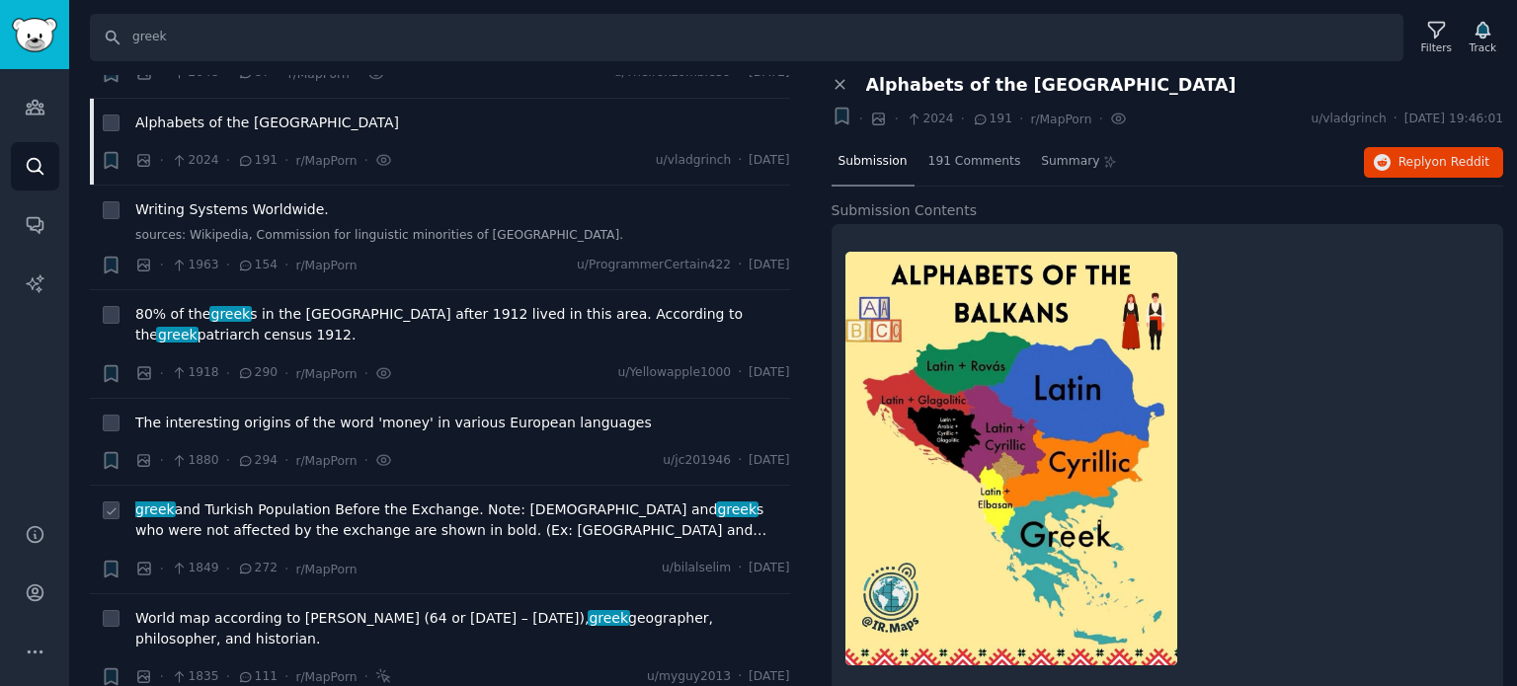
click at [247, 500] on span "greek and Turkish Population Before the Exchange. Note: [DEMOGRAPHIC_DATA] and …" at bounding box center [462, 520] width 655 height 41
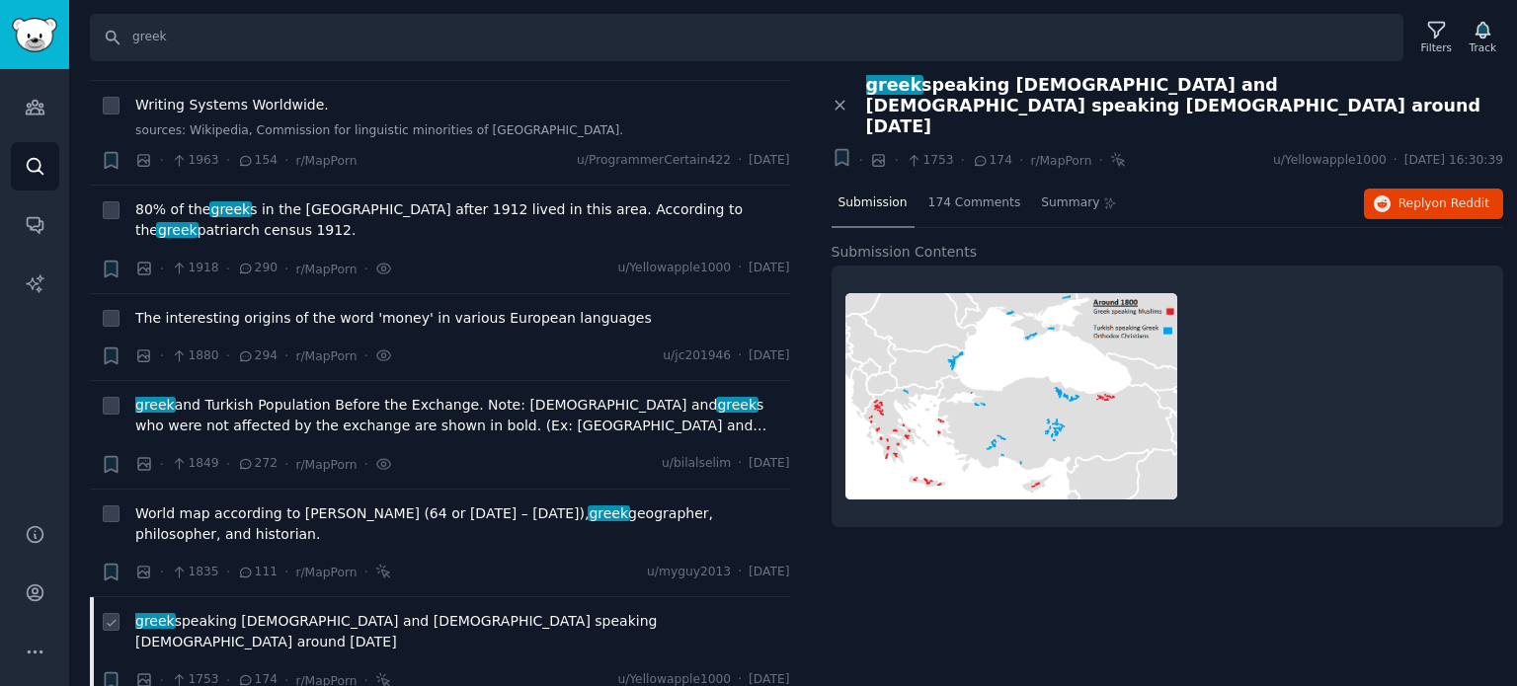
scroll to position [3555, 0]
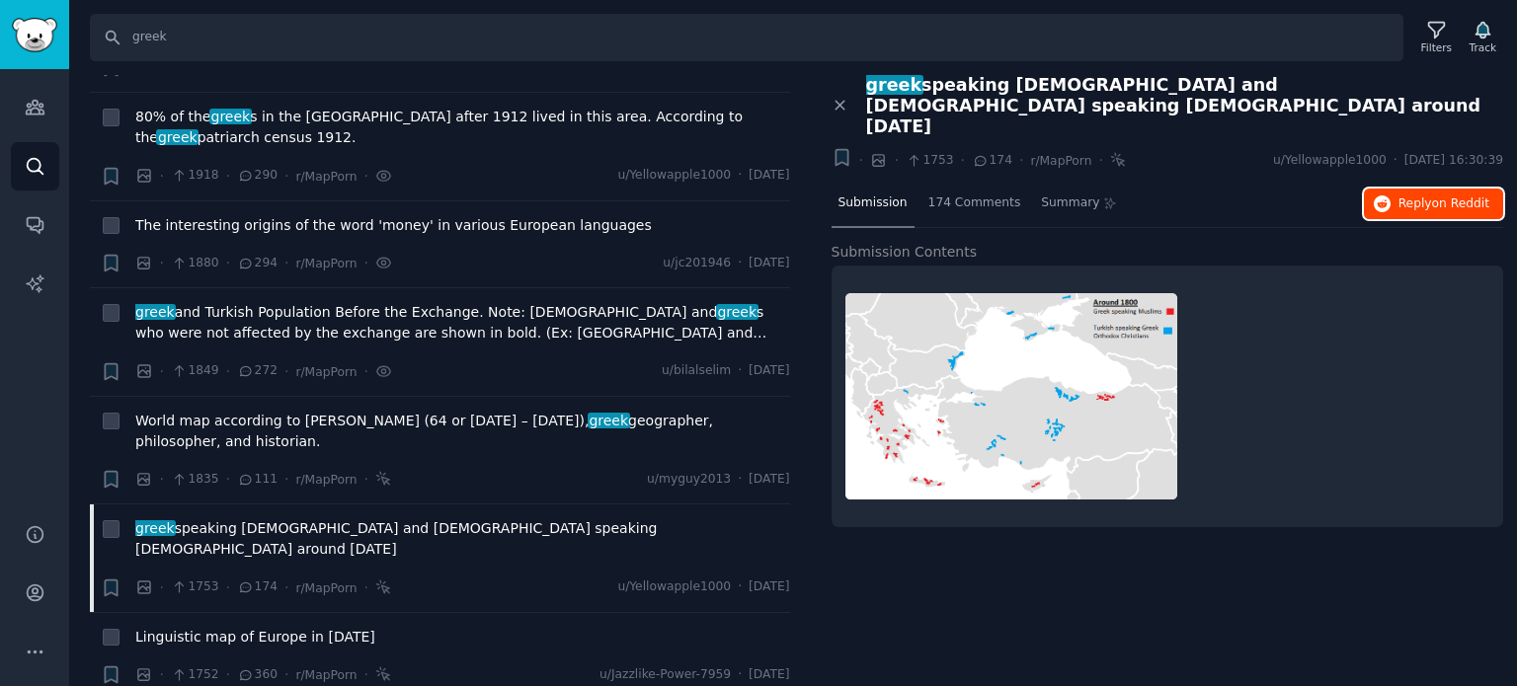
click at [1401, 189] on button "Reply on Reddit" at bounding box center [1433, 205] width 139 height 32
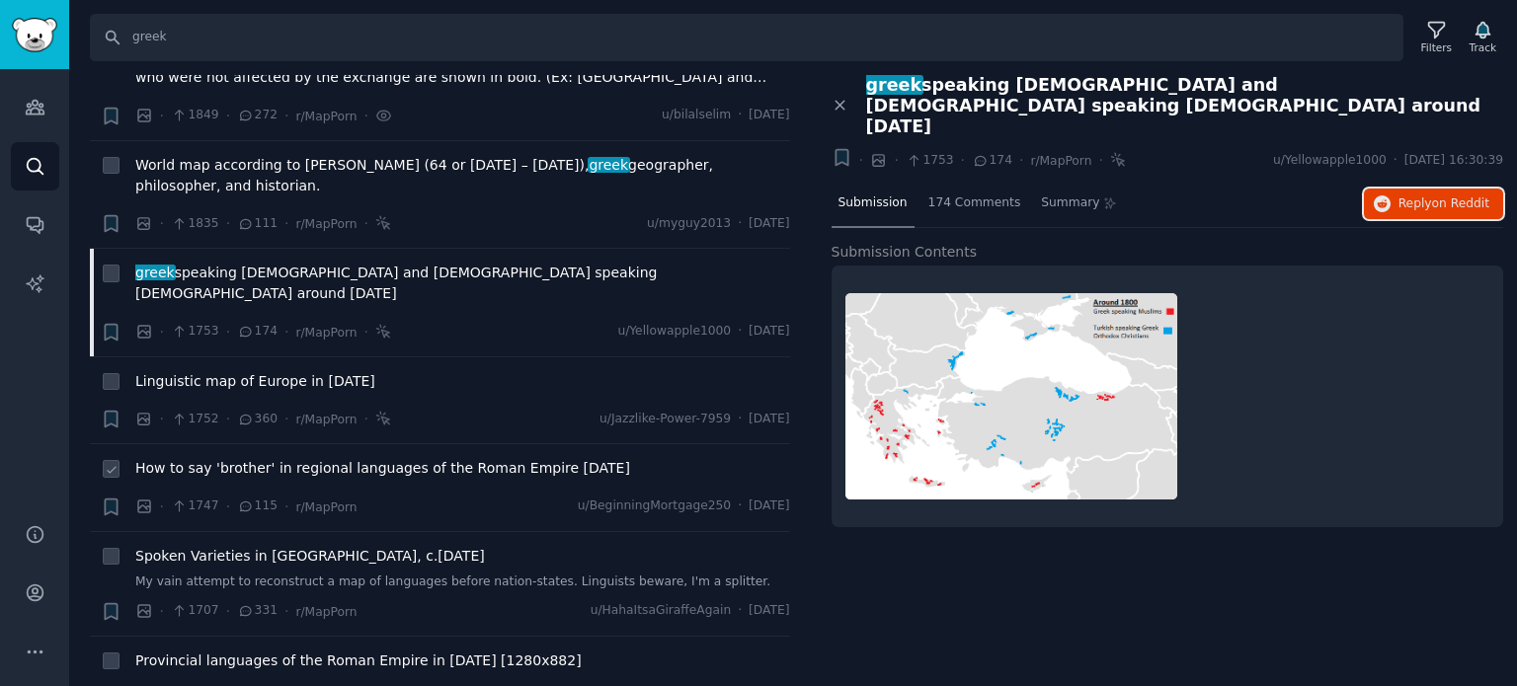
scroll to position [3852, 0]
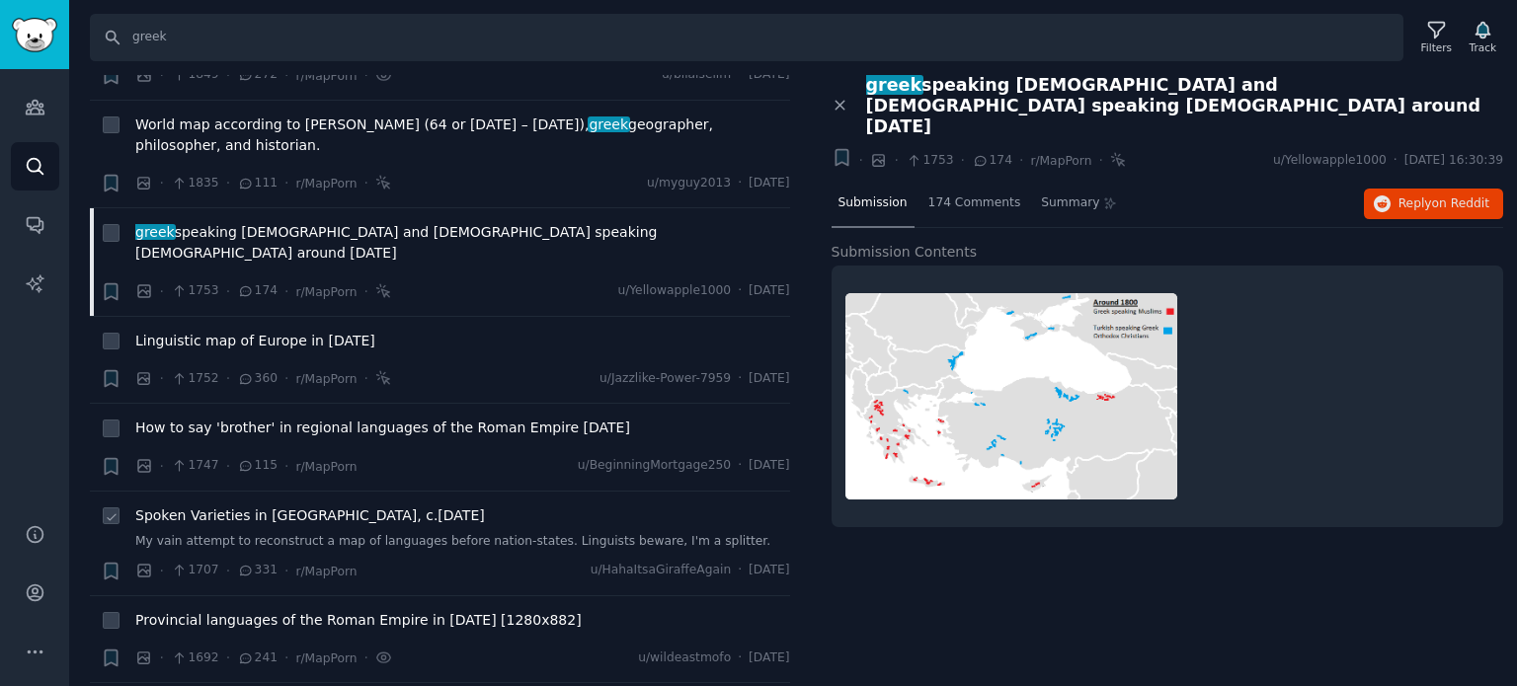
click at [196, 506] on span "Spoken Varieties in [GEOGRAPHIC_DATA], c.[DATE]" at bounding box center [310, 516] width 350 height 21
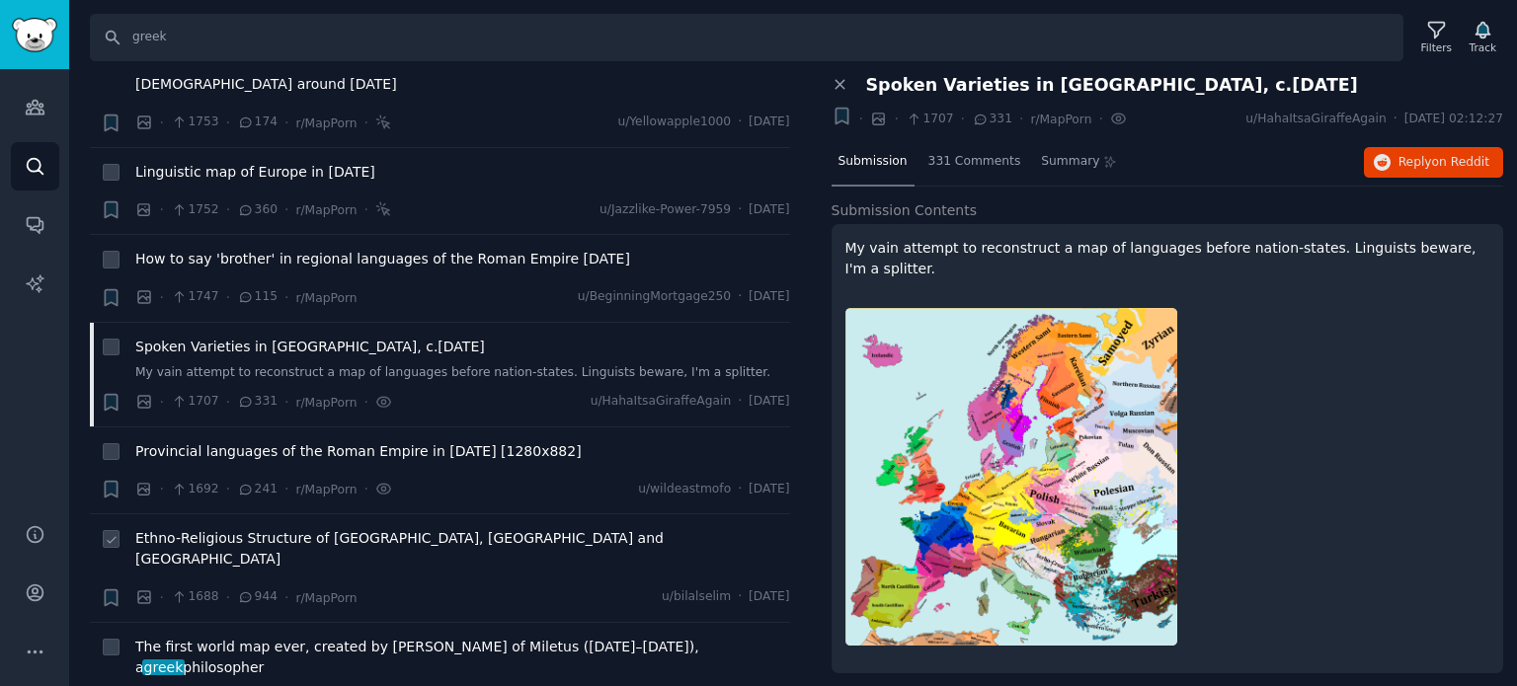
scroll to position [4148, 0]
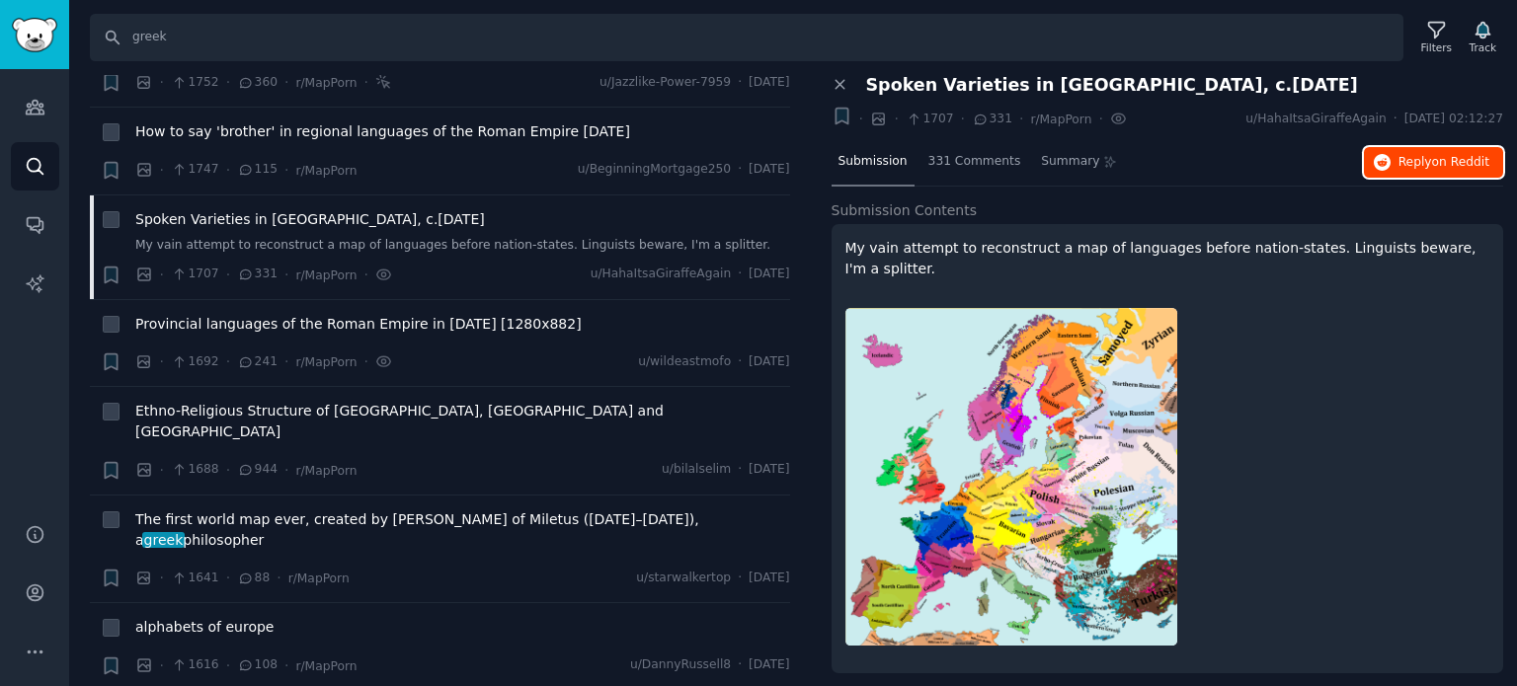
click at [1375, 156] on button "Reply on Reddit" at bounding box center [1433, 163] width 139 height 32
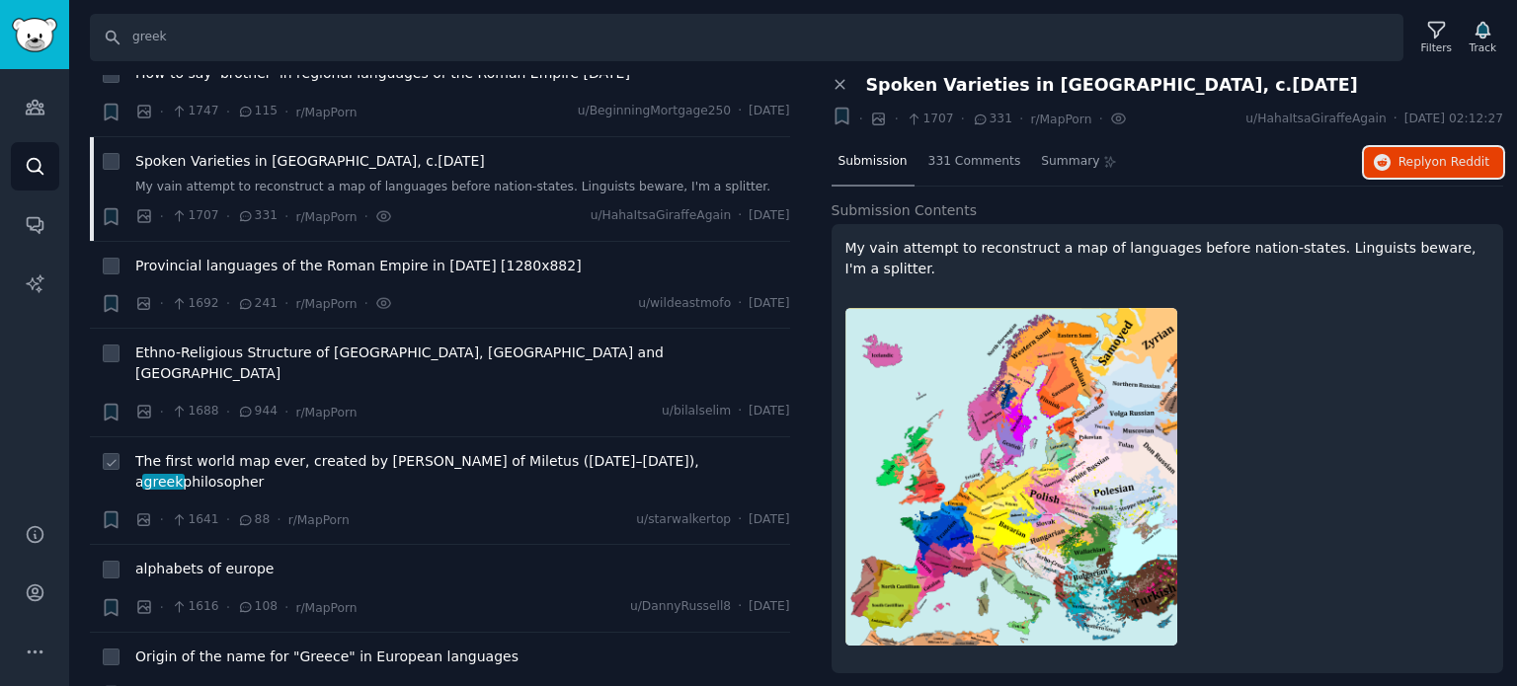
scroll to position [4346, 0]
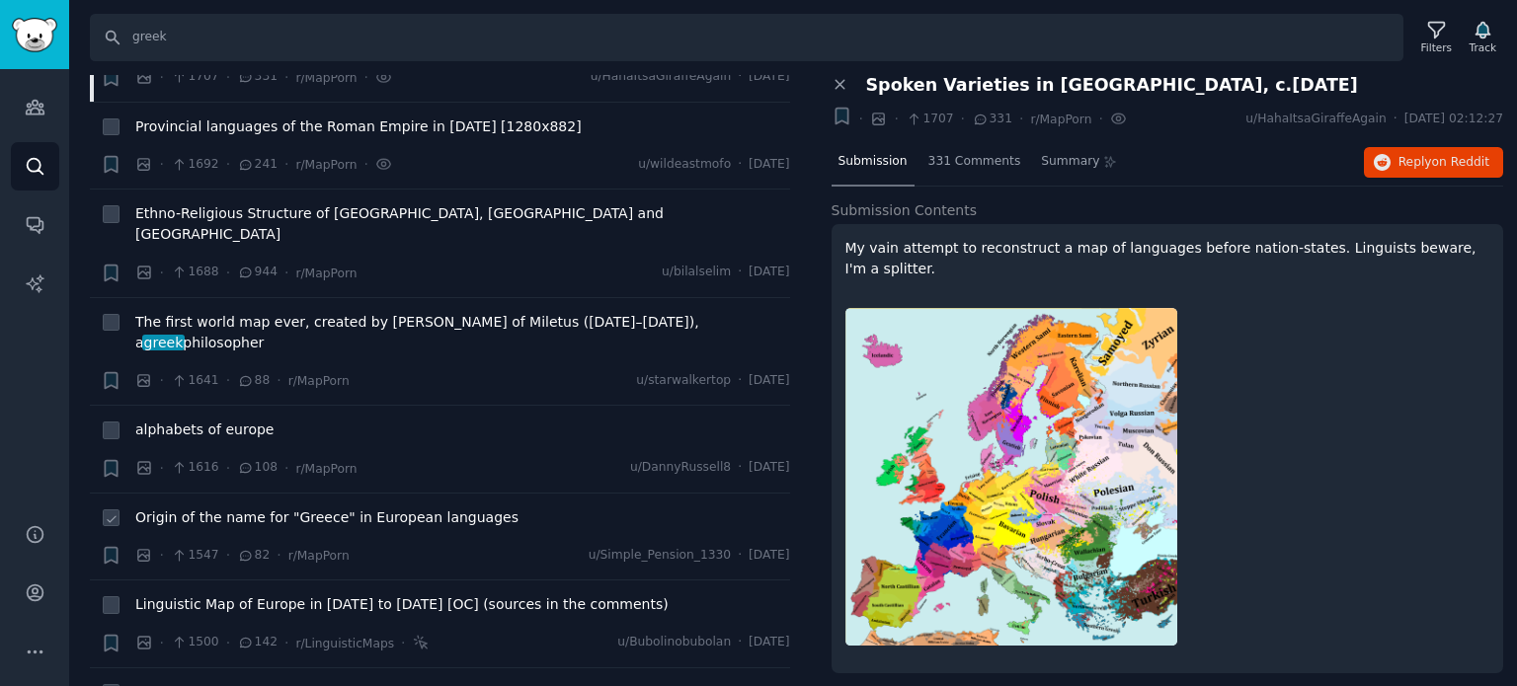
click at [219, 508] on span "Origin of the name for "Greece" in European languages" at bounding box center [326, 518] width 383 height 21
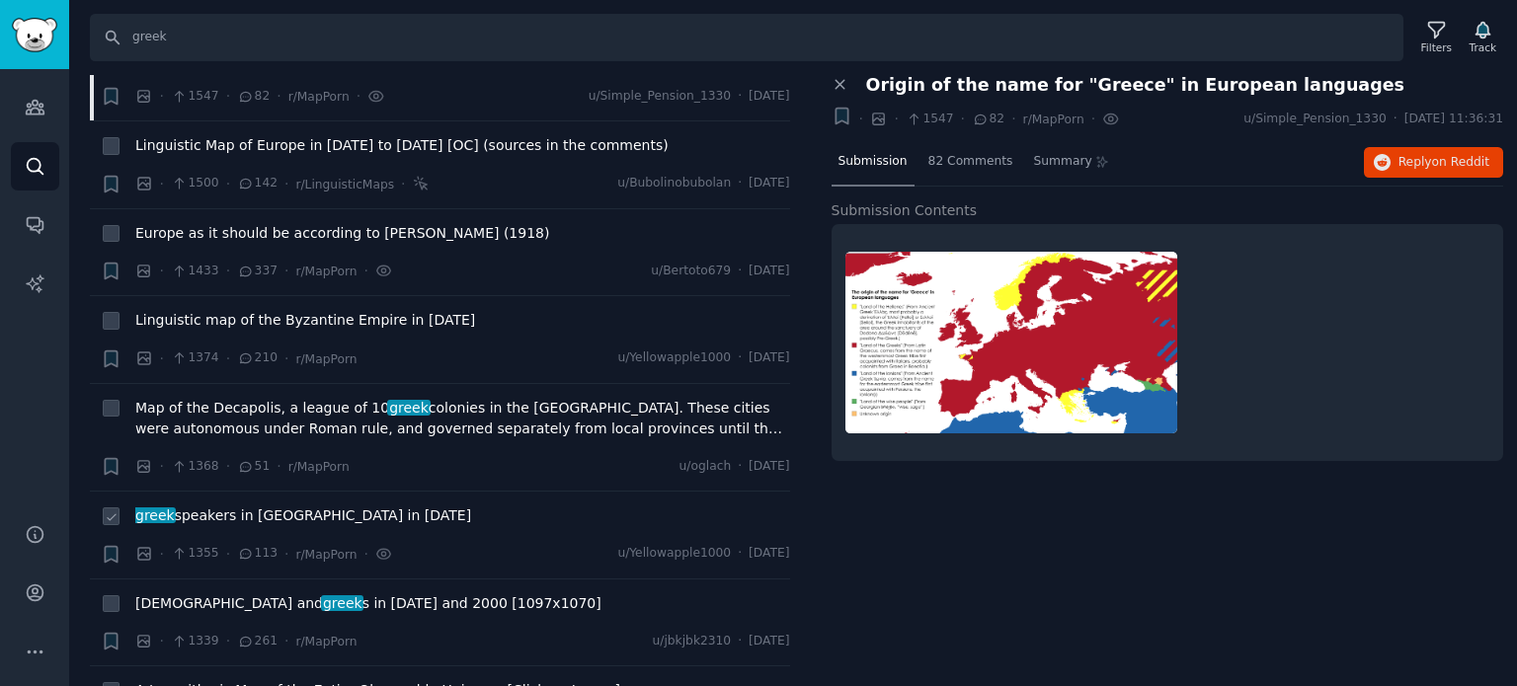
scroll to position [4839, 0]
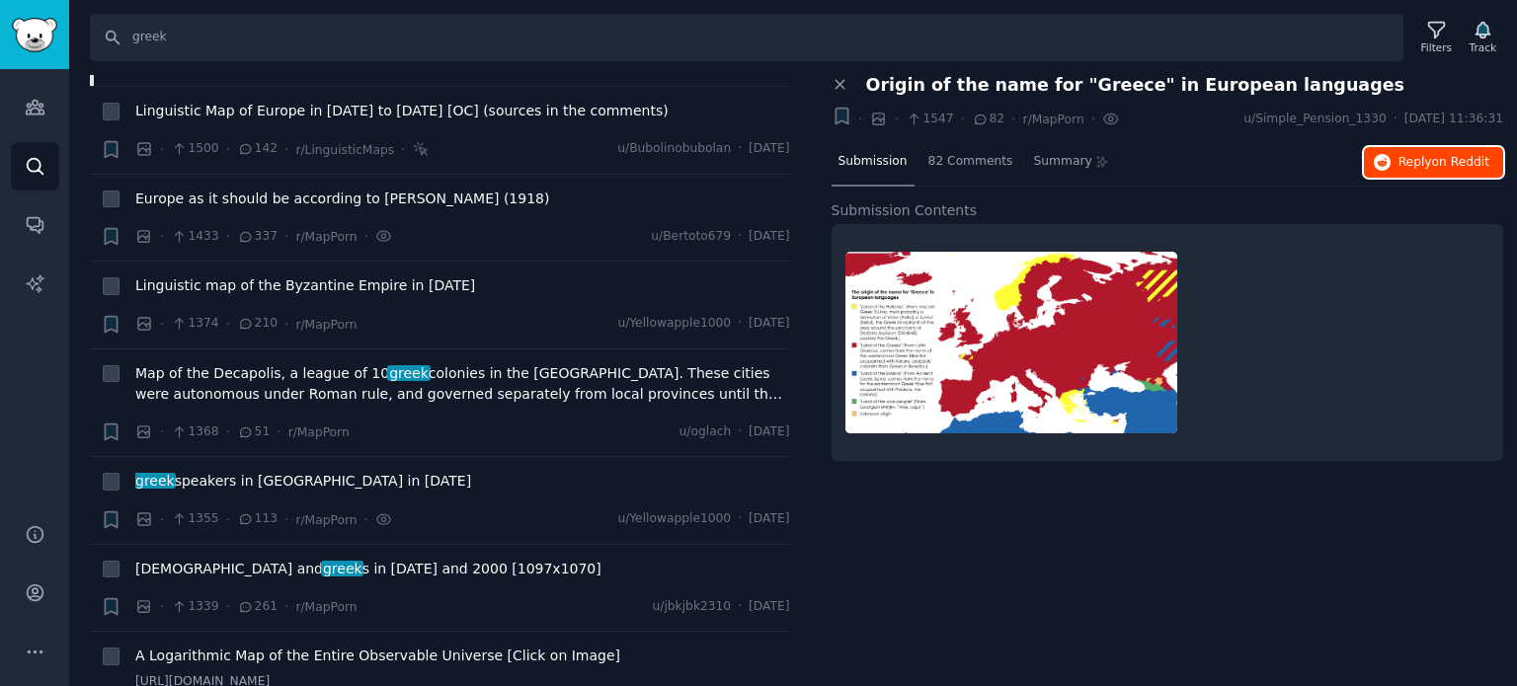
click at [1422, 162] on span "Reply on Reddit" at bounding box center [1443, 163] width 91 height 18
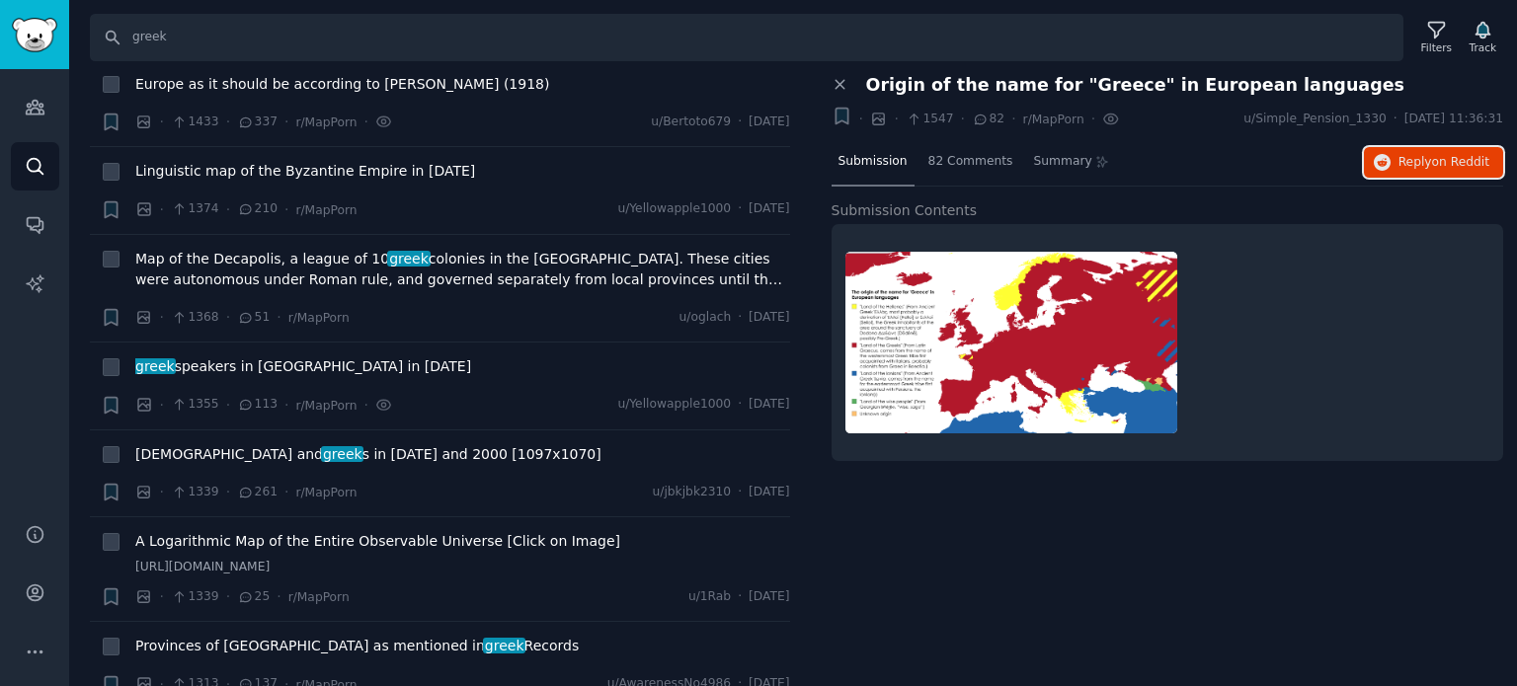
scroll to position [5037, 0]
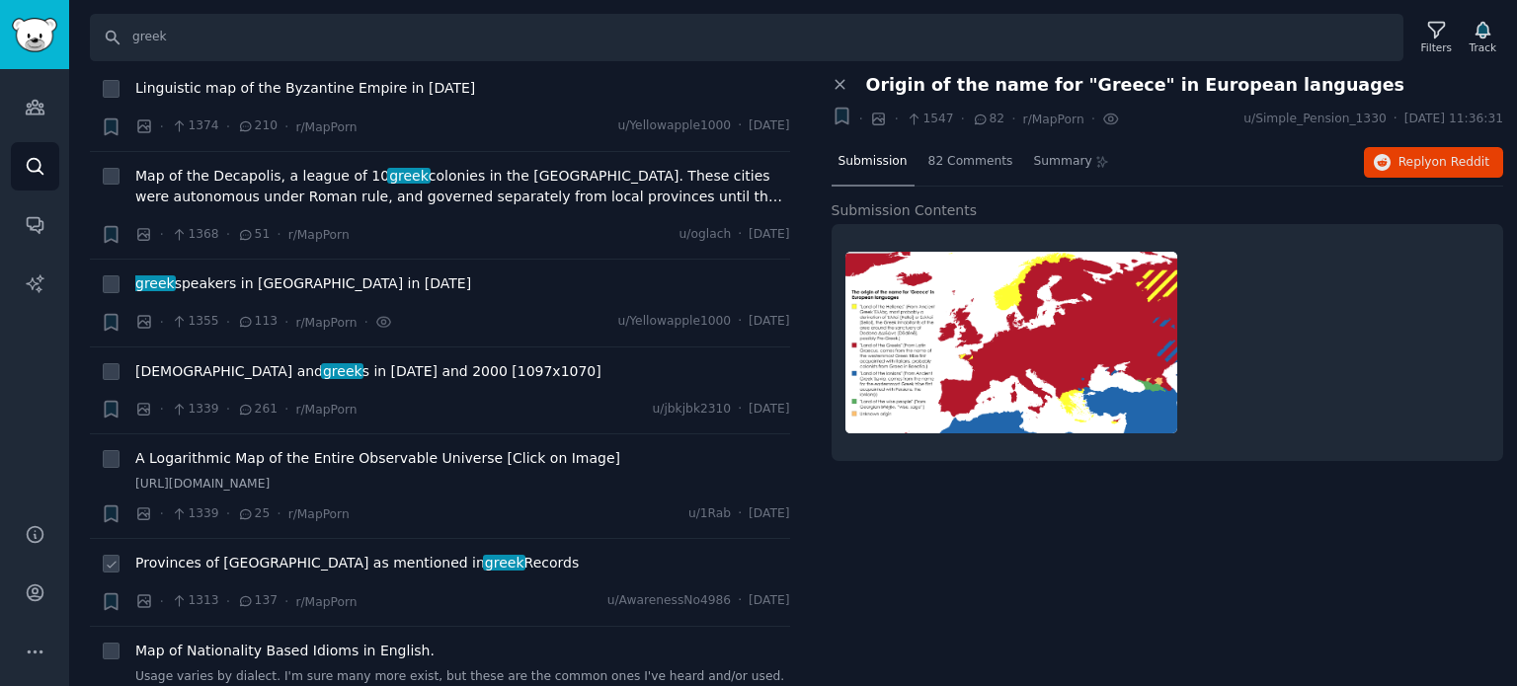
click at [207, 553] on span "Provinces of [GEOGRAPHIC_DATA] as mentioned in greek Records" at bounding box center [356, 563] width 443 height 21
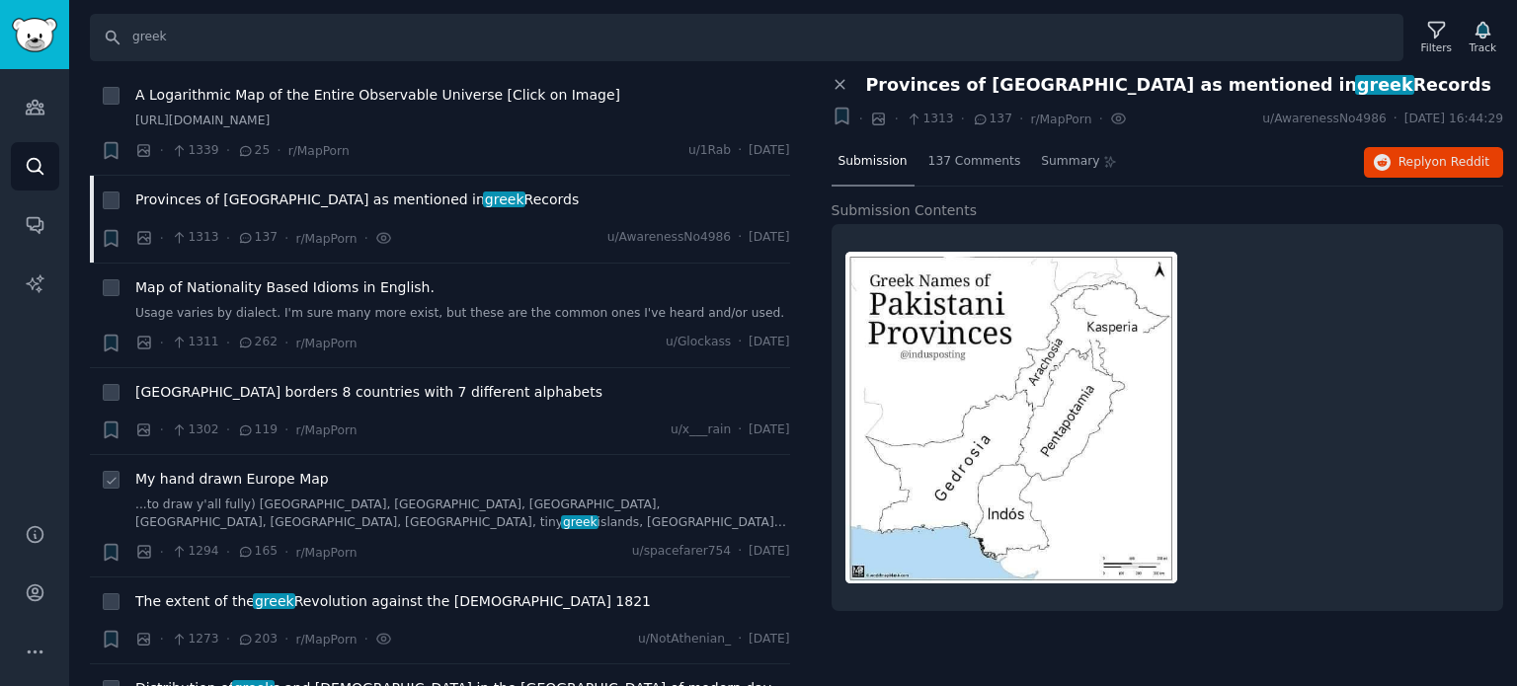
scroll to position [5432, 0]
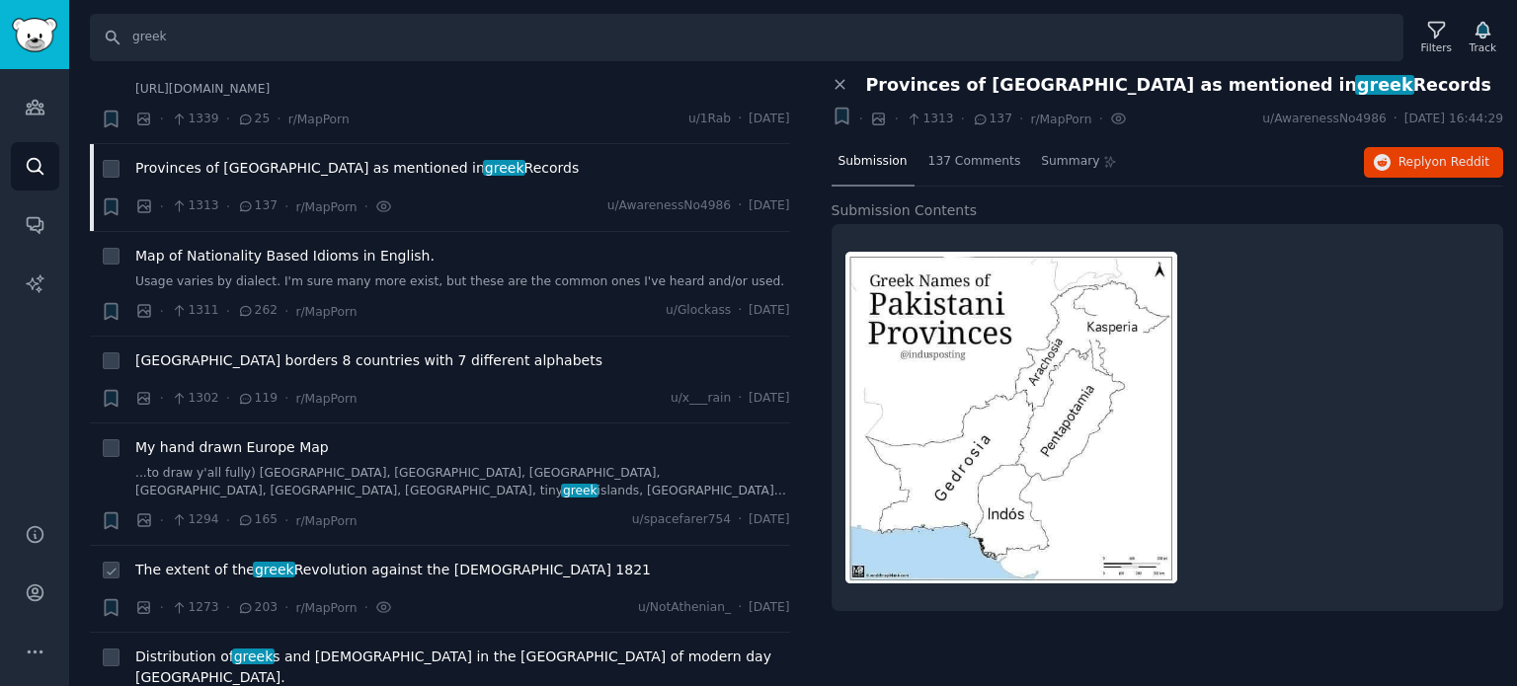
click at [217, 560] on span "The extent of the greek Revolution against the [DEMOGRAPHIC_DATA] 1821" at bounding box center [393, 570] width 516 height 21
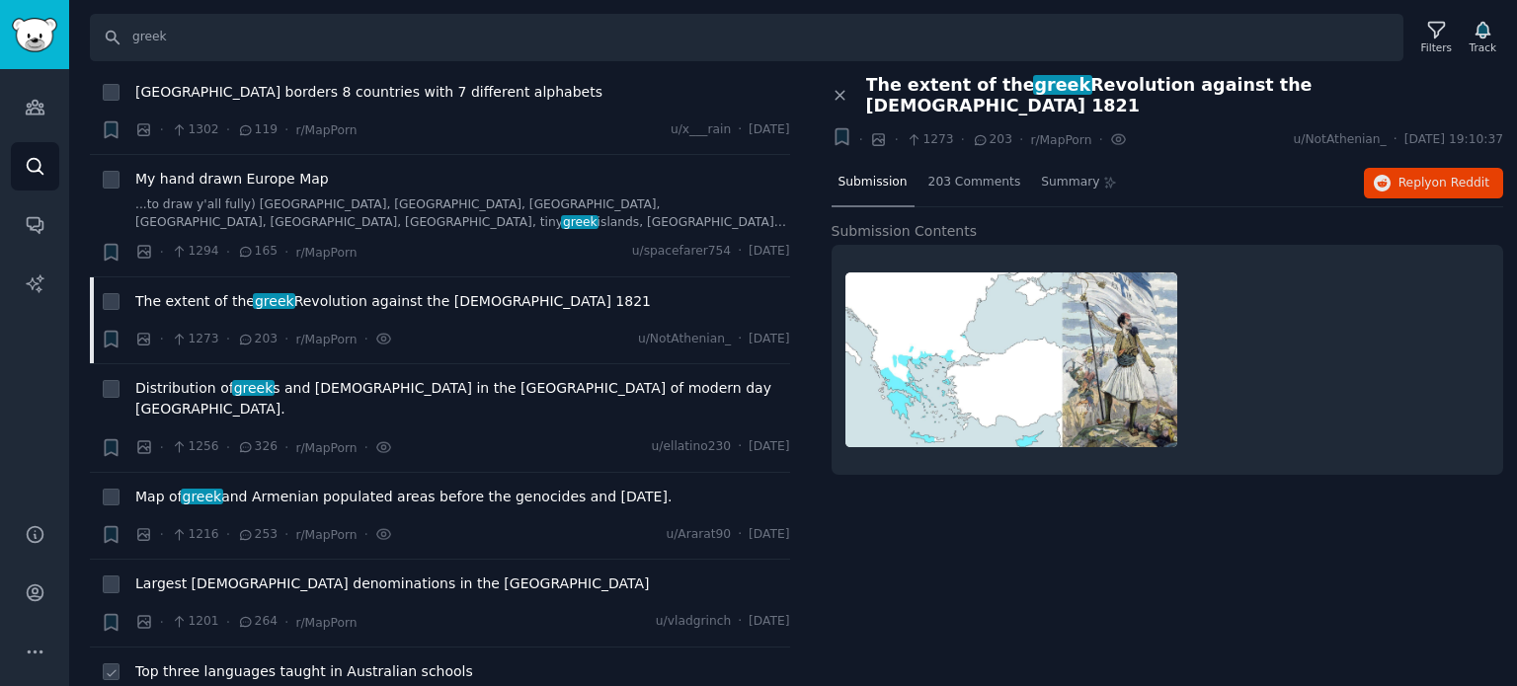
scroll to position [5827, 0]
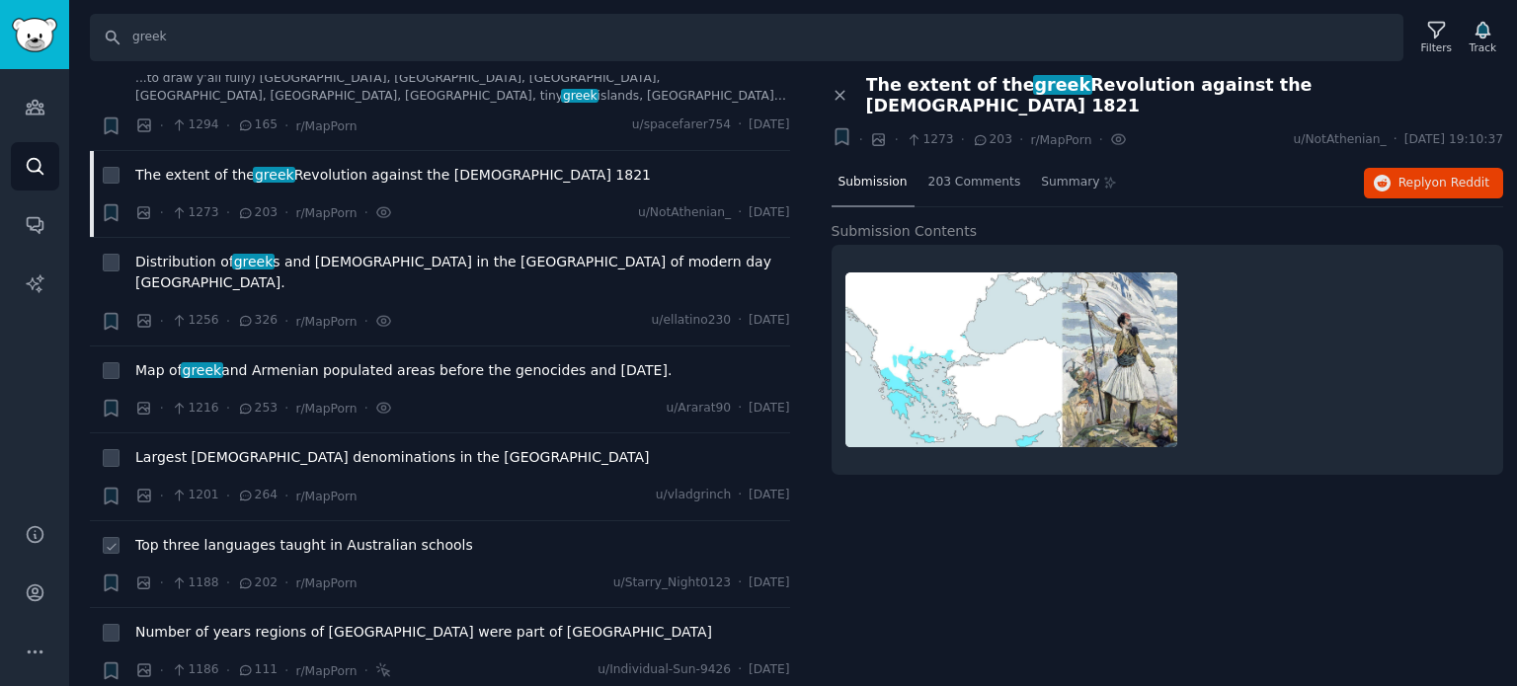
click at [209, 535] on span "Top three languages taught in Australian schools" at bounding box center [304, 545] width 338 height 21
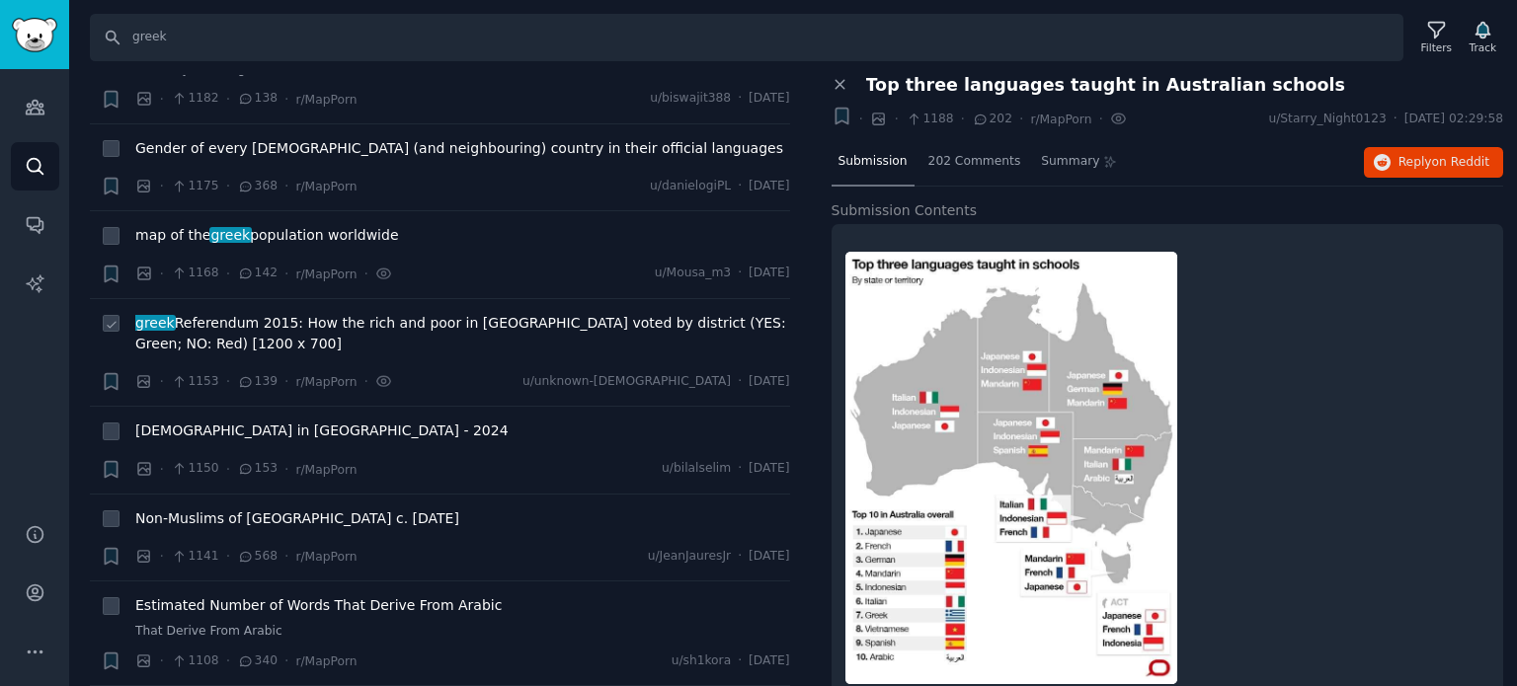
scroll to position [6518, 0]
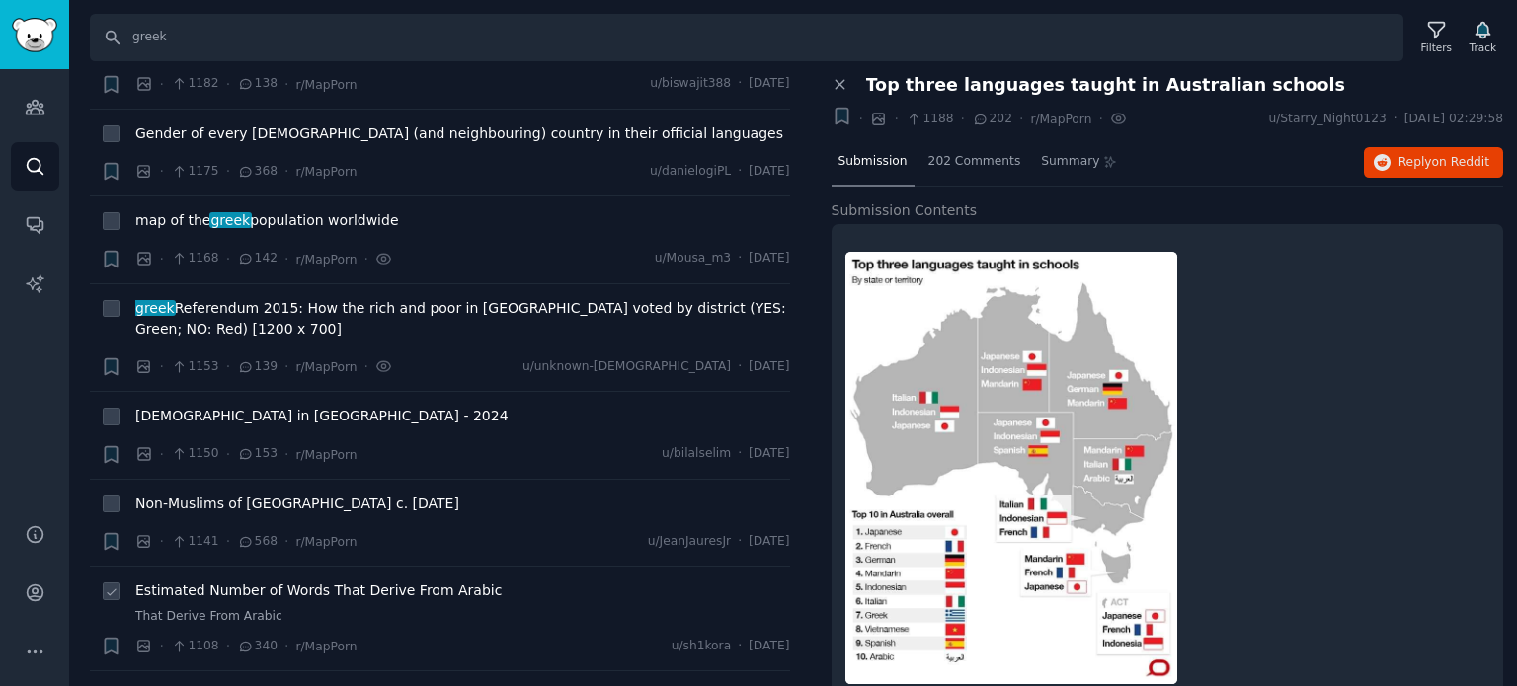
click at [235, 581] on span "Estimated Number of Words That Derive From Arabic" at bounding box center [318, 591] width 366 height 21
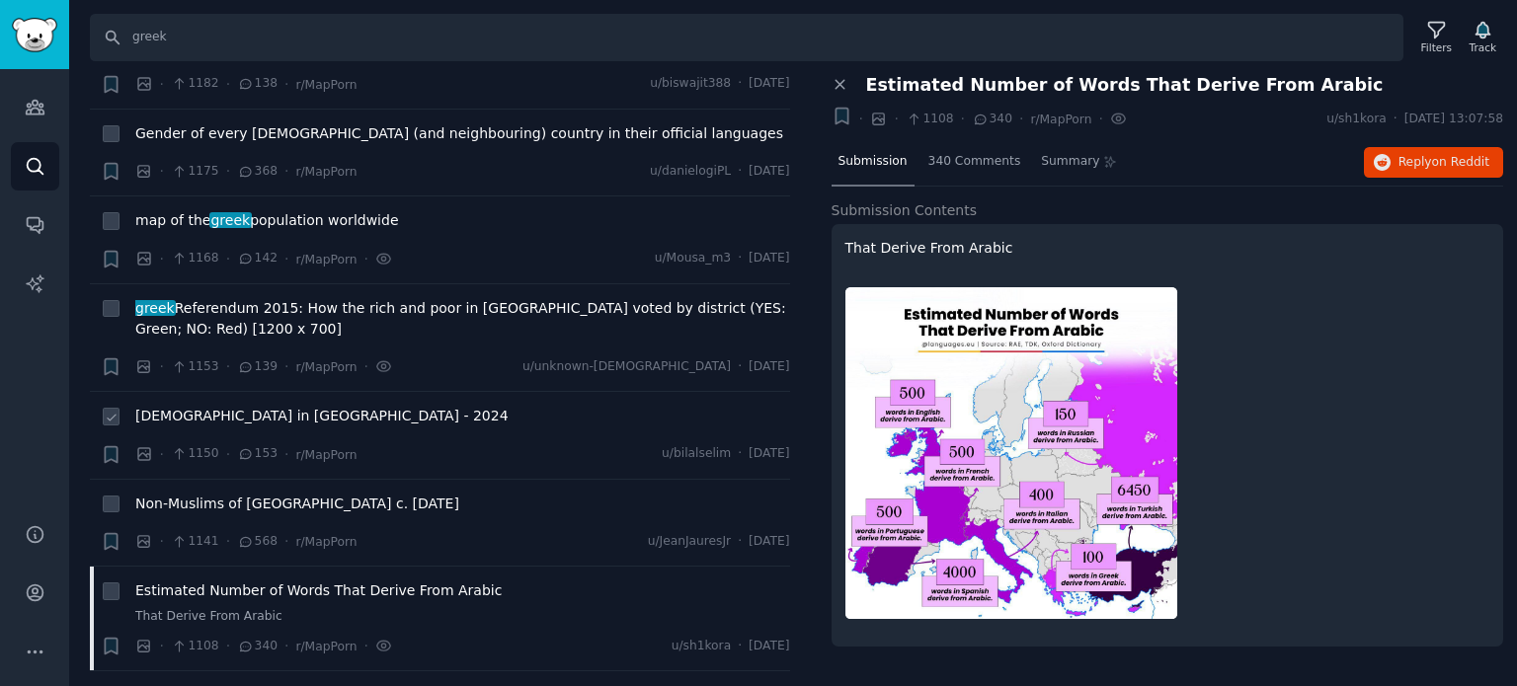
click at [210, 406] on span "[DEMOGRAPHIC_DATA] in [GEOGRAPHIC_DATA] - 2024" at bounding box center [321, 416] width 373 height 21
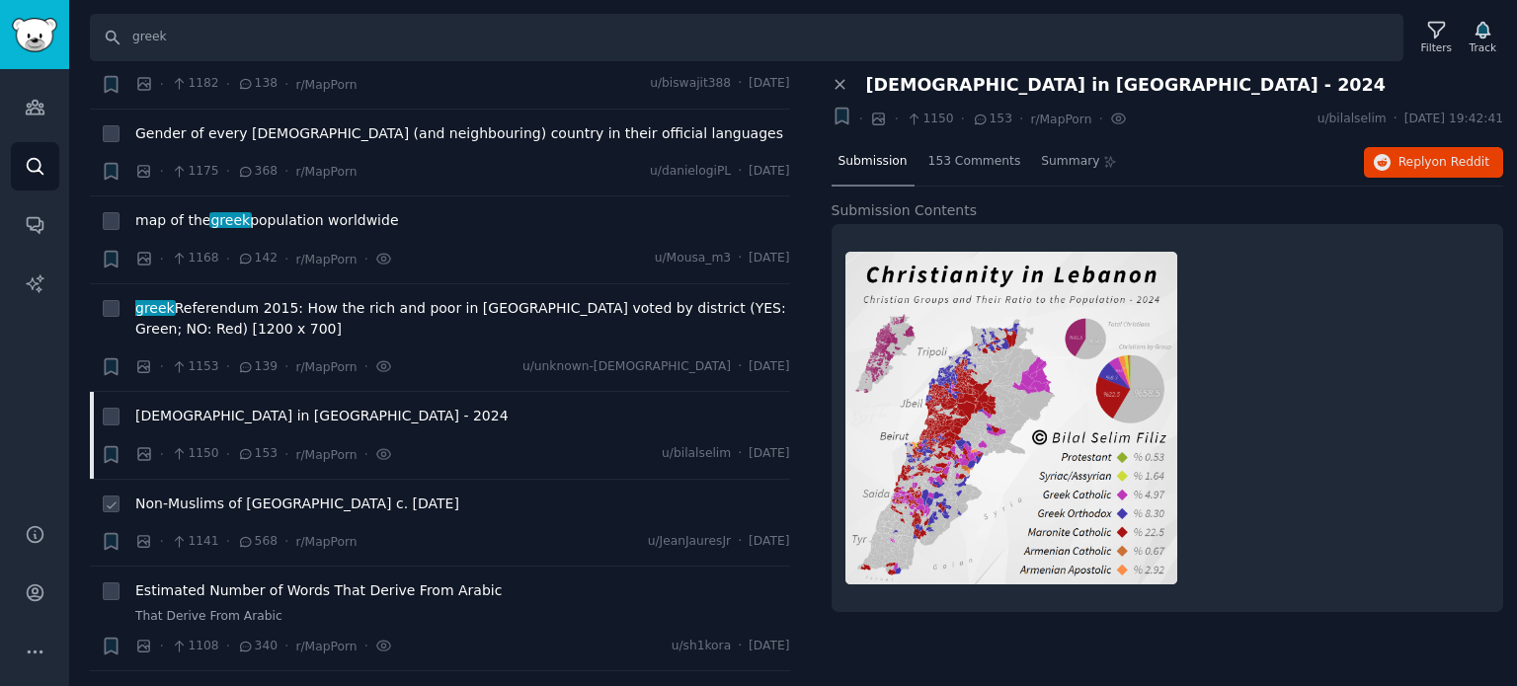
click at [217, 494] on span "Non-Muslims of [GEOGRAPHIC_DATA] c. [DATE]" at bounding box center [297, 504] width 324 height 21
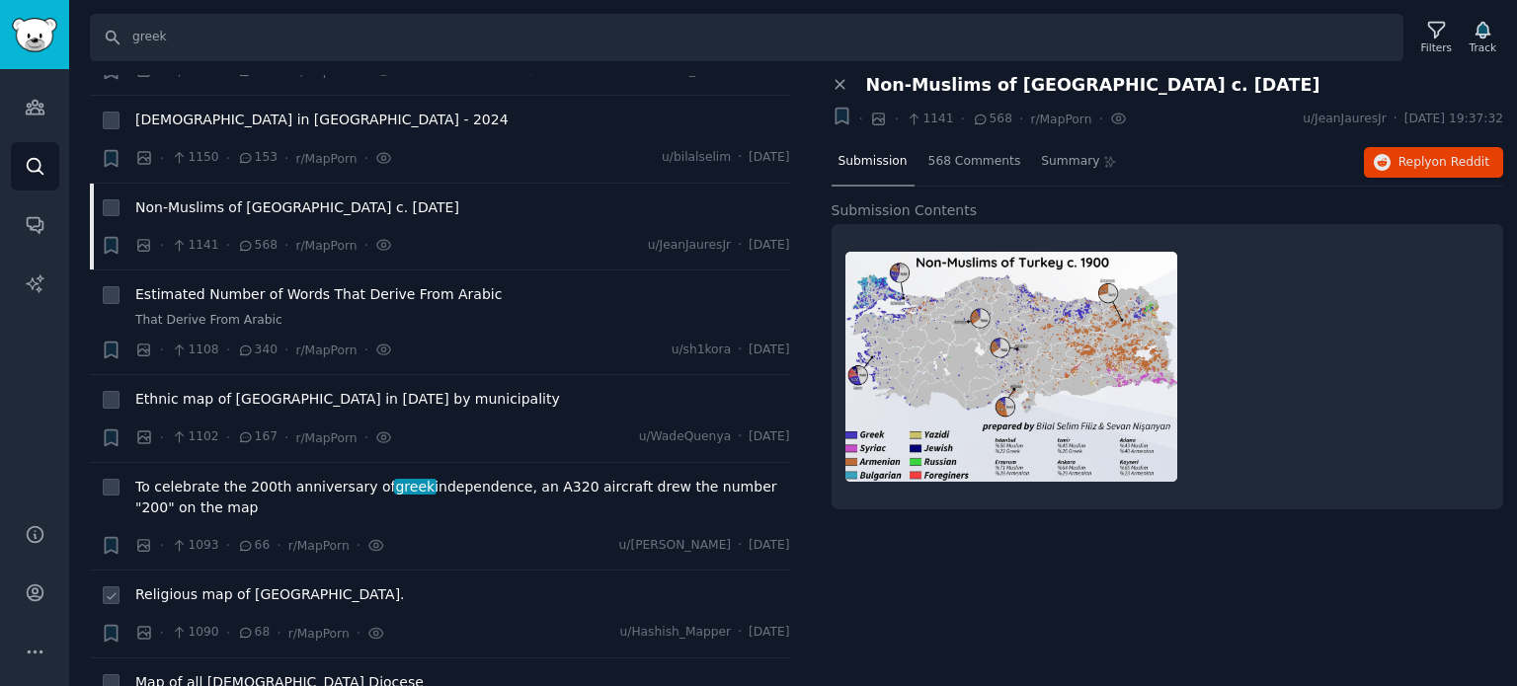
scroll to position [6913, 0]
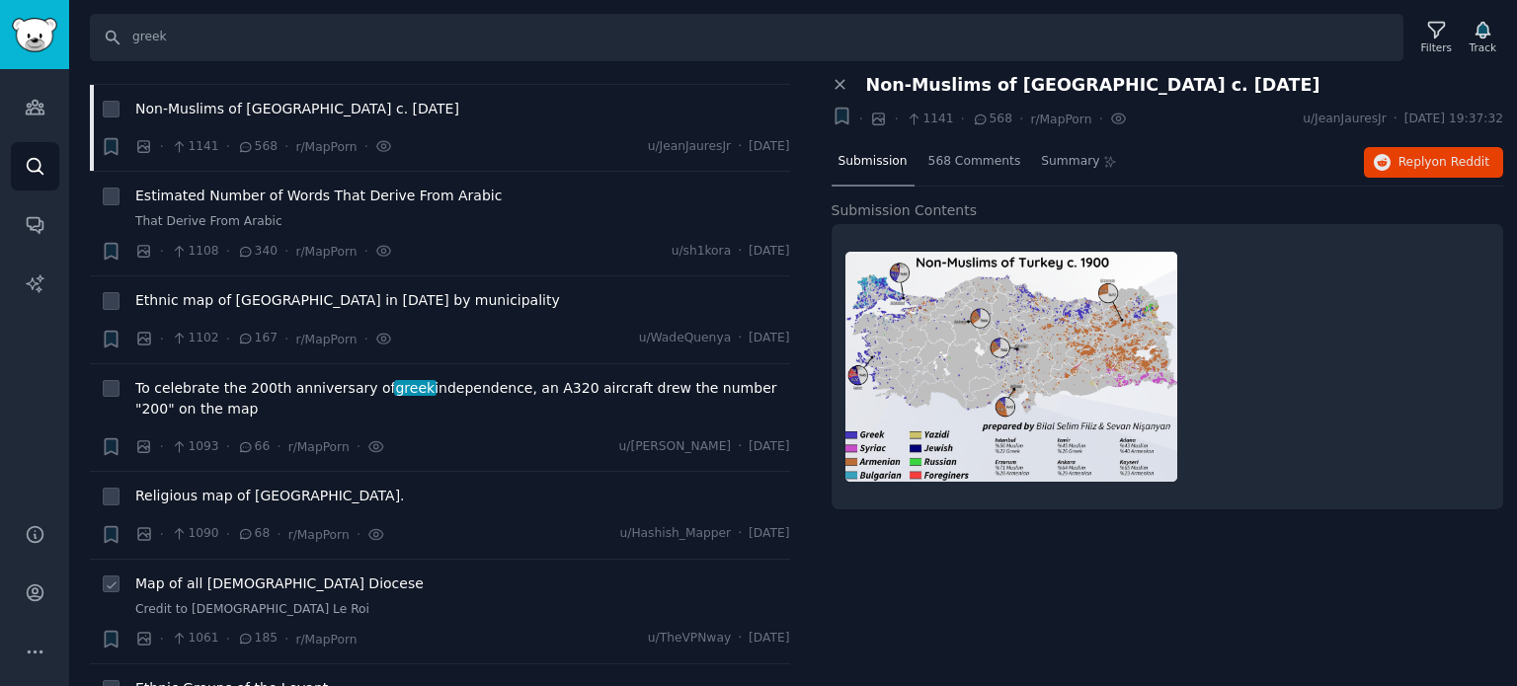
click at [223, 574] on span "Map of all [DEMOGRAPHIC_DATA] Diocese" at bounding box center [279, 584] width 288 height 21
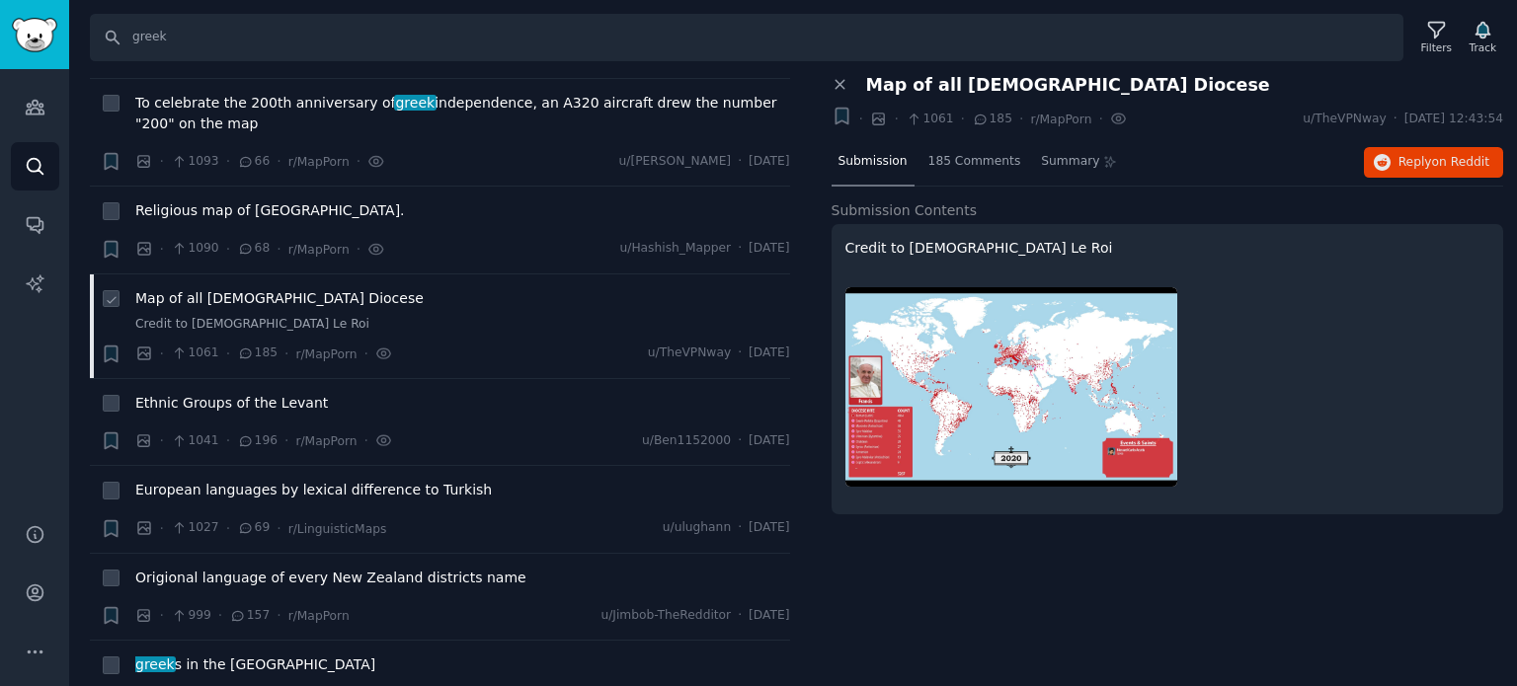
scroll to position [7210, 0]
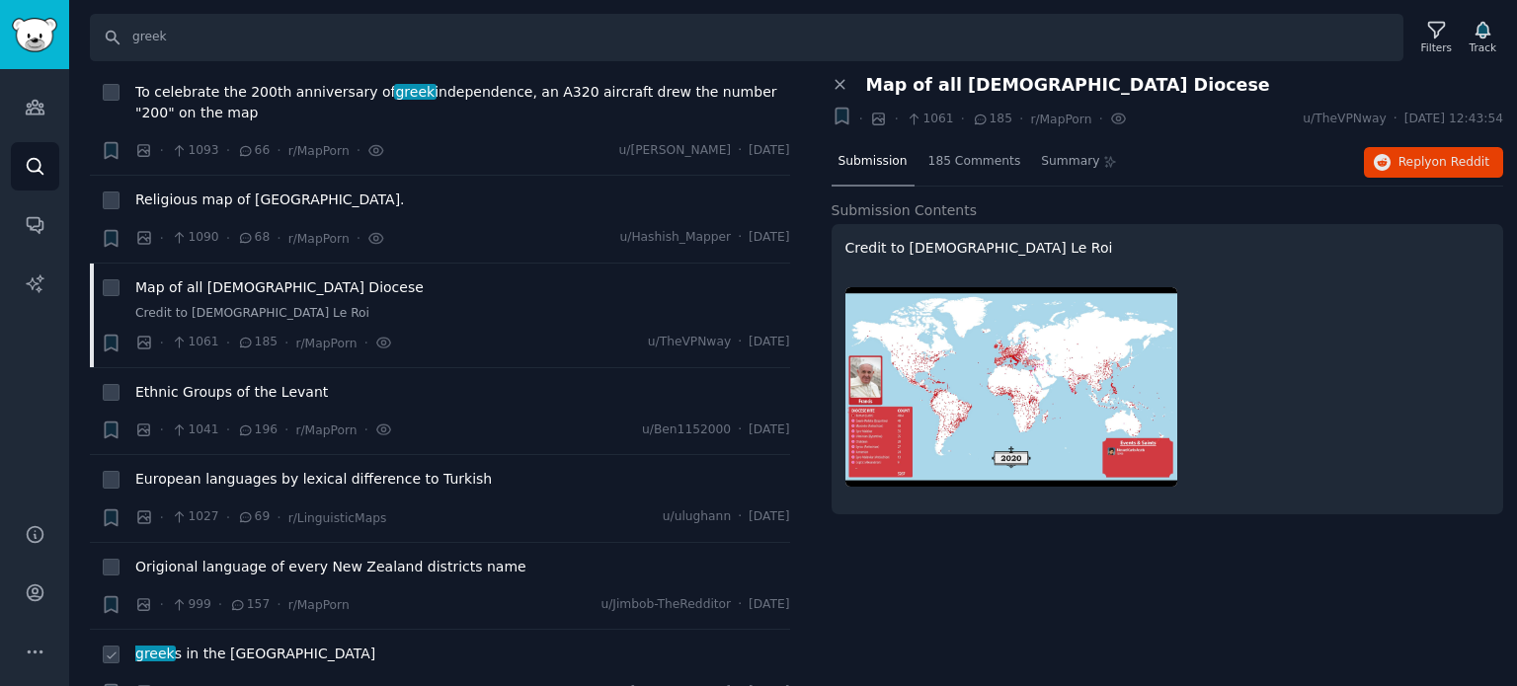
click at [187, 644] on span "greek s in the [GEOGRAPHIC_DATA]" at bounding box center [255, 654] width 240 height 21
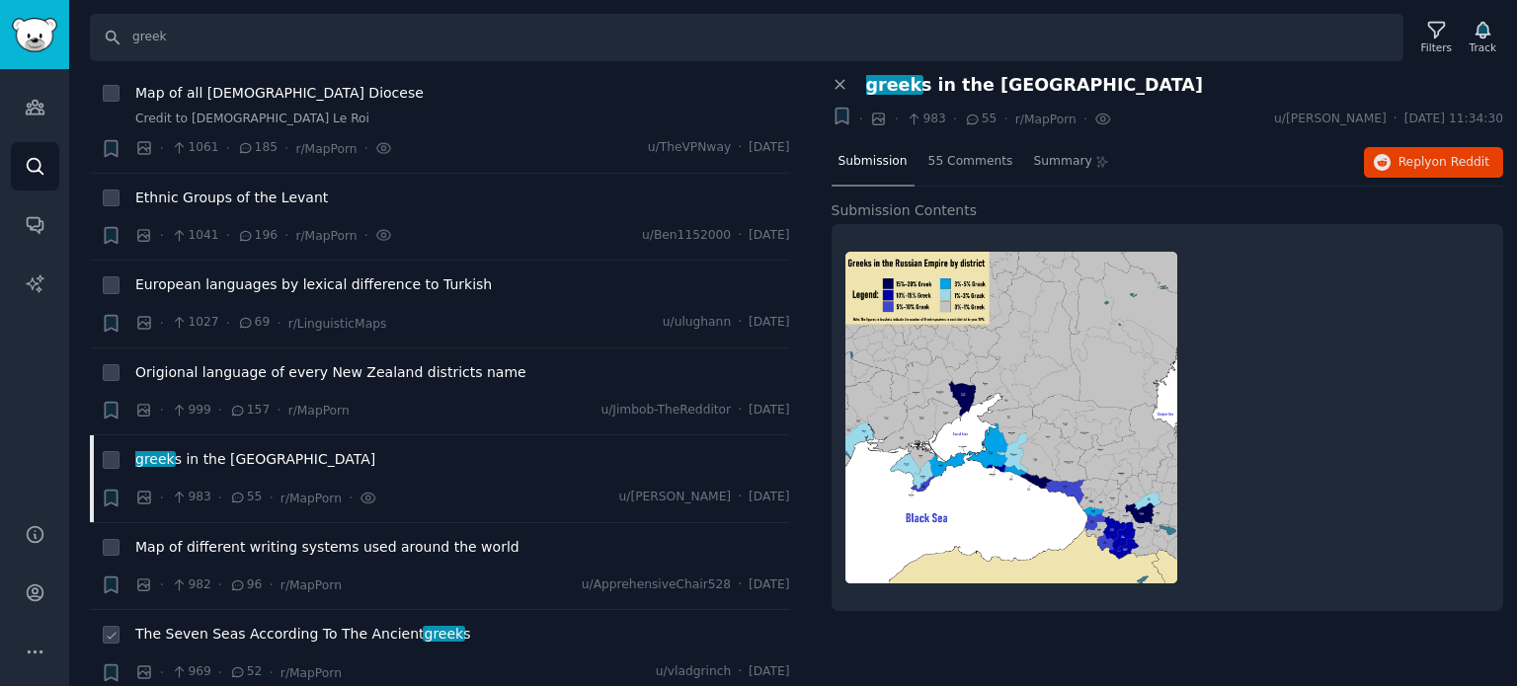
scroll to position [7407, 0]
click at [350, 621] on span "The Seven Seas According To The Ancient greek s" at bounding box center [302, 631] width 335 height 21
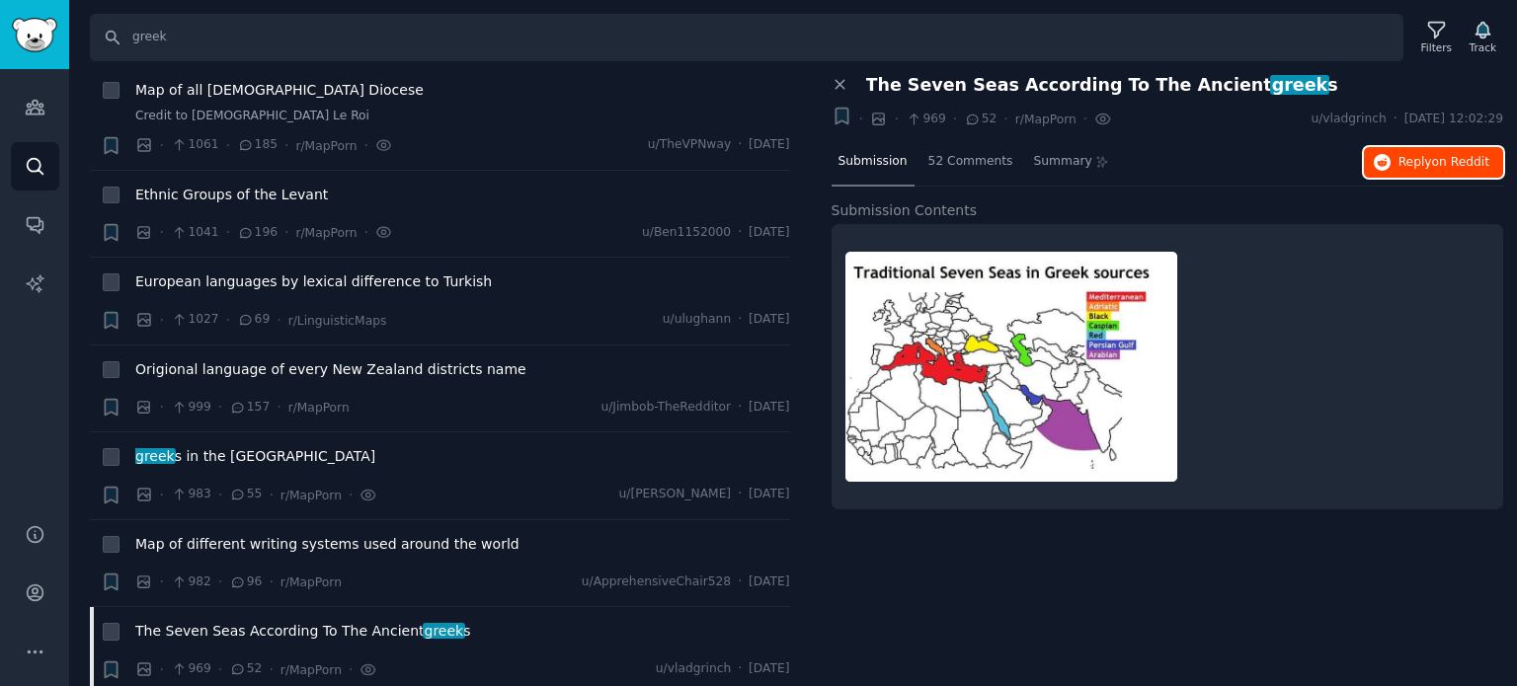
click at [1439, 157] on span "on Reddit" at bounding box center [1460, 162] width 57 height 14
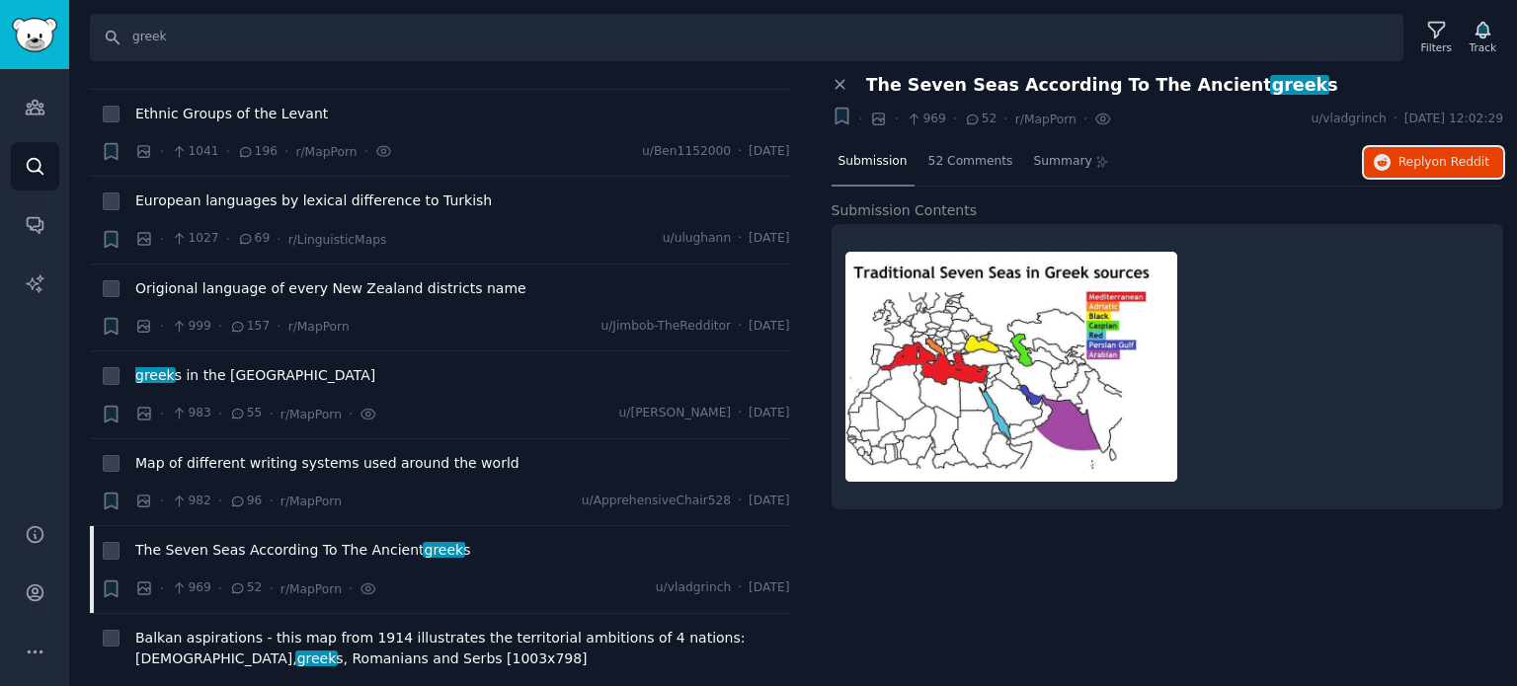
scroll to position [7605, 0]
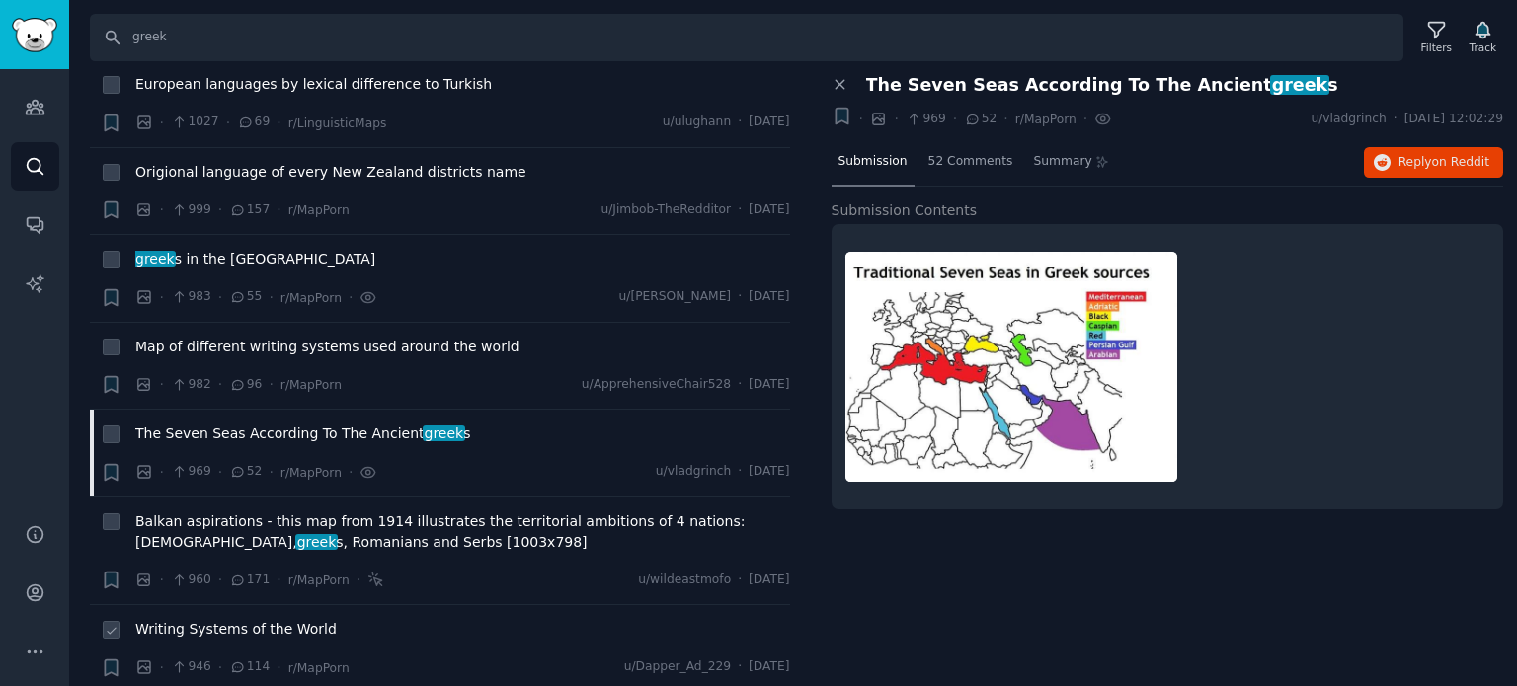
click at [221, 619] on span "Writing Systems of the World" at bounding box center [235, 629] width 201 height 21
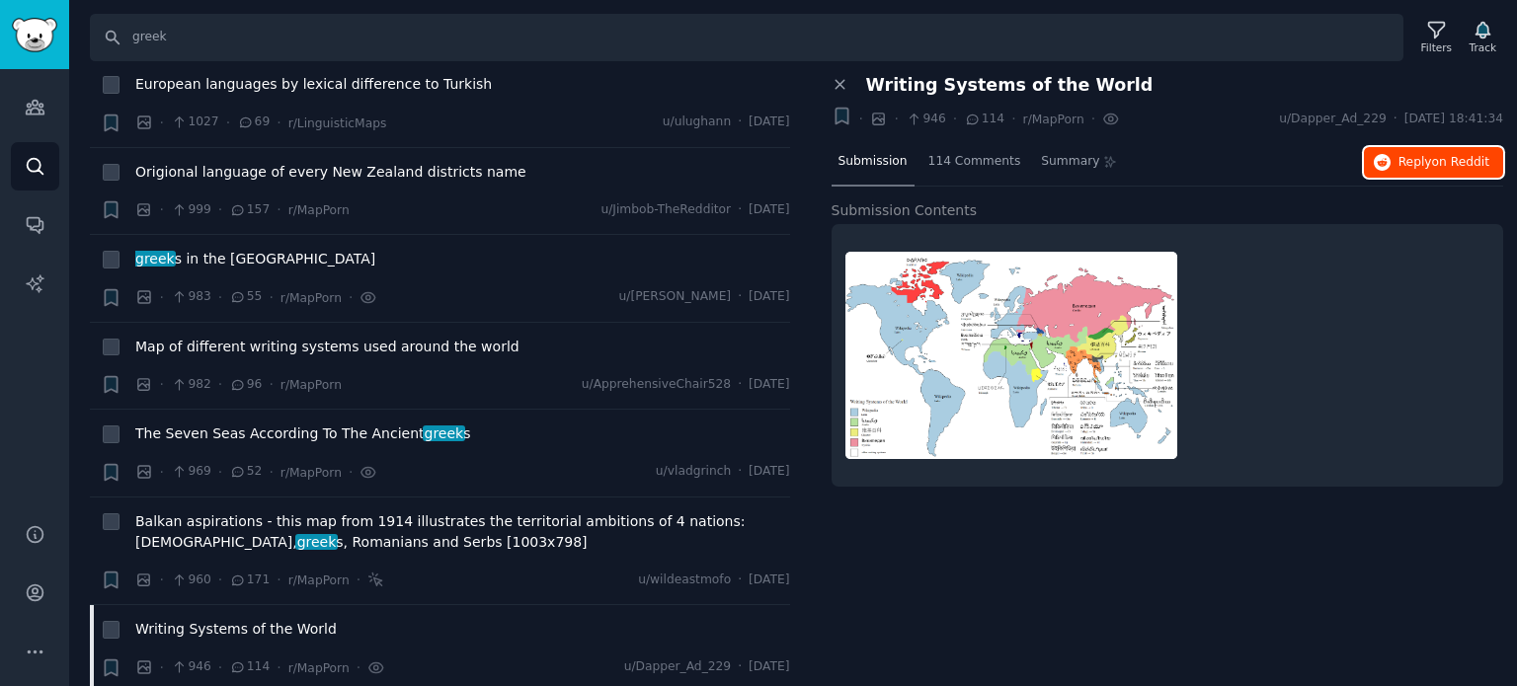
click at [1400, 153] on button "Reply on Reddit" at bounding box center [1433, 163] width 139 height 32
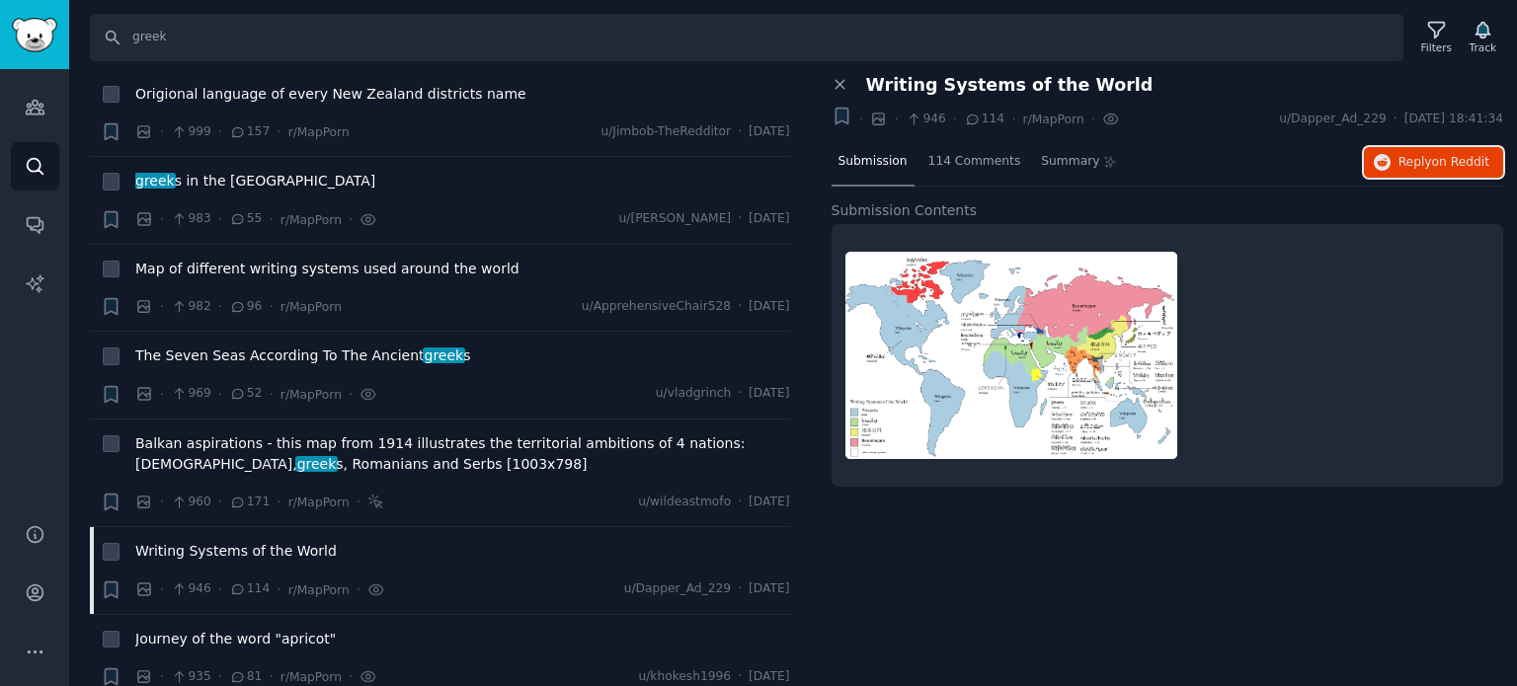
scroll to position [7901, 0]
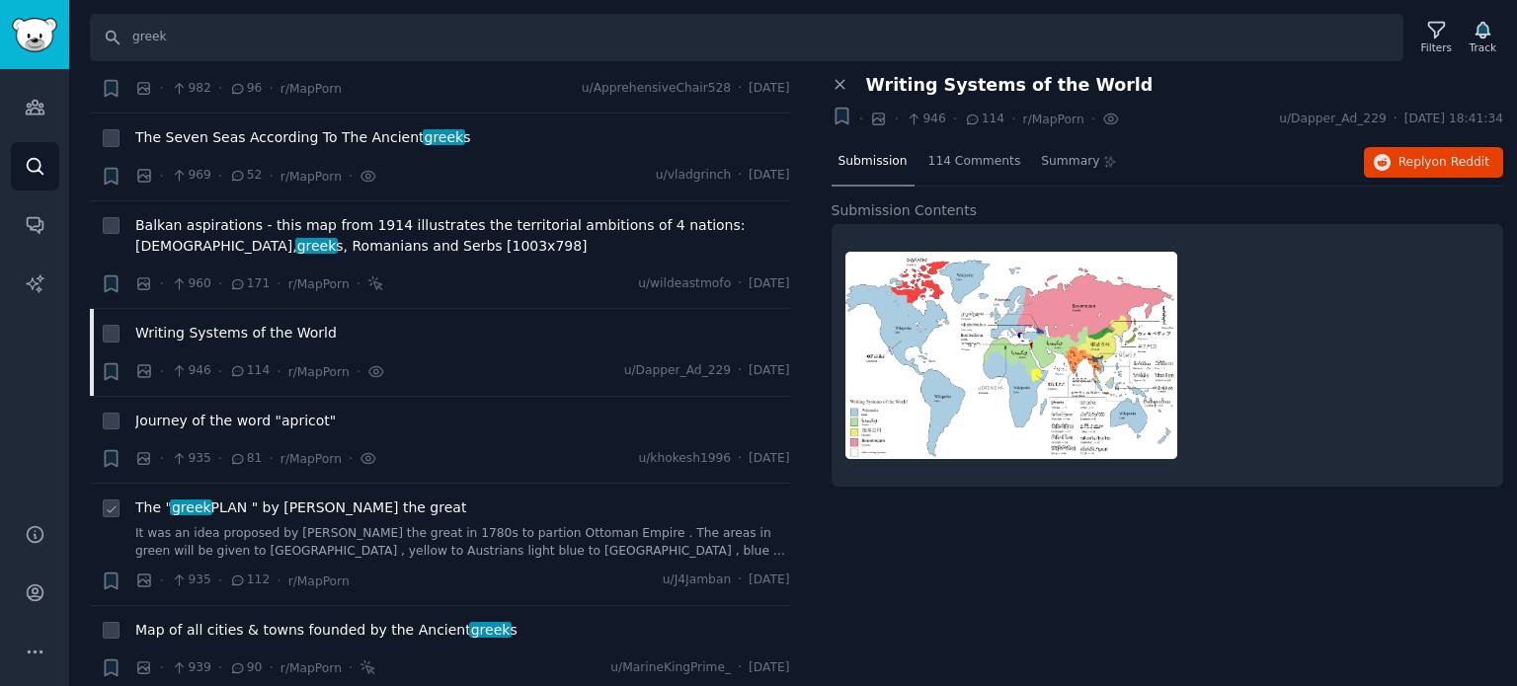
click at [280, 498] on span "The " greek PLAN " by [PERSON_NAME] the great" at bounding box center [300, 508] width 331 height 21
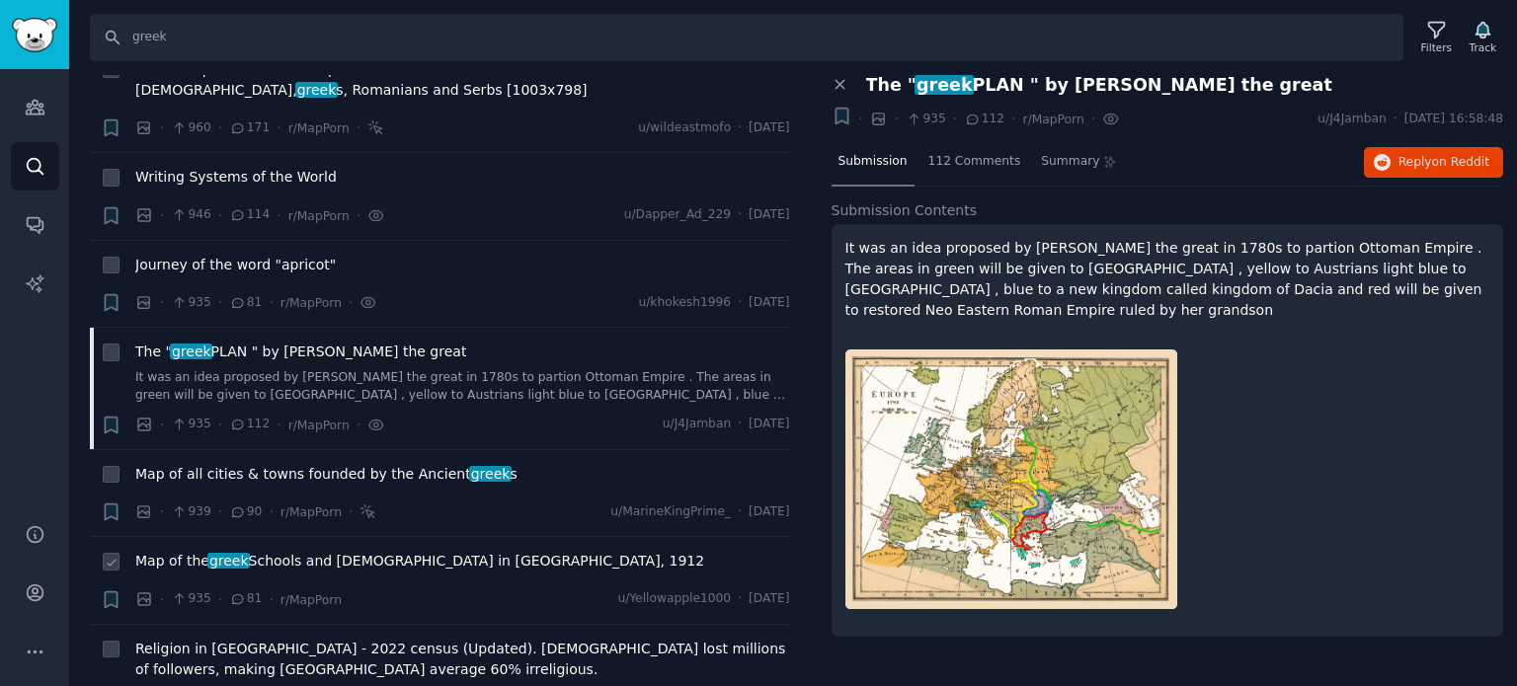
scroll to position [8098, 0]
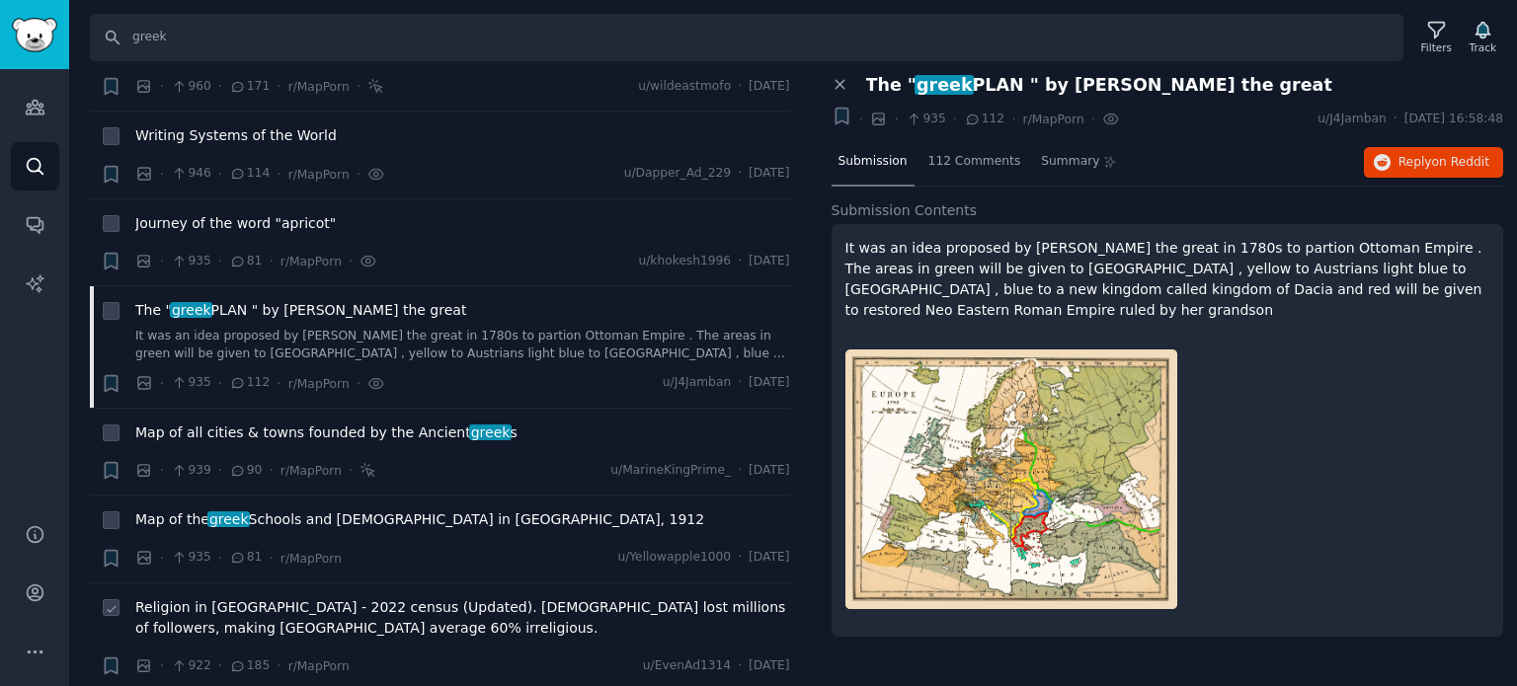
click at [323, 598] on span "Religion in [GEOGRAPHIC_DATA] - 2022 census (Updated). [DEMOGRAPHIC_DATA] lost …" at bounding box center [462, 618] width 655 height 41
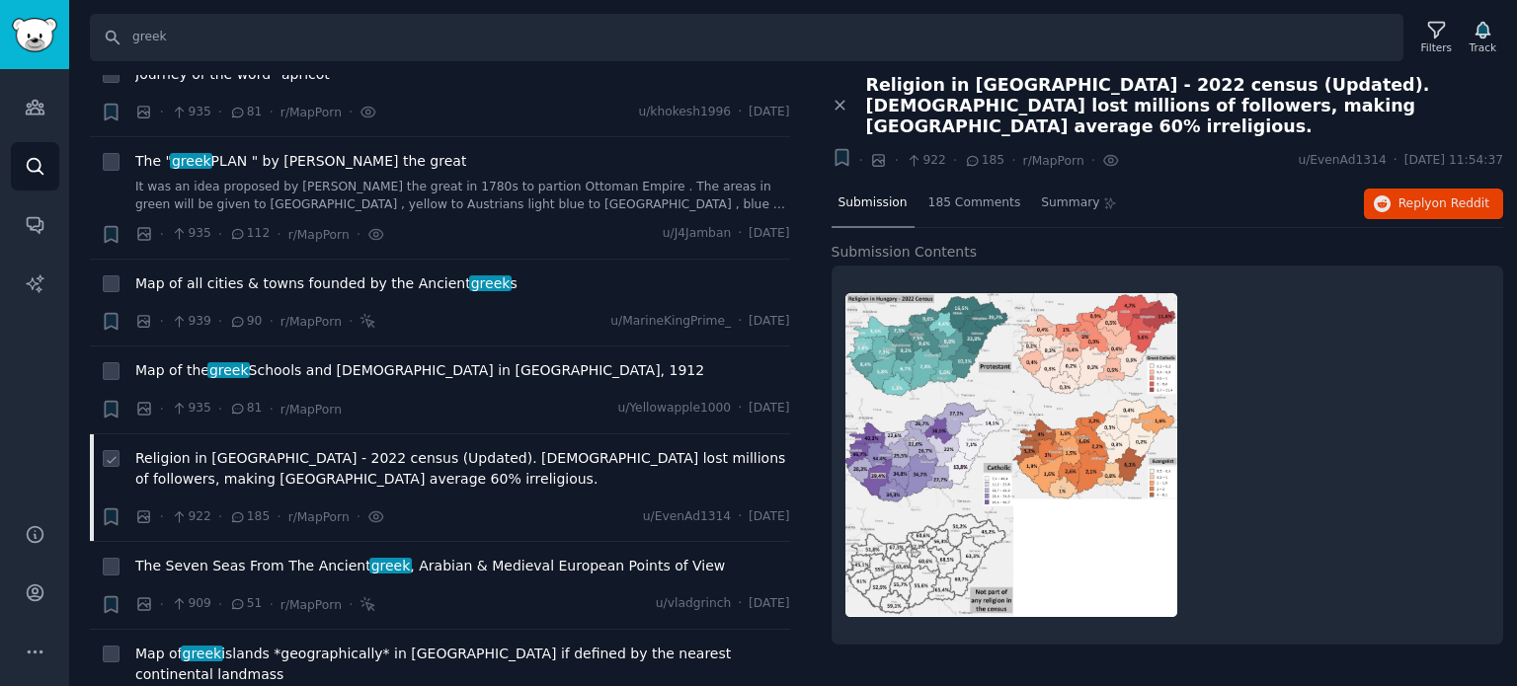
scroll to position [8296, 0]
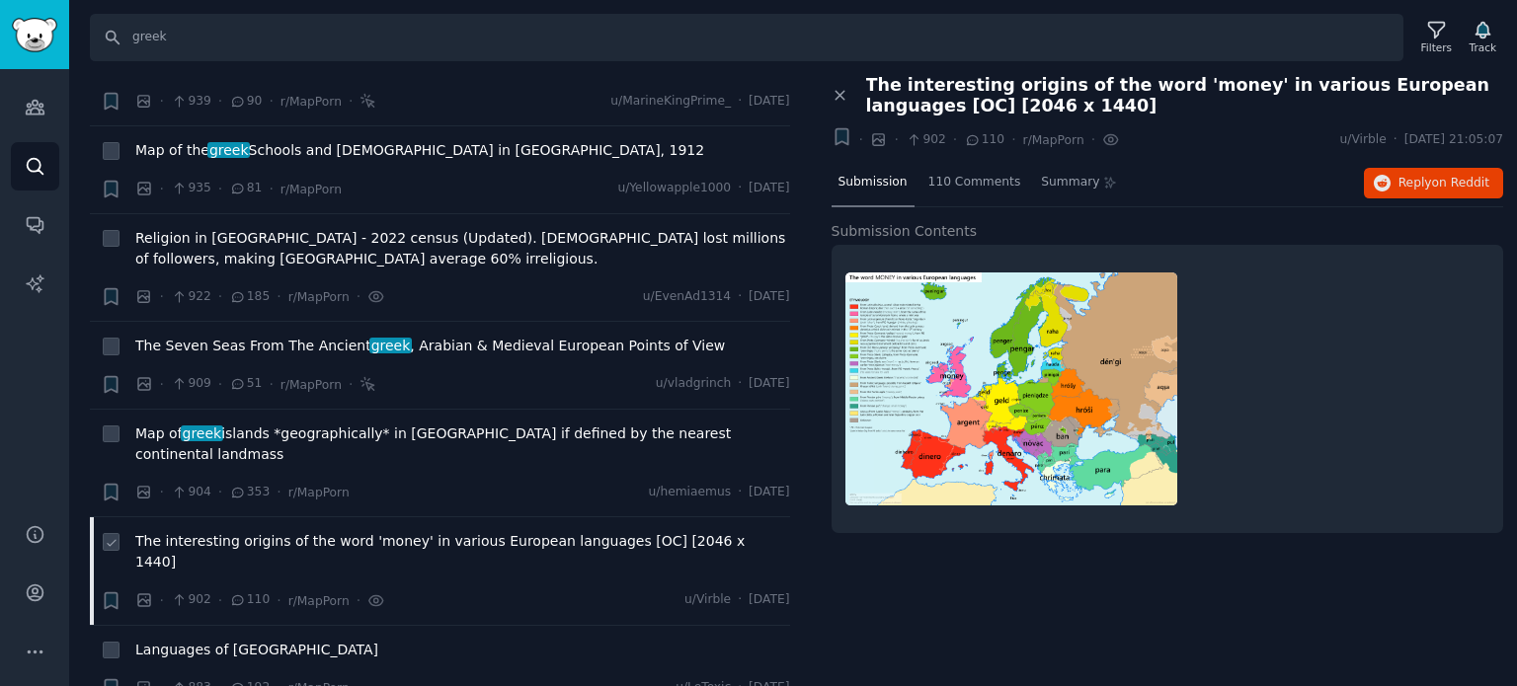
scroll to position [8494, 0]
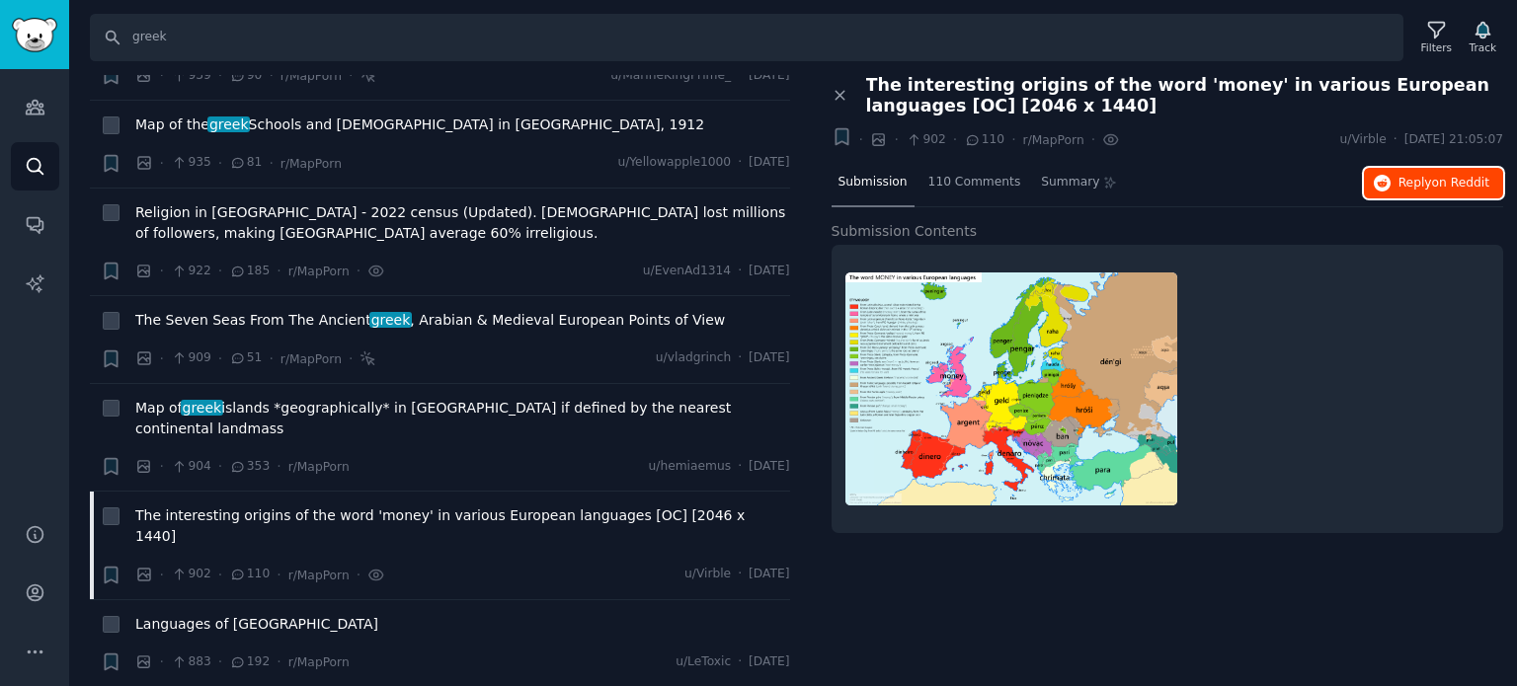
click at [1401, 187] on span "Reply on Reddit" at bounding box center [1443, 184] width 91 height 18
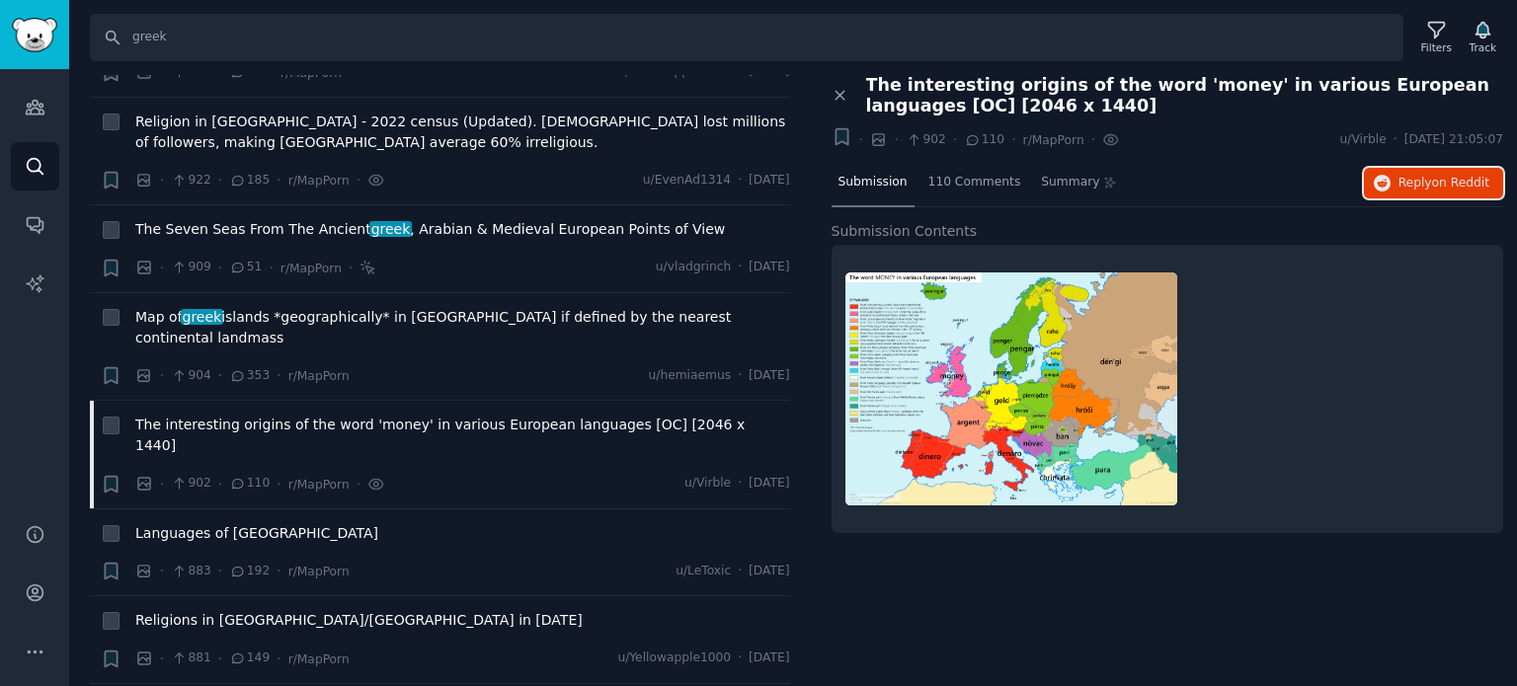
scroll to position [8691, 0]
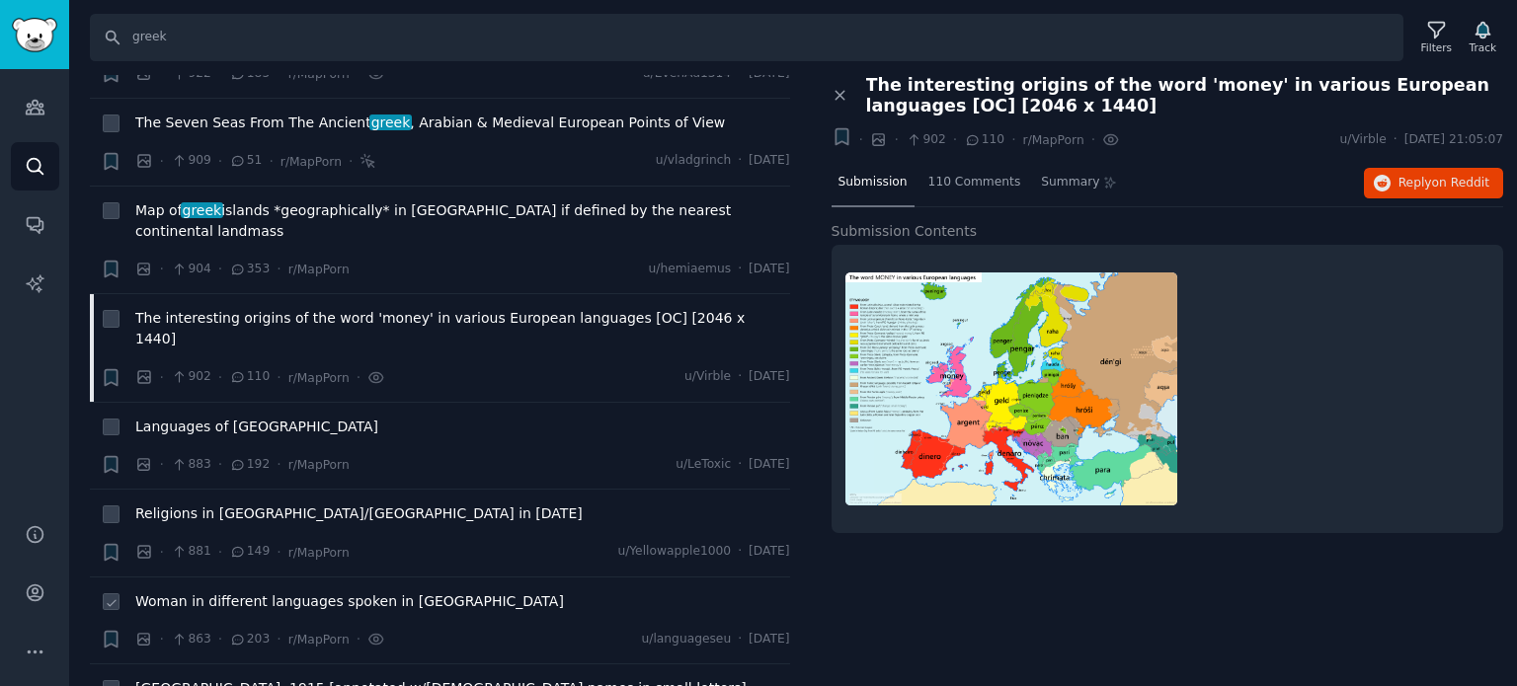
click at [247, 592] on span "Woman in different languages spoken in [GEOGRAPHIC_DATA]" at bounding box center [349, 602] width 429 height 21
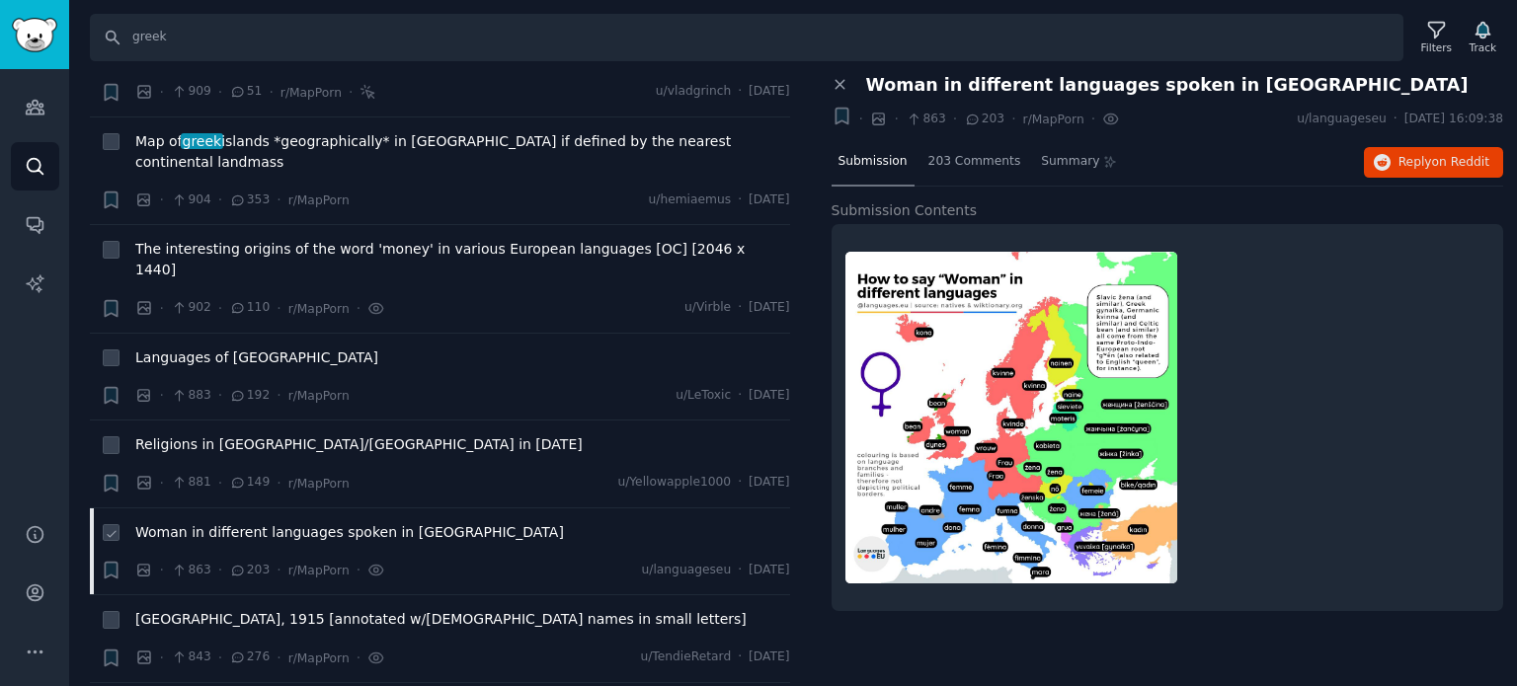
scroll to position [8790, 0]
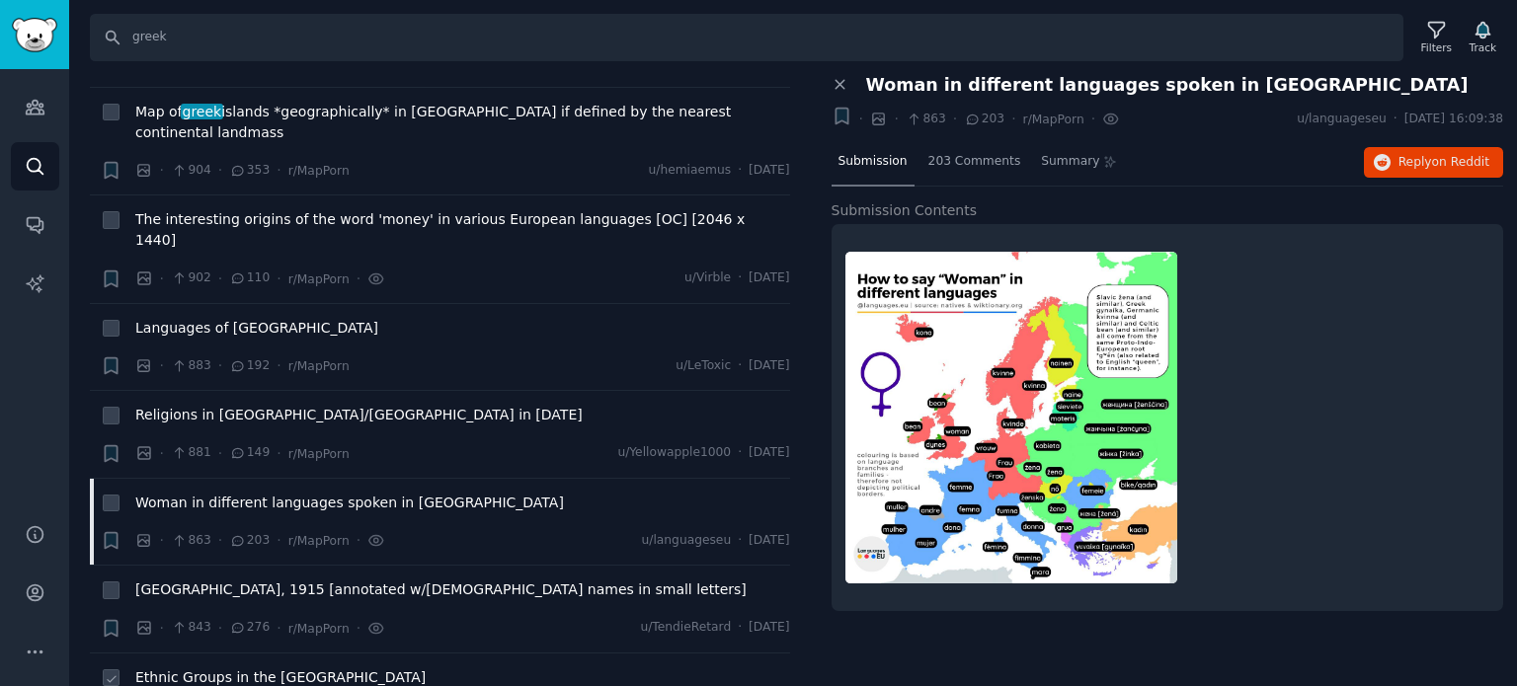
click at [217, 668] on span "Ethnic Groups in the [GEOGRAPHIC_DATA]" at bounding box center [280, 678] width 290 height 21
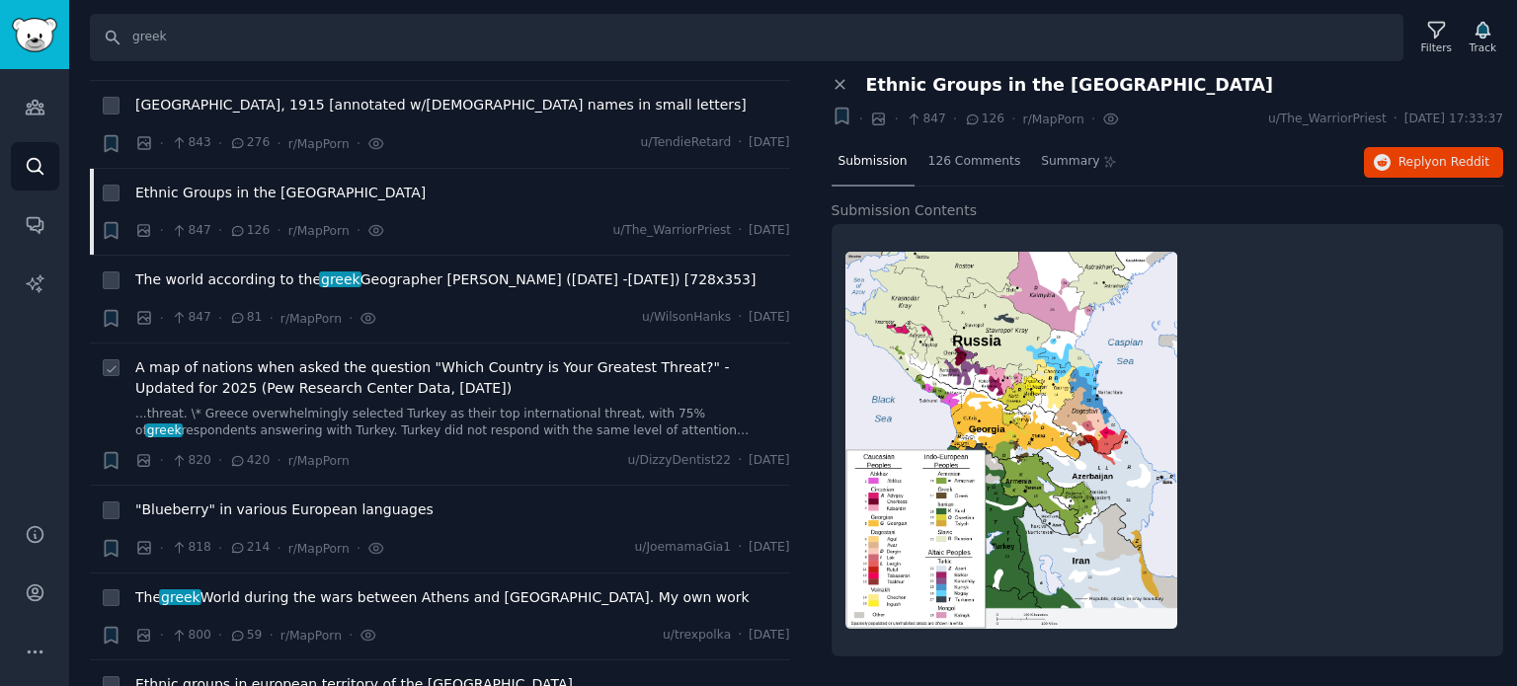
scroll to position [9284, 0]
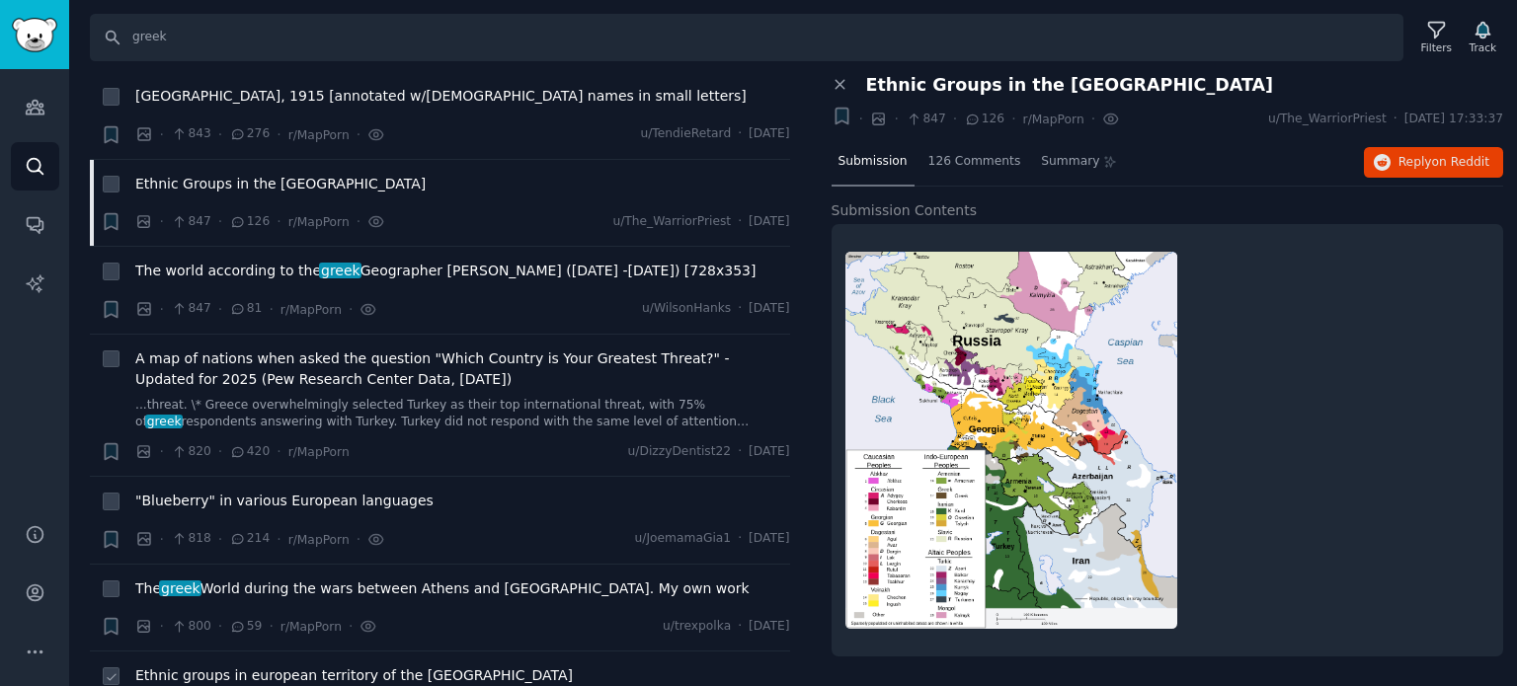
click at [205, 666] on span "Ethnic groups in european territory of the [GEOGRAPHIC_DATA]" at bounding box center [354, 676] width 438 height 21
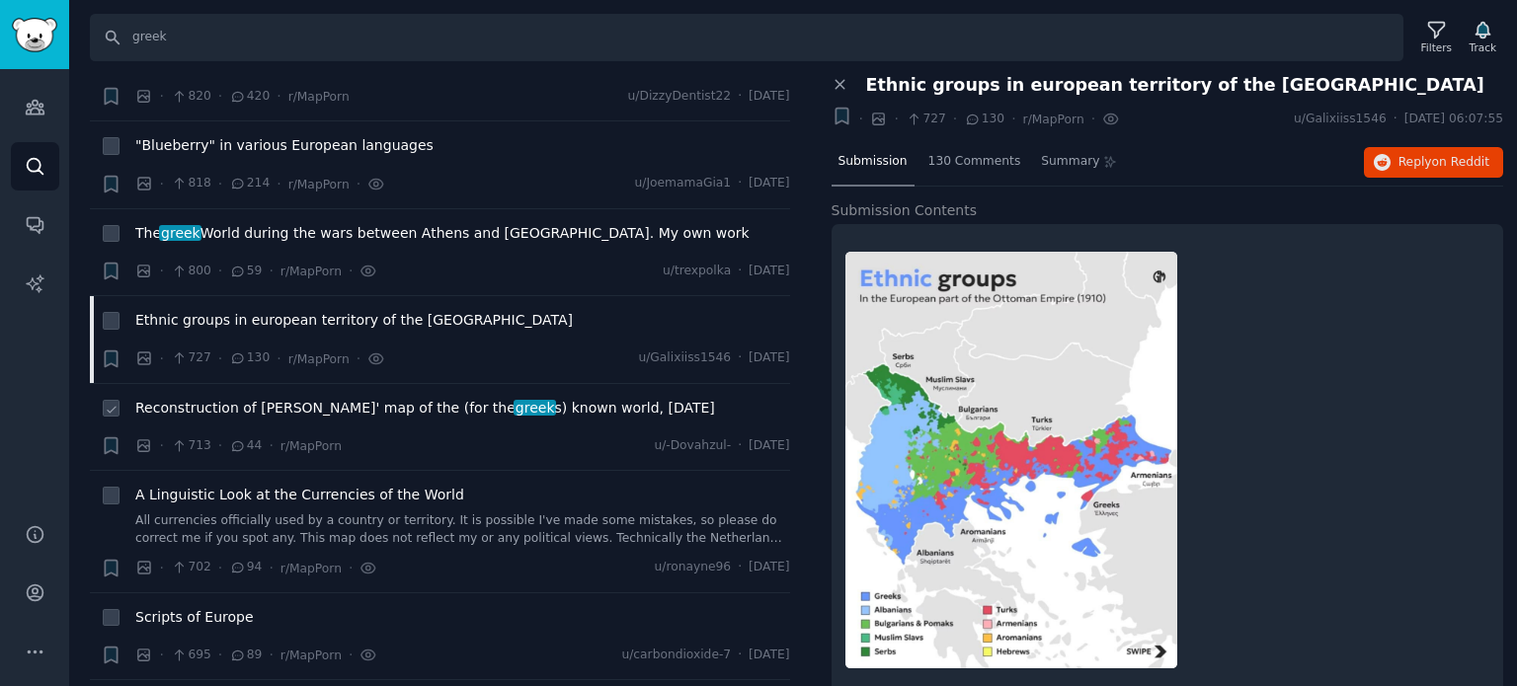
scroll to position [9679, 0]
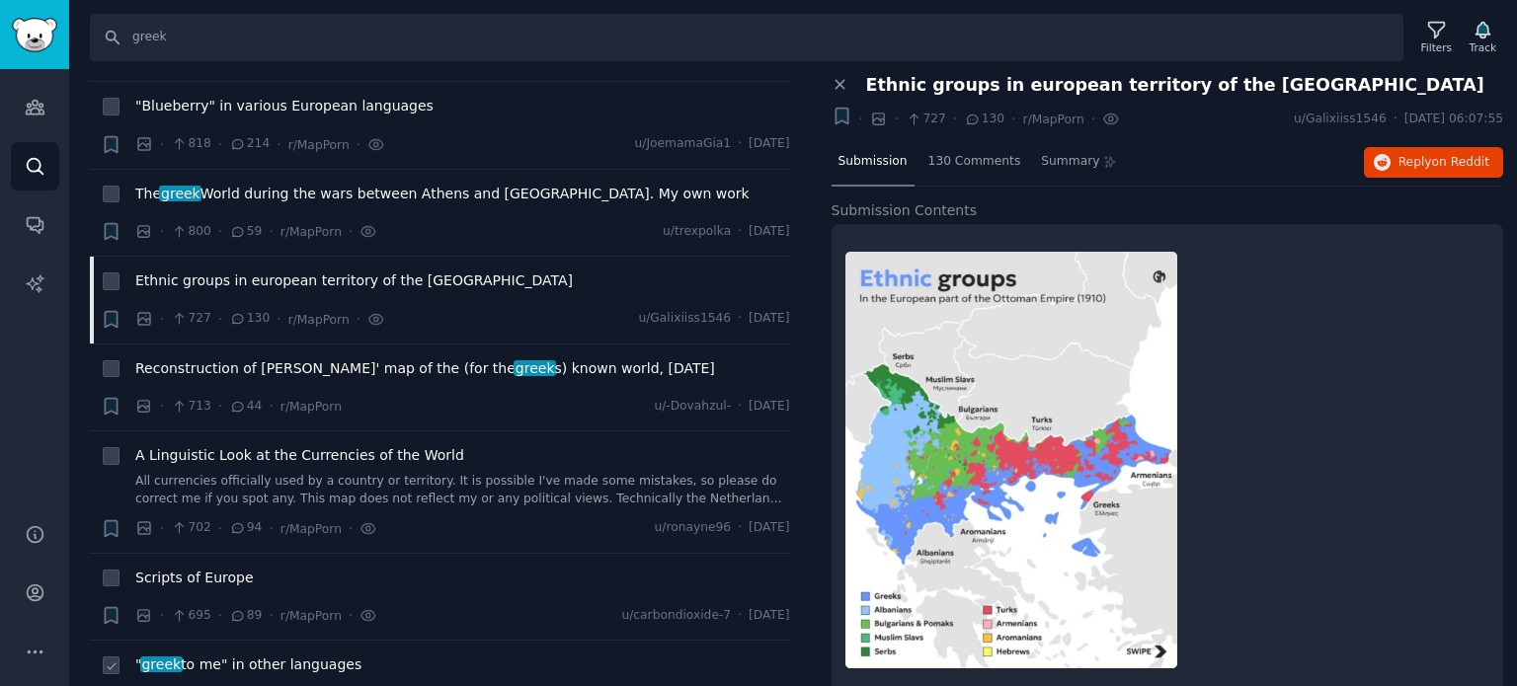
click at [198, 655] on span "" greek to me" in other languages" at bounding box center [248, 665] width 226 height 21
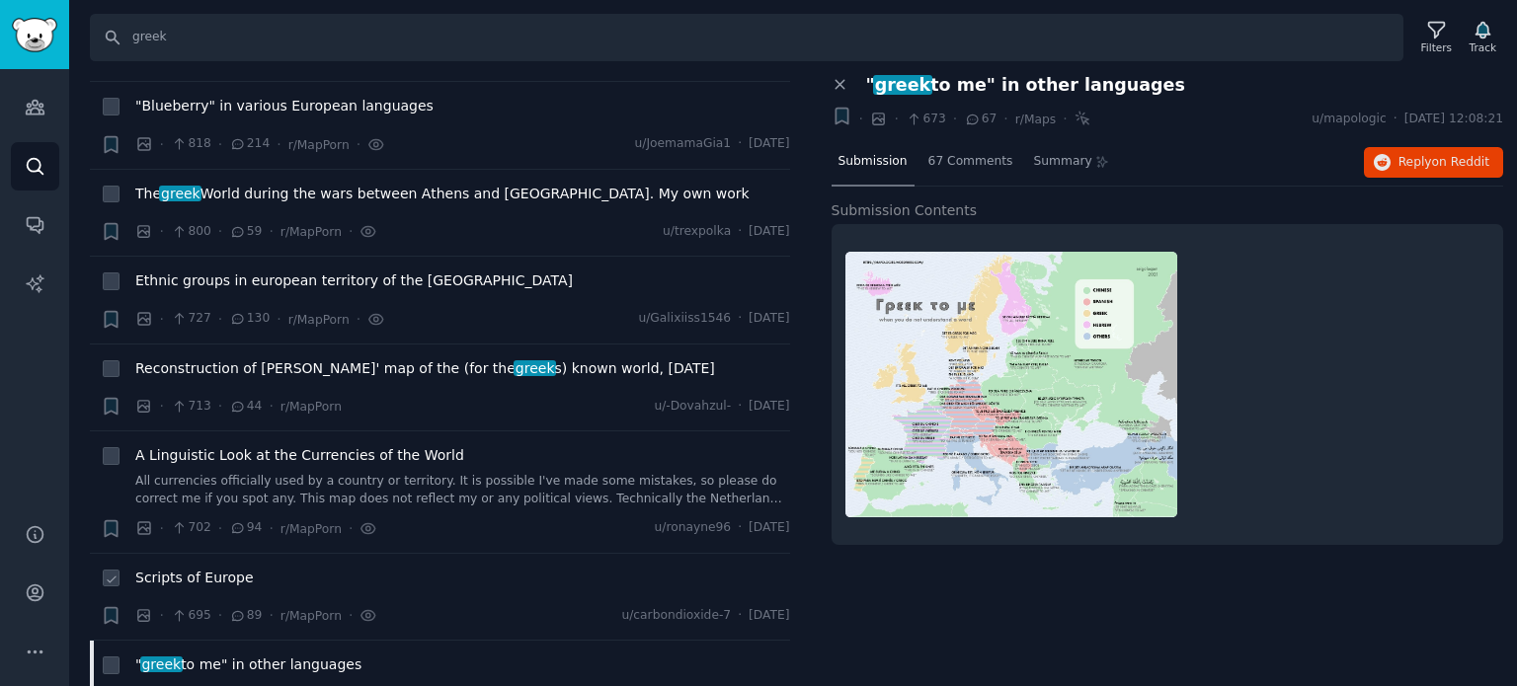
click at [188, 568] on span "Scripts of Europe" at bounding box center [194, 578] width 119 height 21
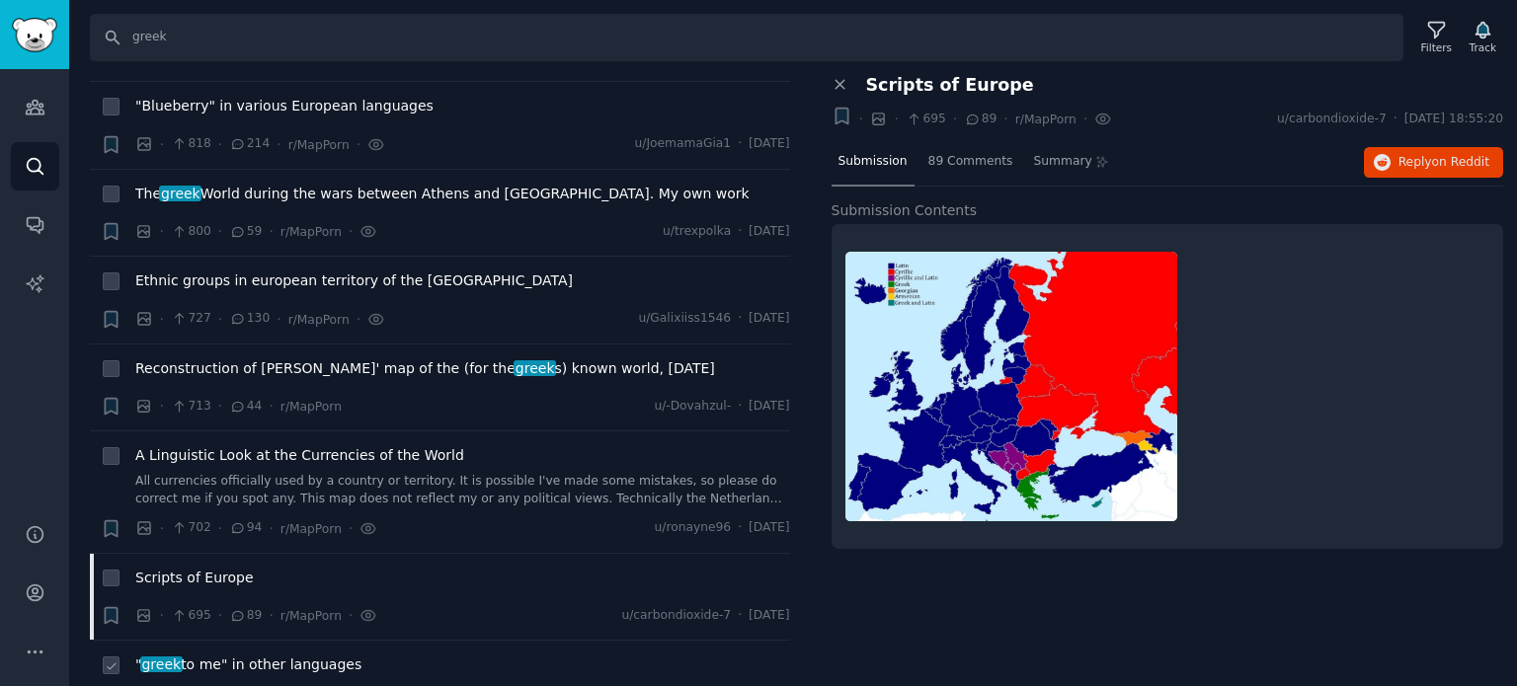
click at [196, 655] on span "" greek to me" in other languages" at bounding box center [248, 665] width 226 height 21
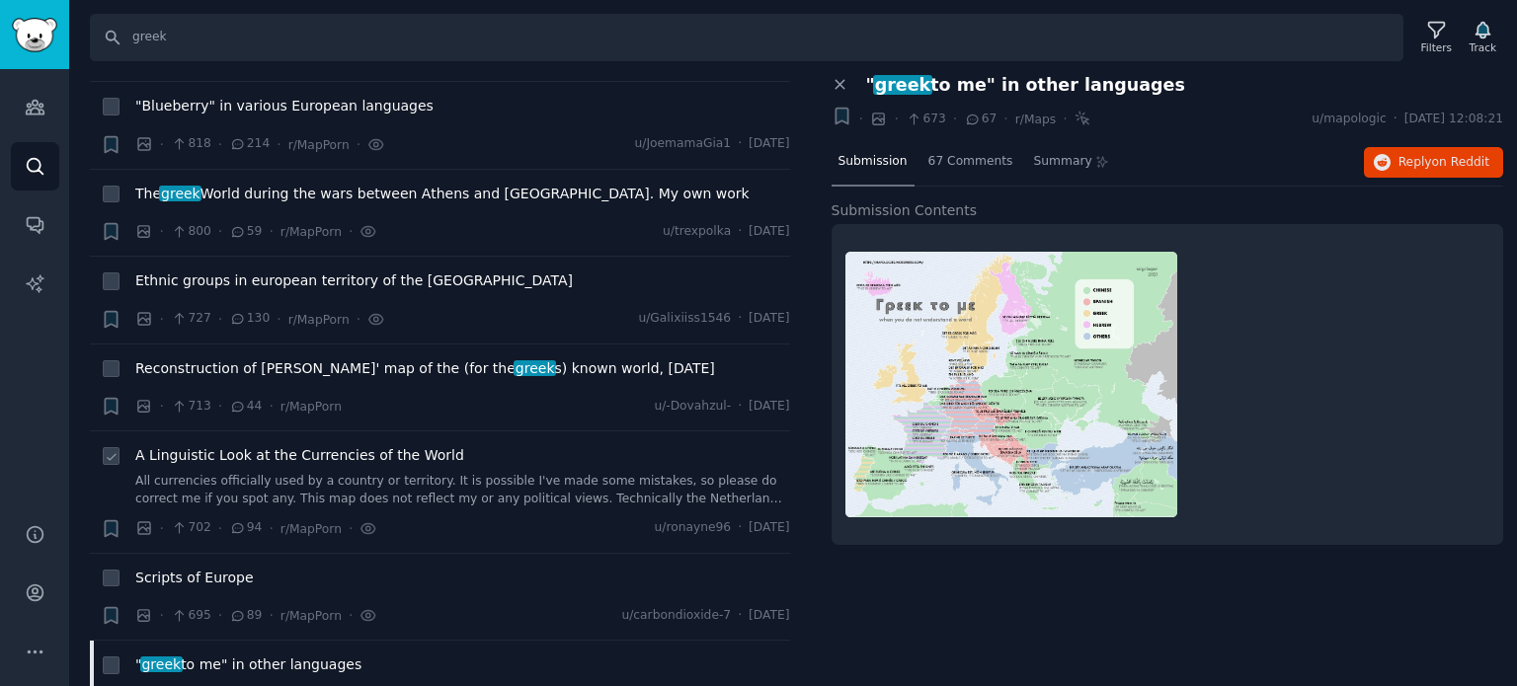
click at [213, 445] on span "A Linguistic Look at the Currencies of the World" at bounding box center [299, 455] width 329 height 21
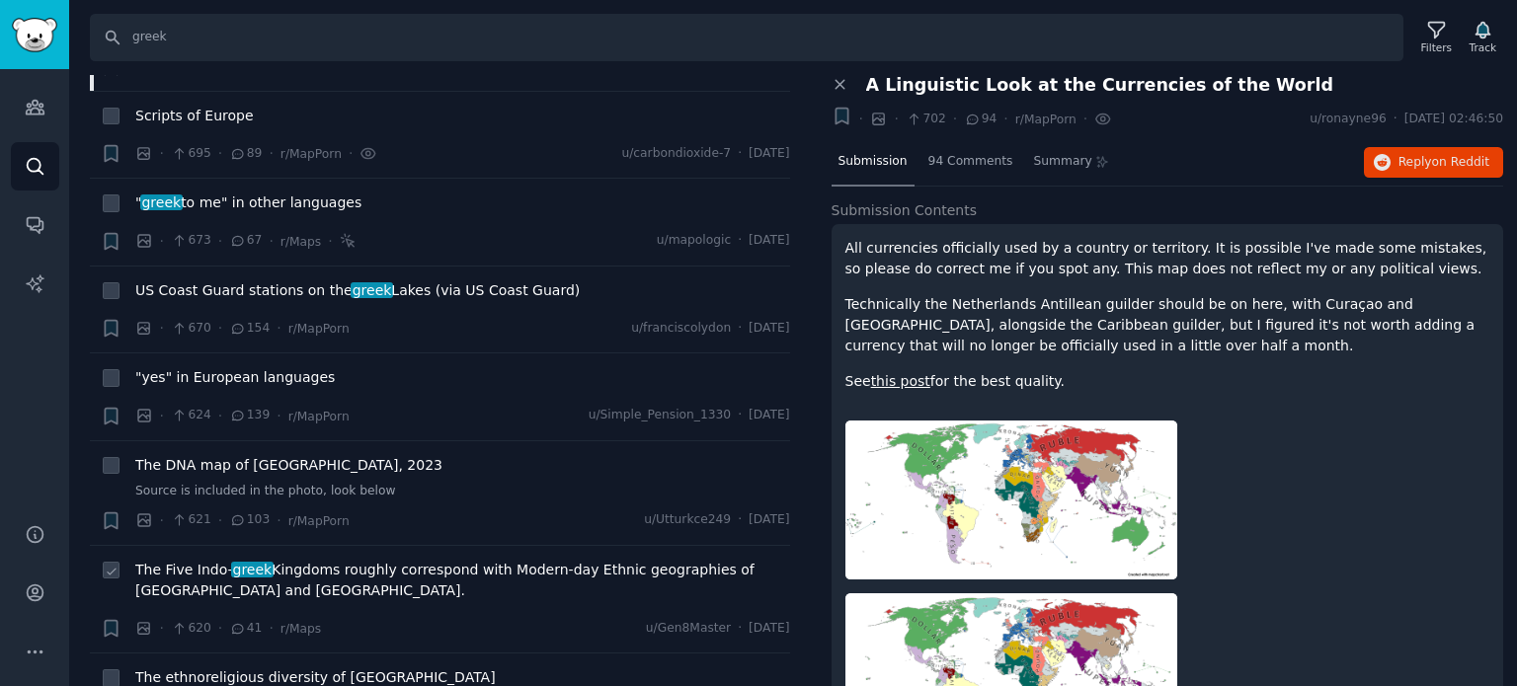
scroll to position [10172, 0]
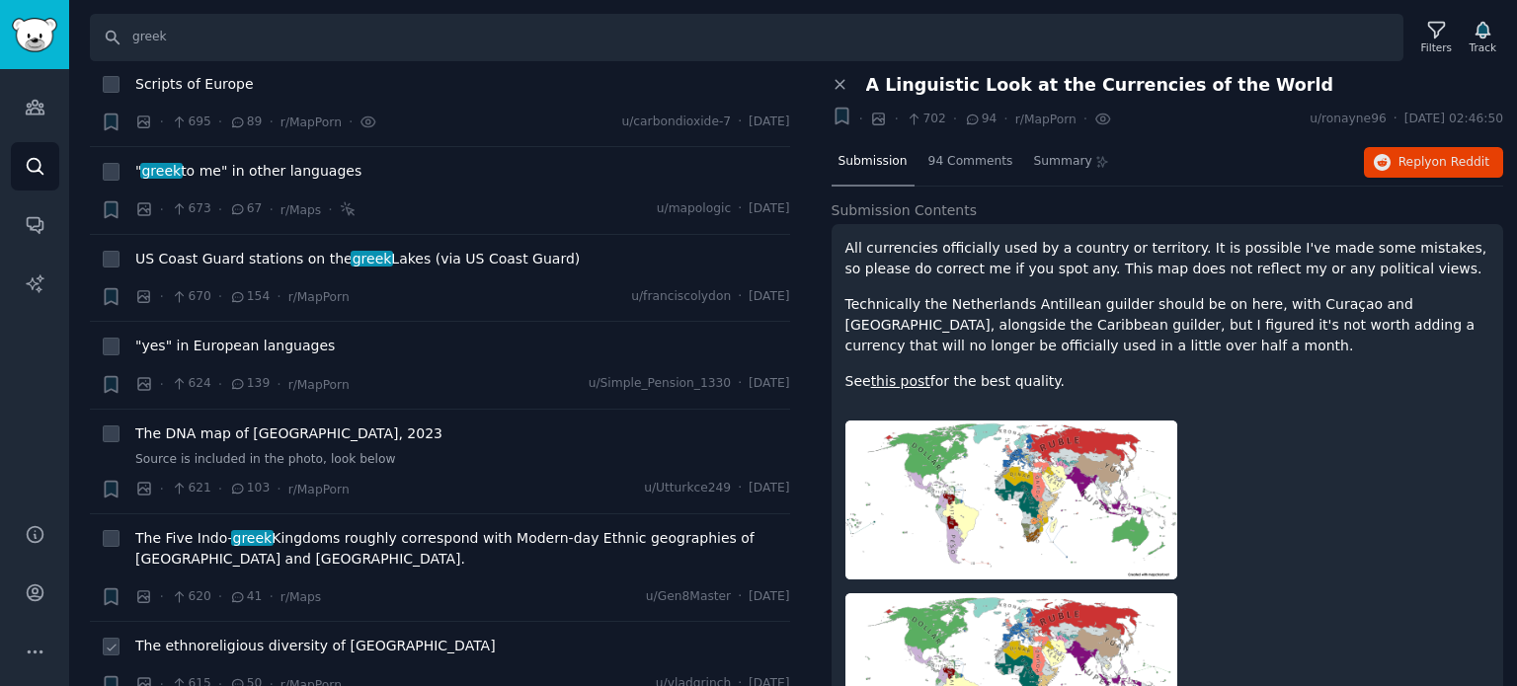
click at [213, 636] on span "The ethnoreligious diversity of [GEOGRAPHIC_DATA]" at bounding box center [315, 646] width 360 height 21
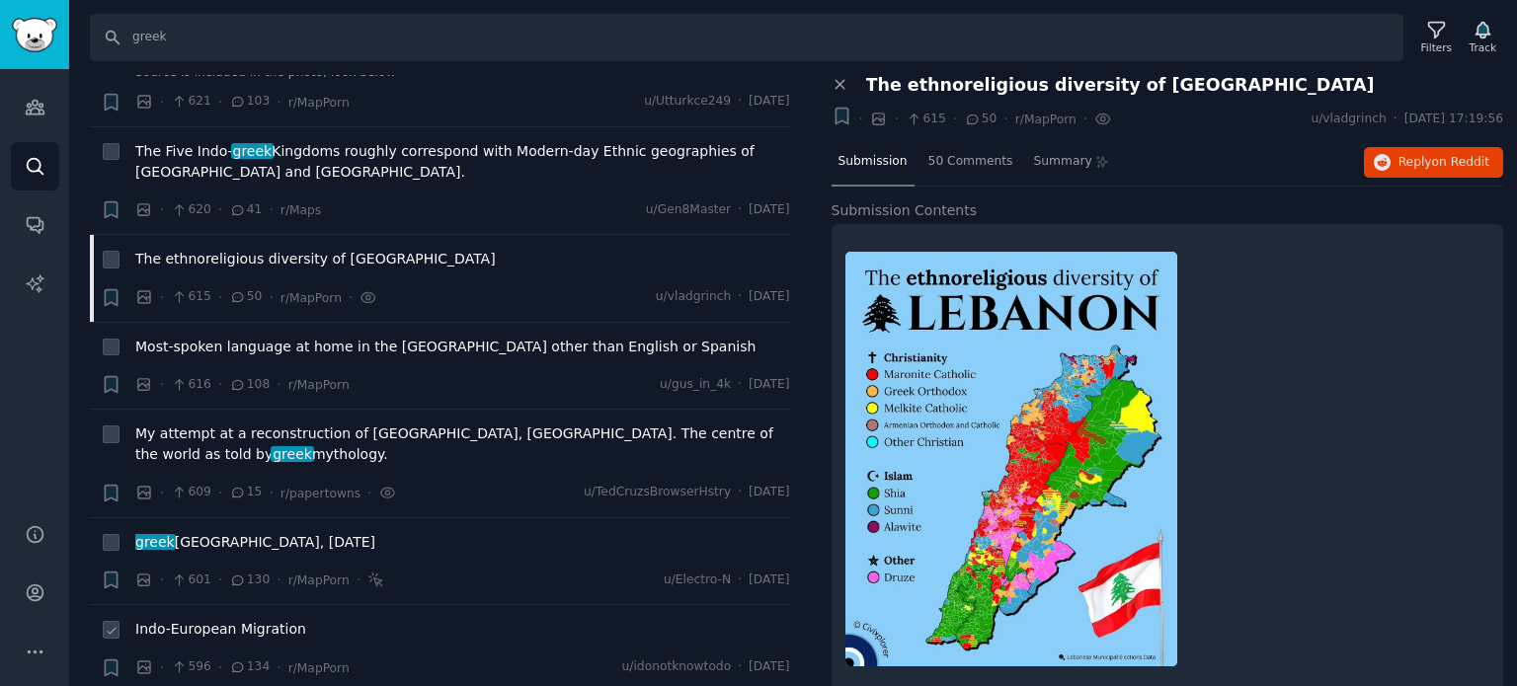
scroll to position [10568, 0]
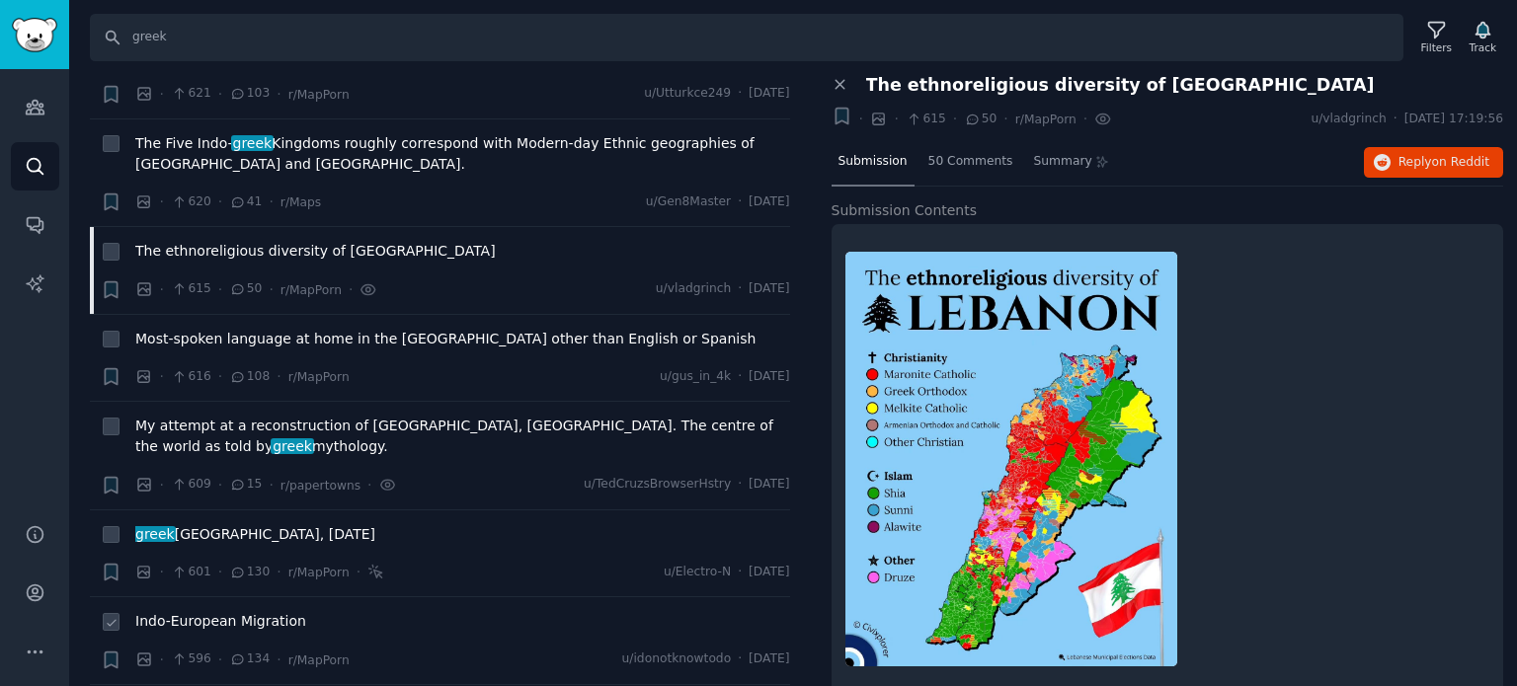
click at [210, 611] on span "Indo-European Migration" at bounding box center [220, 621] width 171 height 21
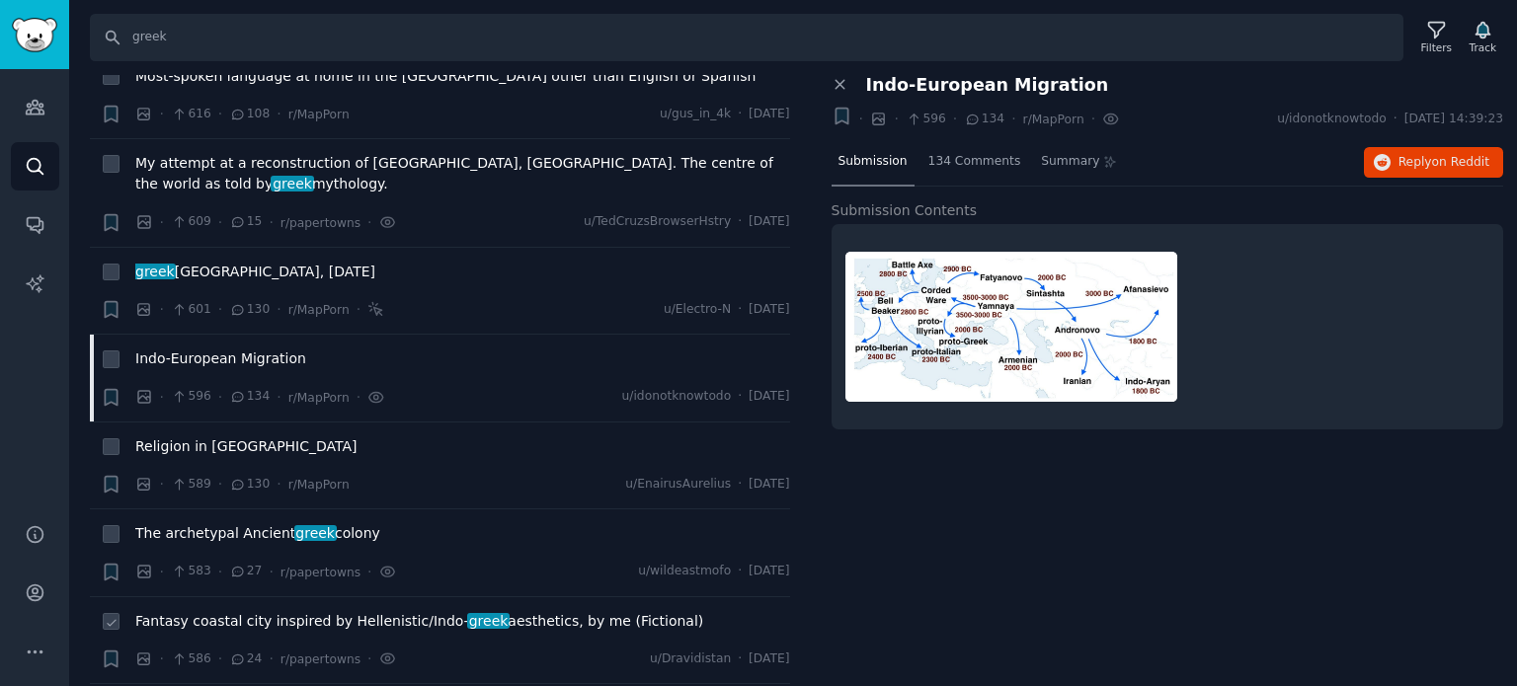
scroll to position [10864, 0]
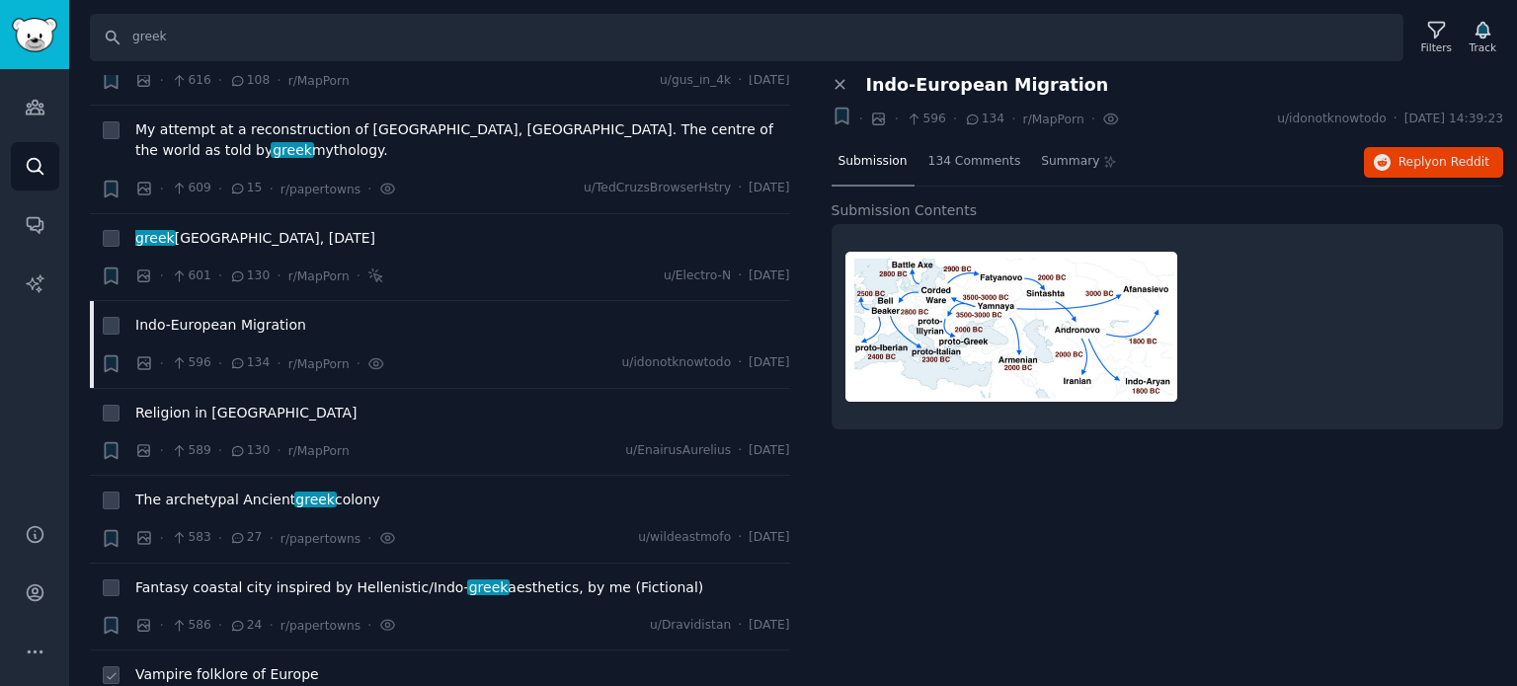
click at [182, 665] on span "Vampire folklore of Europe" at bounding box center [227, 675] width 184 height 21
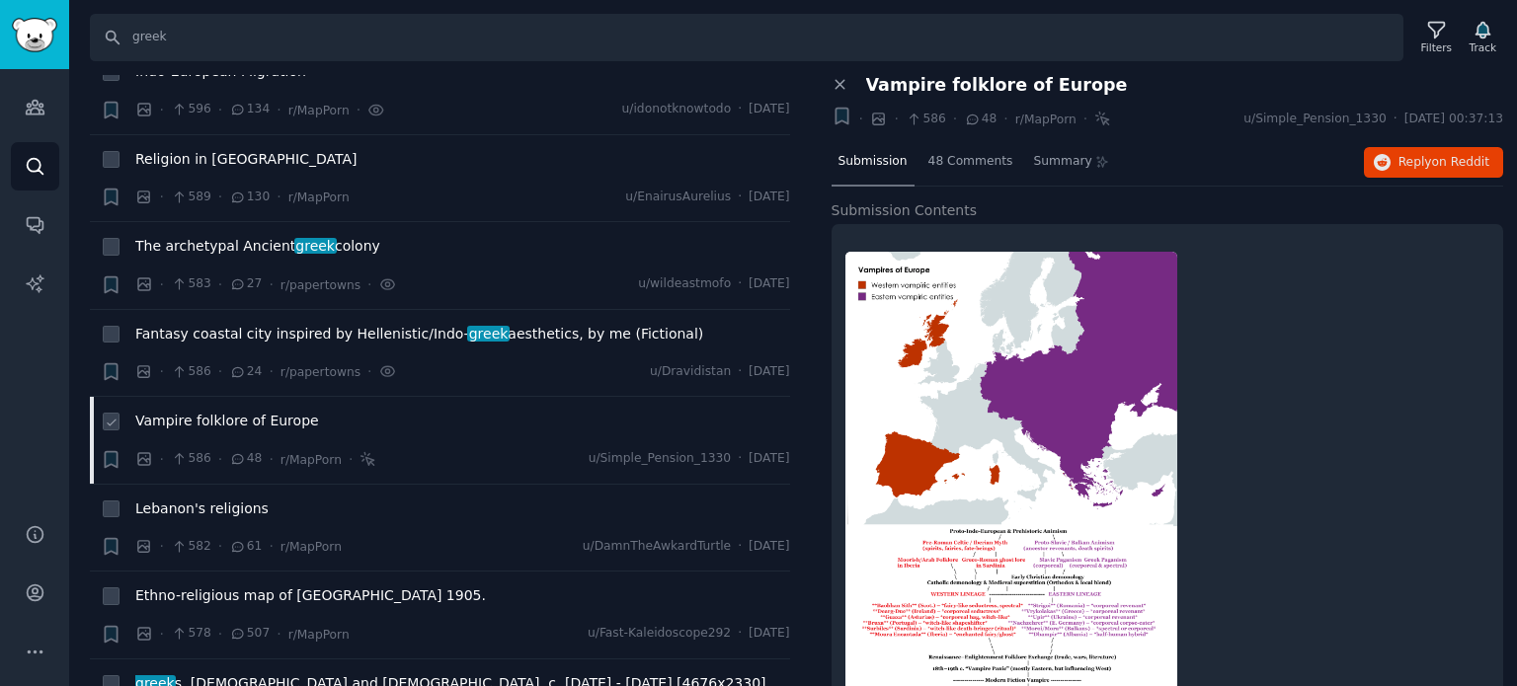
scroll to position [11160, 0]
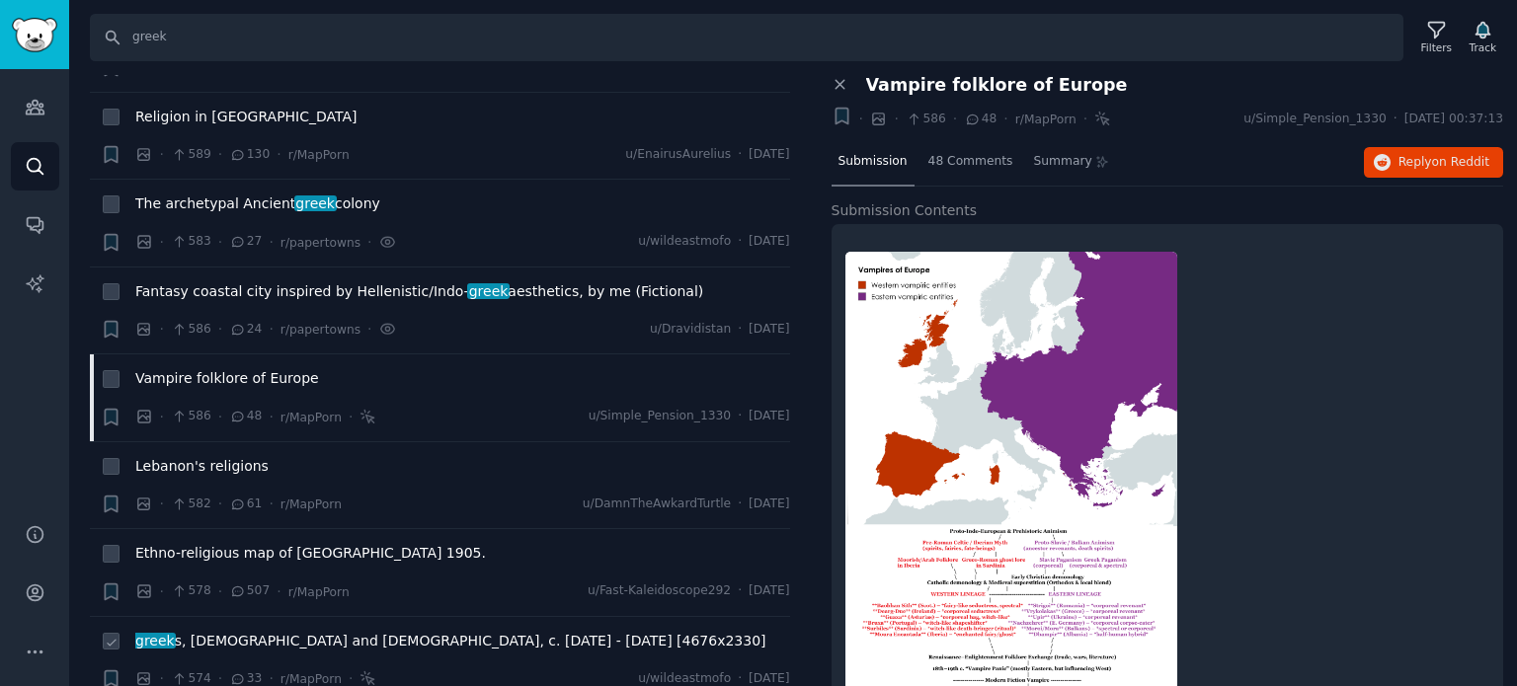
click at [181, 631] on span "[DEMOGRAPHIC_DATA] s, [DEMOGRAPHIC_DATA] and [DEMOGRAPHIC_DATA], c. [DATE] - [D…" at bounding box center [450, 641] width 631 height 21
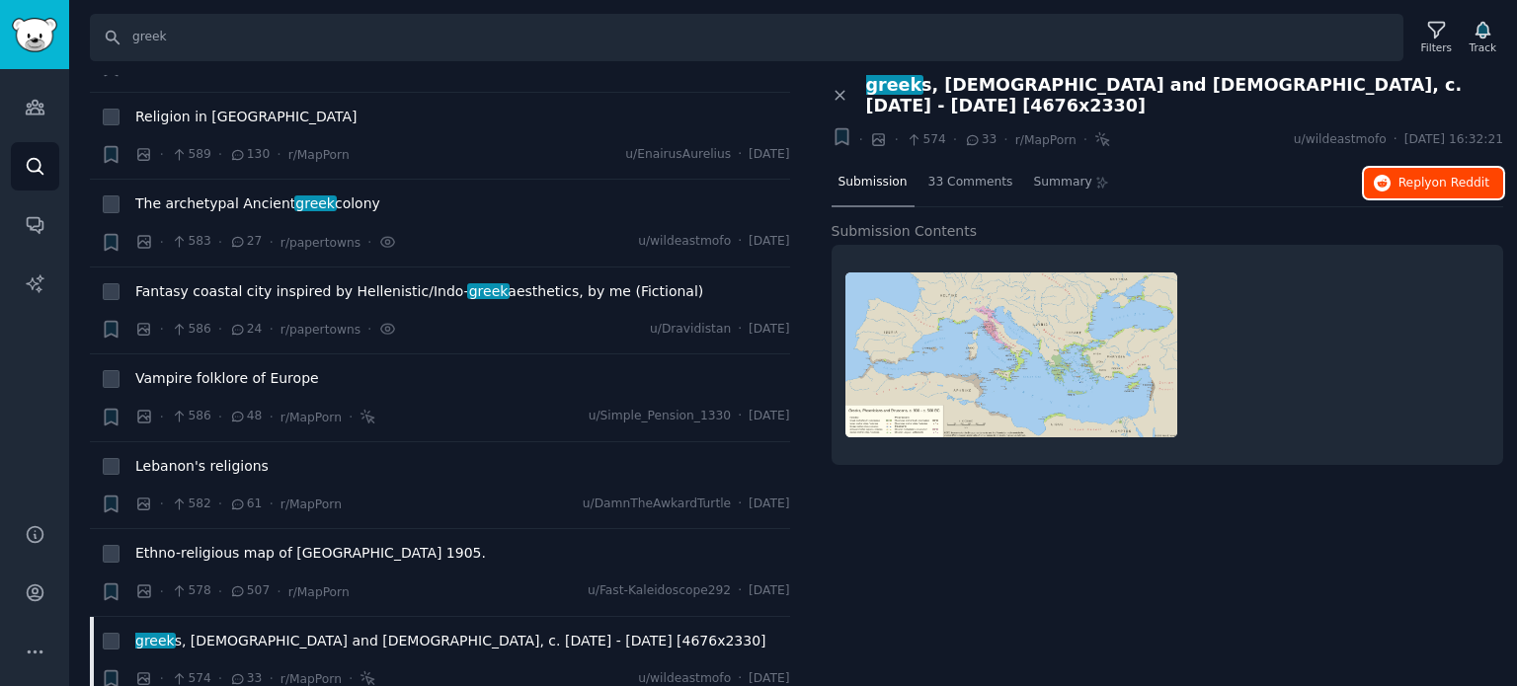
click at [1387, 175] on icon "button" at bounding box center [1383, 184] width 18 height 18
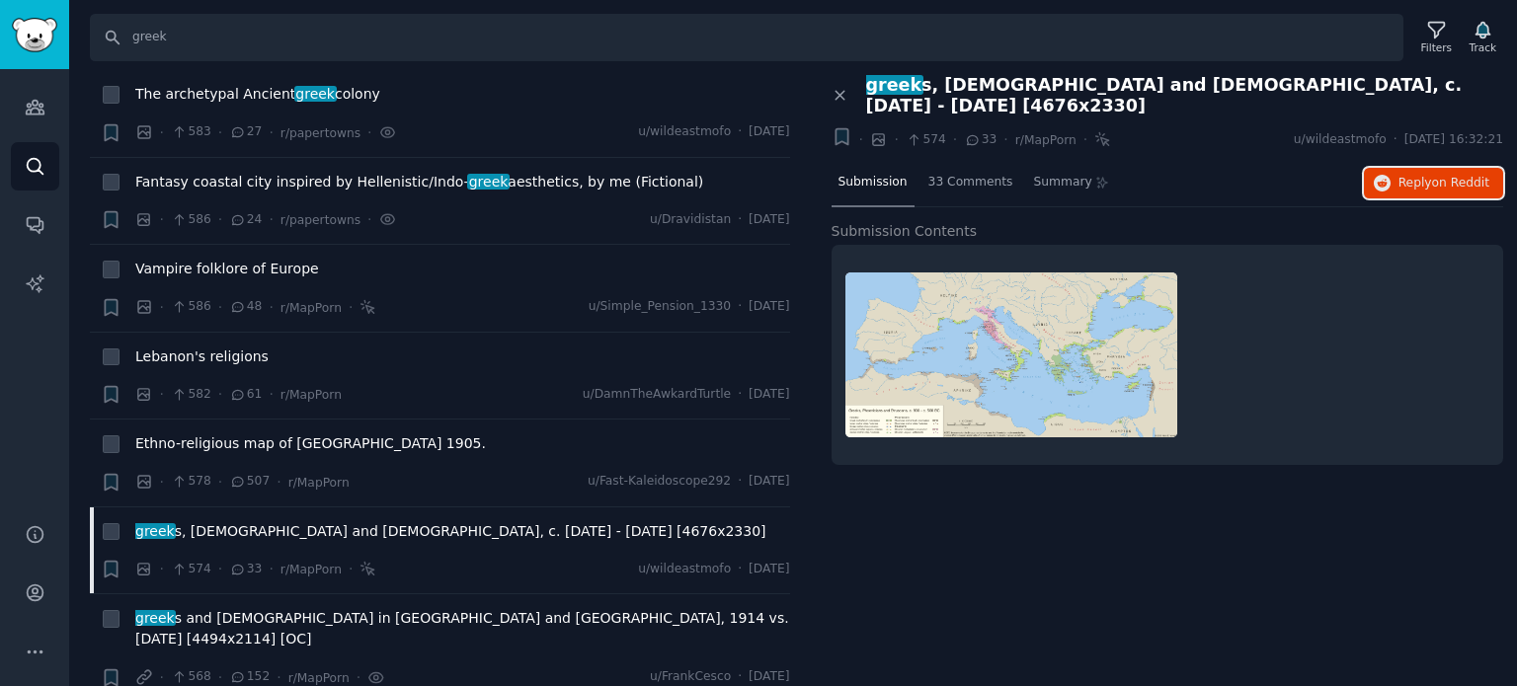
scroll to position [11456, 0]
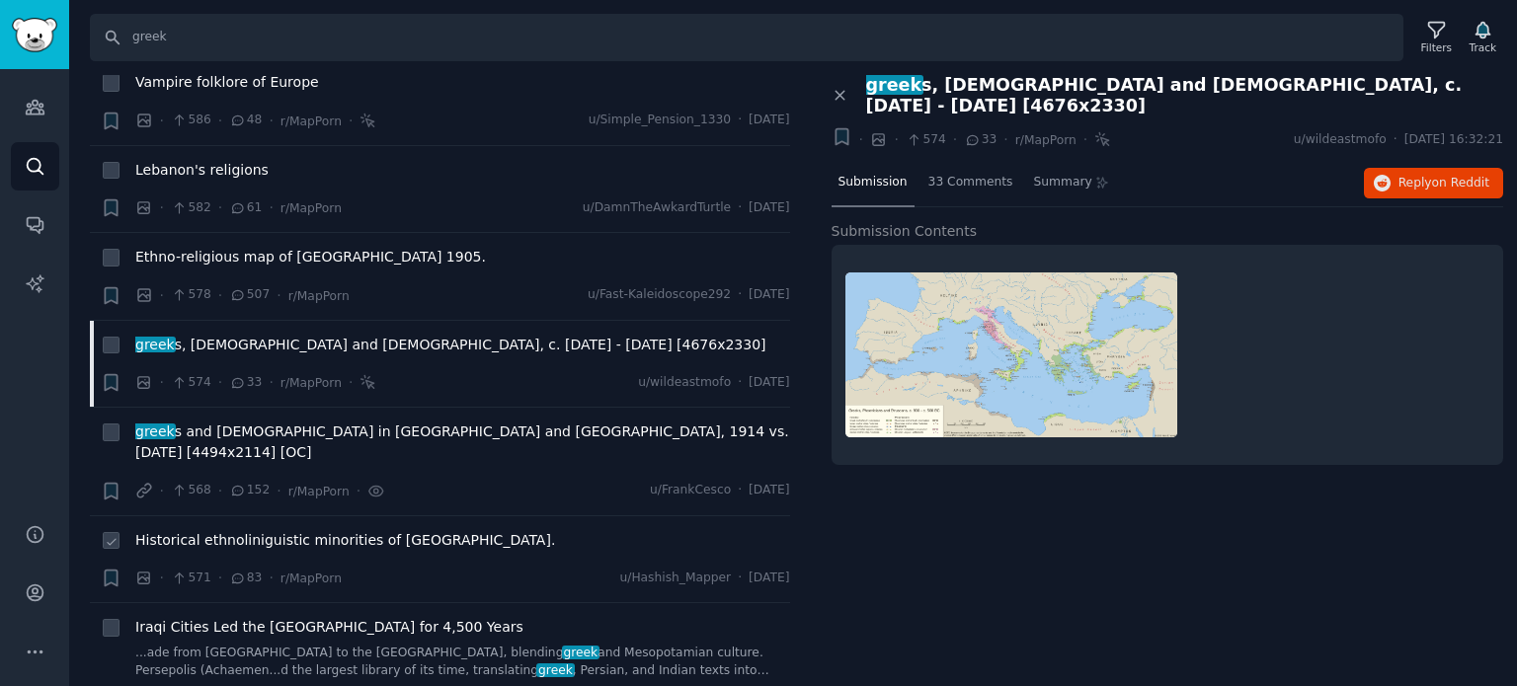
click at [260, 530] on span "Historical ethnoliniguistic minorities of [GEOGRAPHIC_DATA]." at bounding box center [345, 540] width 420 height 21
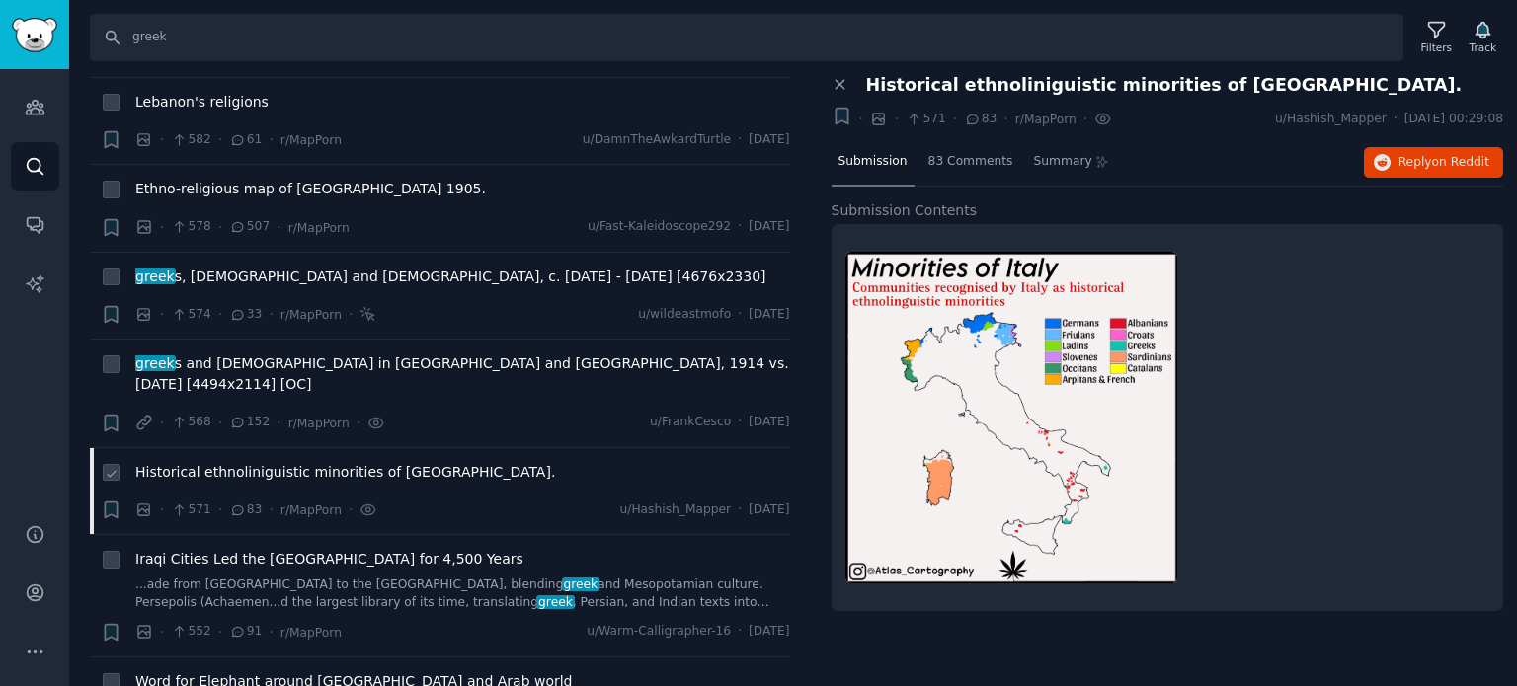
scroll to position [11555, 0]
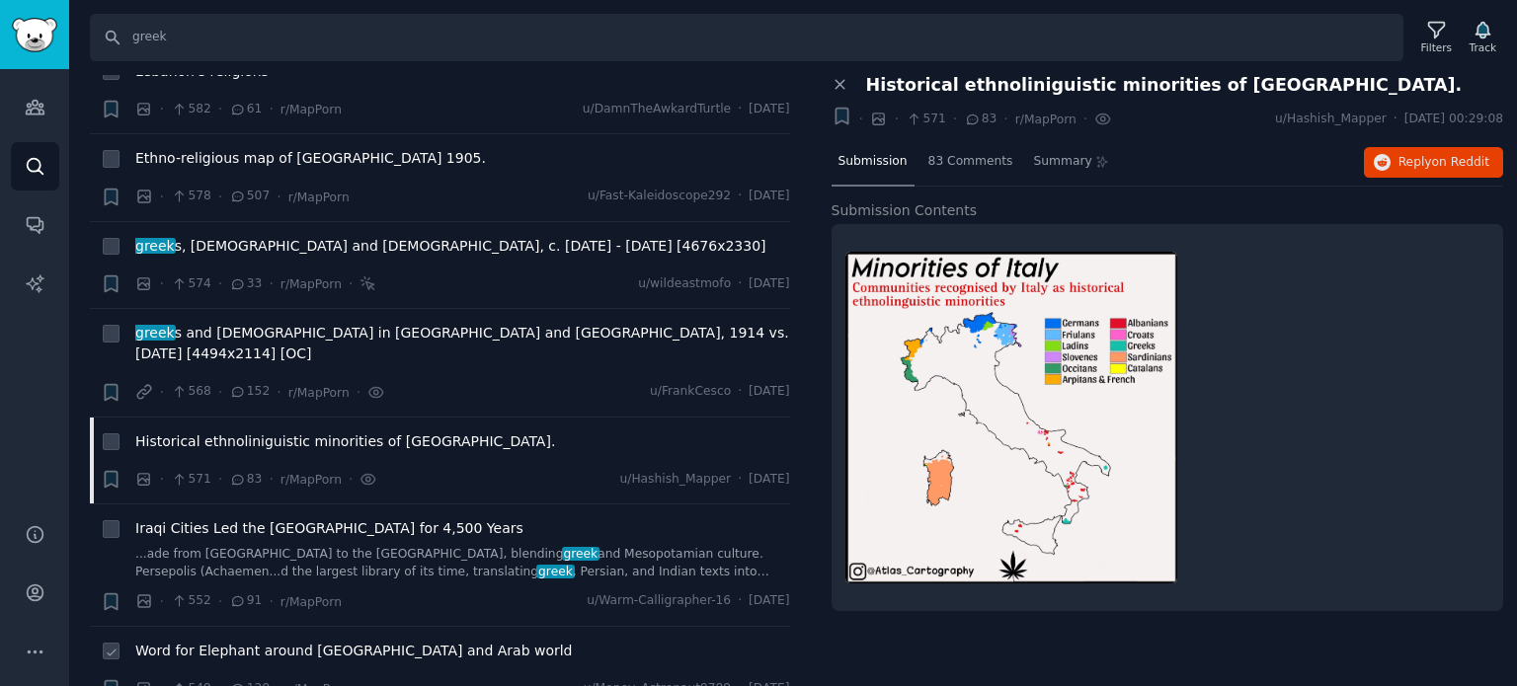
click at [182, 641] on span "Word for Elephant around [GEOGRAPHIC_DATA] and Arab world" at bounding box center [354, 651] width 438 height 21
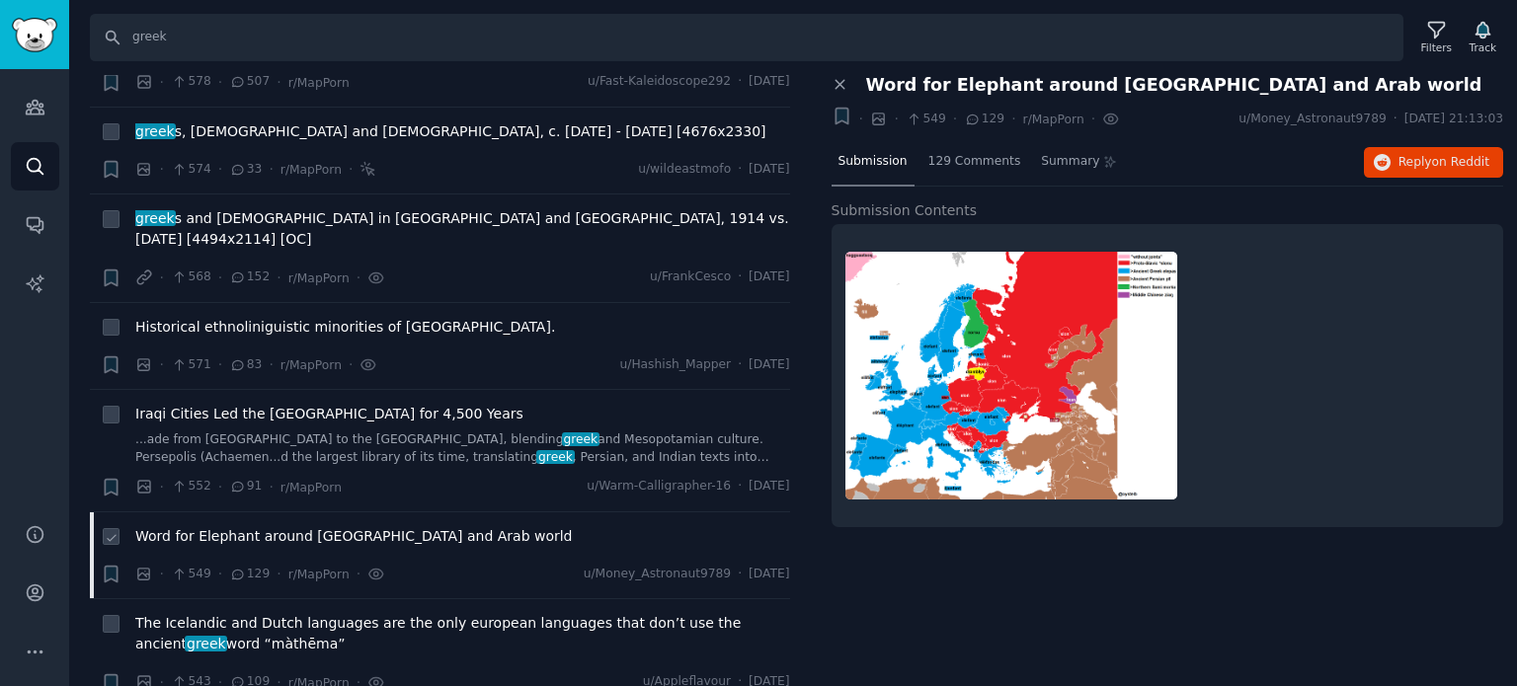
scroll to position [11753, 0]
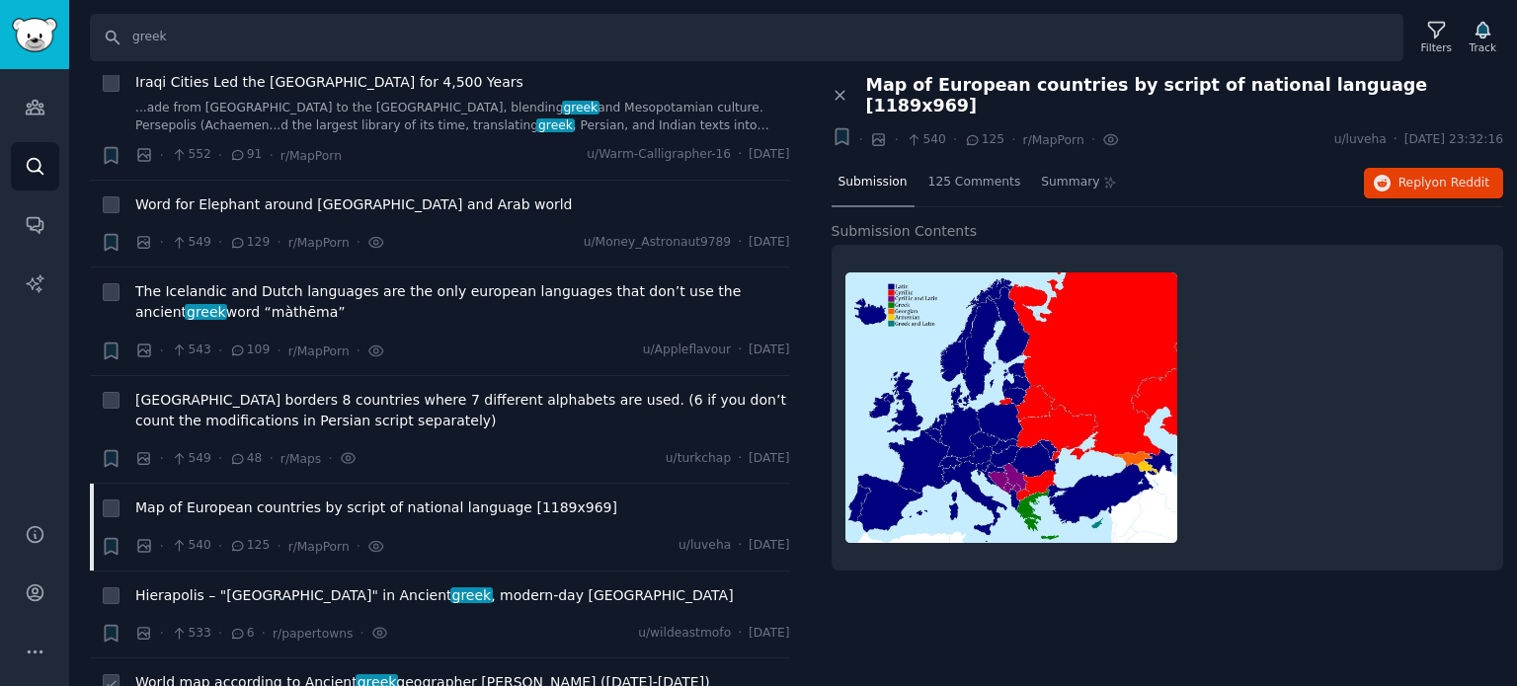
scroll to position [12049, 0]
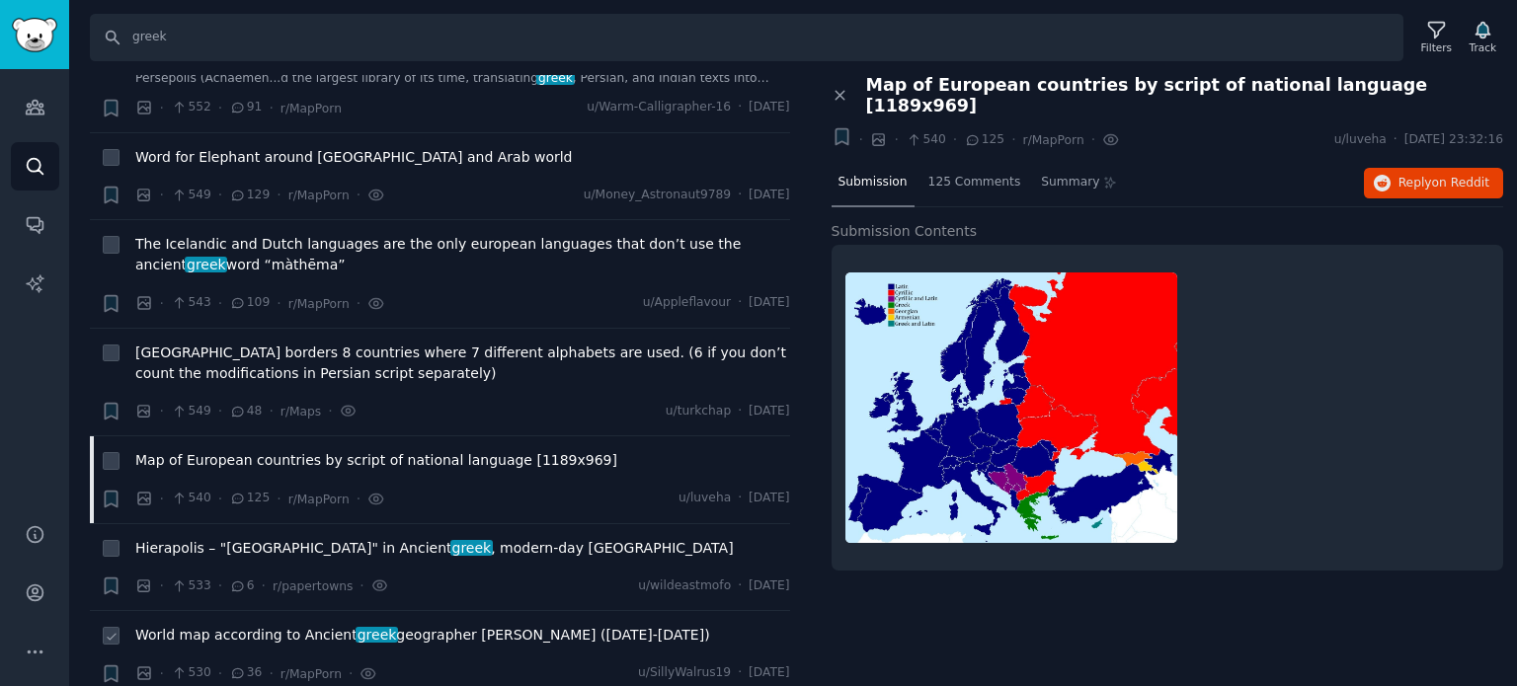
click at [199, 625] on span "World map according to [DEMOGRAPHIC_DATA] geographer [PERSON_NAME] ([DATE]-[DAT…" at bounding box center [422, 635] width 575 height 21
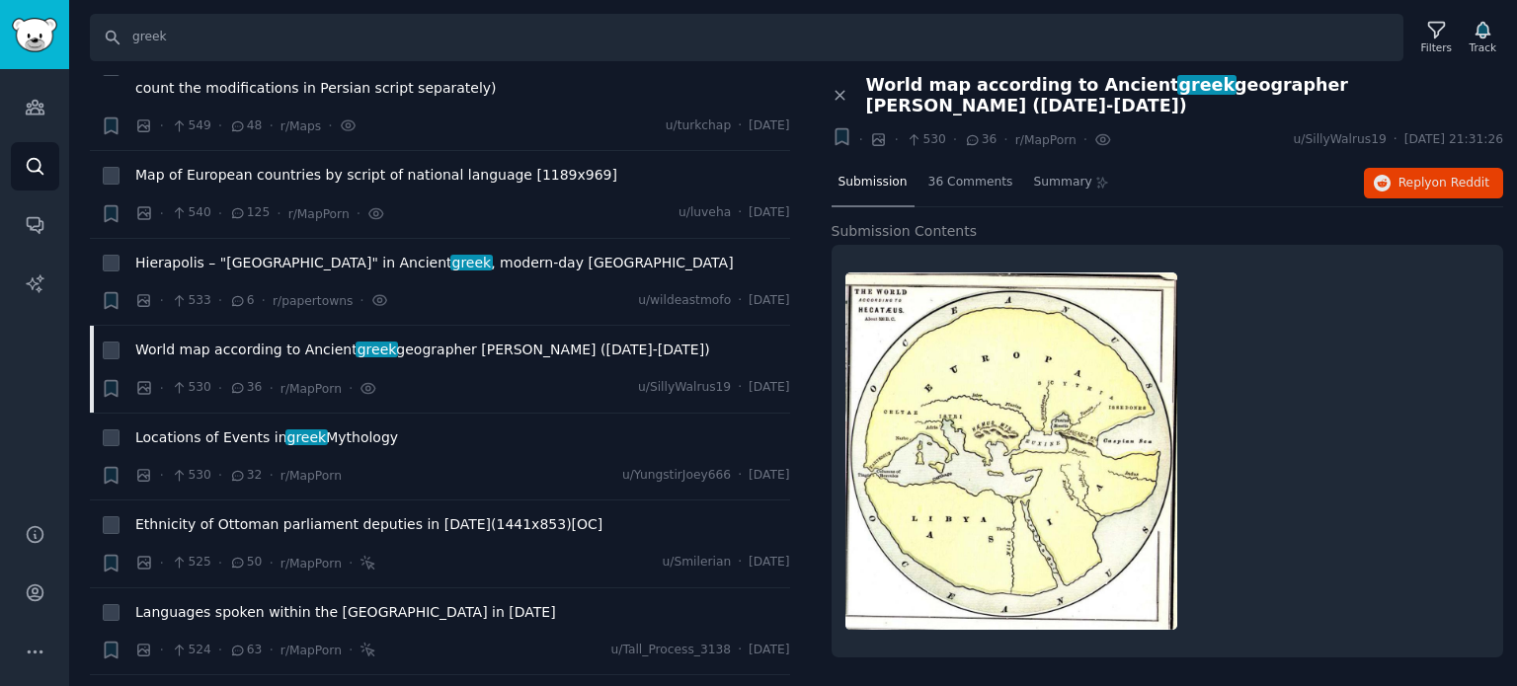
scroll to position [12345, 0]
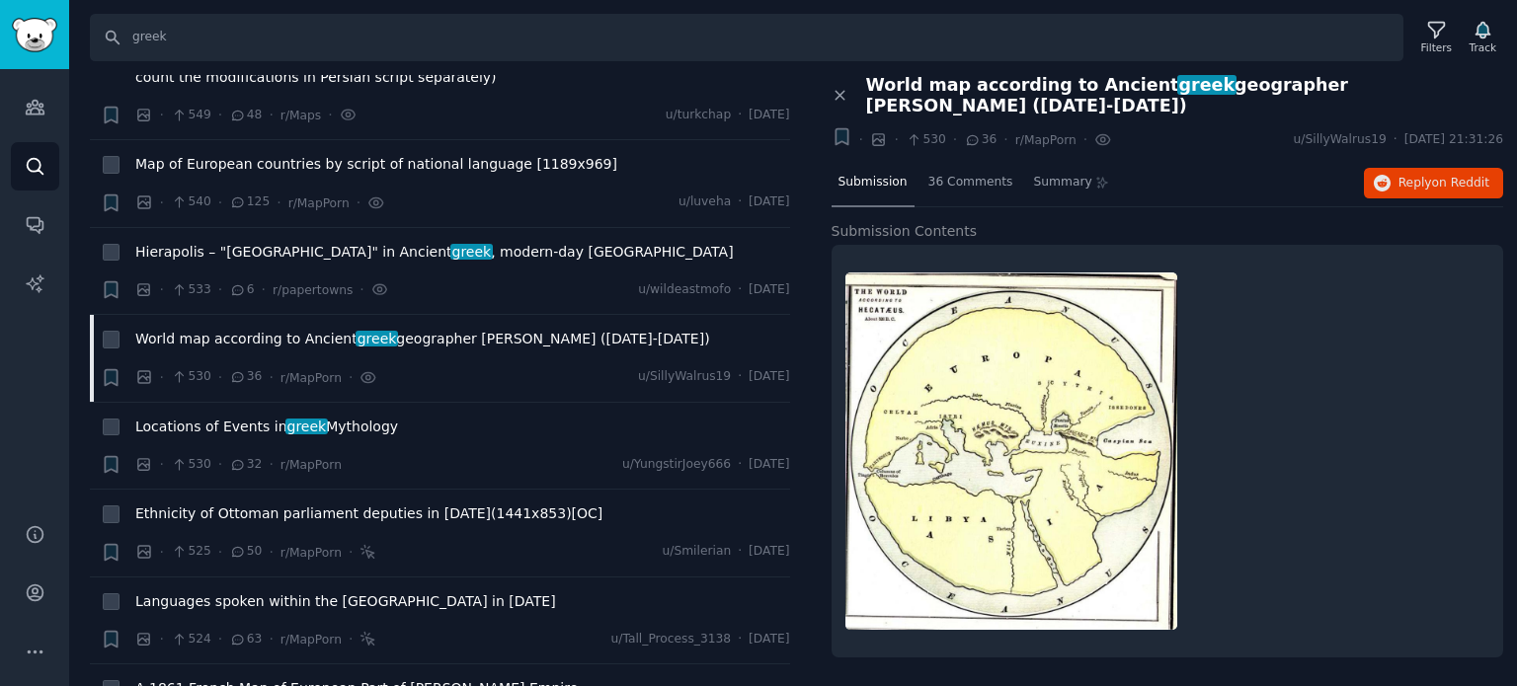
click at [278, 592] on span "Languages spoken within the [GEOGRAPHIC_DATA] in [DATE]" at bounding box center [345, 602] width 421 height 21
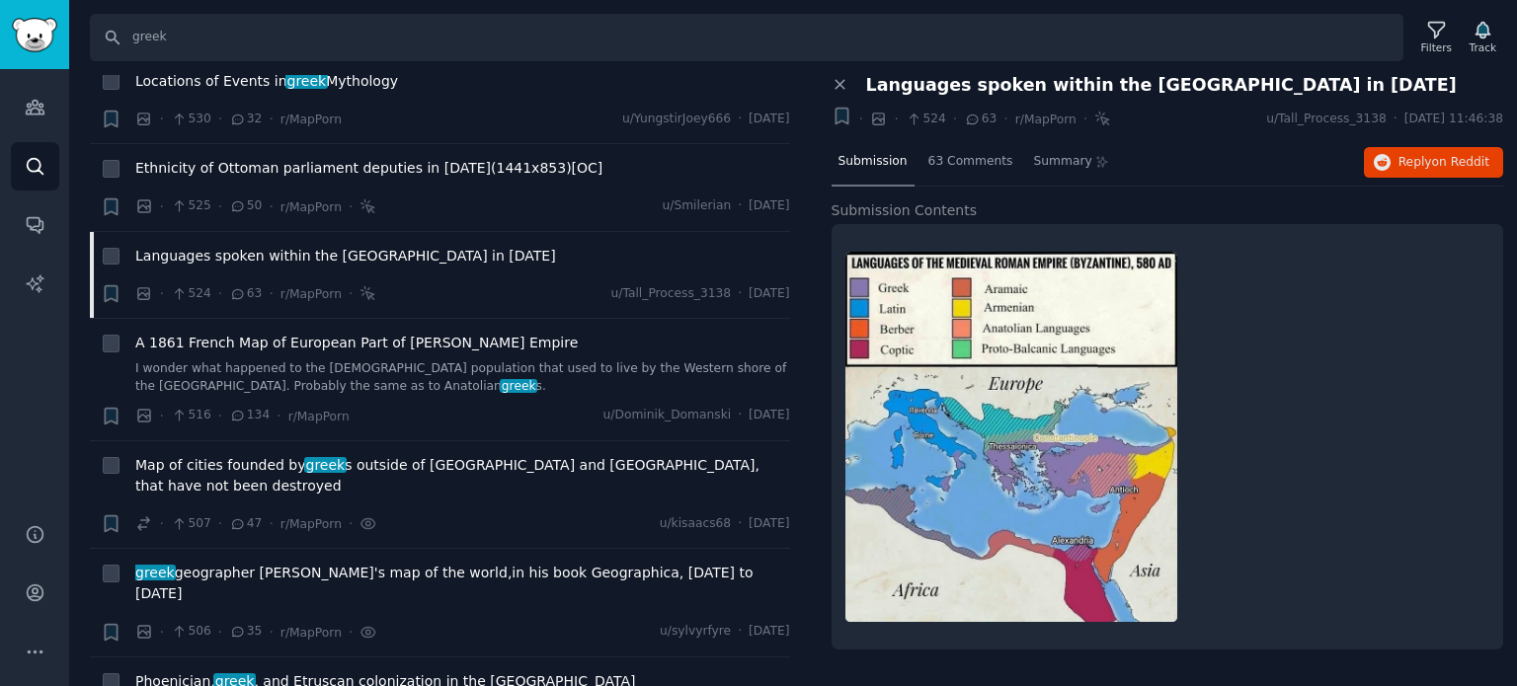
scroll to position [12740, 0]
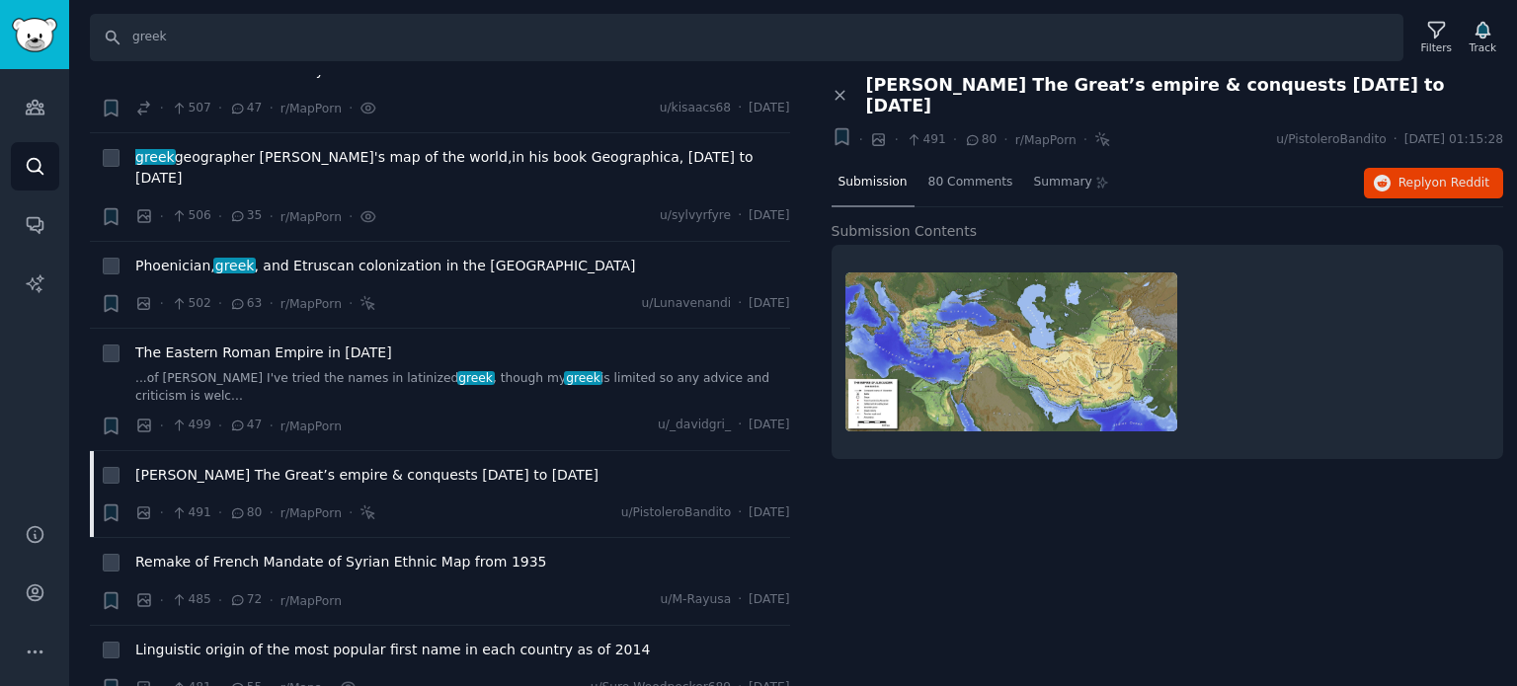
scroll to position [13135, 0]
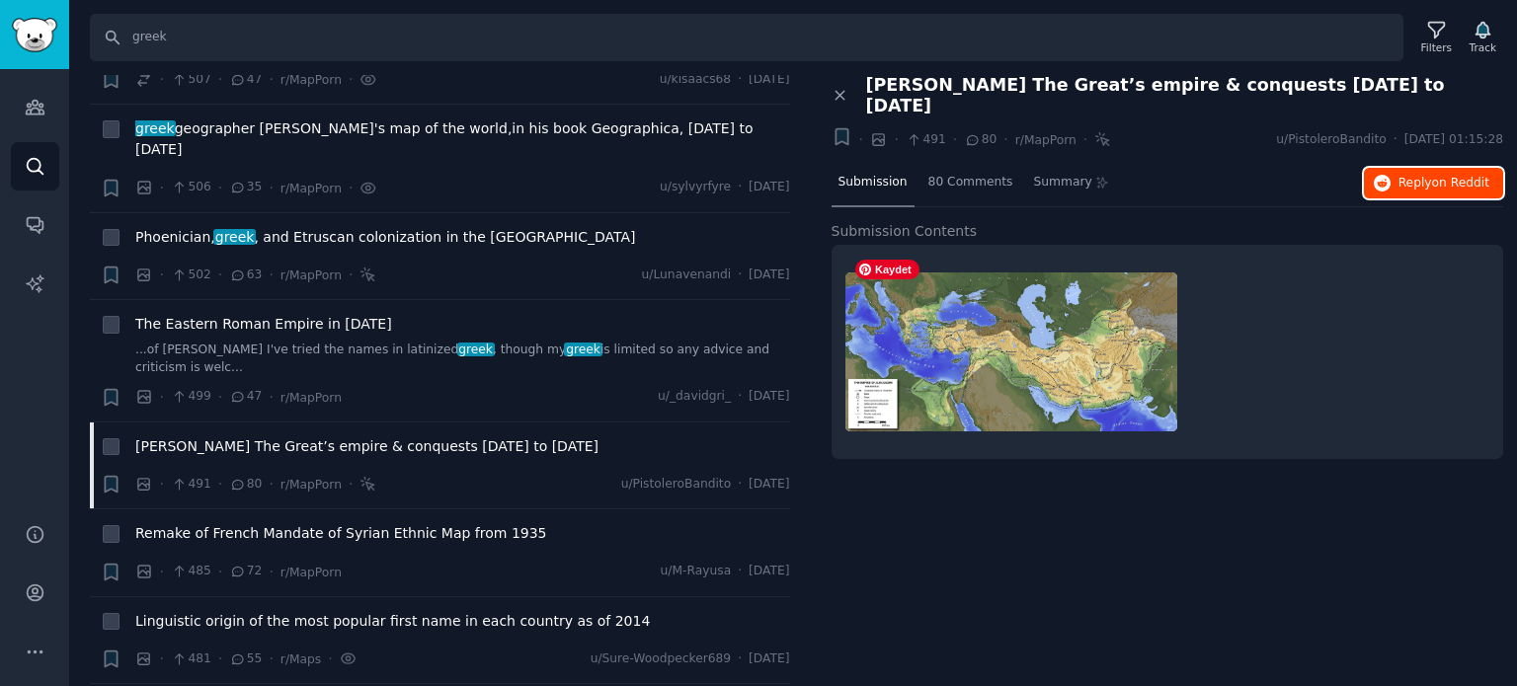
click at [1384, 175] on icon "button" at bounding box center [1383, 184] width 18 height 18
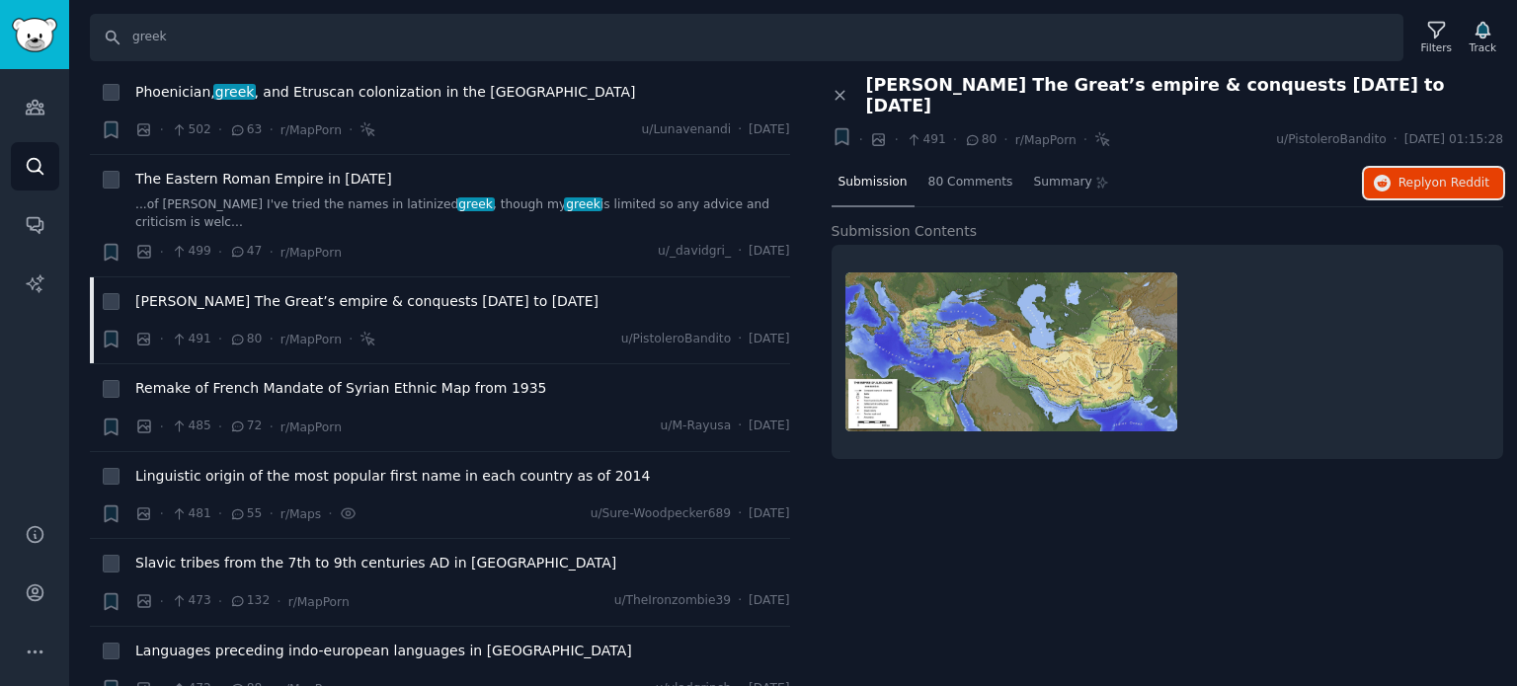
scroll to position [13333, 0]
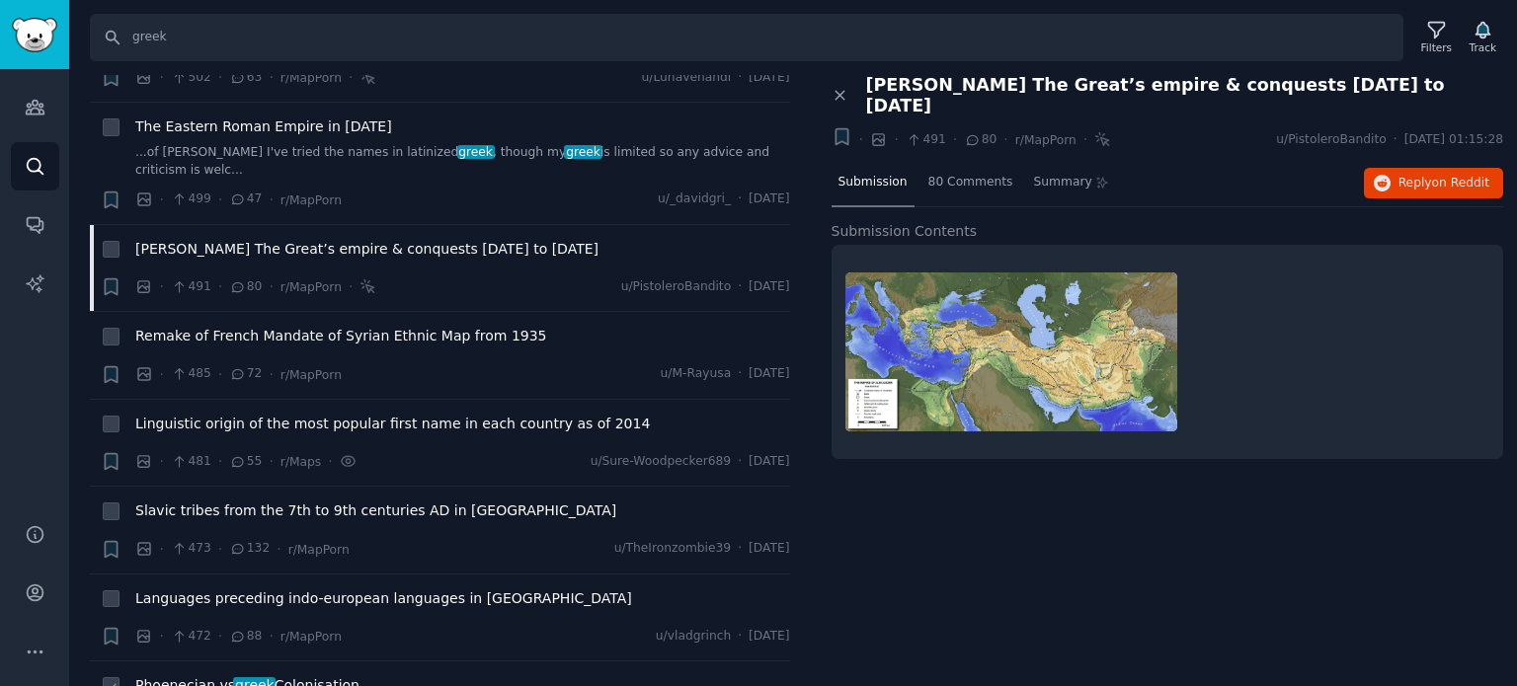
click at [225, 676] on span "Phoenecian vs greek Colonisation" at bounding box center [247, 686] width 224 height 21
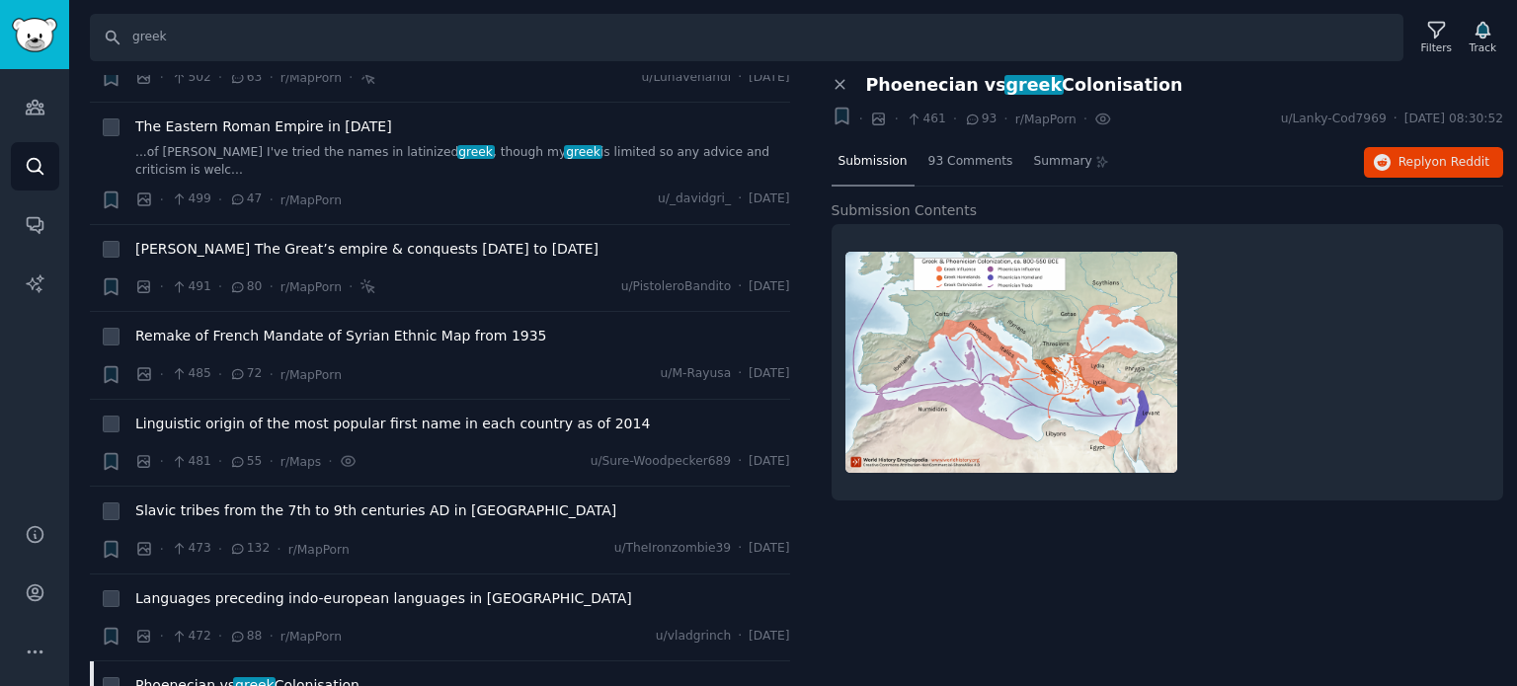
click at [1380, 178] on div "Submission 93 Comments Summary Reply on Reddit" at bounding box center [1168, 162] width 673 height 47
click at [1387, 166] on icon "button" at bounding box center [1383, 163] width 18 height 18
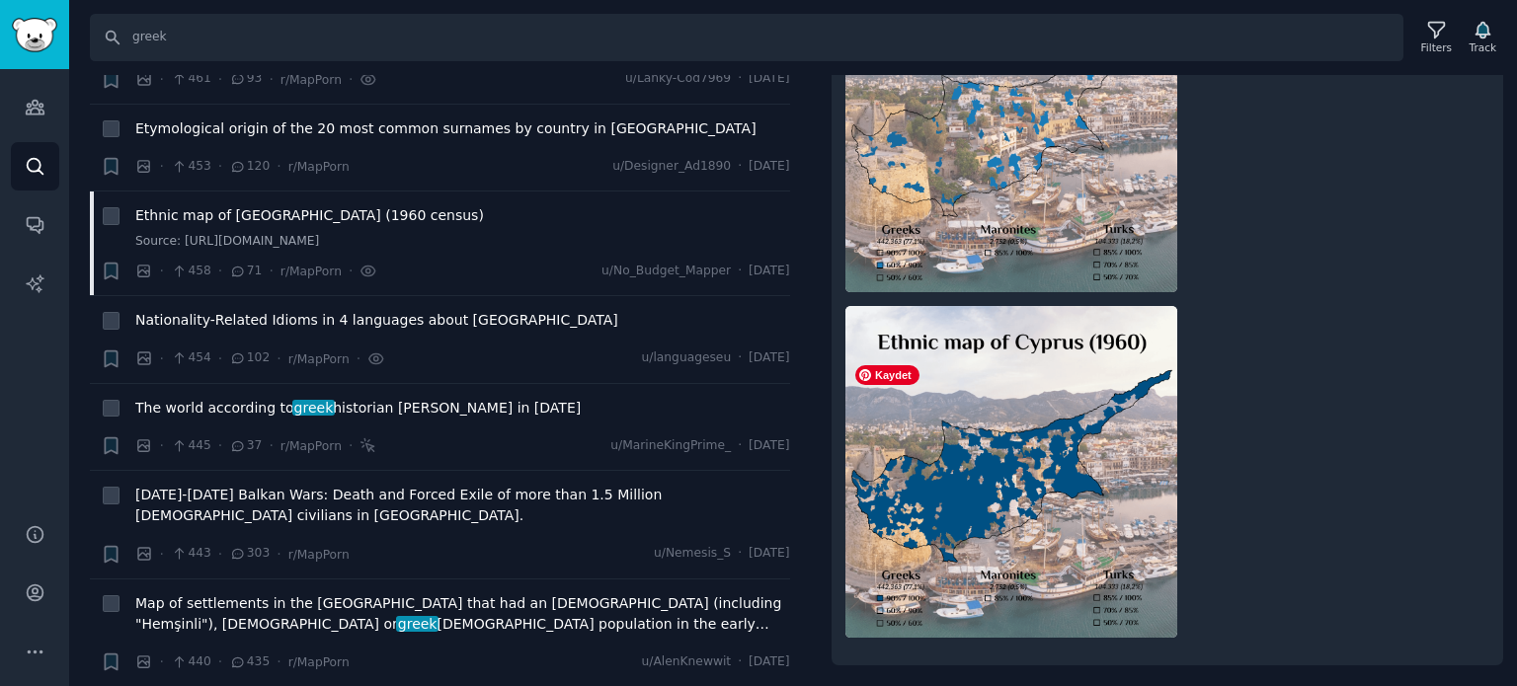
scroll to position [14024, 0]
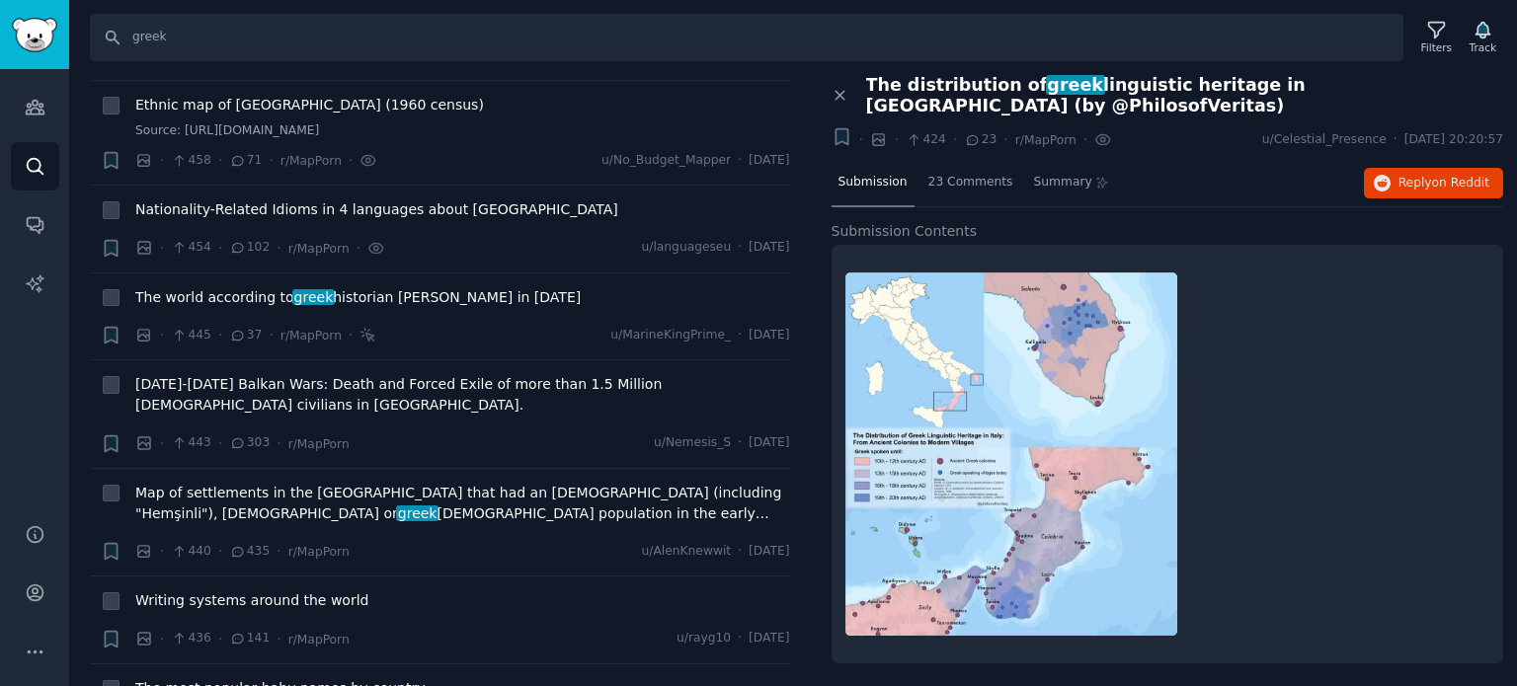
scroll to position [14321, 0]
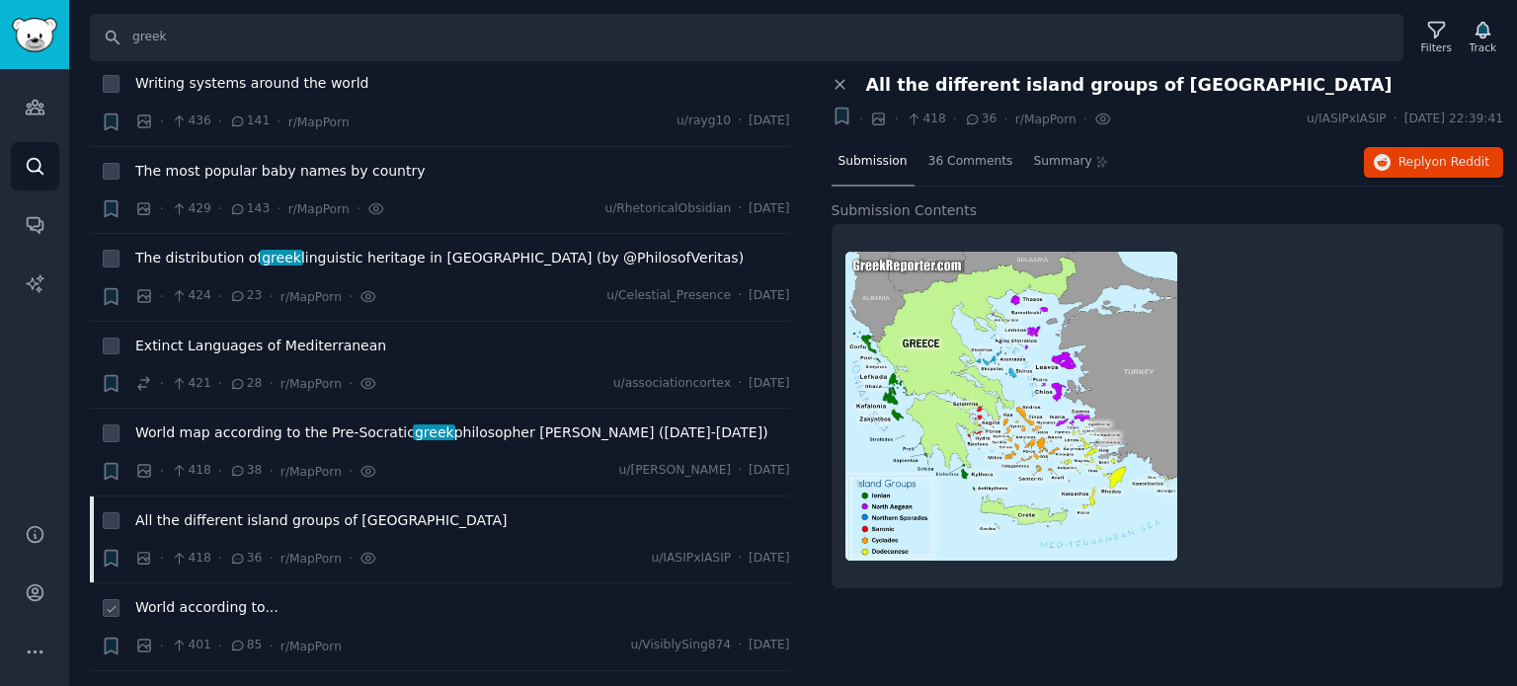
scroll to position [14617, 0]
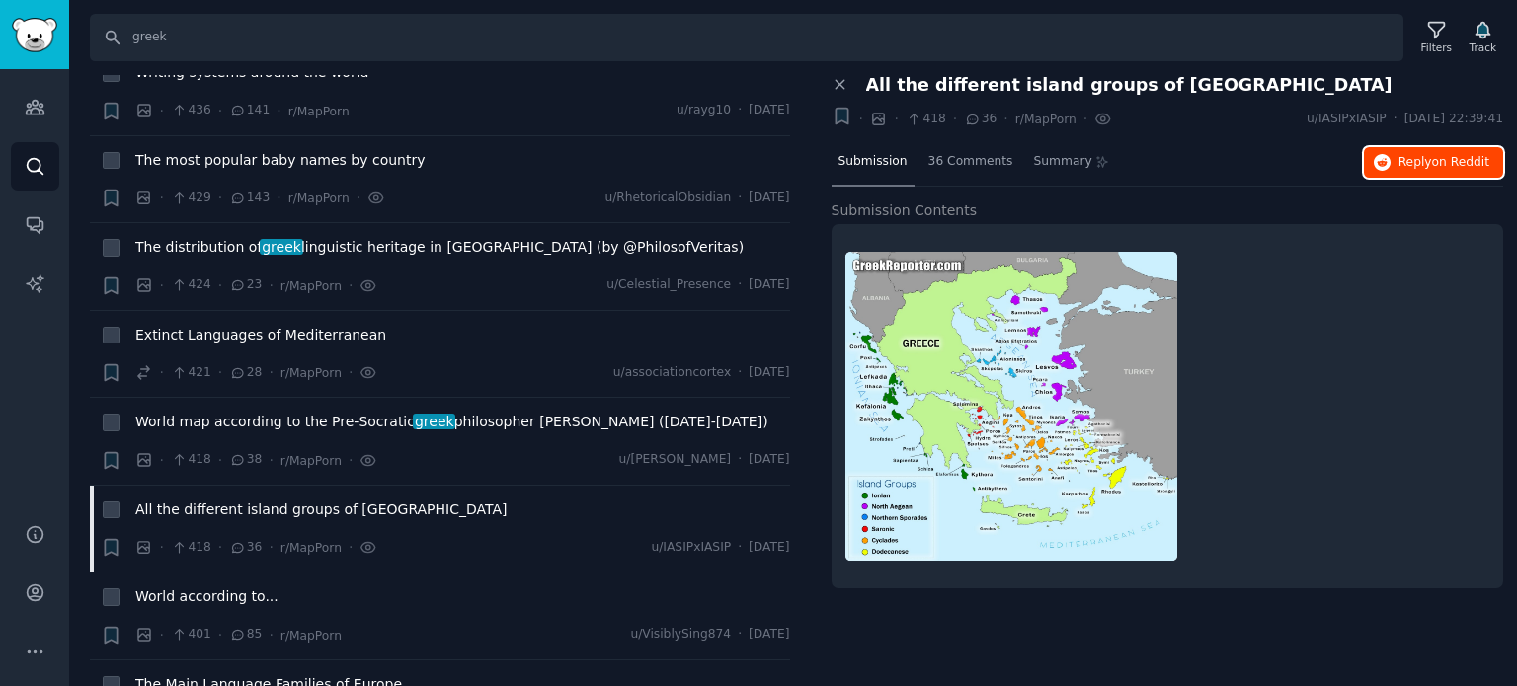
click at [1440, 162] on span "on Reddit" at bounding box center [1460, 162] width 57 height 14
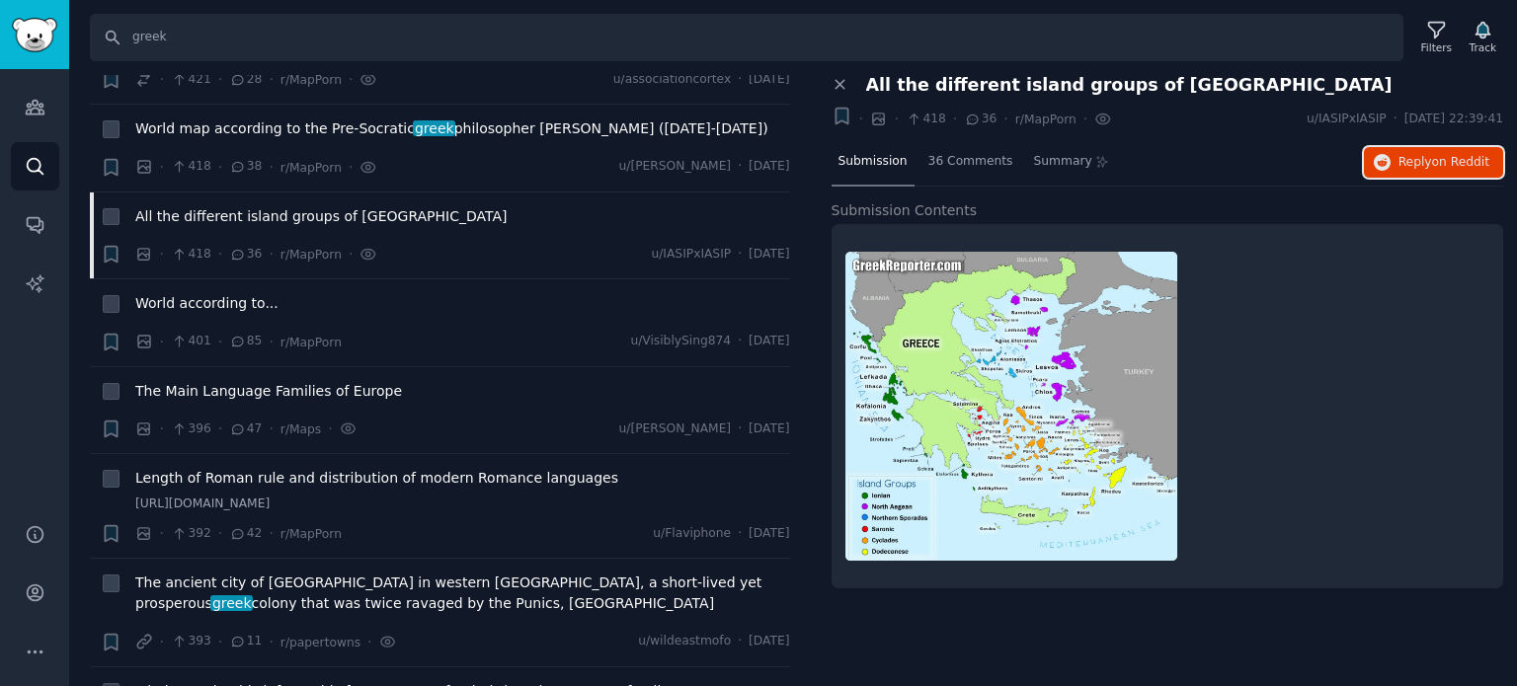
scroll to position [14913, 0]
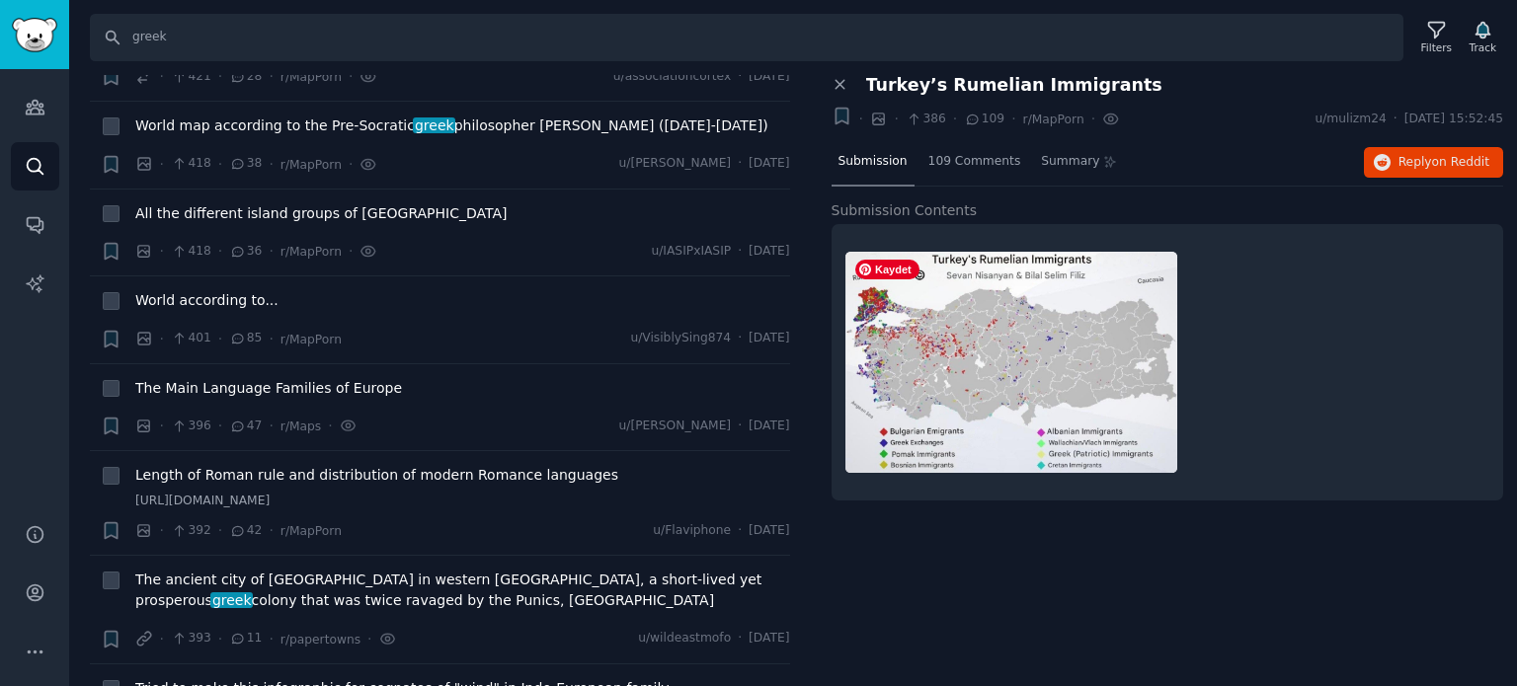
click at [944, 321] on img at bounding box center [1011, 362] width 332 height 221
click at [1028, 343] on img at bounding box center [1011, 362] width 332 height 221
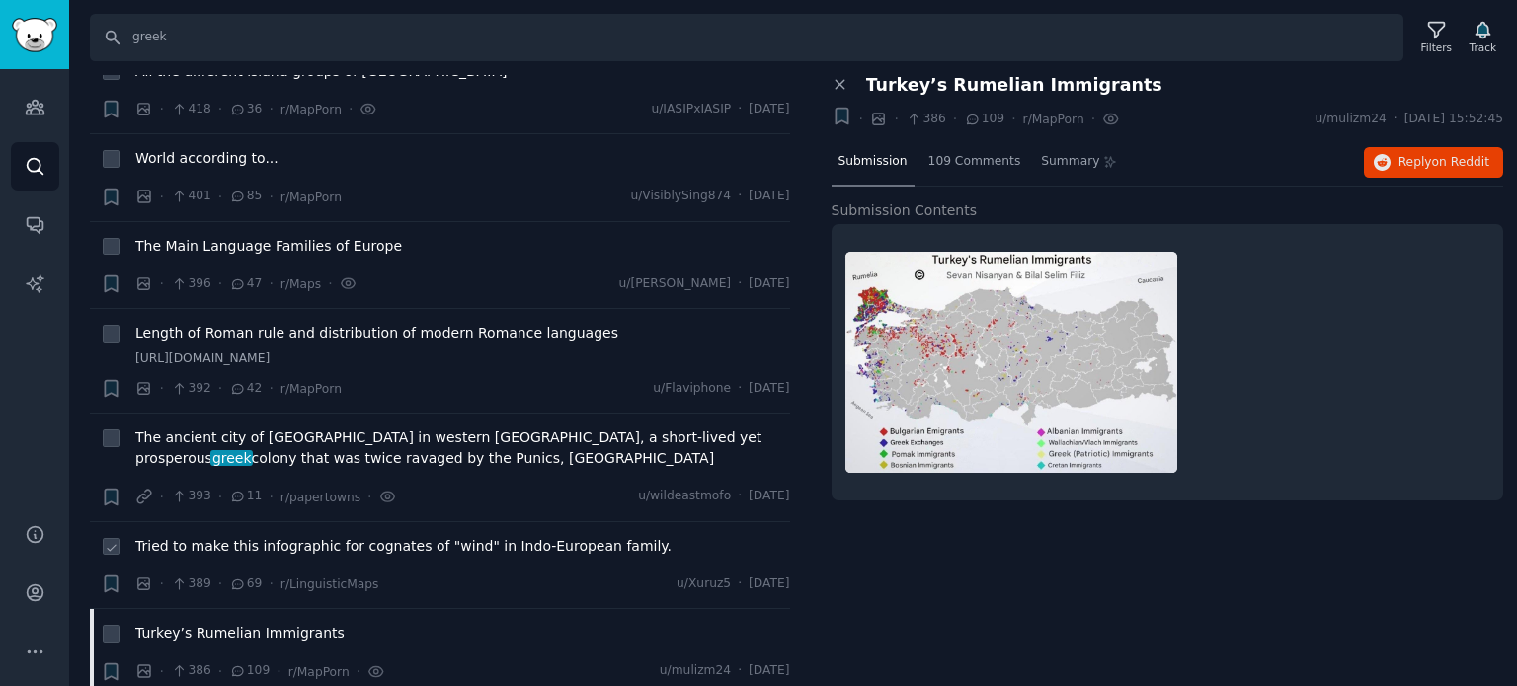
scroll to position [15209, 0]
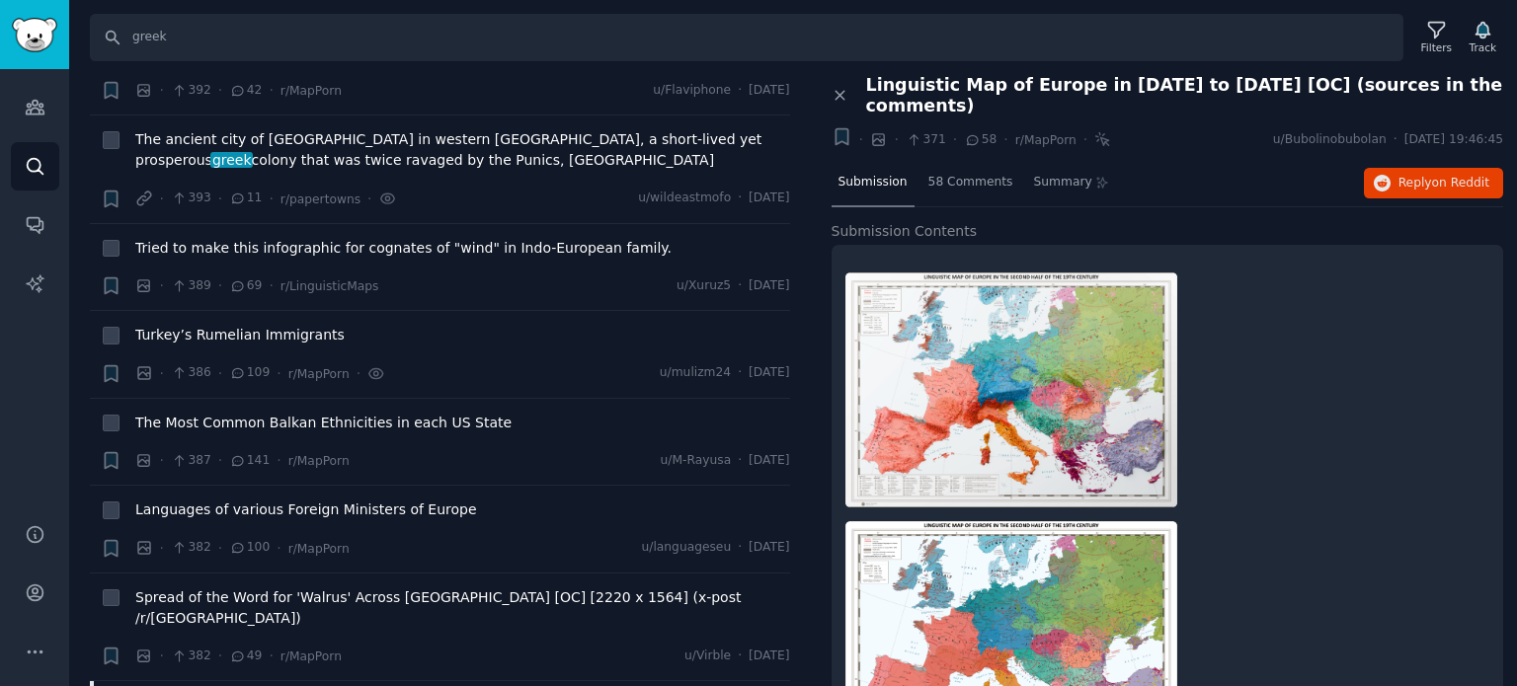
scroll to position [15506, 0]
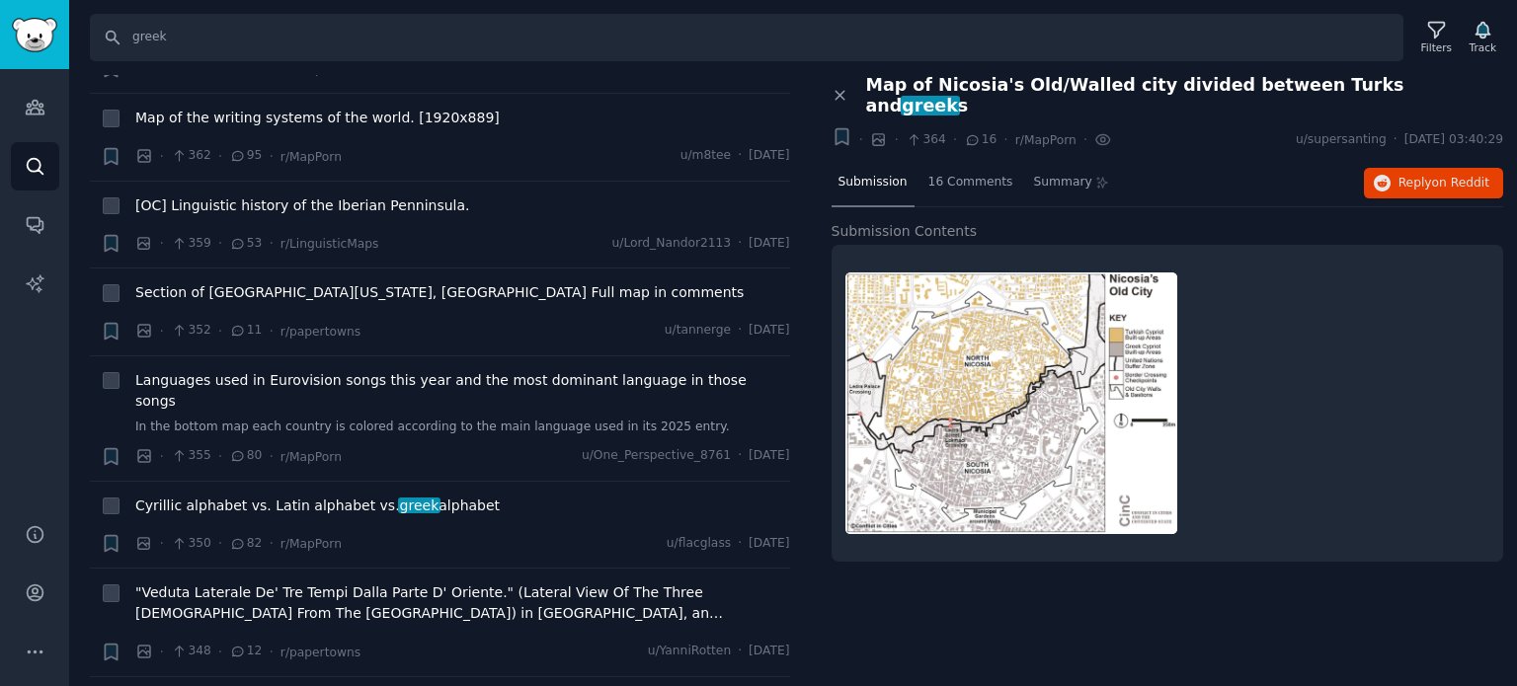
scroll to position [16296, 0]
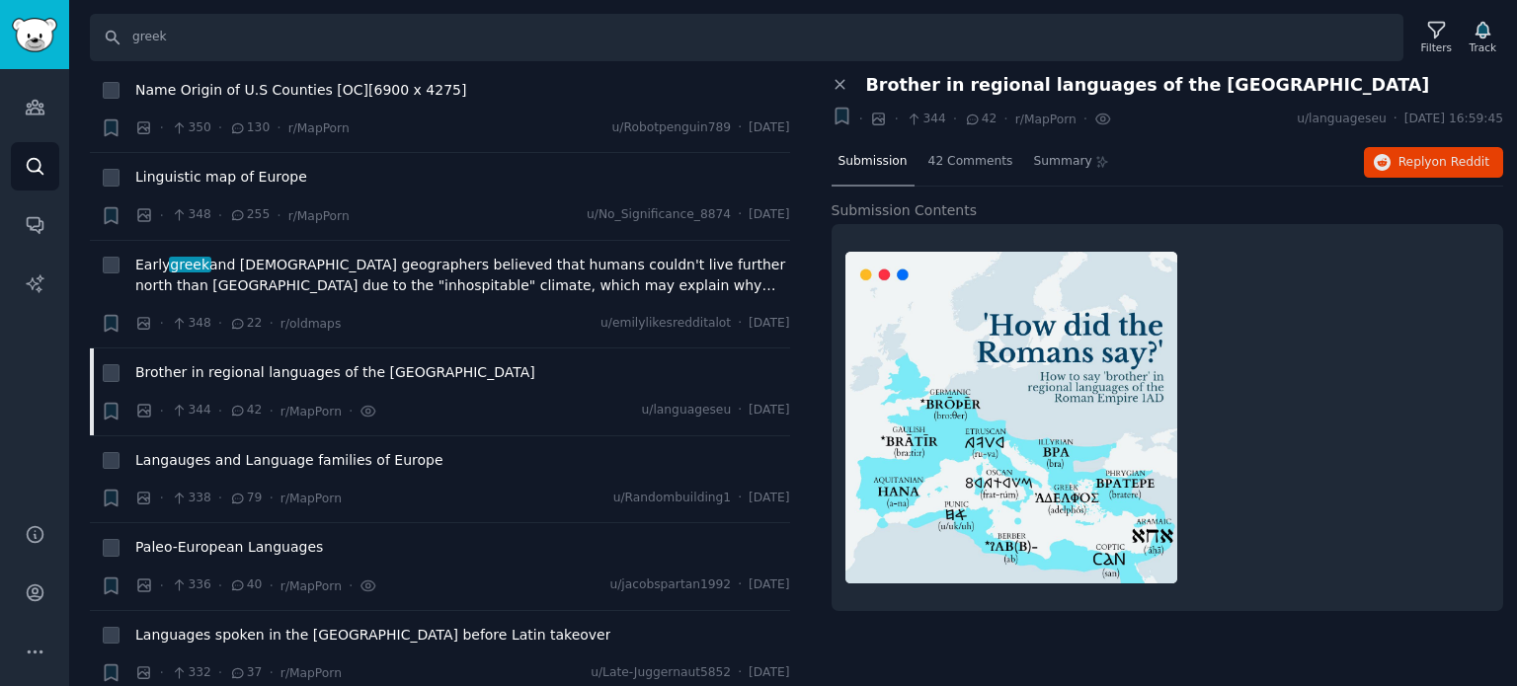
scroll to position [17086, 0]
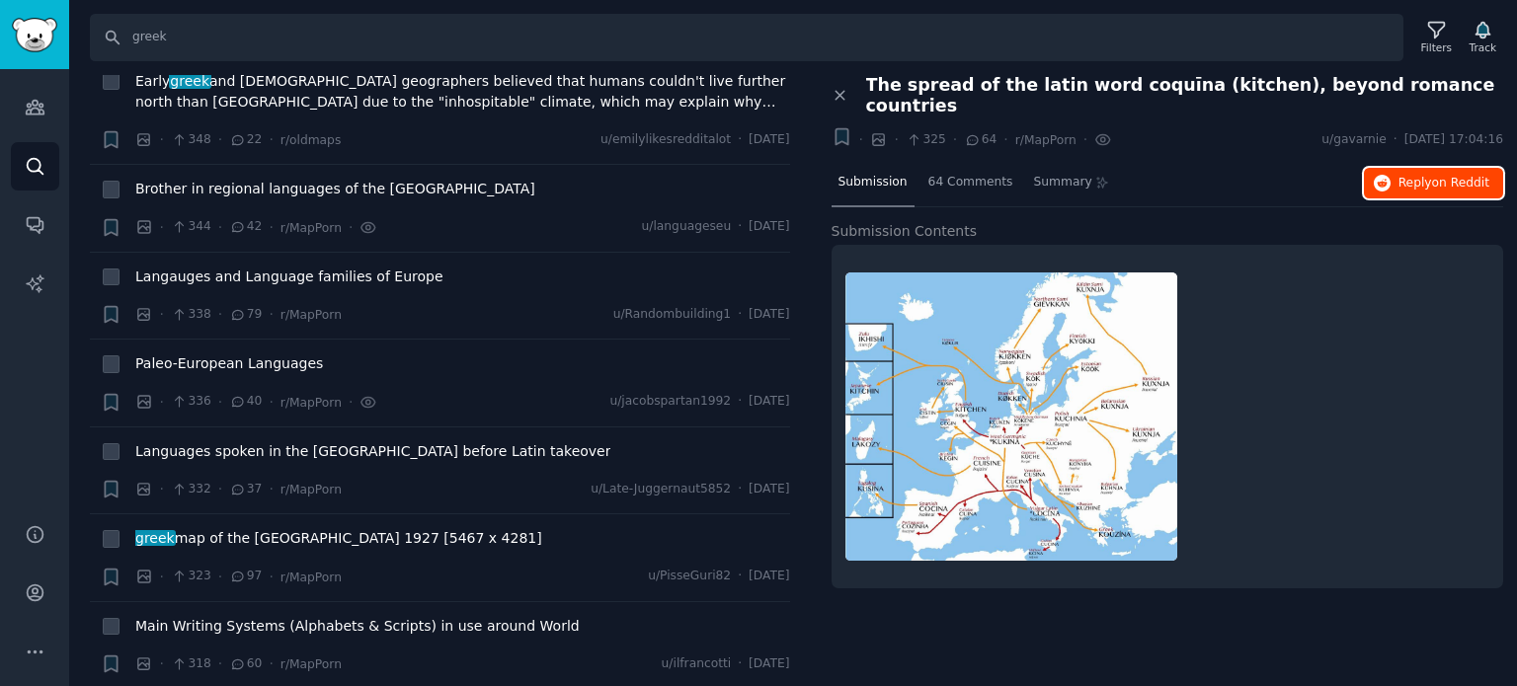
click at [1396, 170] on button "Reply on Reddit" at bounding box center [1433, 184] width 139 height 32
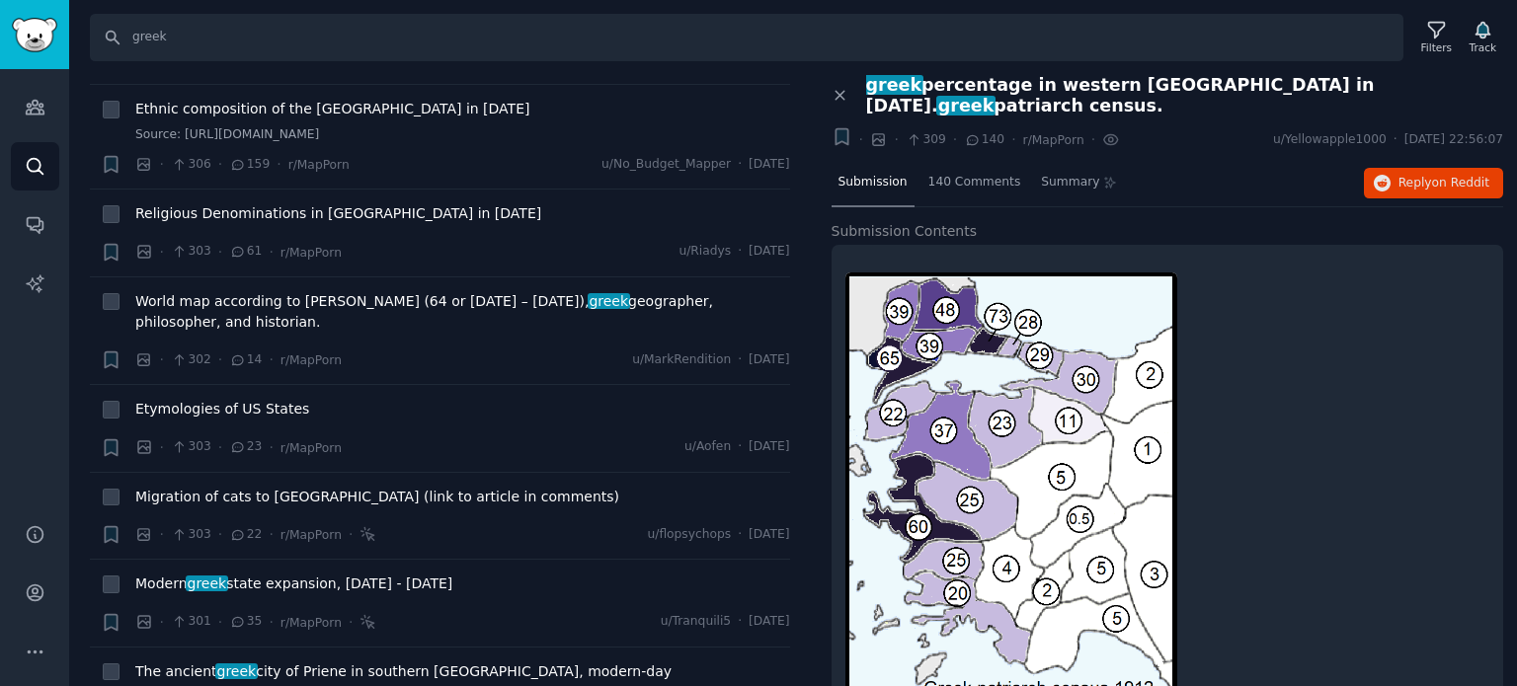
scroll to position [18469, 0]
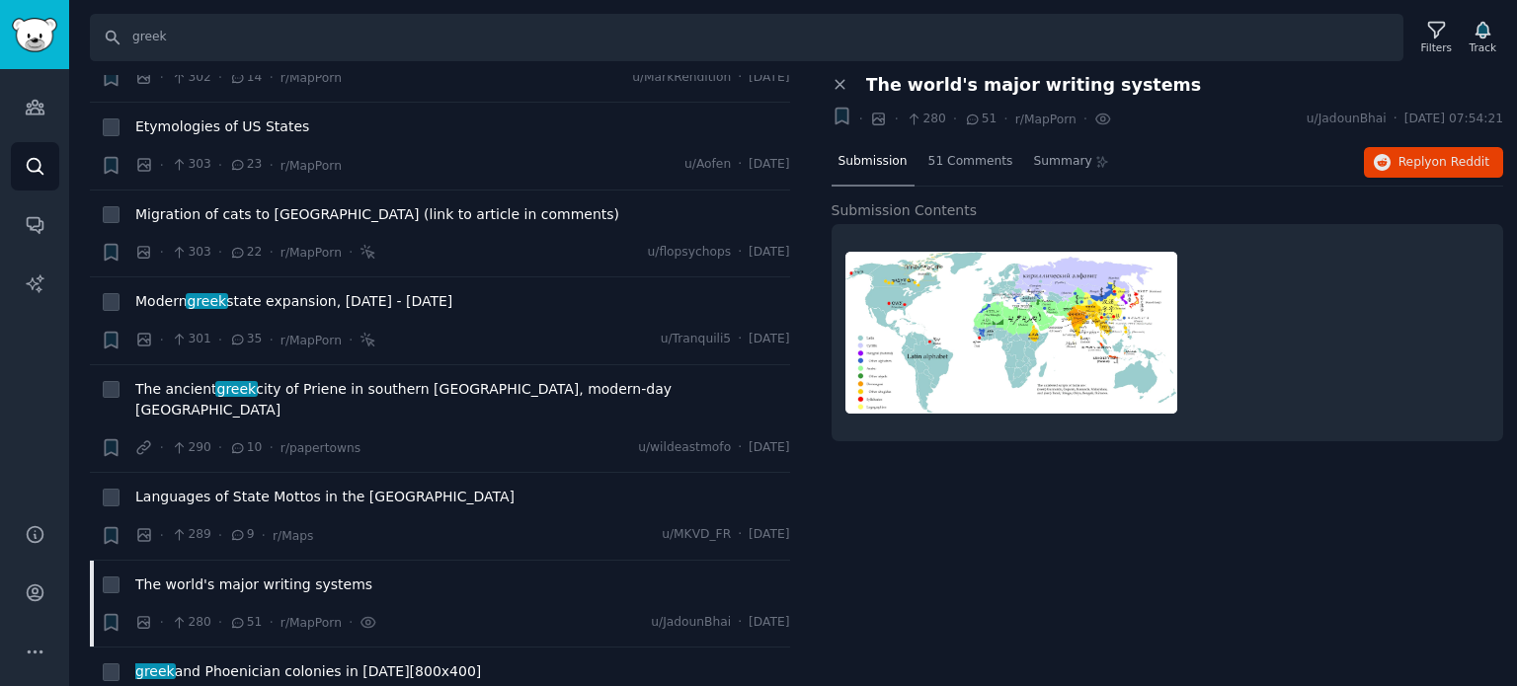
scroll to position [18765, 0]
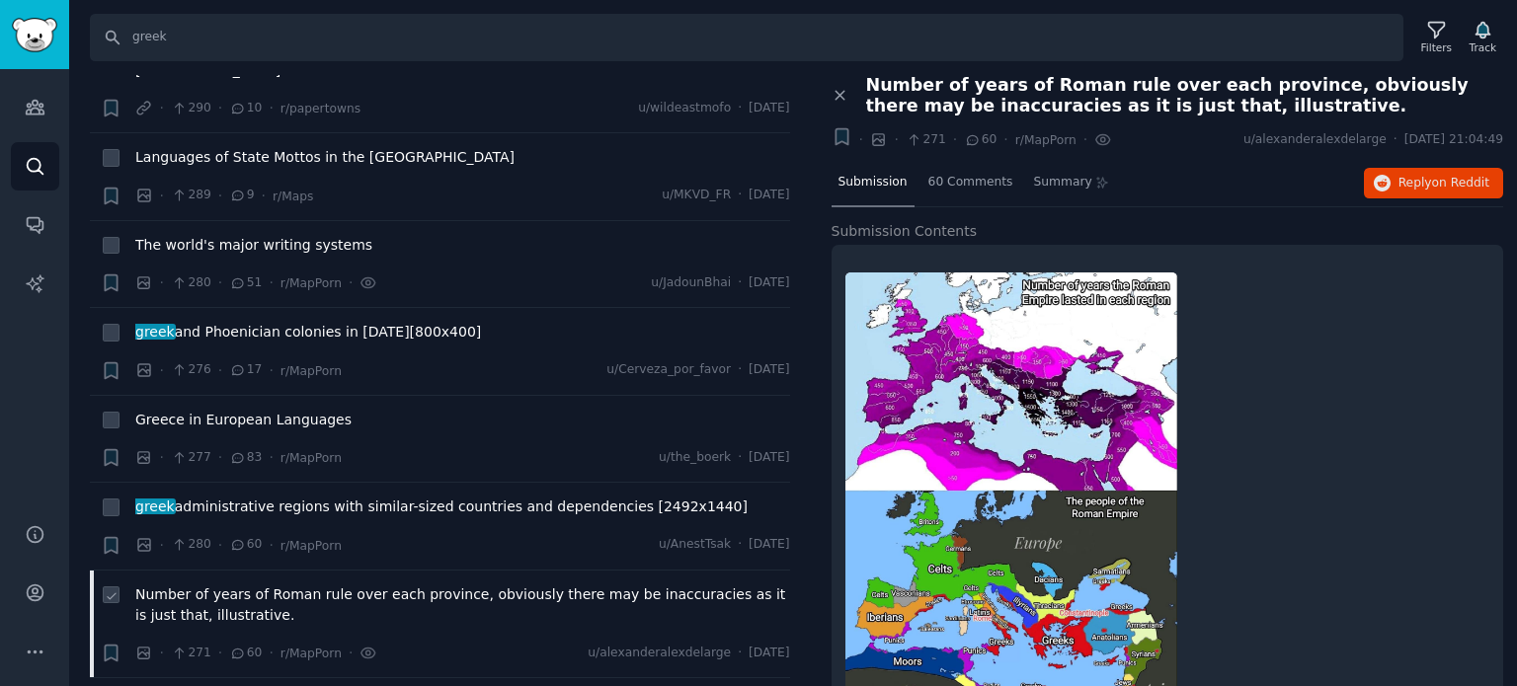
scroll to position [19079, 0]
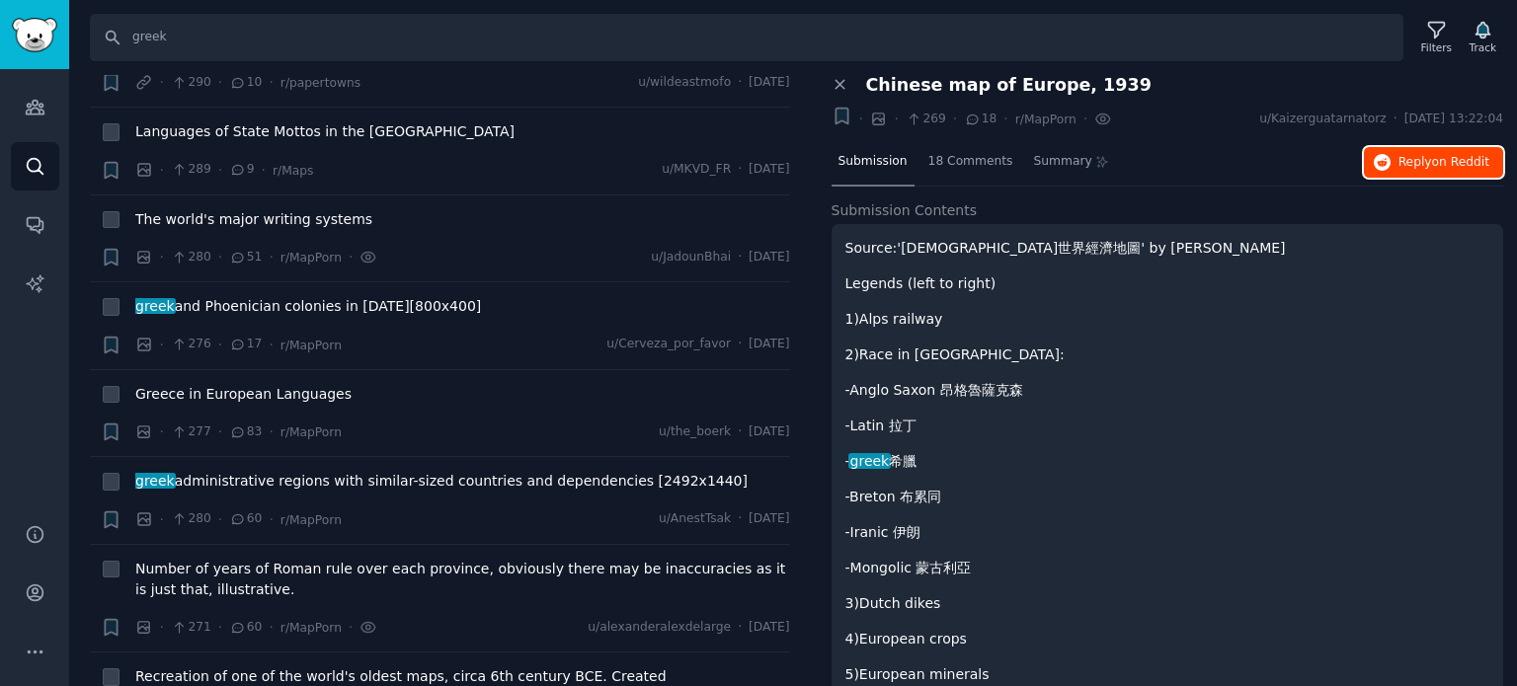
click at [1374, 160] on icon "button" at bounding box center [1383, 163] width 18 height 18
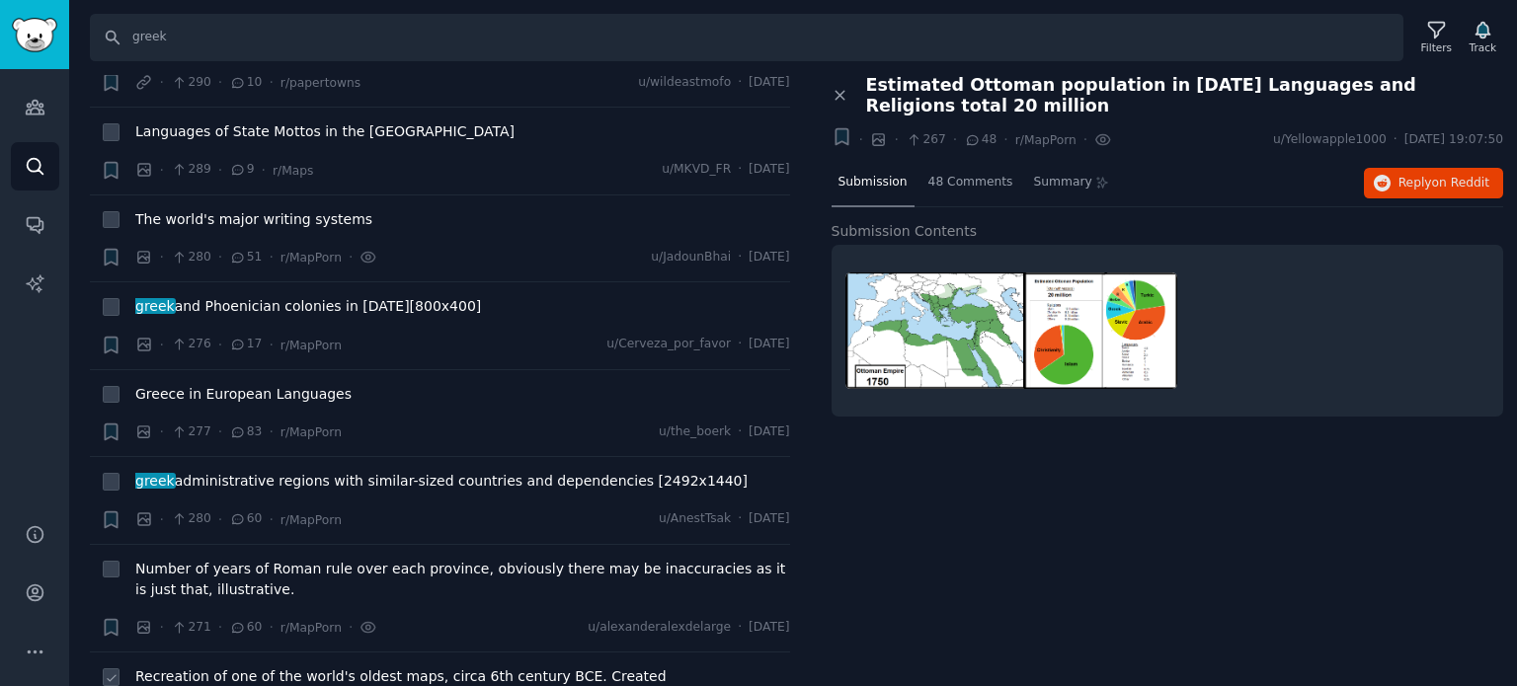
click at [269, 667] on span "Recreation of one of the world's oldest maps, circa 6th century BCE. Created by…" at bounding box center [462, 687] width 655 height 41
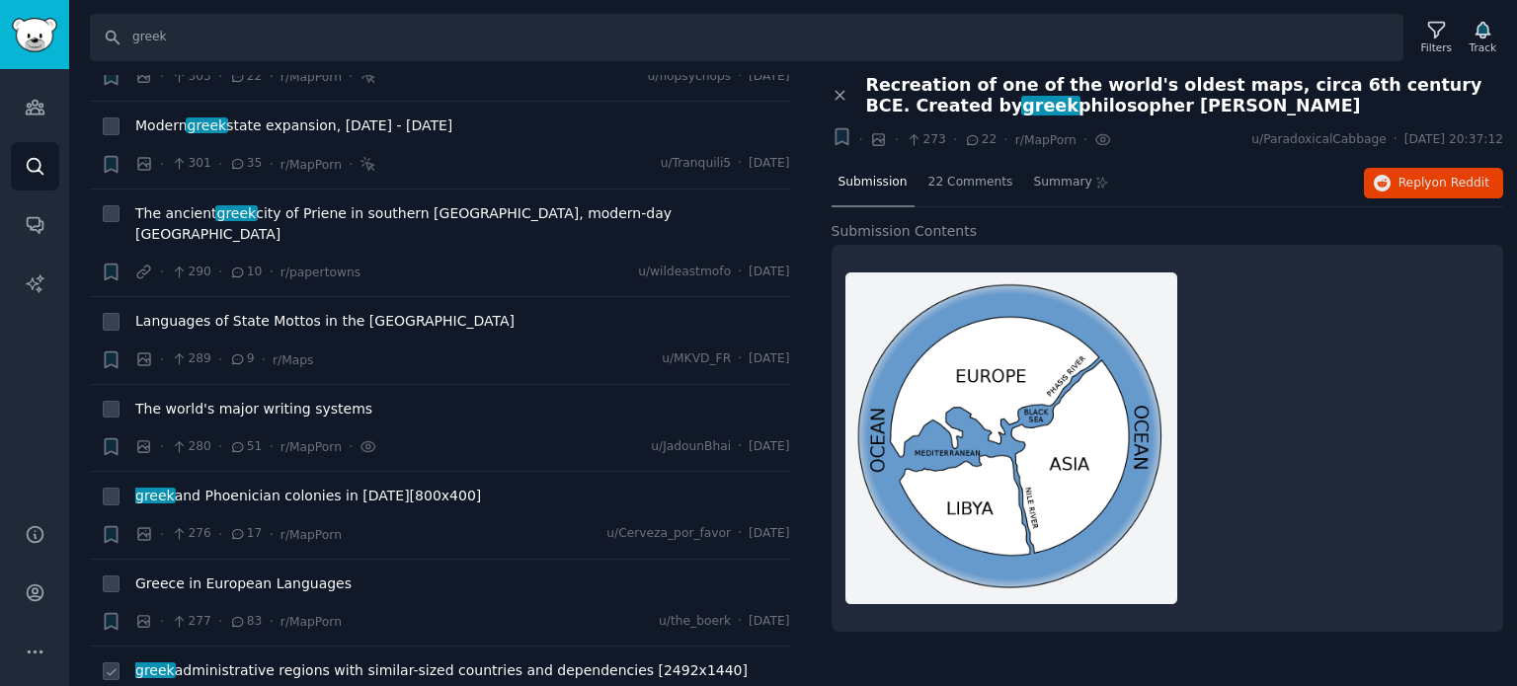
scroll to position [18881, 0]
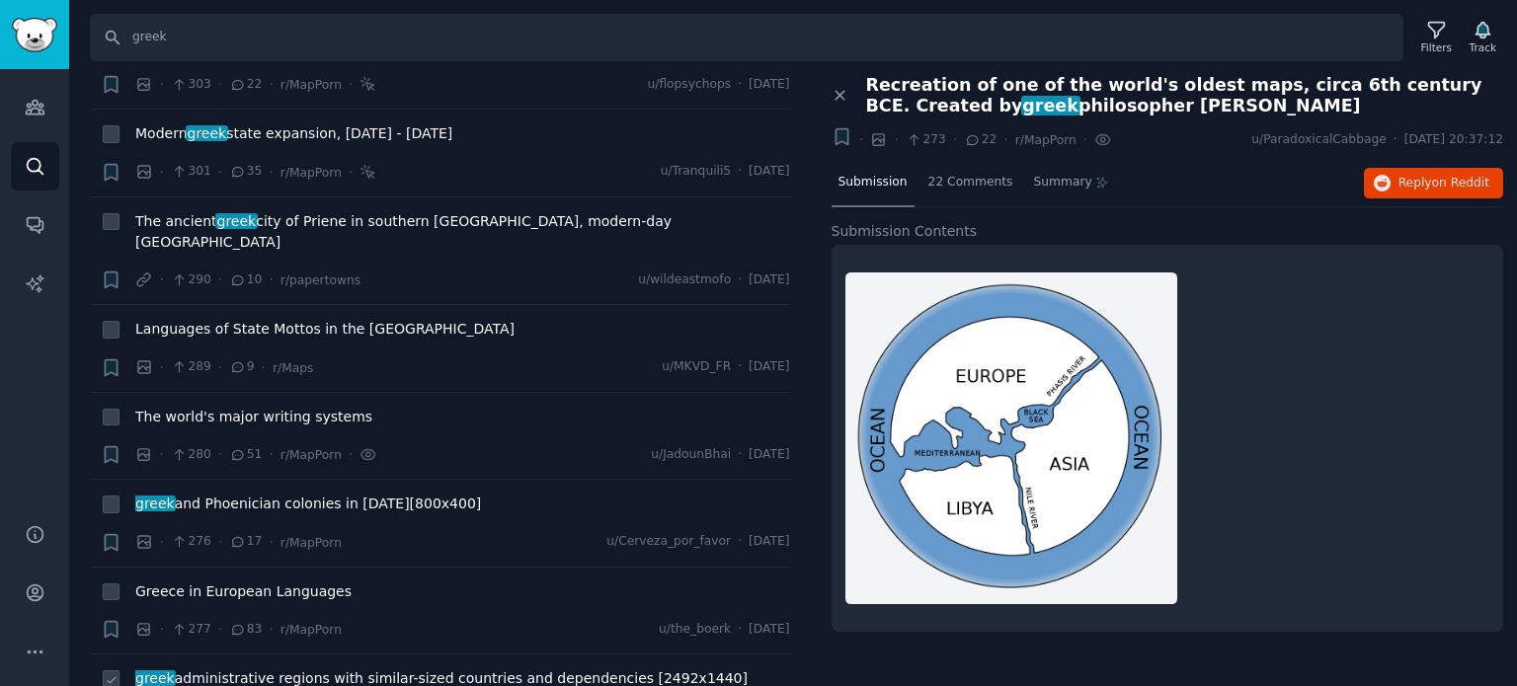
click at [261, 669] on span "greek administrative regions with similar-sized countries and dependencies [249…" at bounding box center [441, 679] width 612 height 21
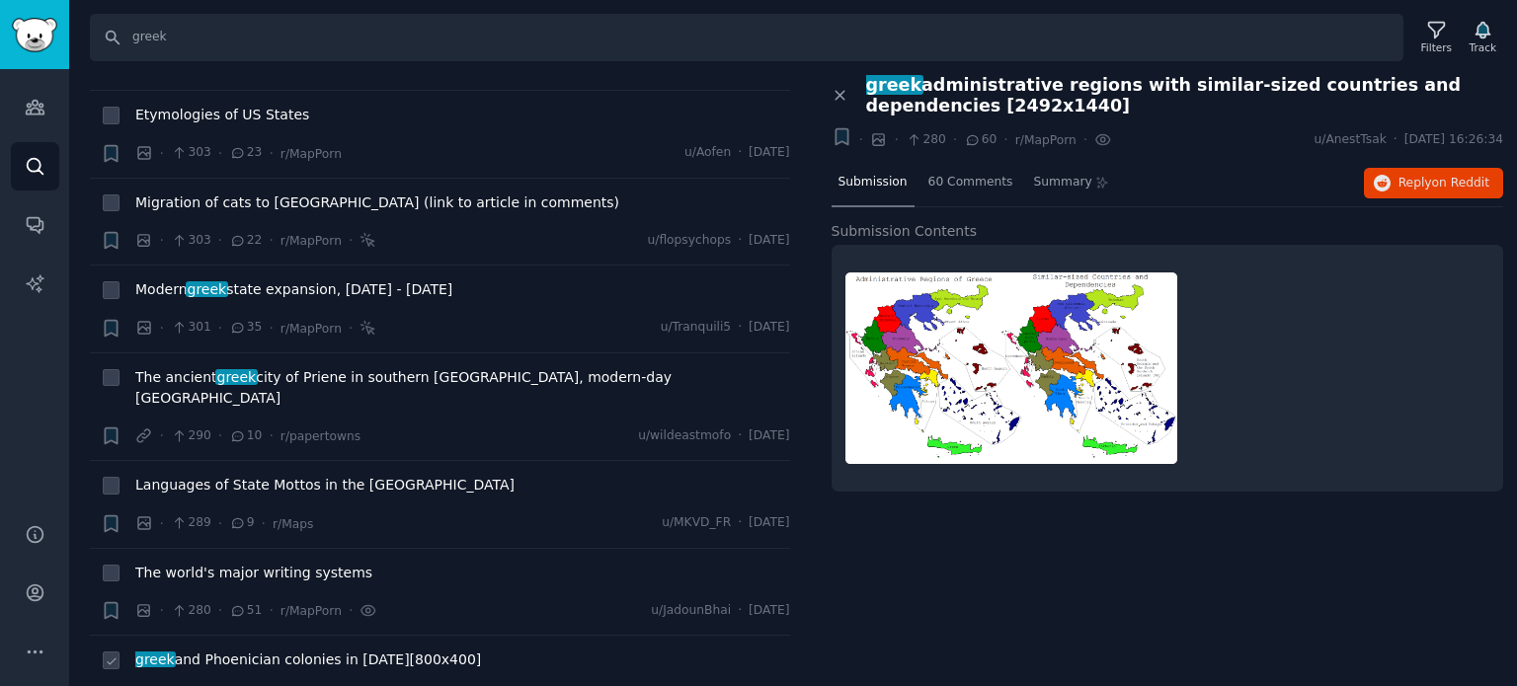
scroll to position [18684, 0]
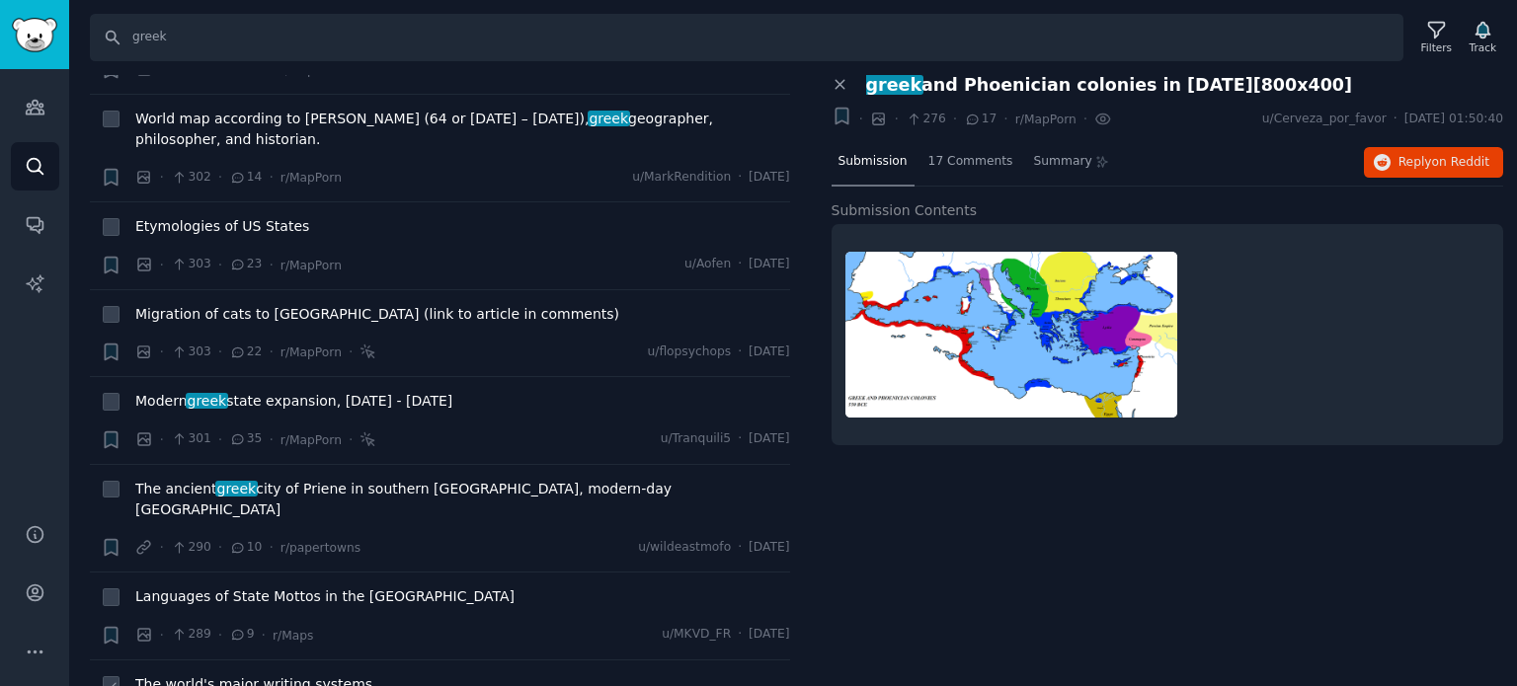
scroll to position [18585, 0]
